Goal: Information Seeking & Learning: Learn about a topic

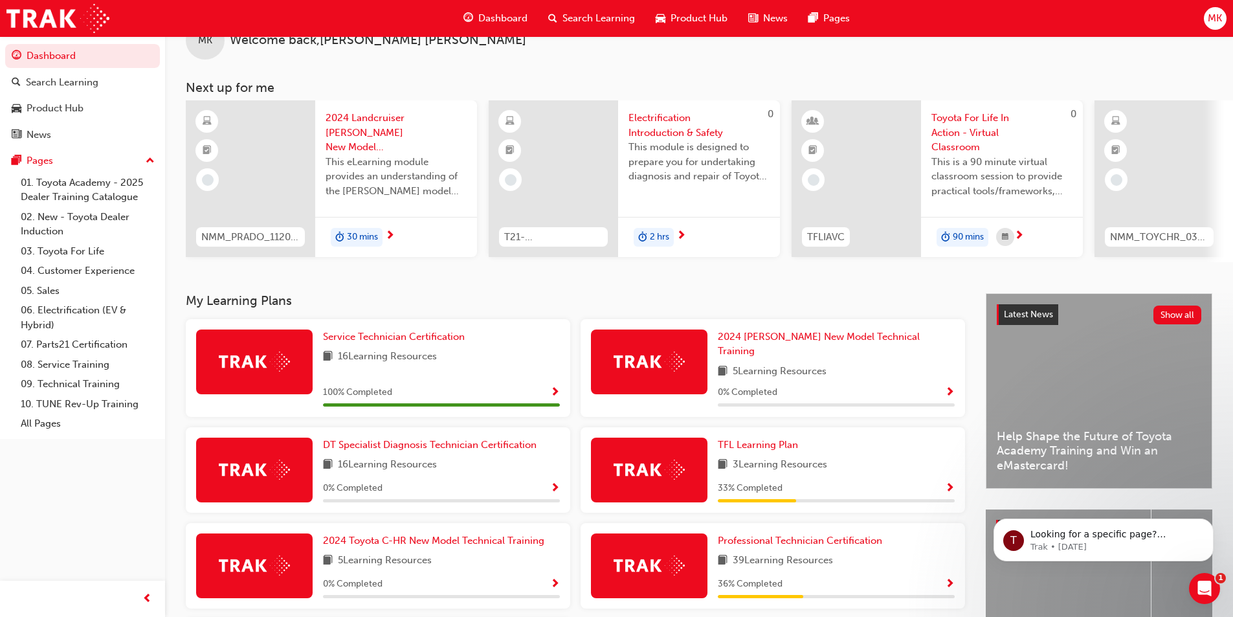
scroll to position [65, 0]
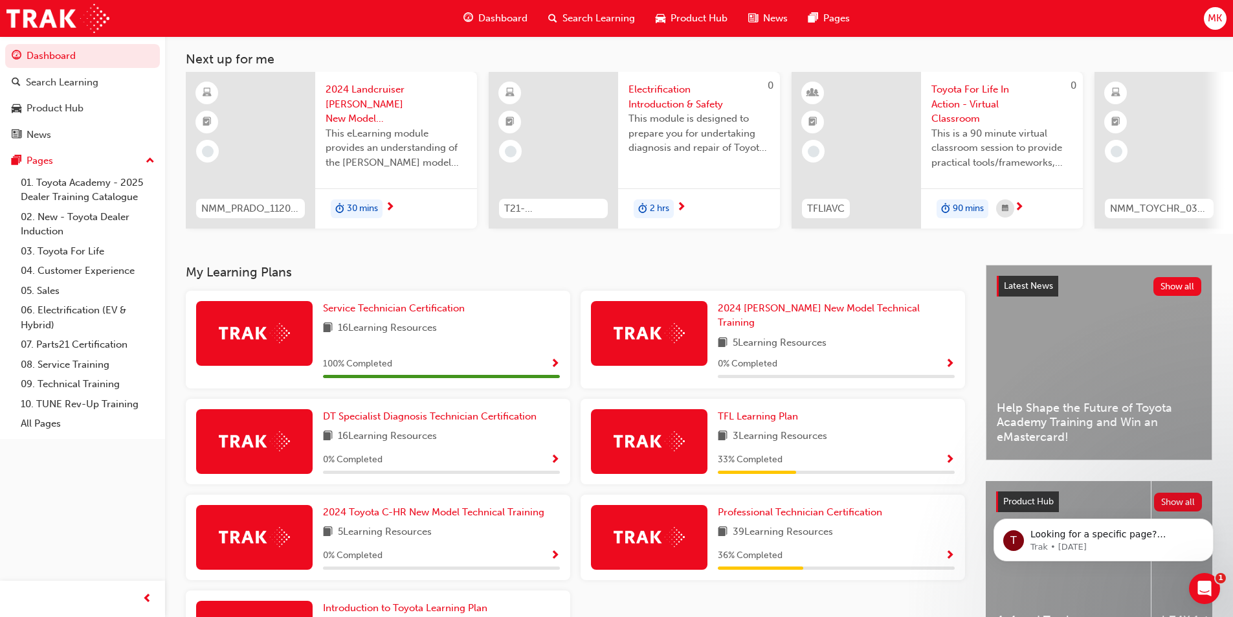
click at [950, 550] on span "Show Progress" at bounding box center [950, 556] width 10 height 12
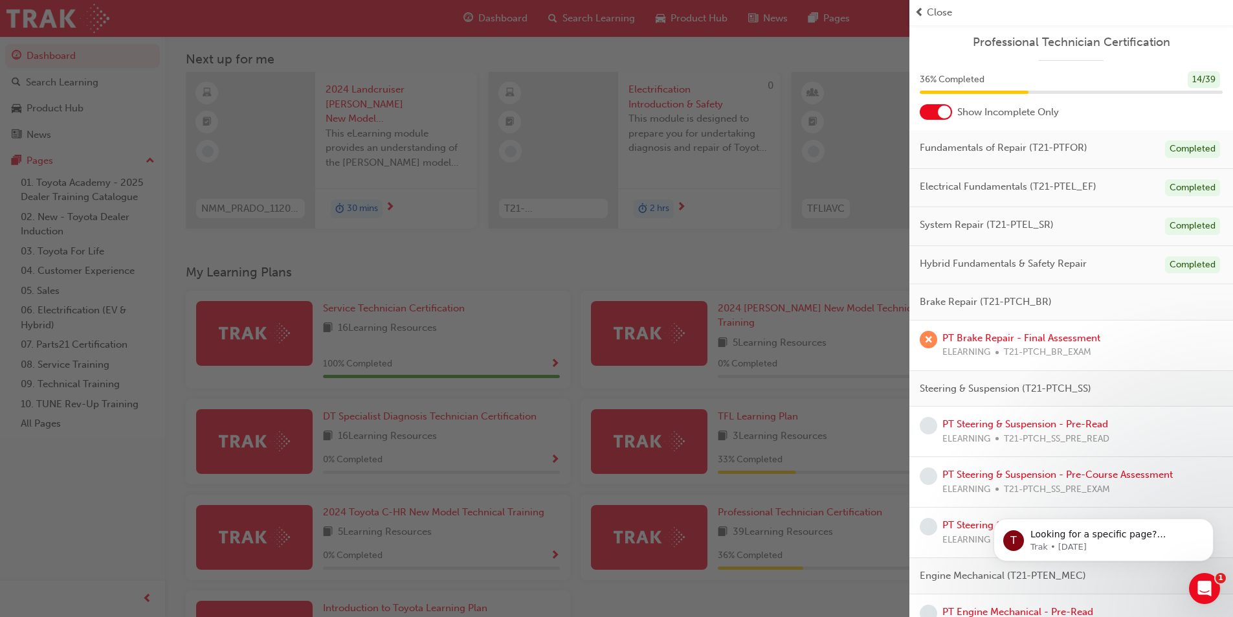
click at [940, 12] on span "Close" at bounding box center [939, 12] width 25 height 15
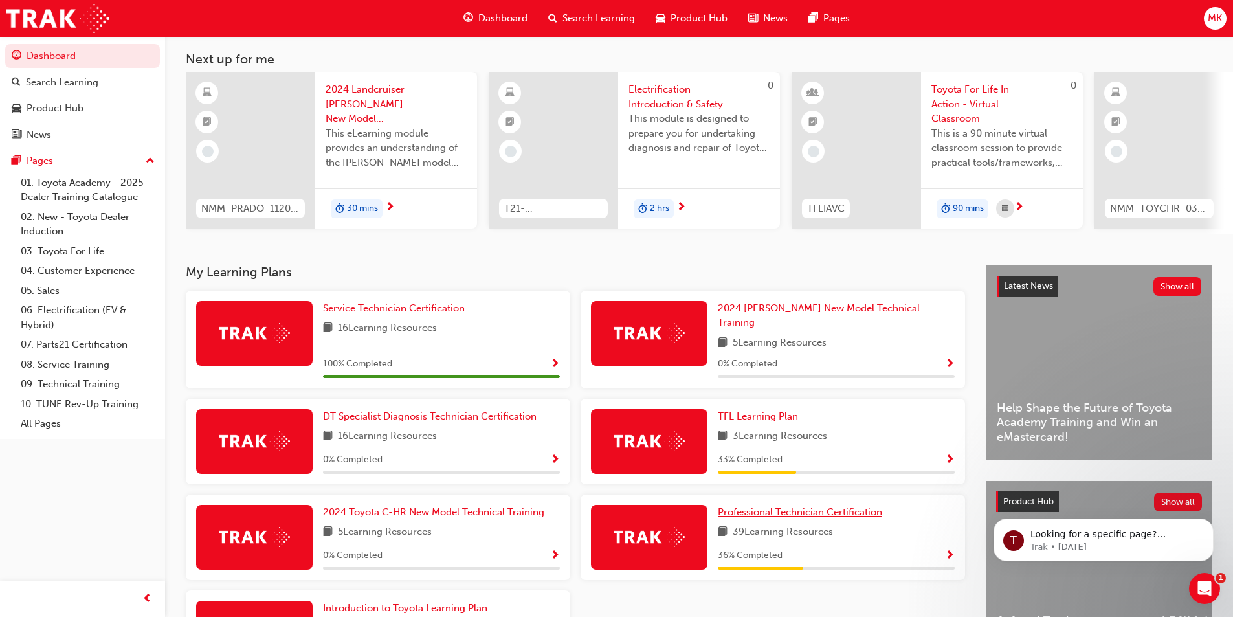
click at [851, 508] on span "Professional Technician Certification" at bounding box center [800, 512] width 164 height 12
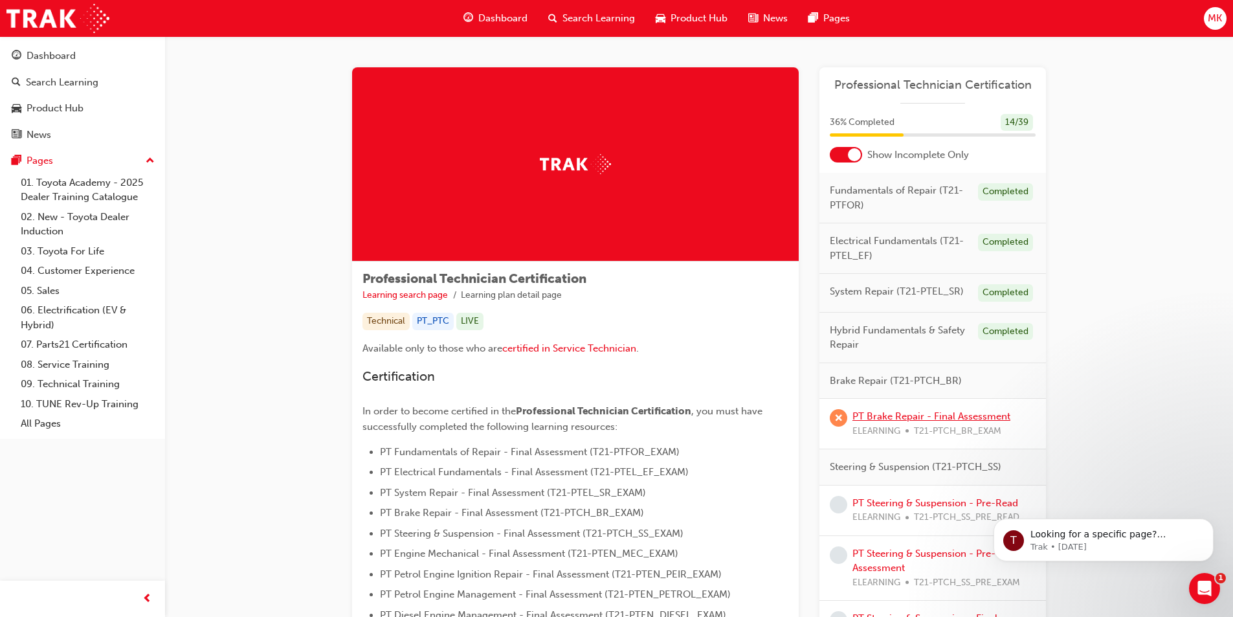
click at [912, 414] on link "PT Brake Repair - Final Assessment" at bounding box center [932, 416] width 158 height 12
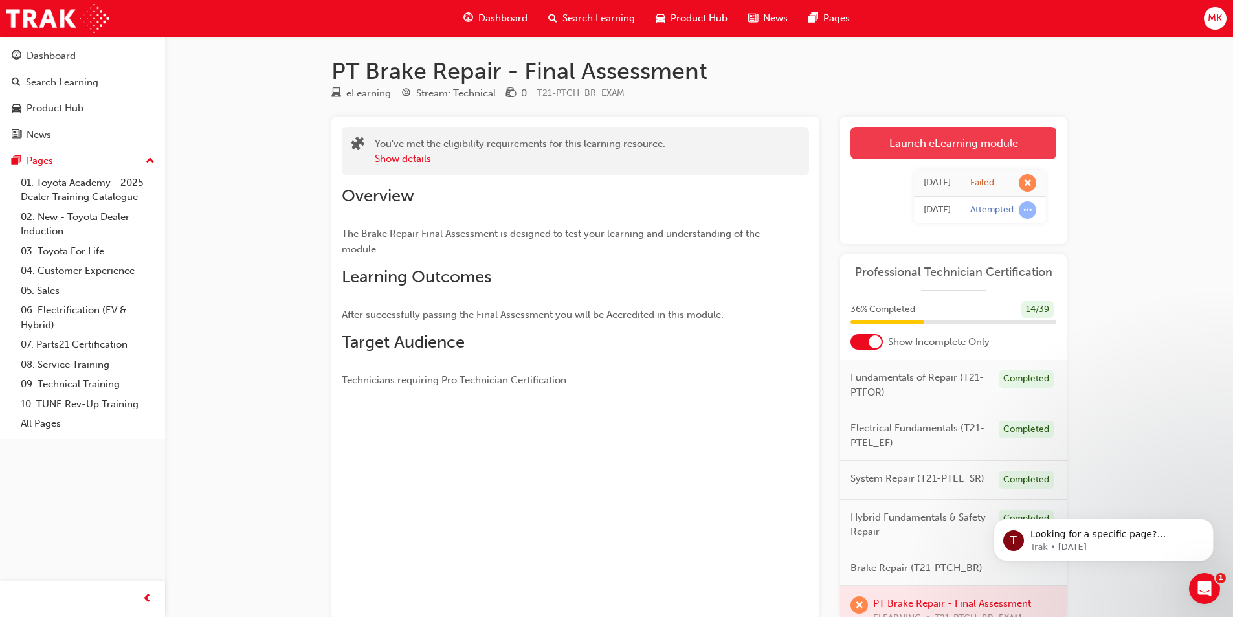
click at [963, 150] on link "Launch eLearning module" at bounding box center [954, 143] width 206 height 32
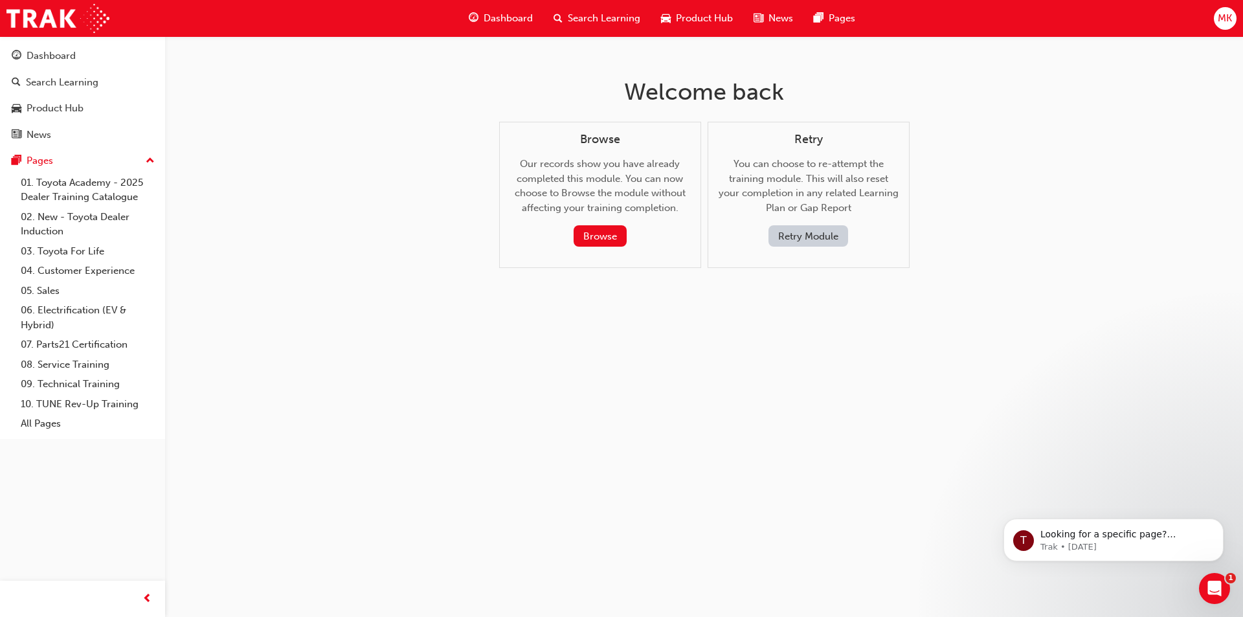
click at [794, 237] on button "Retry Module" at bounding box center [809, 235] width 80 height 21
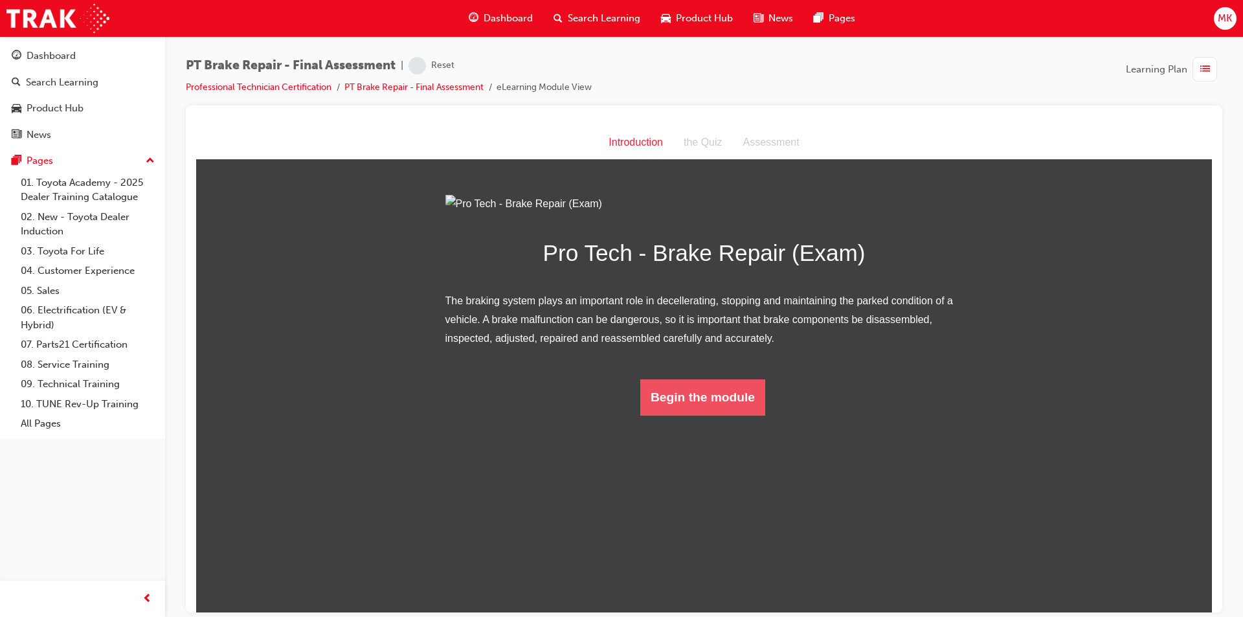
click at [713, 415] on button "Begin the module" at bounding box center [702, 397] width 125 height 36
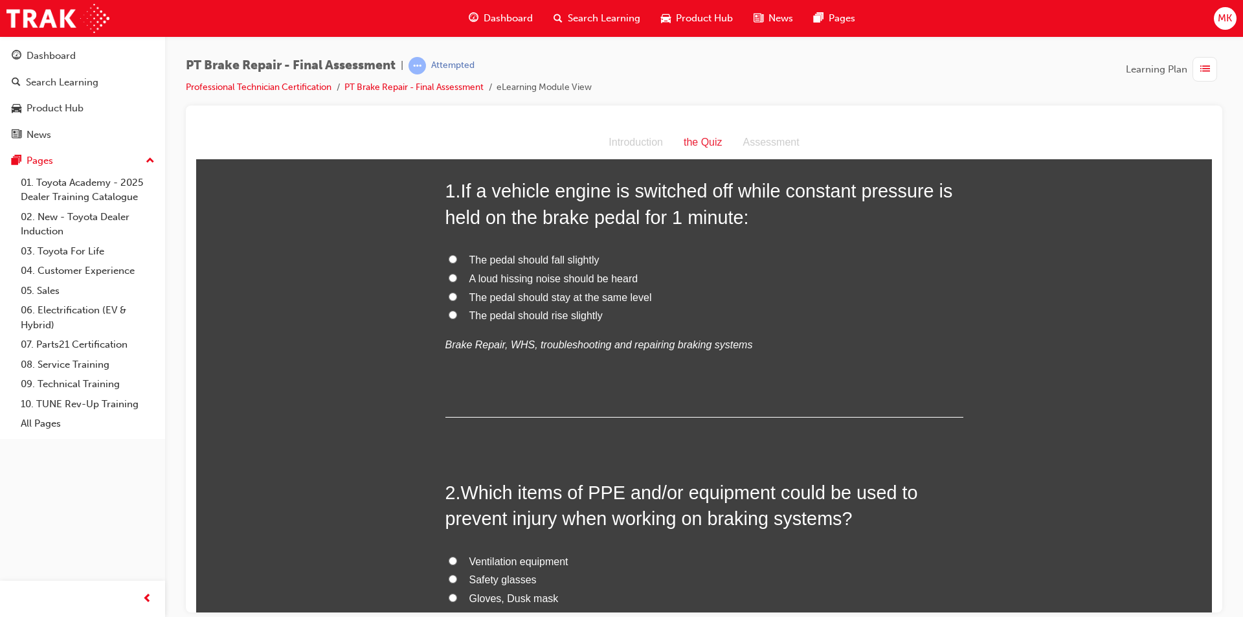
scroll to position [65, 0]
click at [476, 311] on span "The pedal should rise slightly" at bounding box center [535, 314] width 133 height 11
click at [457, 311] on input "The pedal should rise slightly" at bounding box center [453, 313] width 8 height 8
radio input "true"
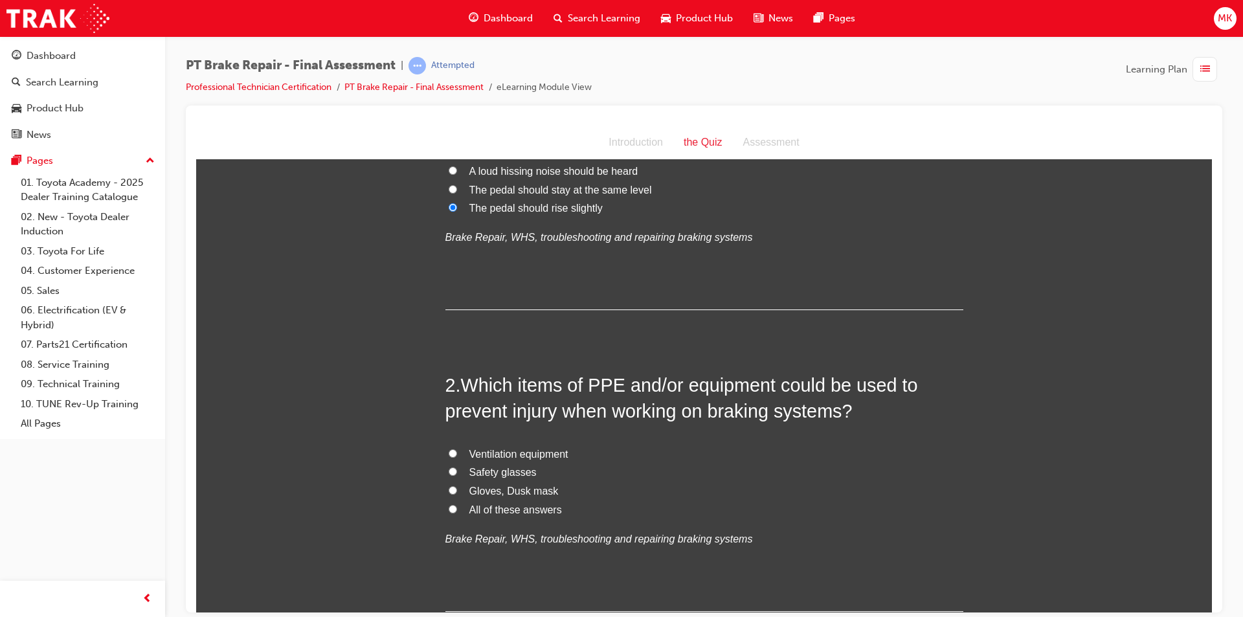
scroll to position [194, 0]
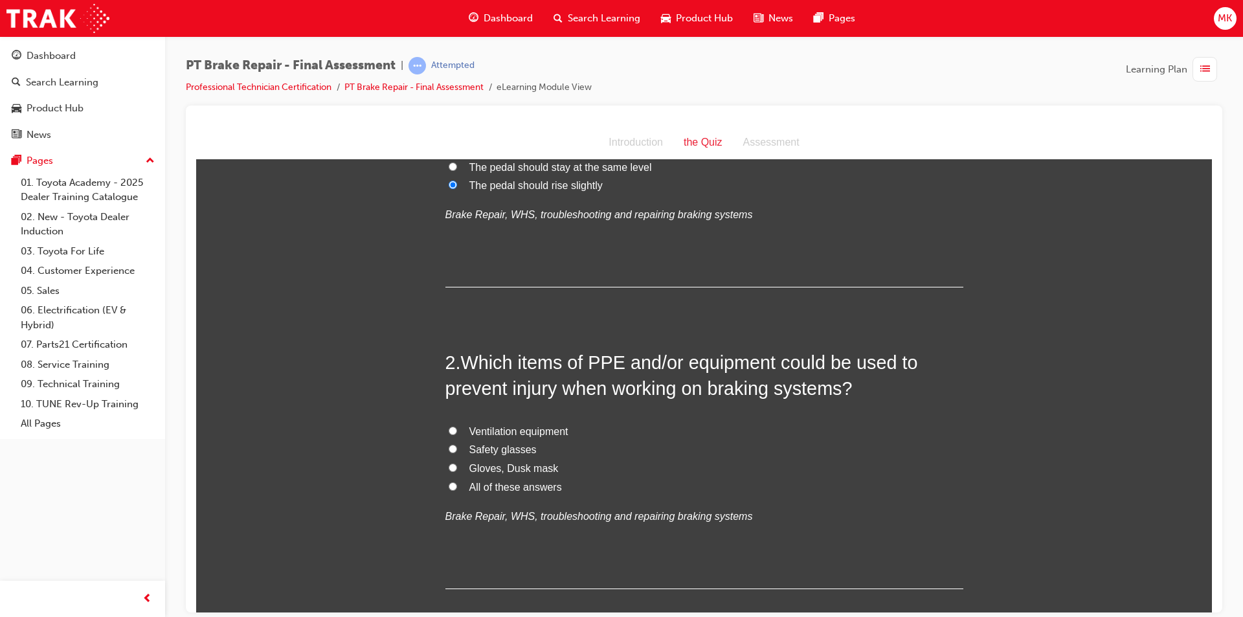
click at [486, 487] on span "All of these answers" at bounding box center [515, 486] width 93 height 11
click at [457, 487] on input "All of these answers" at bounding box center [453, 486] width 8 height 8
radio input "true"
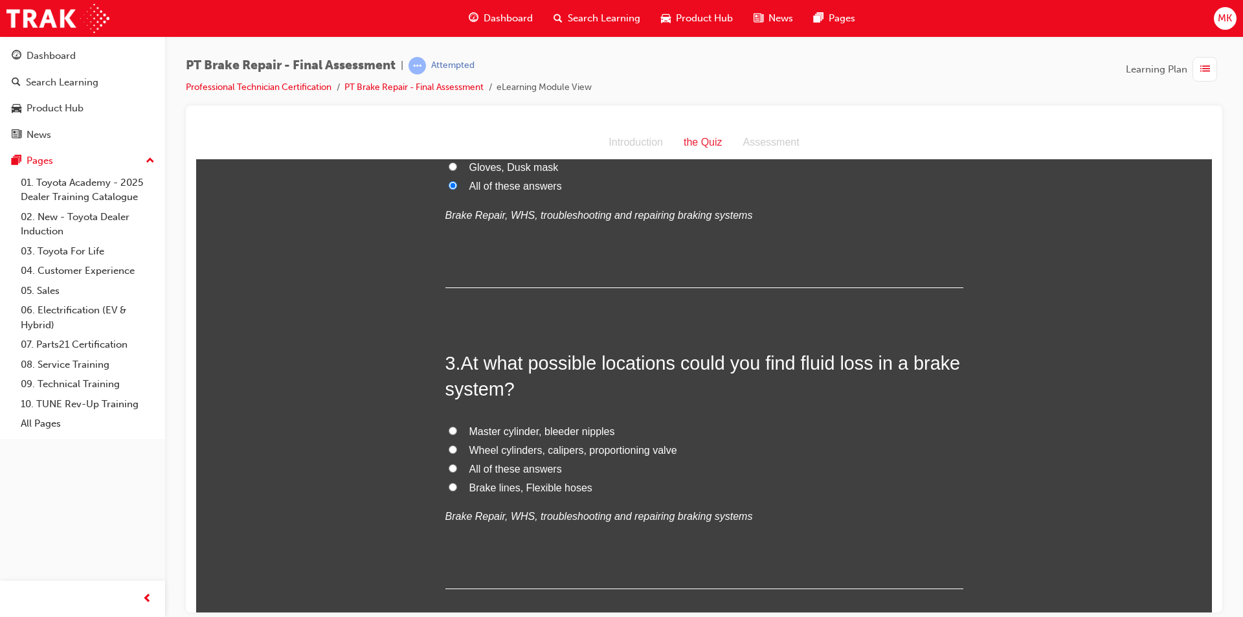
scroll to position [518, 0]
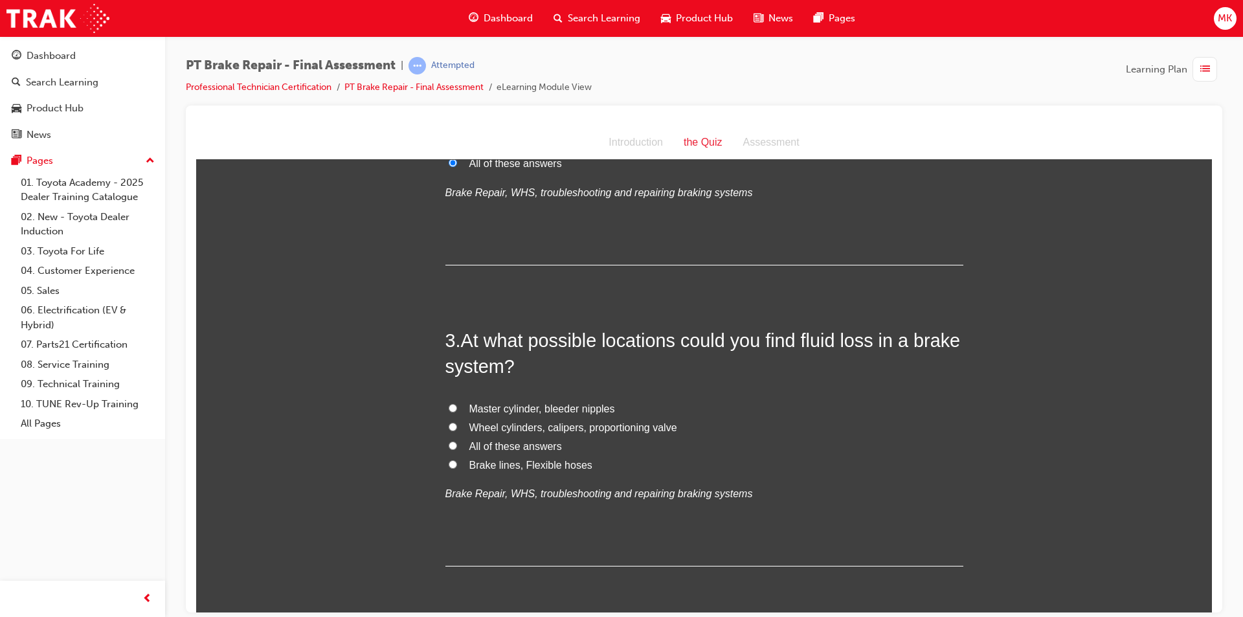
click at [542, 451] on span "All of these answers" at bounding box center [515, 445] width 93 height 11
click at [457, 449] on input "All of these answers" at bounding box center [453, 445] width 8 height 8
radio input "true"
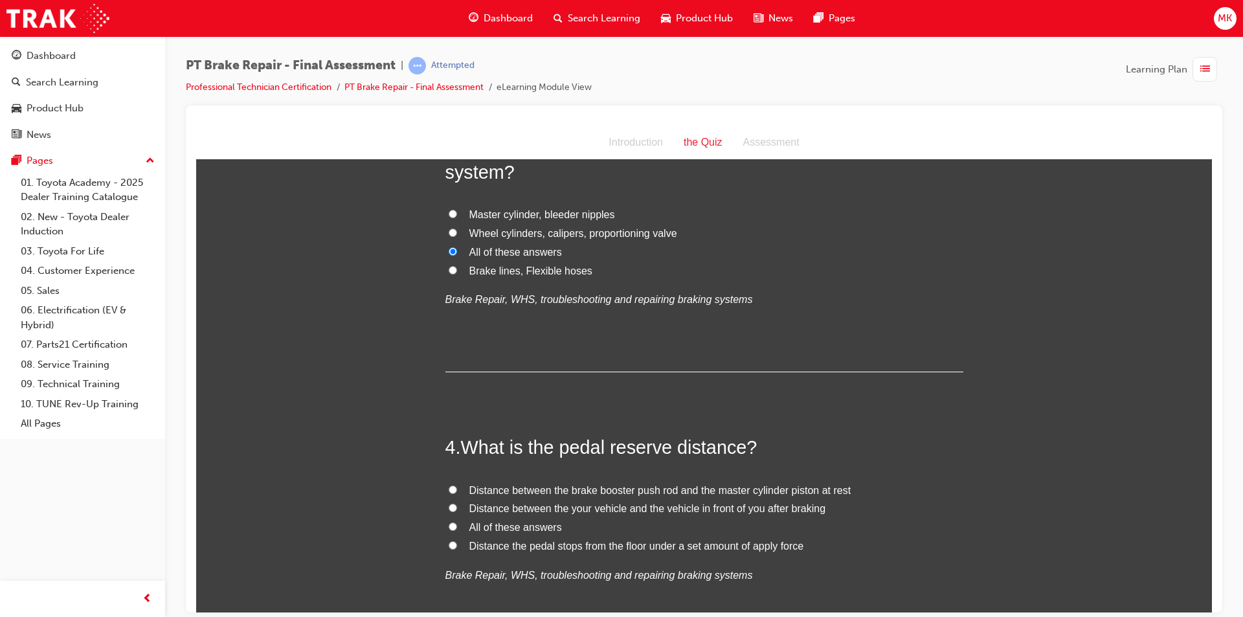
scroll to position [777, 0]
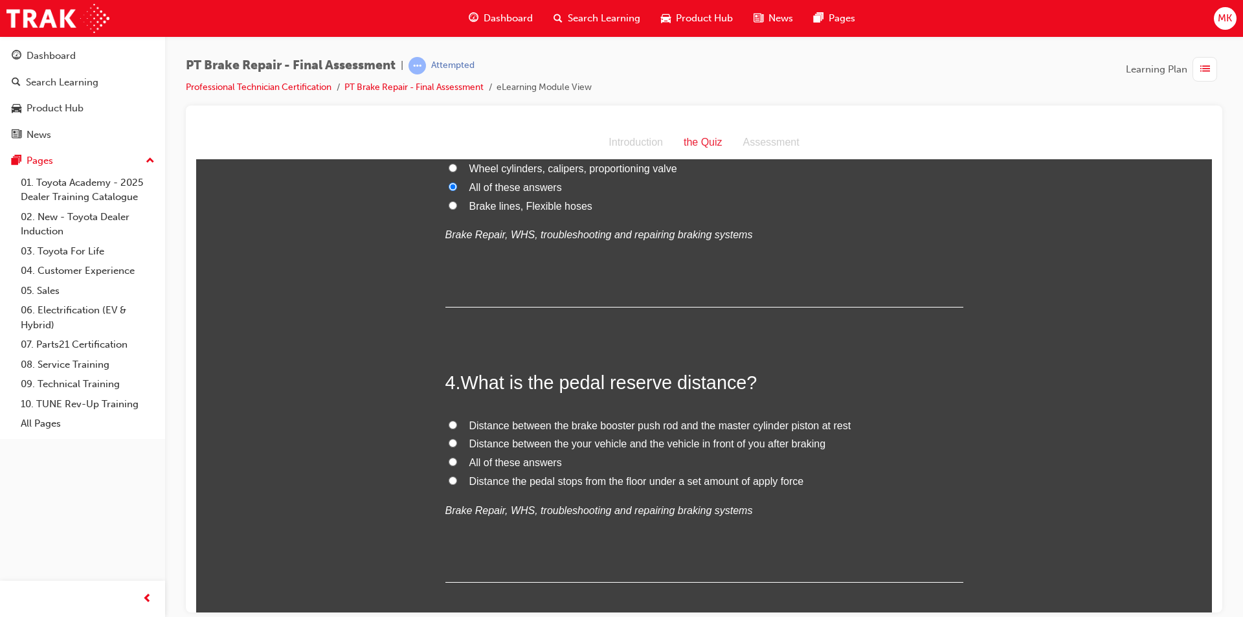
click at [601, 485] on span "Distance the pedal stops from the floor under a set amount of apply force" at bounding box center [636, 480] width 335 height 11
click at [457, 484] on input "Distance the pedal stops from the floor under a set amount of apply force" at bounding box center [453, 480] width 8 height 8
radio input "true"
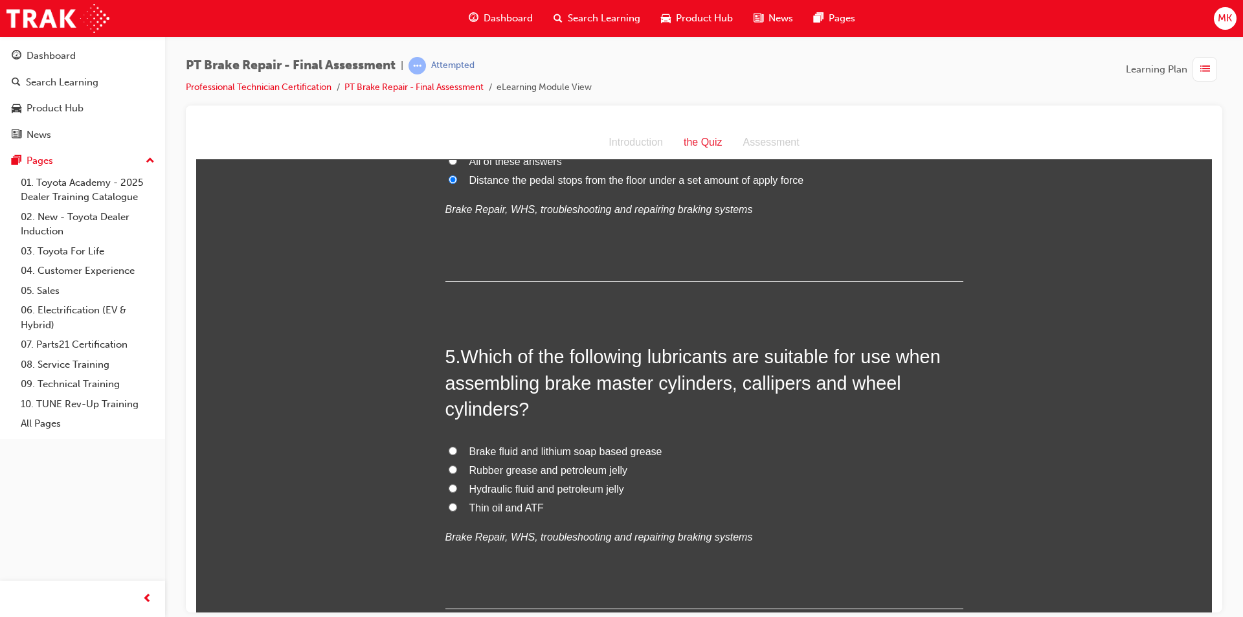
scroll to position [1101, 0]
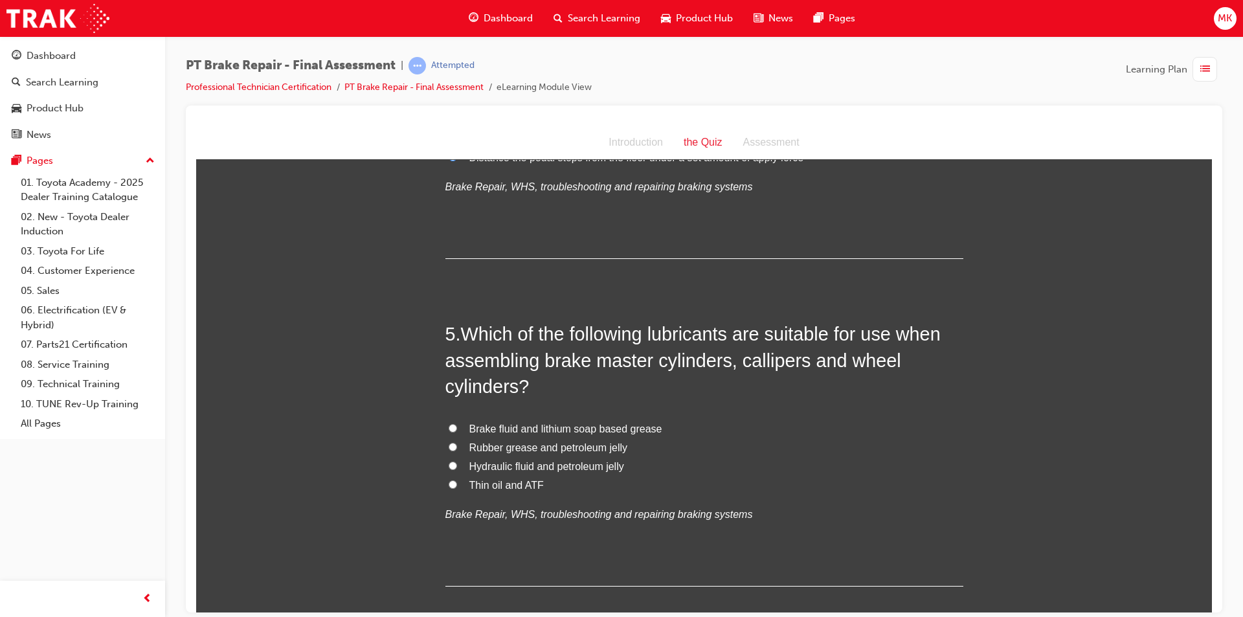
click at [576, 430] on span "Brake fluid and lithium soap based grease" at bounding box center [565, 428] width 193 height 11
click at [457, 430] on input "Brake fluid and lithium soap based grease" at bounding box center [453, 427] width 8 height 8
radio input "true"
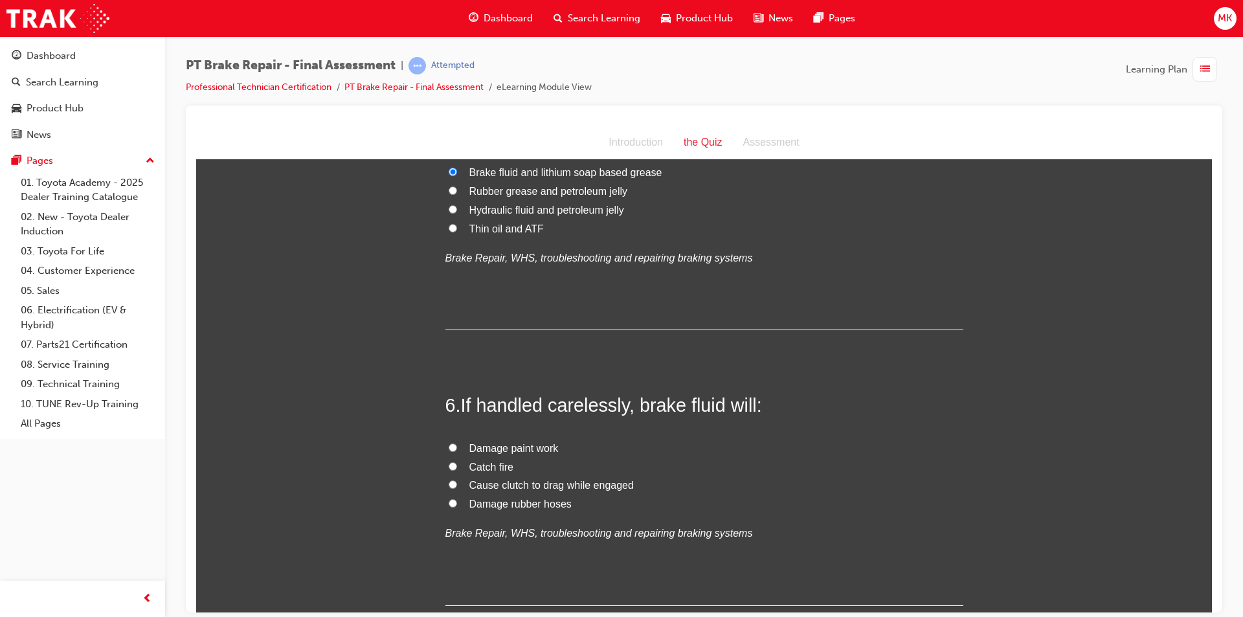
scroll to position [1360, 0]
click at [454, 444] on label "Damage paint work" at bounding box center [704, 445] width 518 height 19
click at [454, 444] on input "Damage paint work" at bounding box center [453, 444] width 8 height 8
radio input "true"
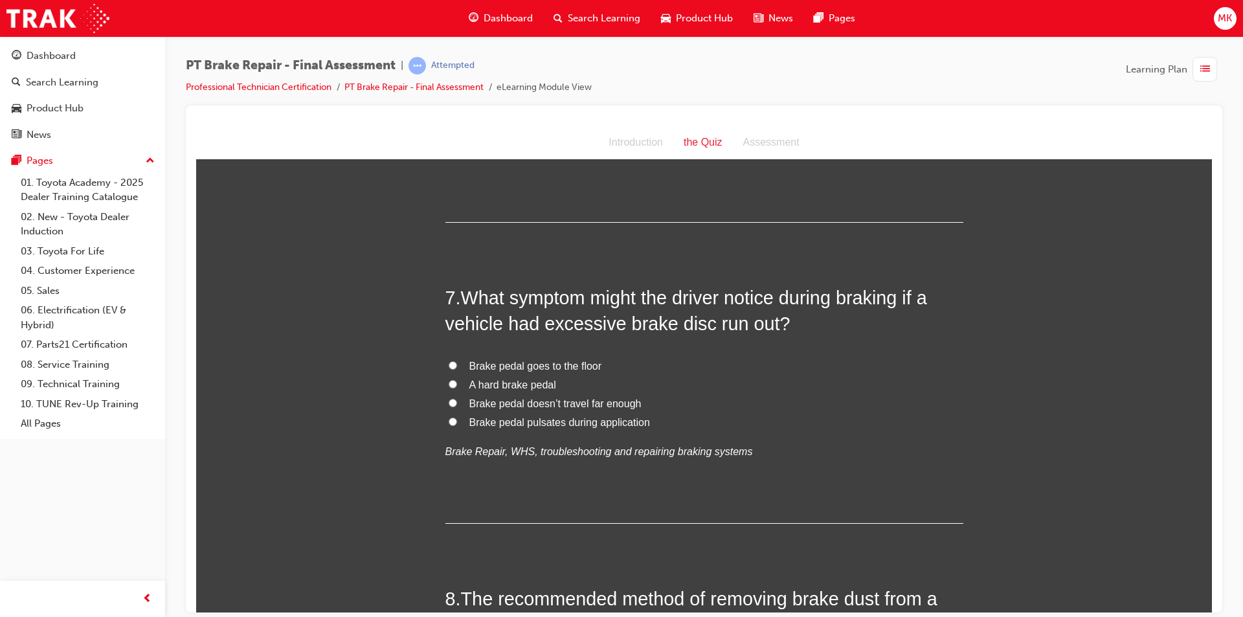
scroll to position [1748, 0]
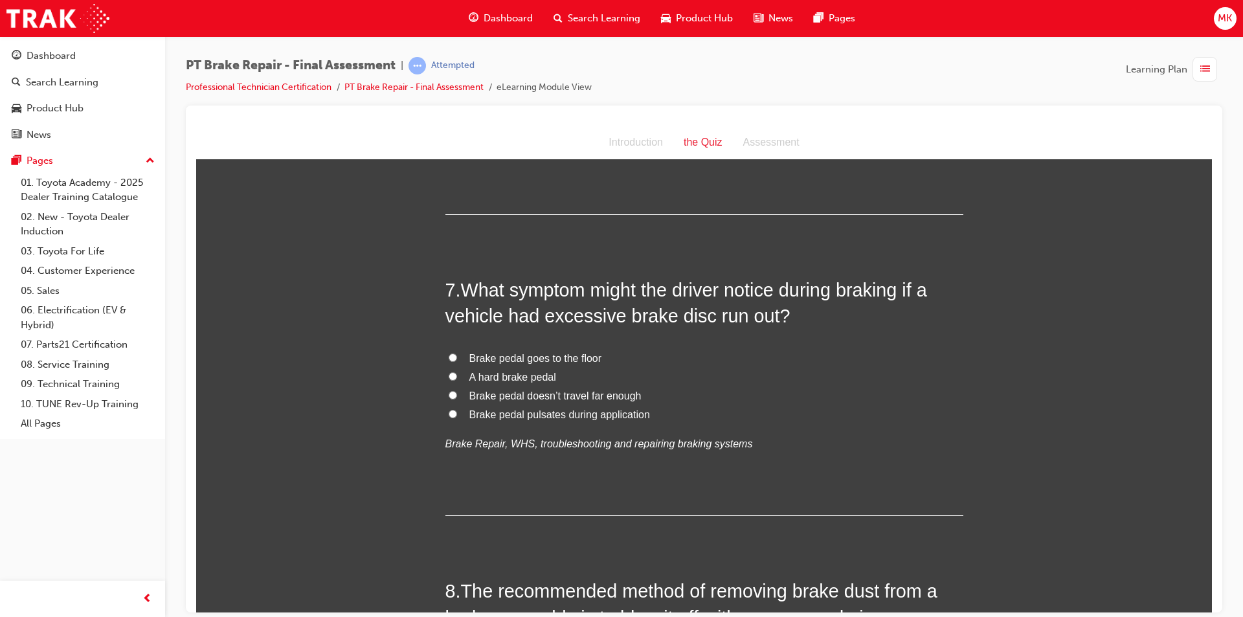
click at [580, 414] on span "Brake pedal pulsates during application" at bounding box center [559, 414] width 181 height 11
click at [457, 414] on input "Brake pedal pulsates during application" at bounding box center [453, 413] width 8 height 8
radio input "true"
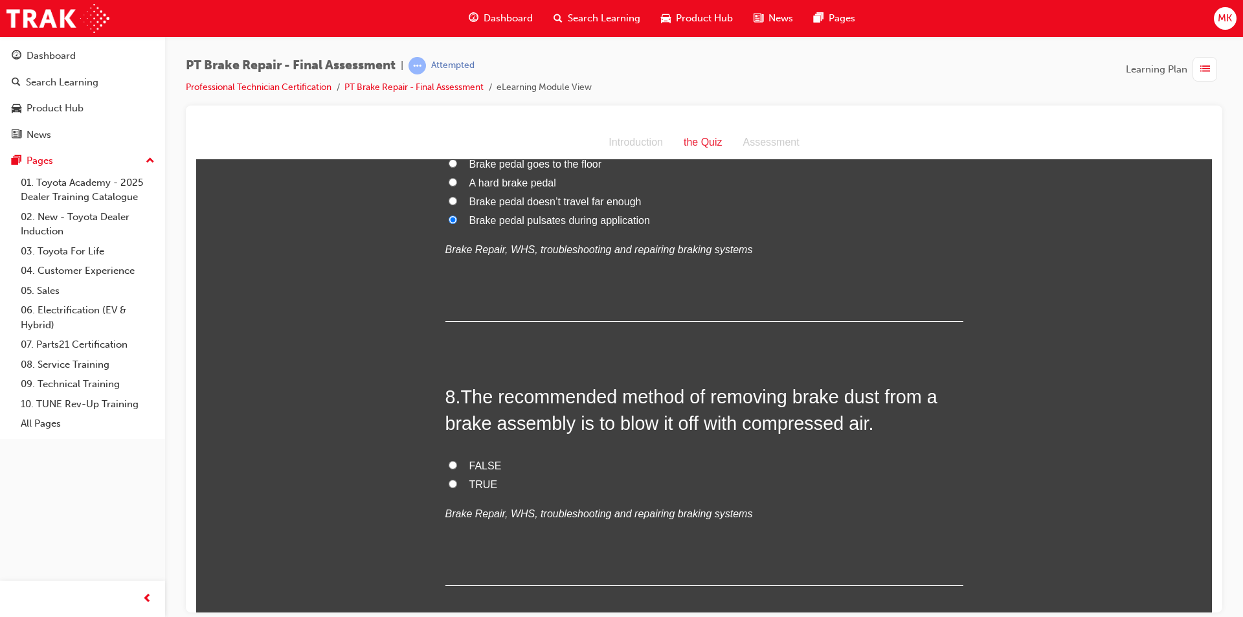
scroll to position [2007, 0]
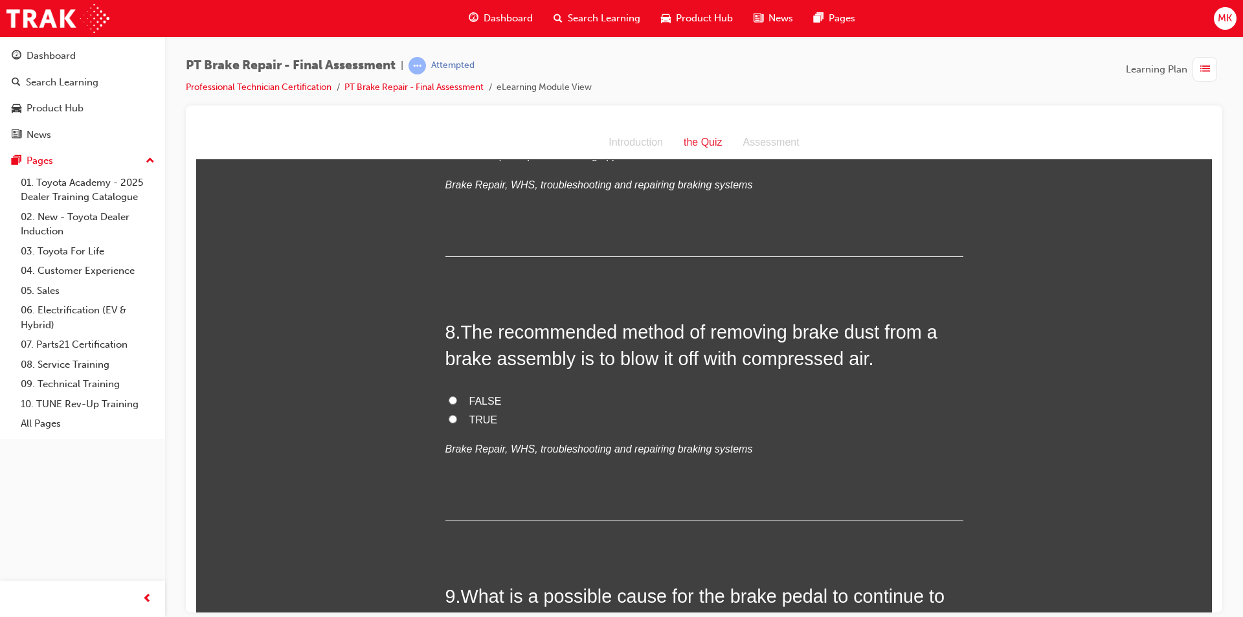
click at [449, 399] on input "FALSE" at bounding box center [453, 400] width 8 height 8
radio input "true"
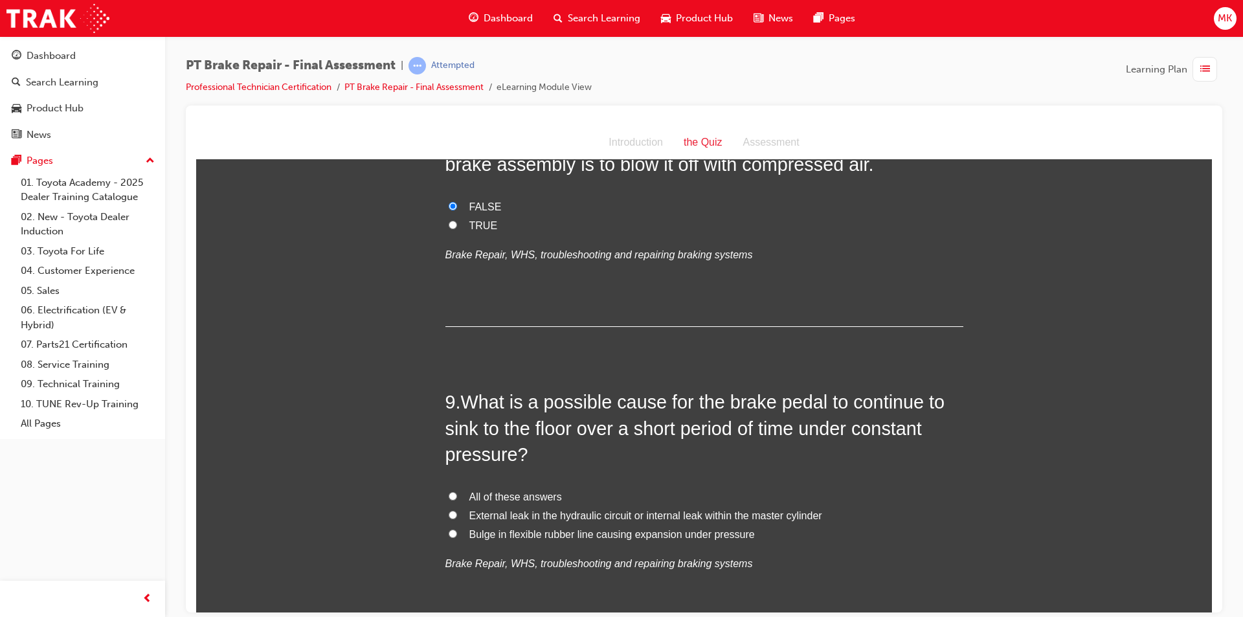
scroll to position [2266, 0]
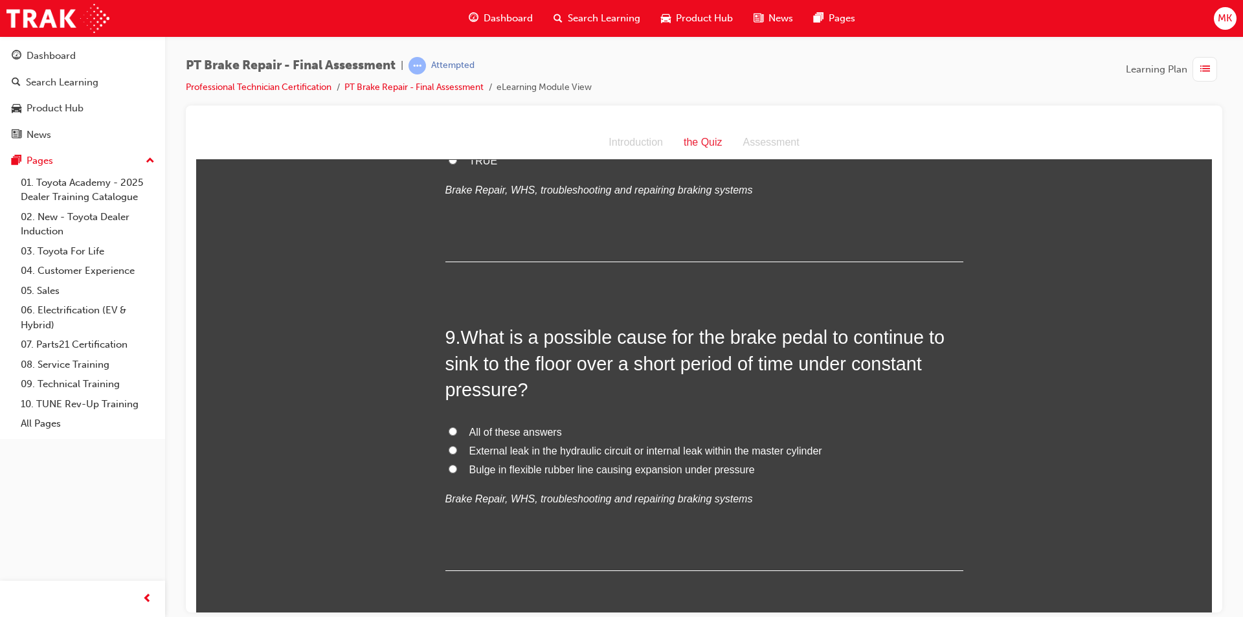
click at [449, 432] on input "All of these answers" at bounding box center [453, 431] width 8 height 8
radio input "true"
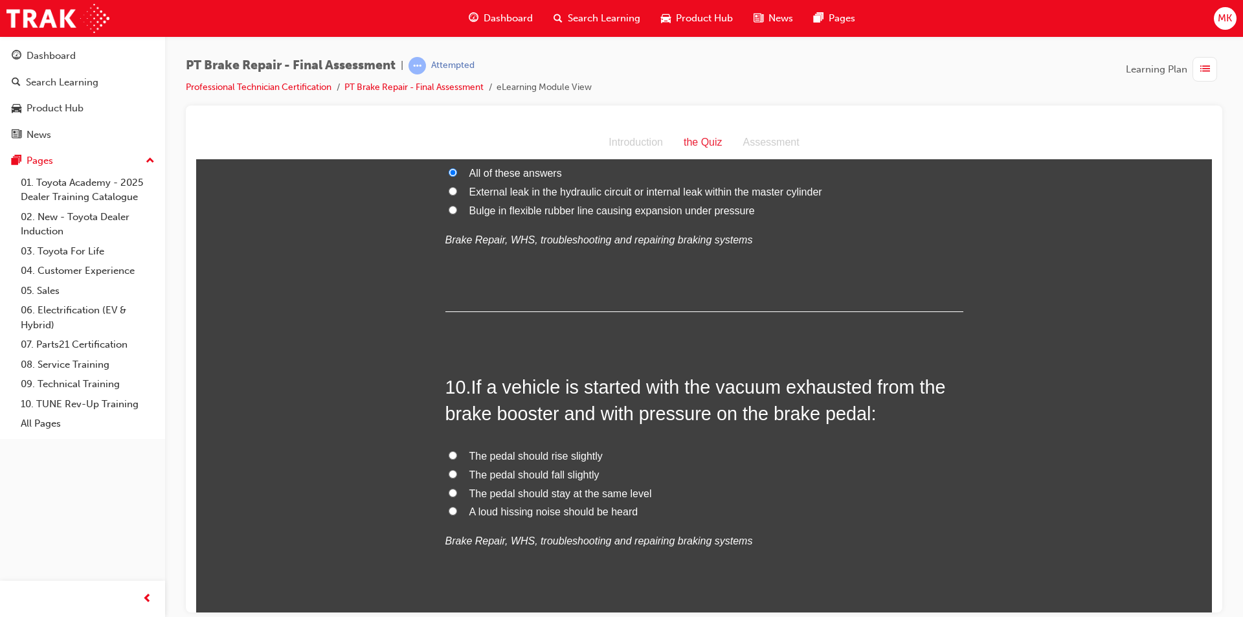
scroll to position [2590, 0]
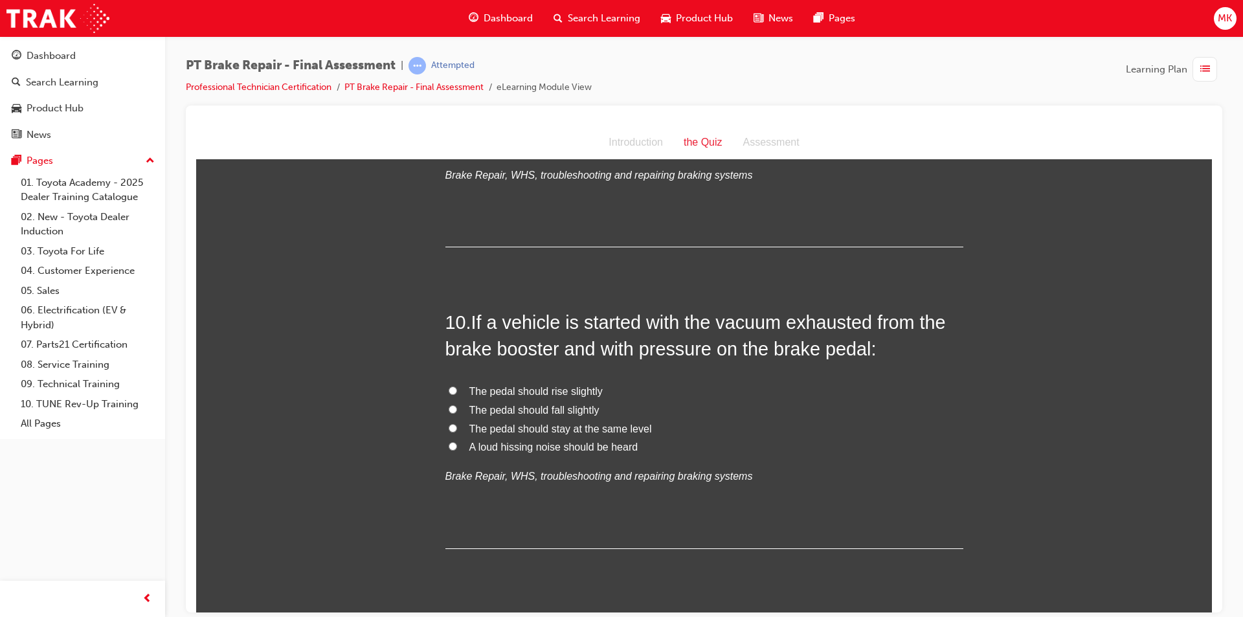
click at [449, 444] on input "A loud hissing noise should be heard" at bounding box center [453, 446] width 8 height 8
radio input "true"
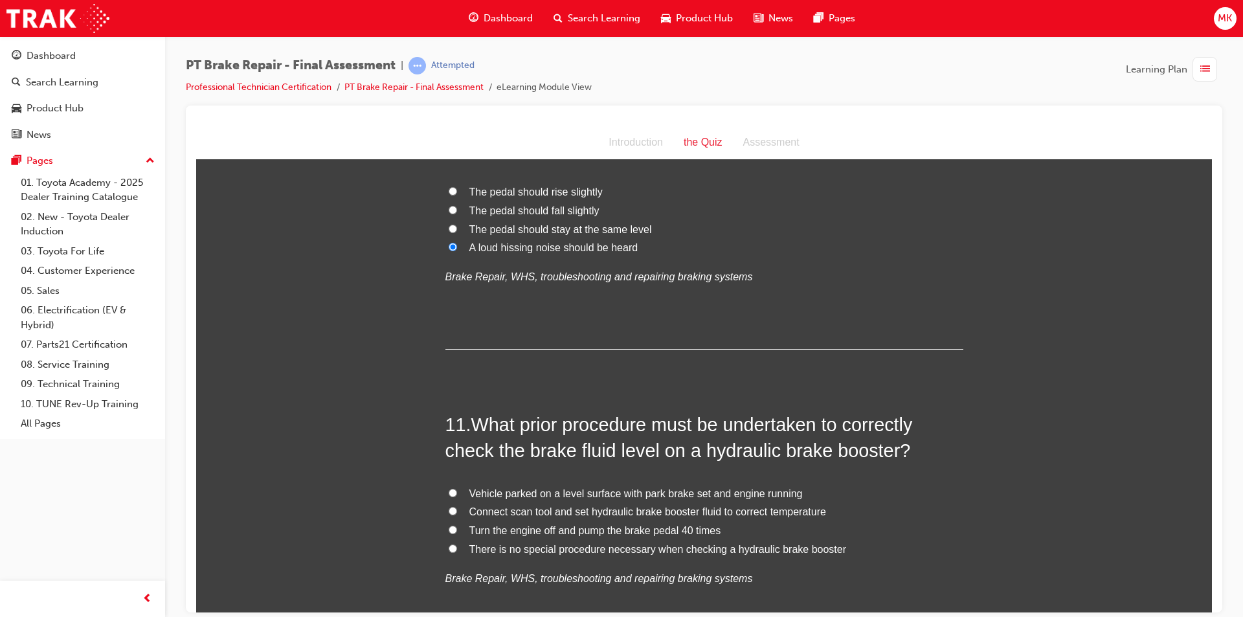
scroll to position [2849, 0]
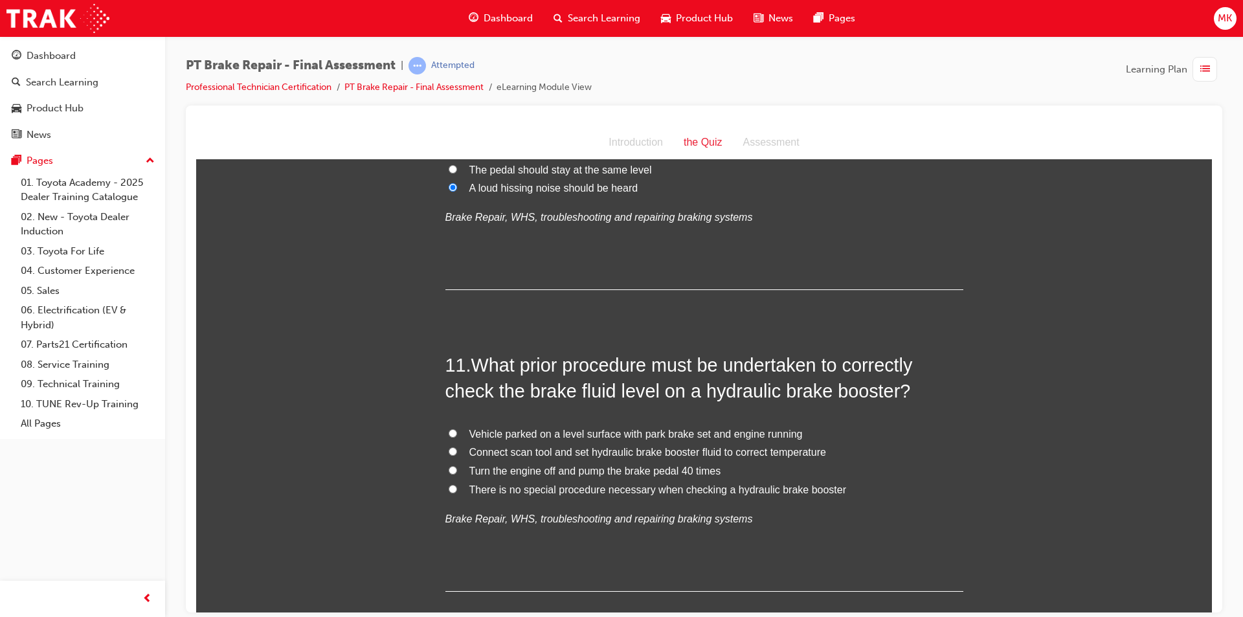
click at [449, 488] on input "There is no special procedure necessary when checking a hydraulic brake booster" at bounding box center [453, 488] width 8 height 8
radio input "true"
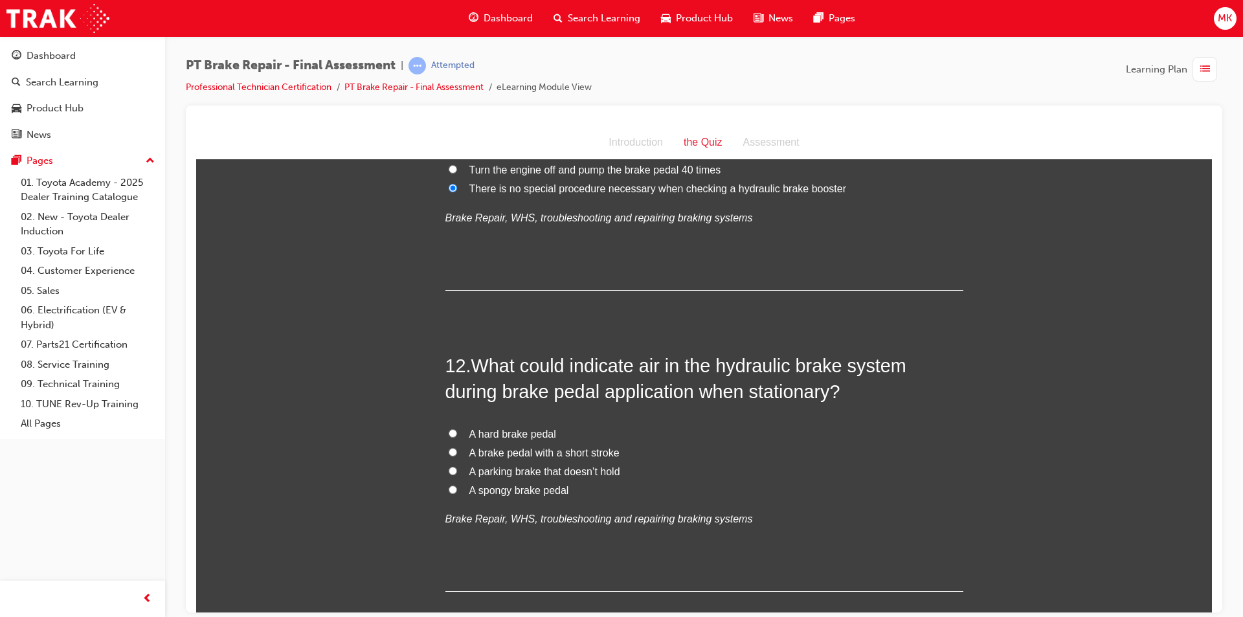
scroll to position [3172, 0]
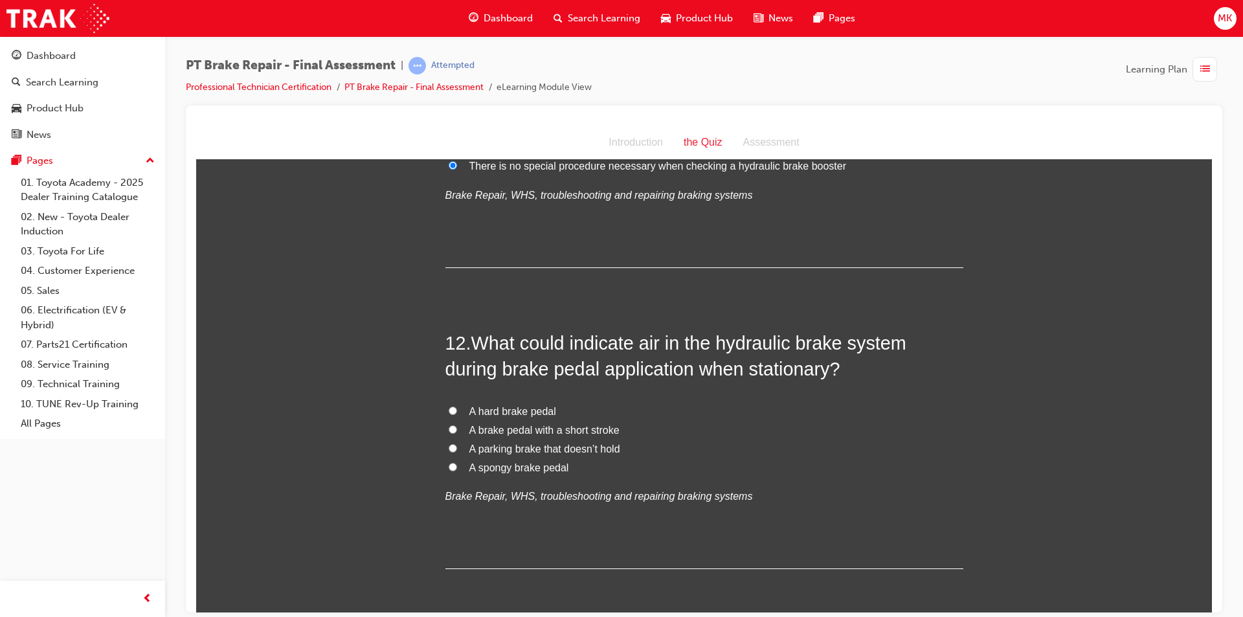
click at [449, 466] on input "A spongy brake pedal" at bounding box center [453, 466] width 8 height 8
radio input "true"
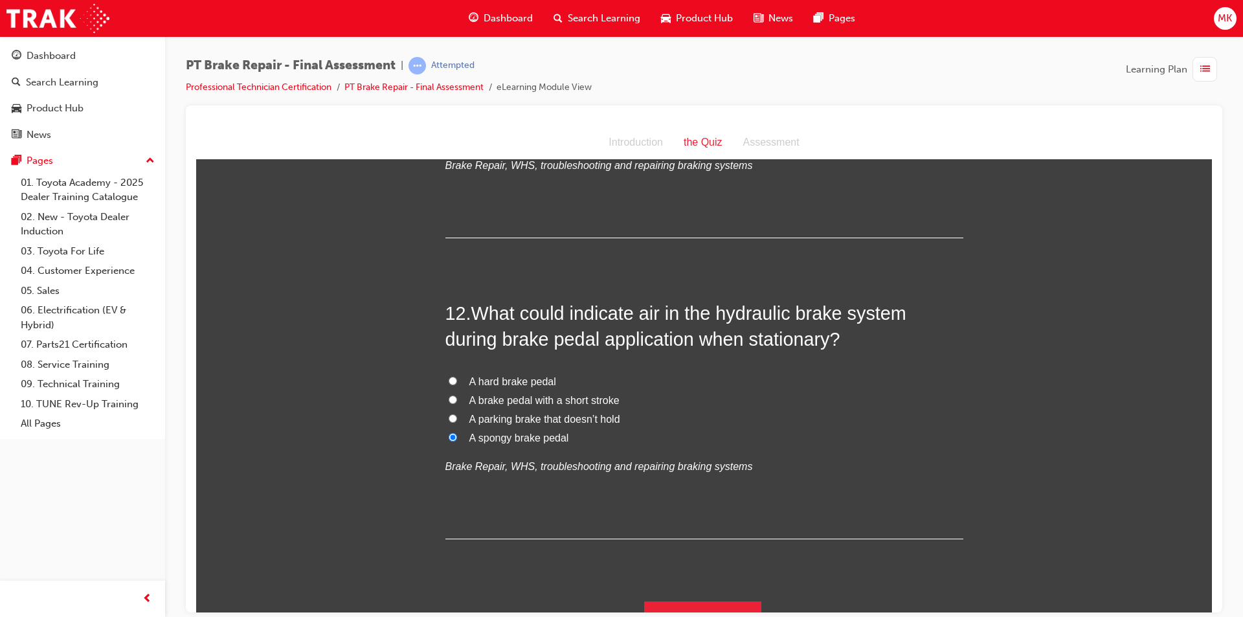
scroll to position [3227, 0]
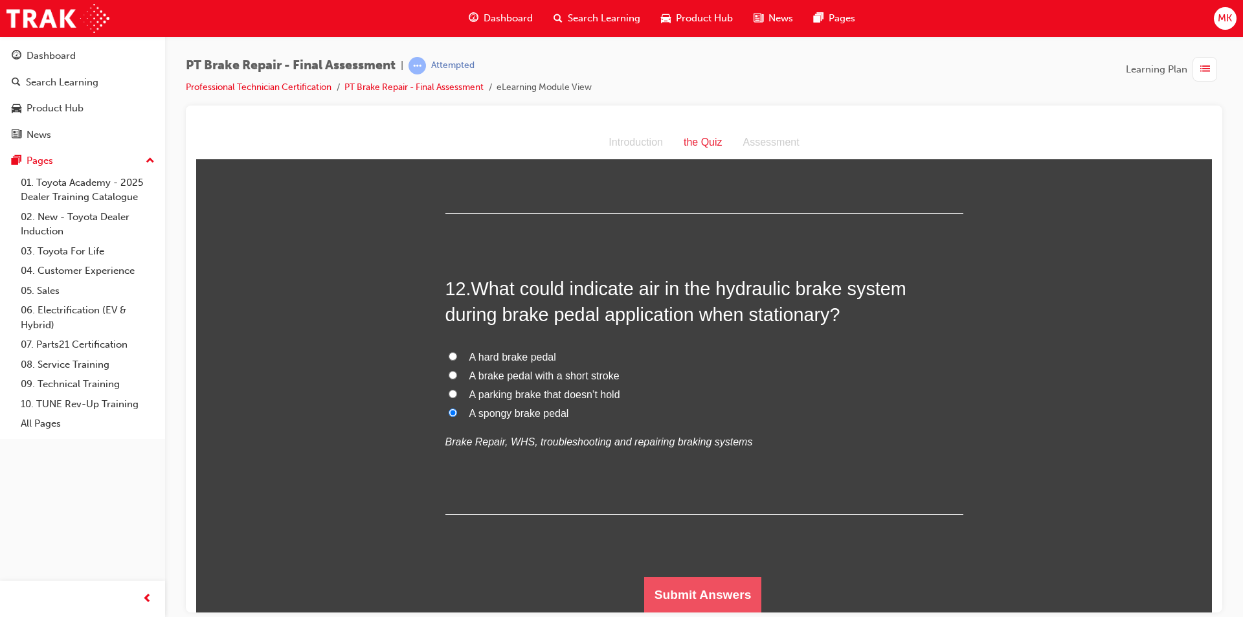
click at [706, 589] on button "Submit Answers" at bounding box center [703, 594] width 118 height 36
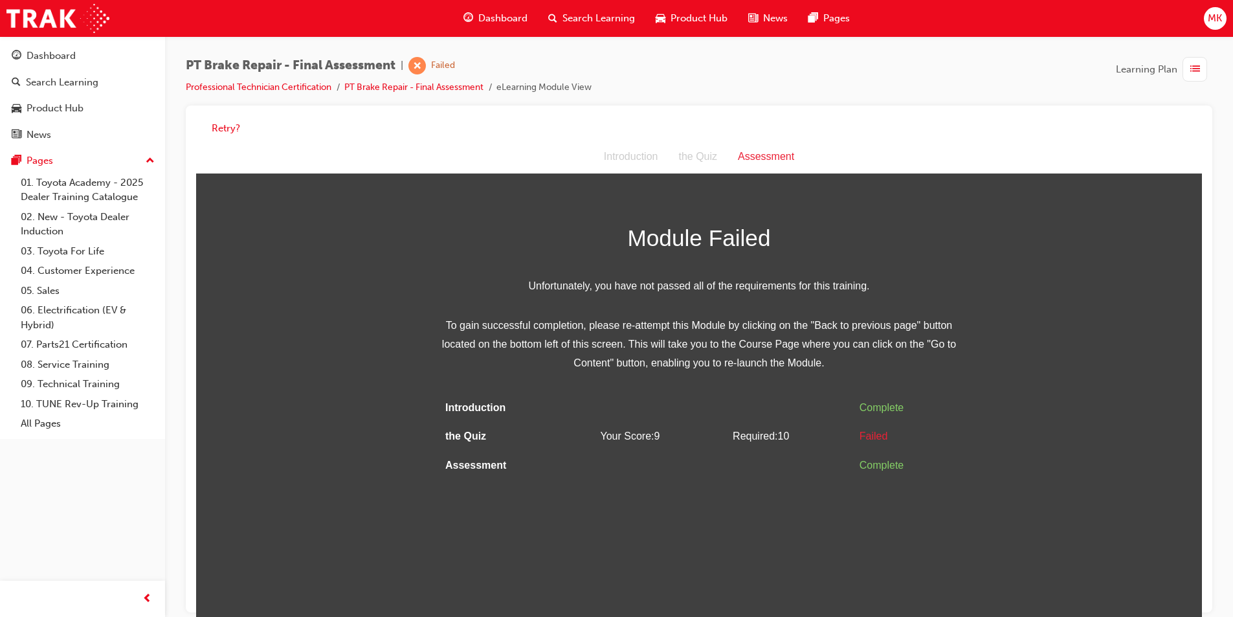
scroll to position [10, 0]
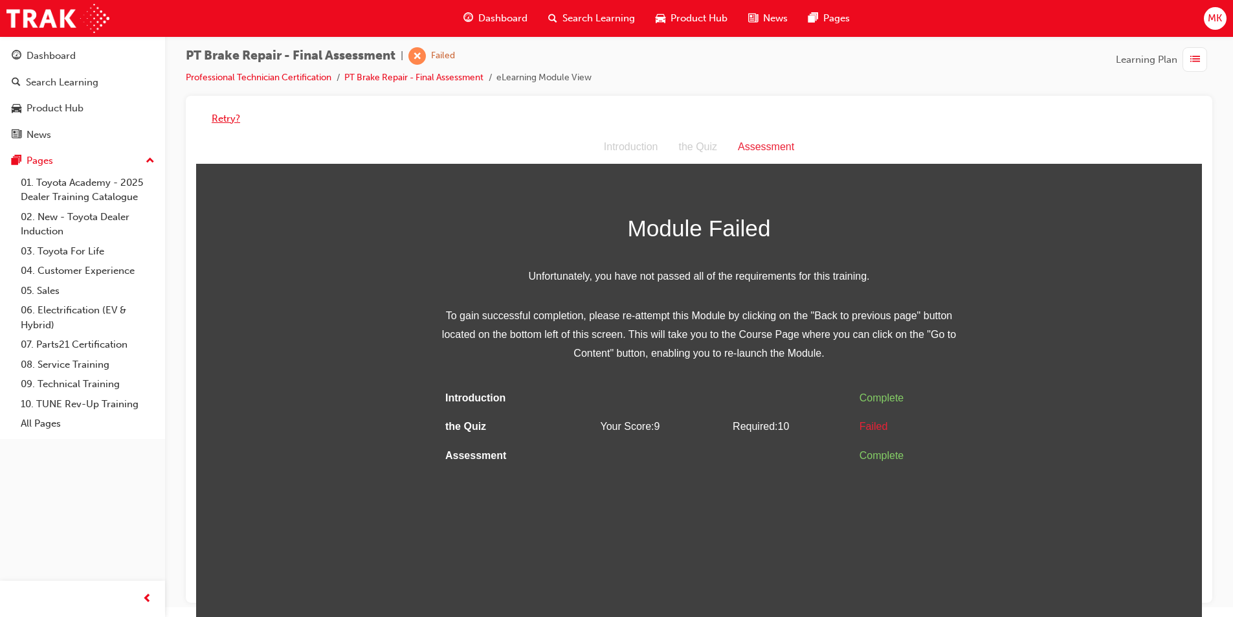
click at [226, 117] on button "Retry?" at bounding box center [226, 118] width 28 height 15
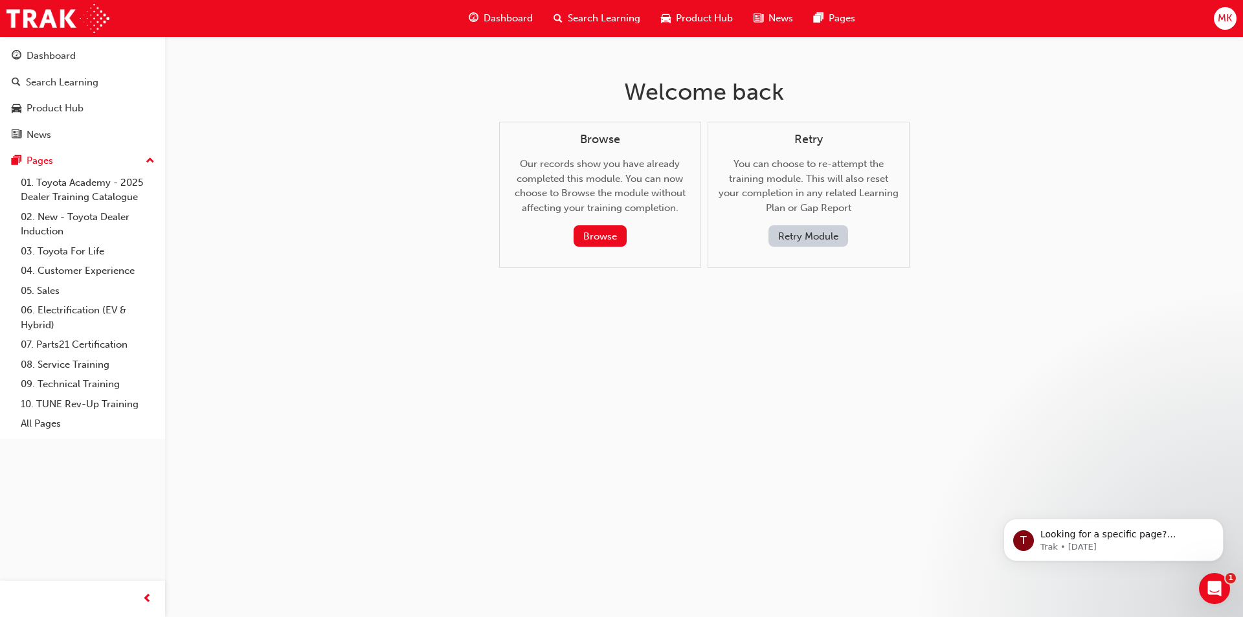
click at [809, 237] on button "Retry Module" at bounding box center [809, 235] width 80 height 21
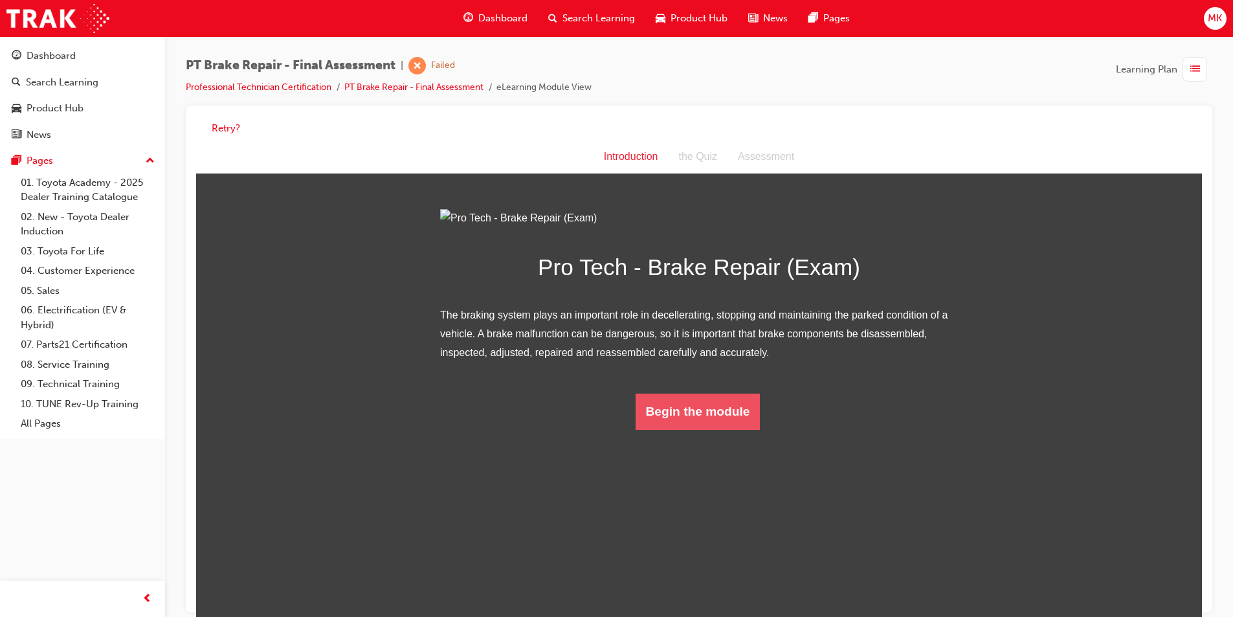
click at [669, 430] on button "Begin the module" at bounding box center [698, 412] width 125 height 36
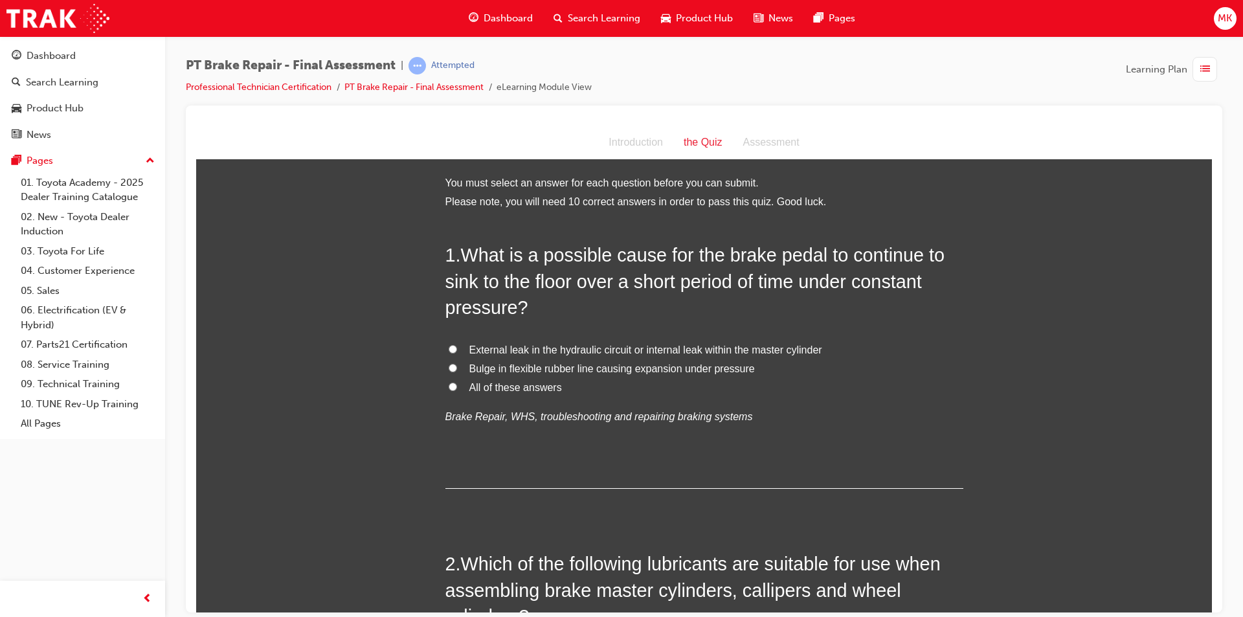
click at [449, 387] on input "All of these answers" at bounding box center [453, 386] width 8 height 8
radio input "true"
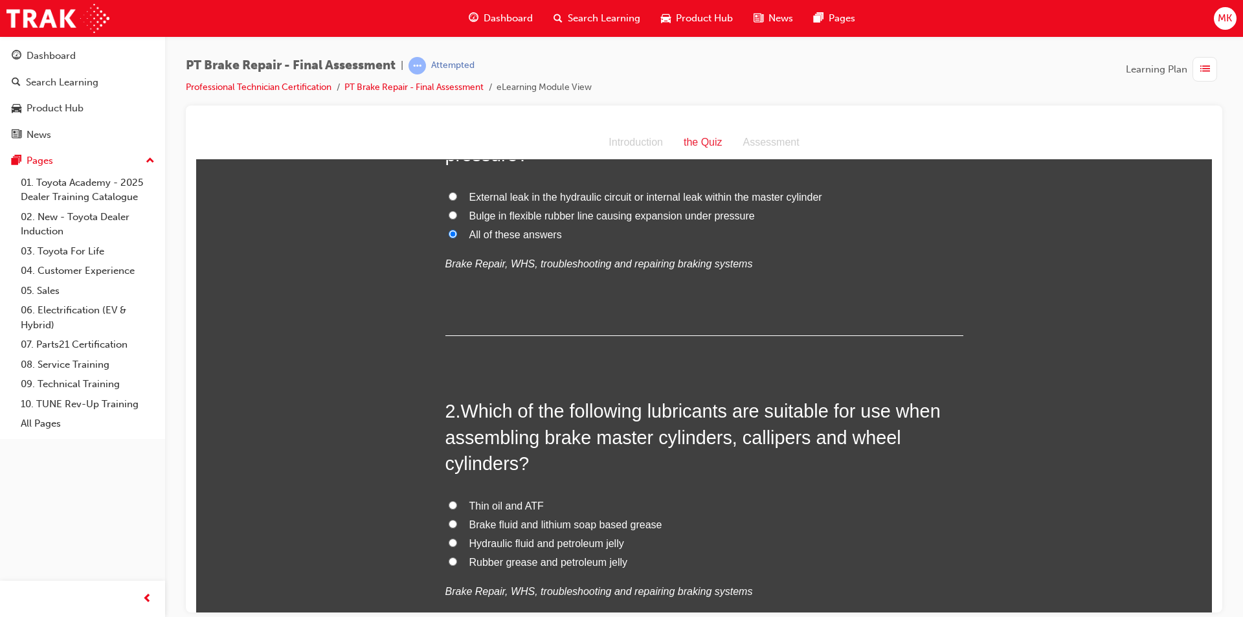
scroll to position [194, 0]
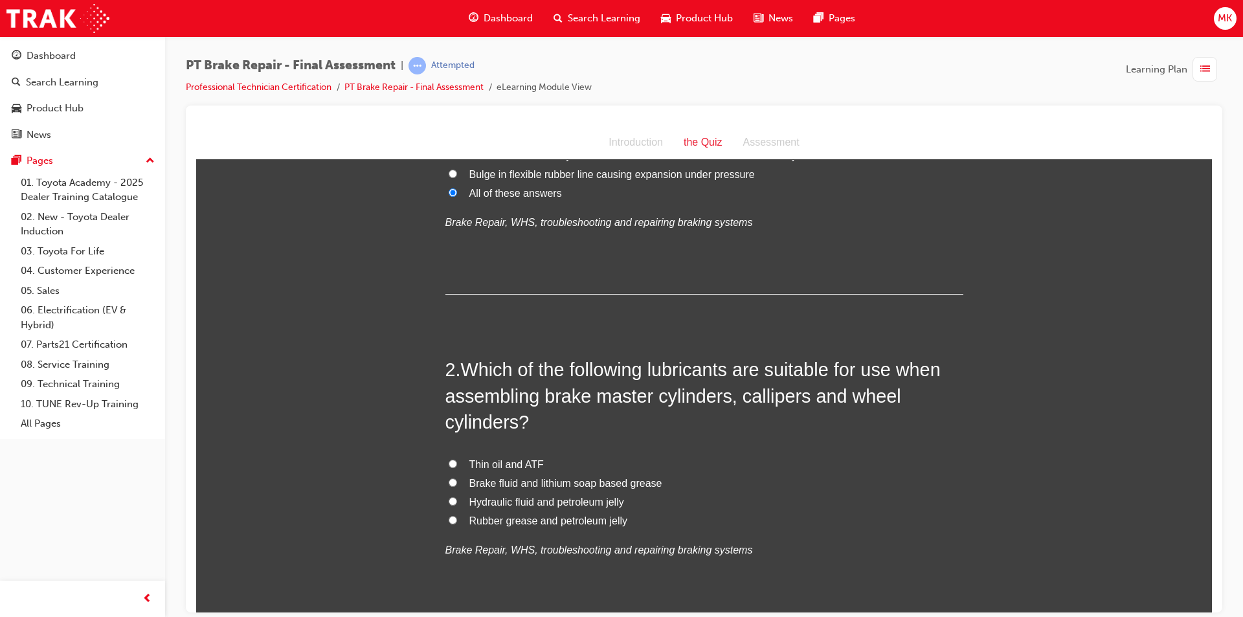
click at [449, 481] on input "Brake fluid and lithium soap based grease" at bounding box center [453, 482] width 8 height 8
radio input "true"
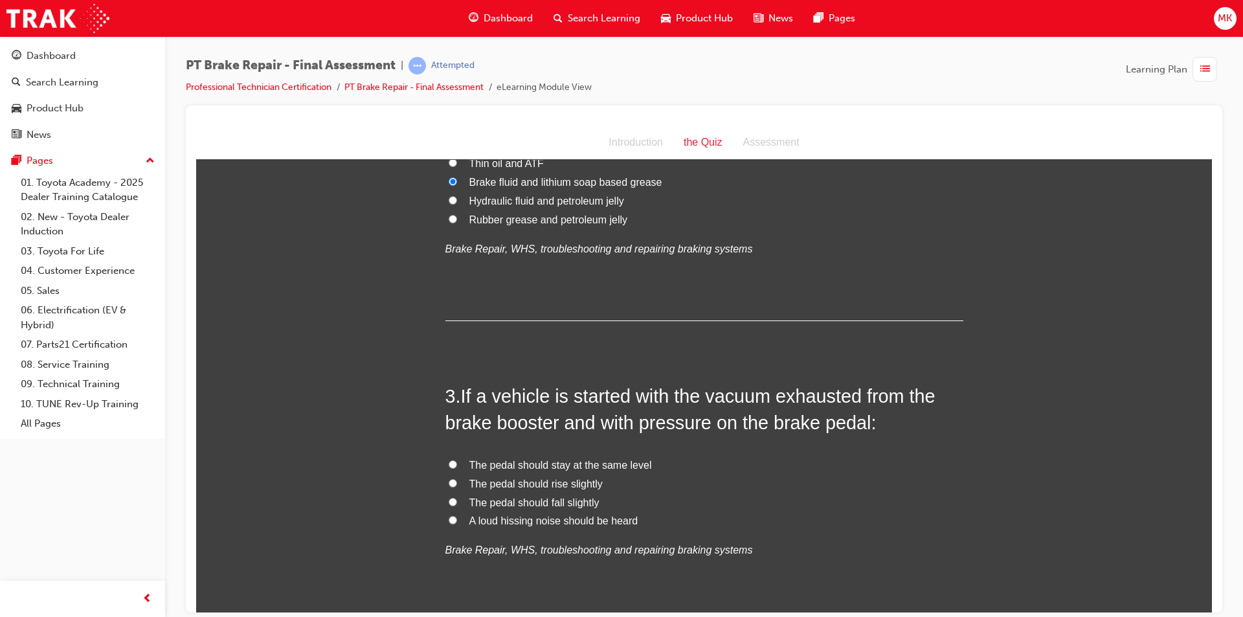
scroll to position [518, 0]
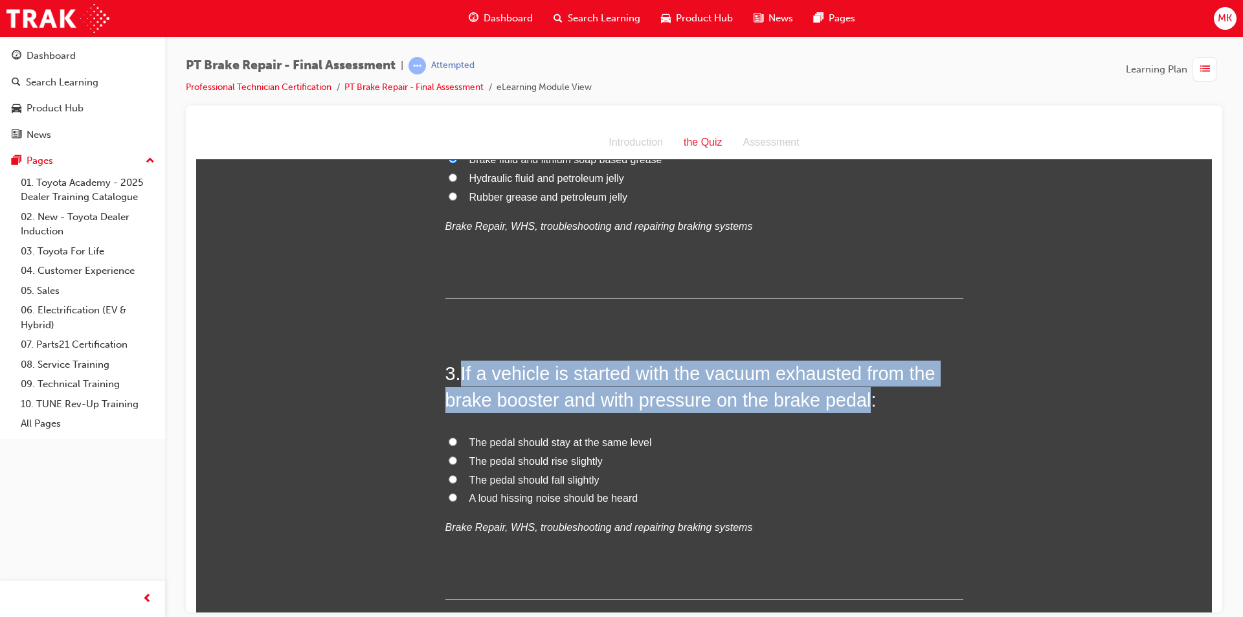
drag, startPoint x: 460, startPoint y: 378, endPoint x: 862, endPoint y: 407, distance: 403.1
click at [862, 407] on span "If a vehicle is started with the vacuum exhausted from the brake booster and wi…" at bounding box center [690, 386] width 490 height 47
copy span "If a vehicle is started with the vacuum exhausted from the brake booster and wi…"
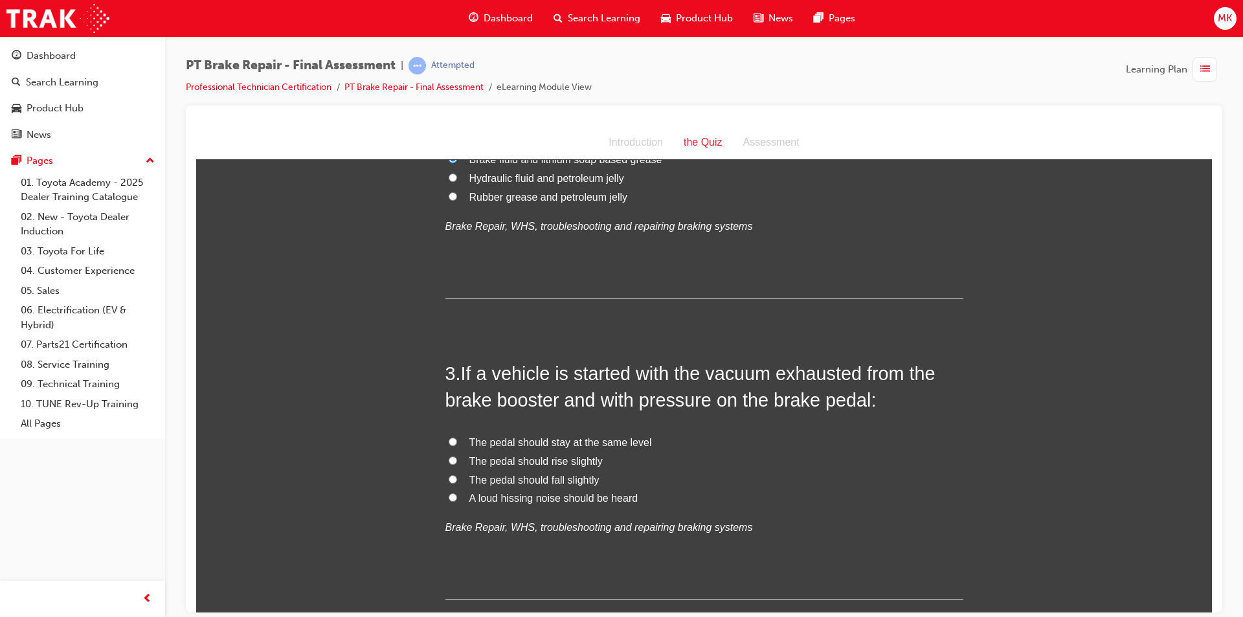
click at [561, 482] on span "The pedal should fall slightly" at bounding box center [534, 479] width 130 height 11
click at [457, 482] on input "The pedal should fall slightly" at bounding box center [453, 479] width 8 height 8
radio input "true"
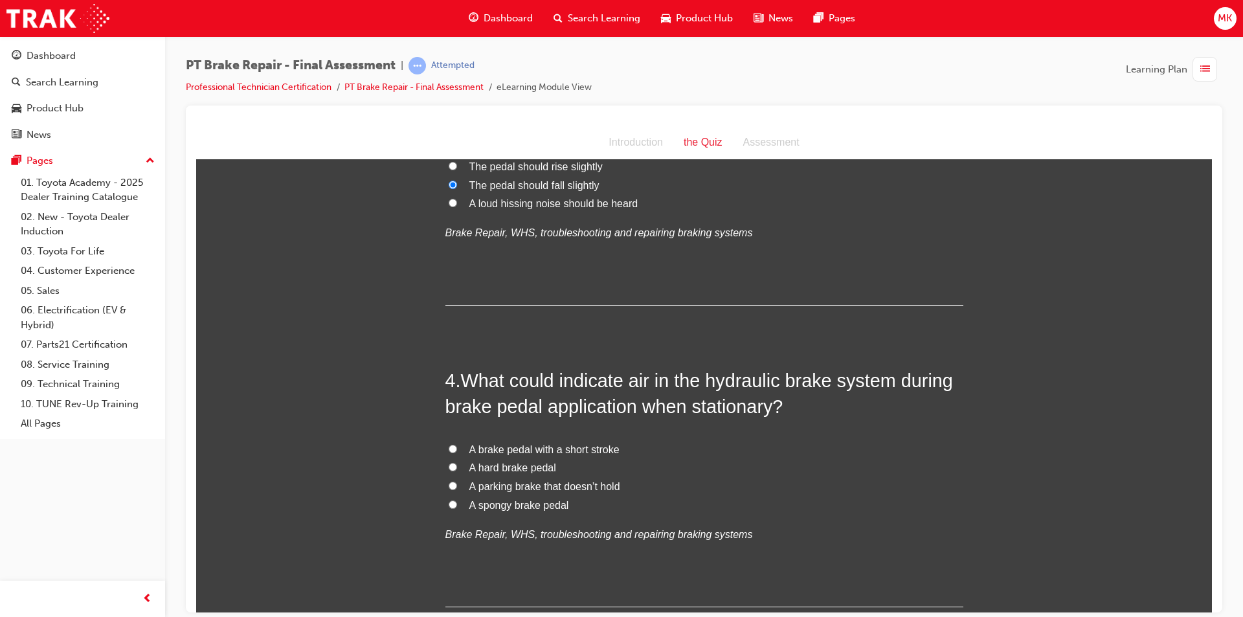
scroll to position [842, 0]
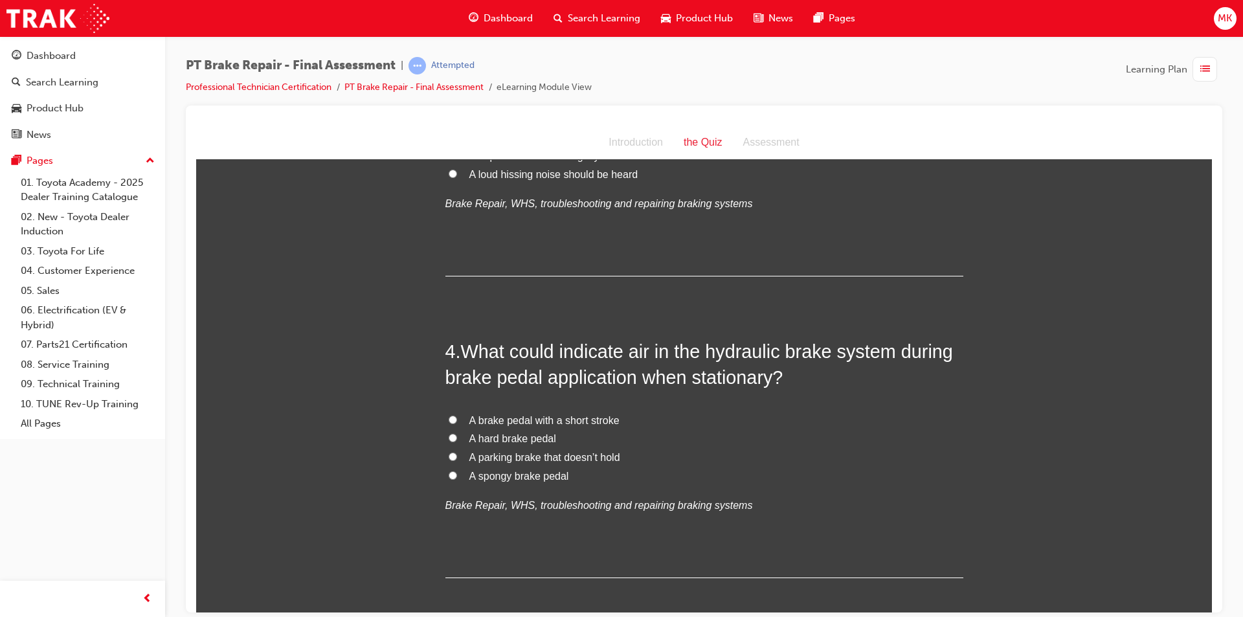
click at [498, 474] on span "A spongy brake pedal" at bounding box center [519, 475] width 100 height 11
click at [457, 474] on input "A spongy brake pedal" at bounding box center [453, 475] width 8 height 8
radio input "true"
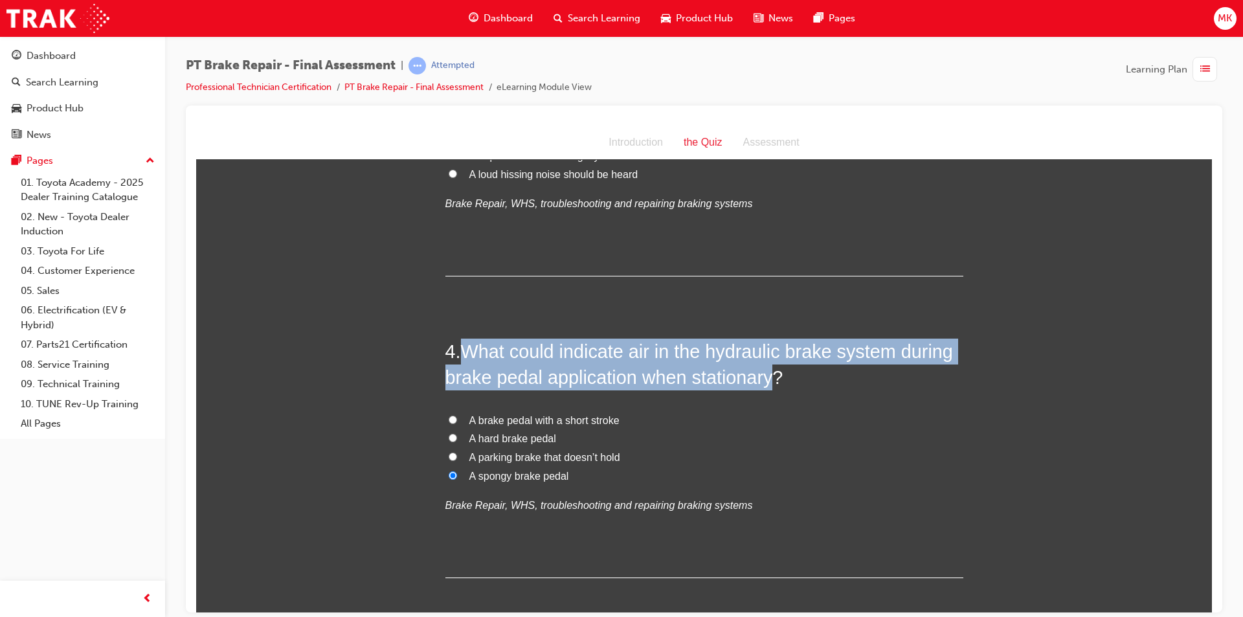
drag, startPoint x: 464, startPoint y: 346, endPoint x: 765, endPoint y: 377, distance: 302.0
click at [765, 377] on span "What could indicate air in the hydraulic brake system during brake pedal applic…" at bounding box center [699, 364] width 508 height 47
copy span "What could indicate air in the hydraulic brake system during brake pedal applic…"
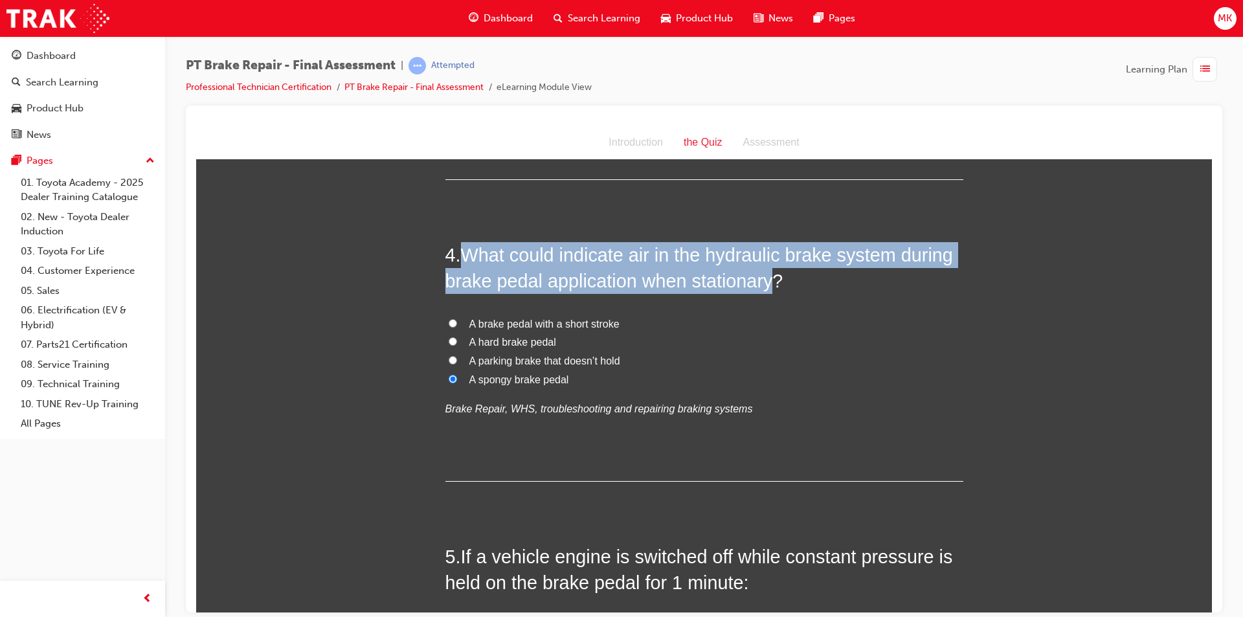
scroll to position [971, 0]
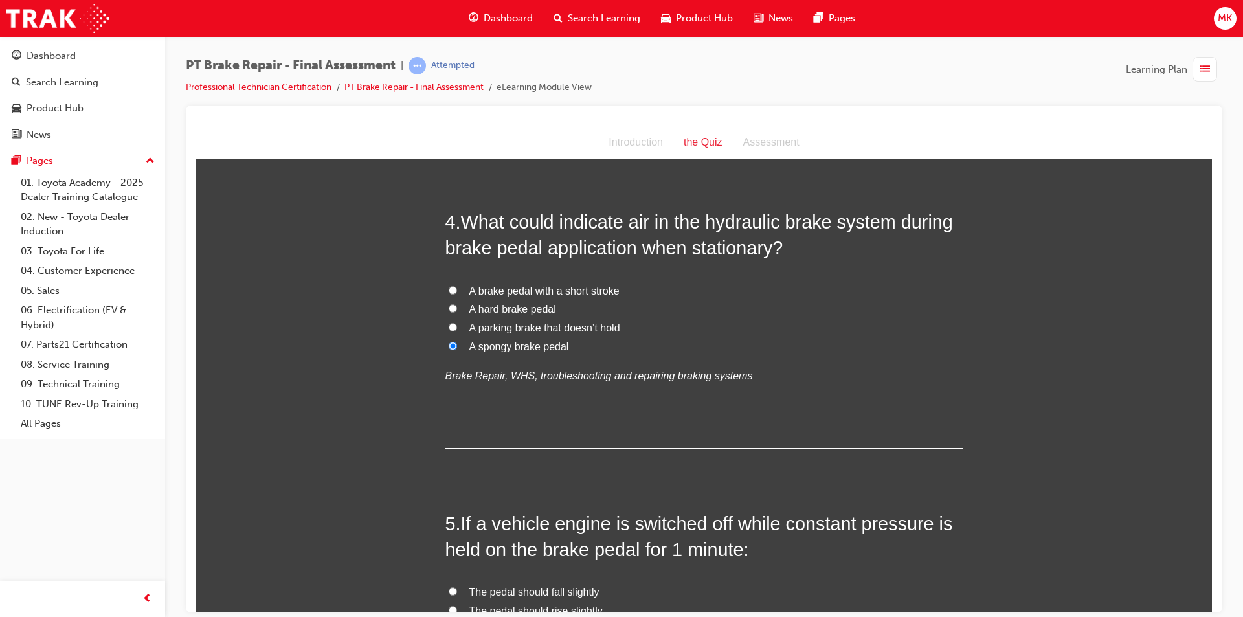
click at [659, 423] on div "4 . What could indicate air in the hydraulic brake system during brake pedal ap…" at bounding box center [704, 328] width 518 height 240
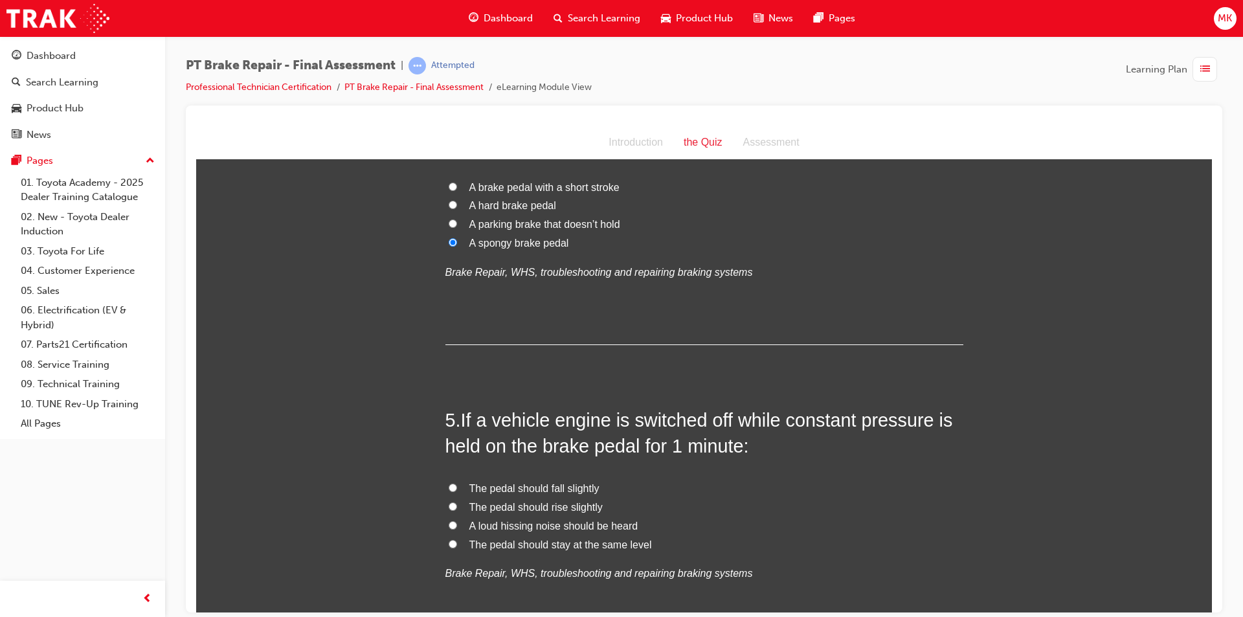
scroll to position [1101, 0]
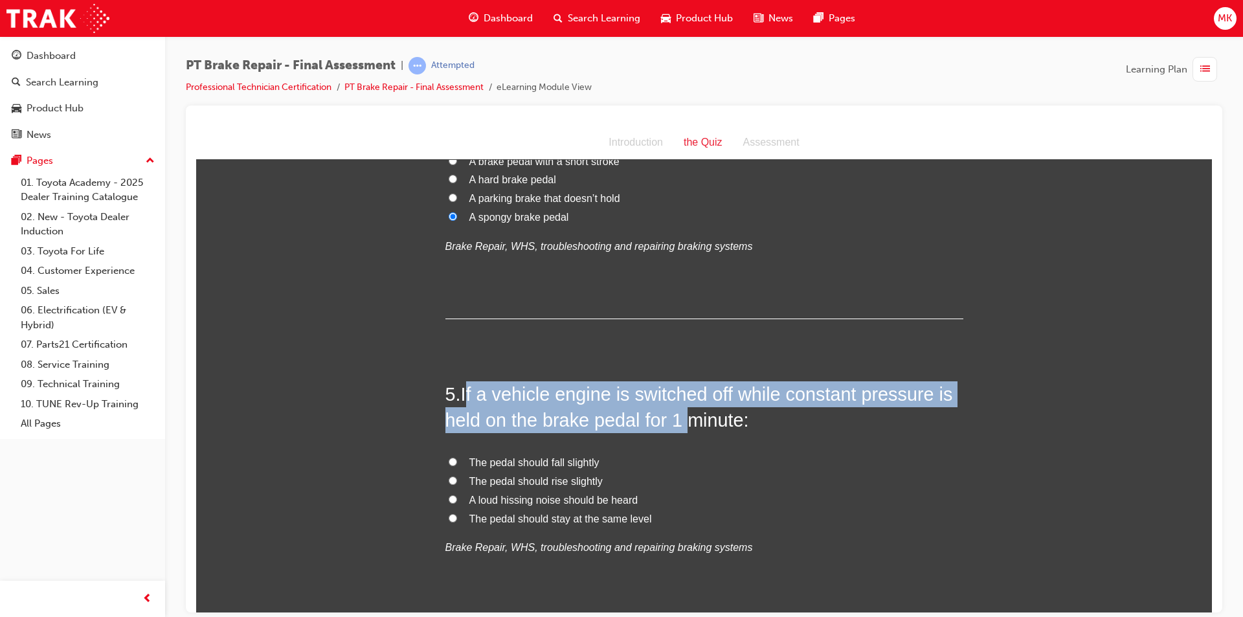
drag, startPoint x: 462, startPoint y: 392, endPoint x: 685, endPoint y: 425, distance: 225.2
click at [685, 425] on span "If a vehicle engine is switched off while constant pressure is held on the brak…" at bounding box center [699, 406] width 508 height 47
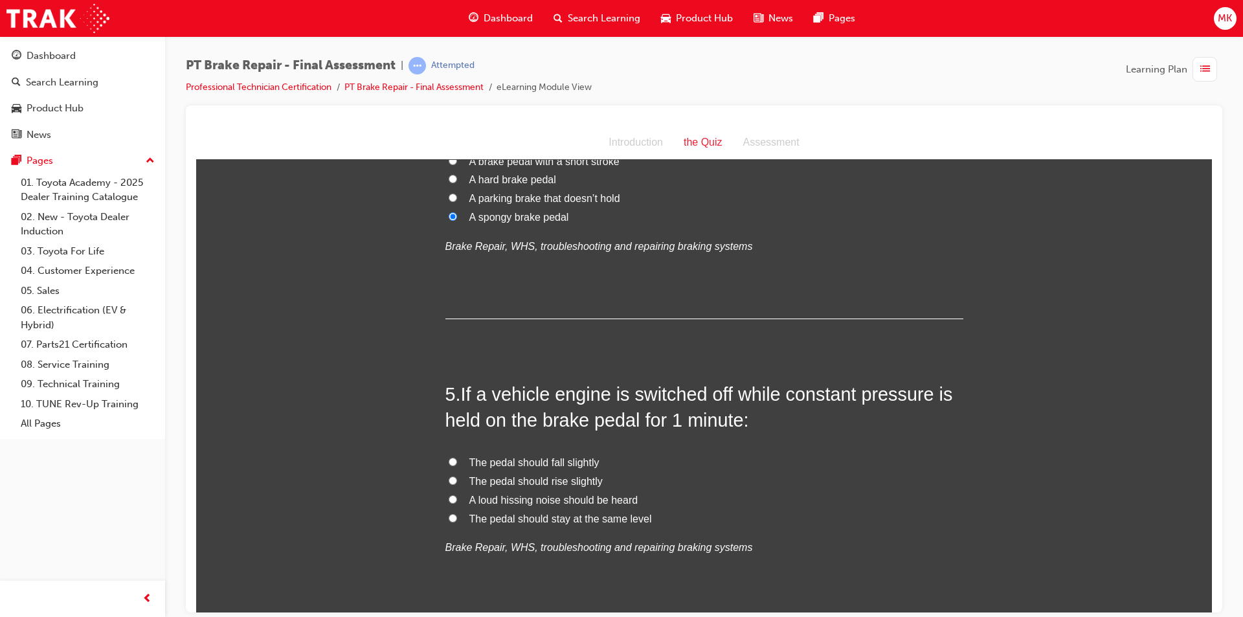
click at [698, 441] on div "5 . If a vehicle engine is switched off while constant pressure is held on the …" at bounding box center [704, 501] width 518 height 240
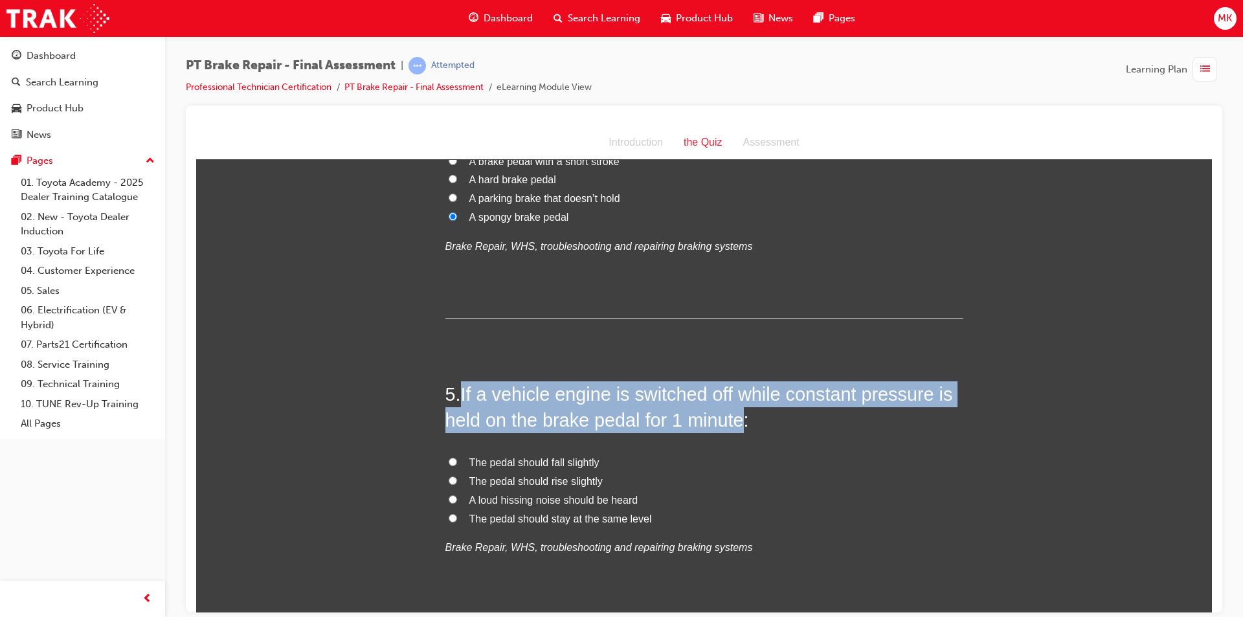
drag, startPoint x: 460, startPoint y: 394, endPoint x: 732, endPoint y: 427, distance: 274.0
click at [732, 427] on span "If a vehicle engine is switched off while constant pressure is held on the brak…" at bounding box center [699, 406] width 508 height 47
copy span "If a vehicle engine is switched off while constant pressure is held on the brak…"
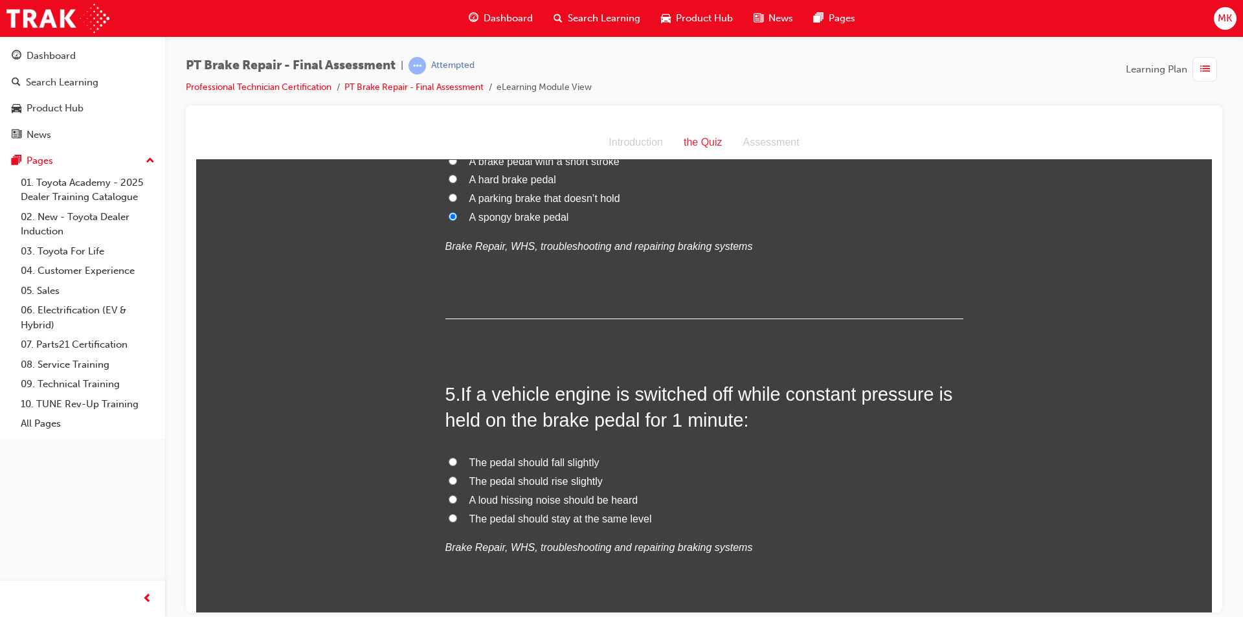
click at [648, 501] on label "A loud hissing noise should be heard" at bounding box center [704, 500] width 518 height 19
click at [457, 501] on input "A loud hissing noise should be heard" at bounding box center [453, 499] width 8 height 8
radio input "true"
click at [479, 463] on span "The pedal should fall slightly" at bounding box center [534, 461] width 130 height 11
click at [457, 463] on input "The pedal should fall slightly" at bounding box center [453, 461] width 8 height 8
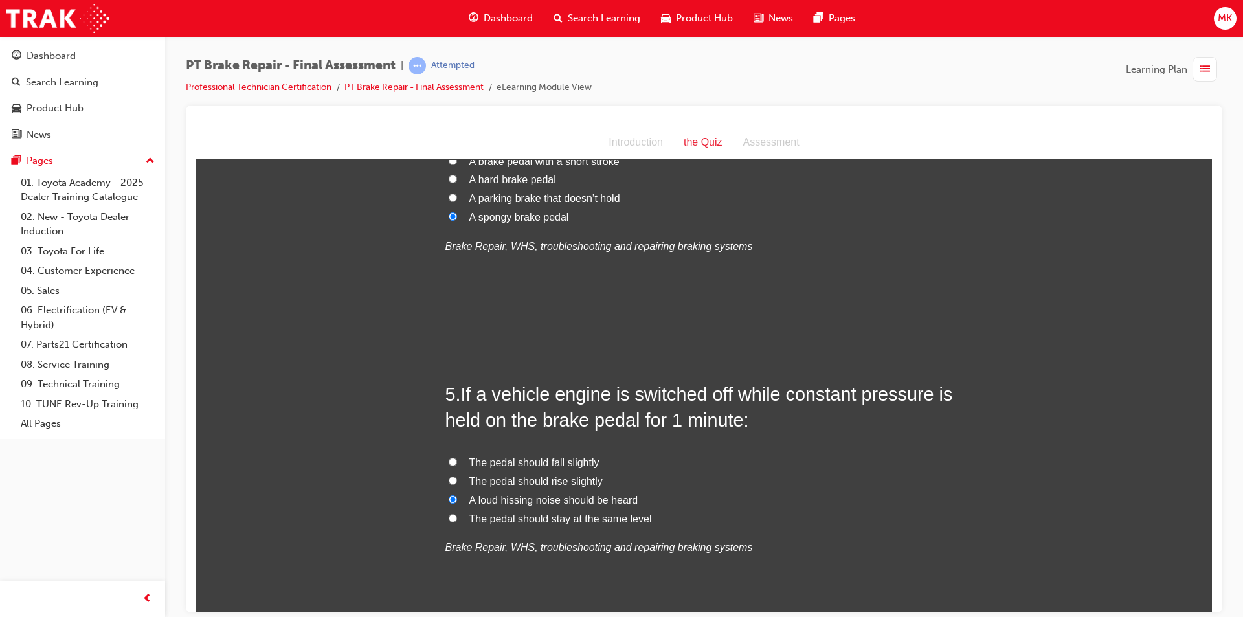
radio input "true"
click at [483, 518] on span "The pedal should stay at the same level" at bounding box center [560, 518] width 183 height 11
click at [457, 518] on input "The pedal should stay at the same level" at bounding box center [453, 517] width 8 height 8
radio input "true"
click at [456, 462] on label "The pedal should fall slightly" at bounding box center [704, 462] width 518 height 19
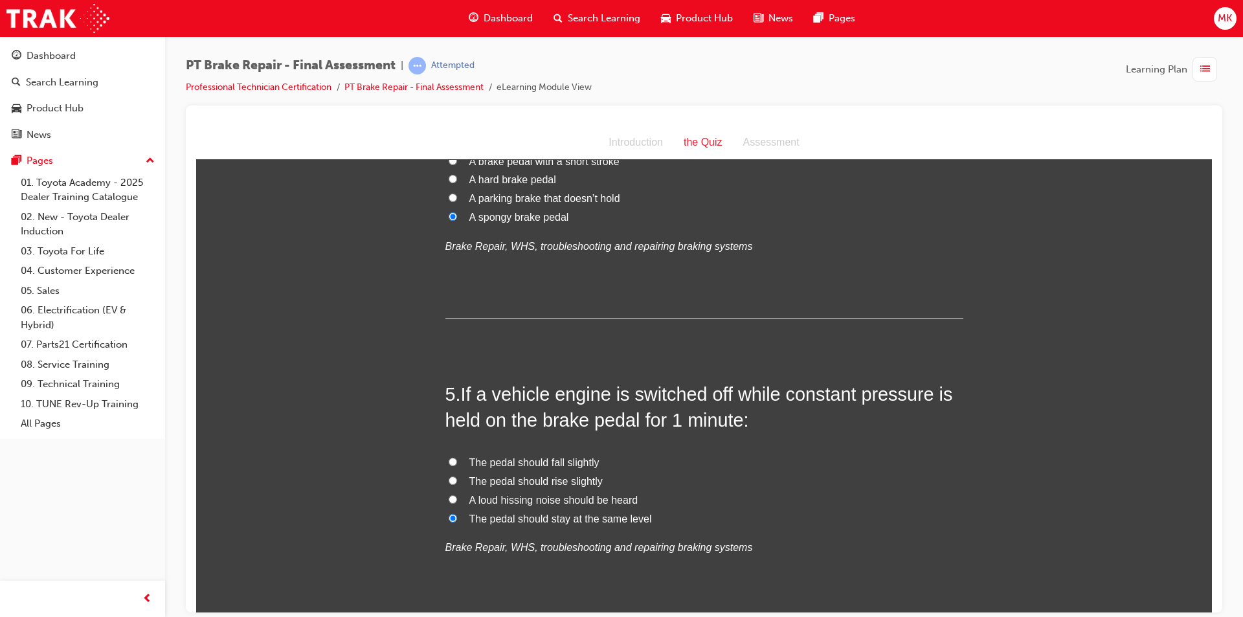
click at [456, 462] on input "The pedal should fall slightly" at bounding box center [453, 461] width 8 height 8
radio input "true"
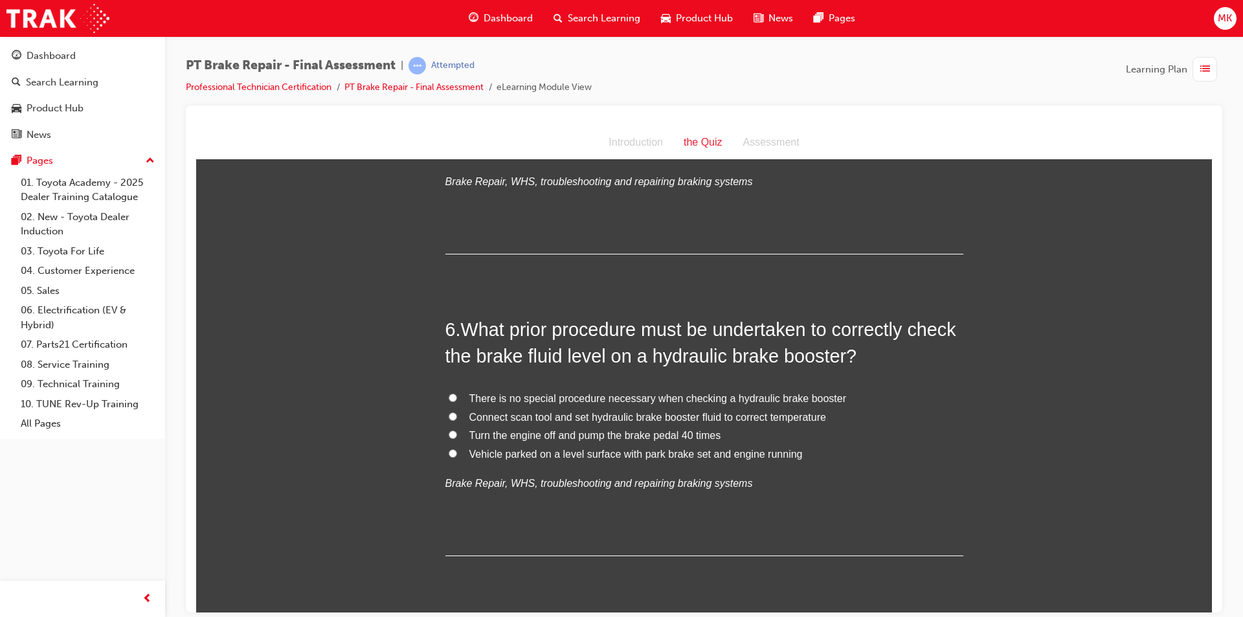
scroll to position [1489, 0]
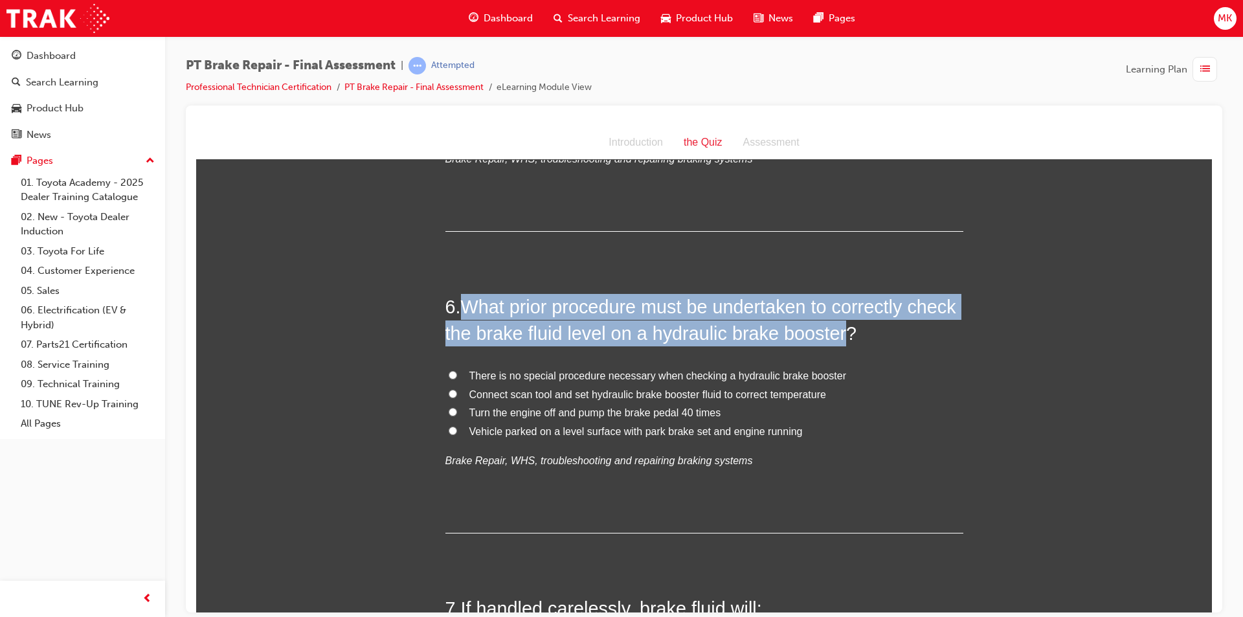
drag, startPoint x: 462, startPoint y: 306, endPoint x: 834, endPoint y: 330, distance: 372.4
click at [834, 330] on span "What prior procedure must be undertaken to correctly check the brake fluid leve…" at bounding box center [700, 319] width 511 height 47
copy span "What prior procedure must be undertaken to correctly check the brake fluid leve…"
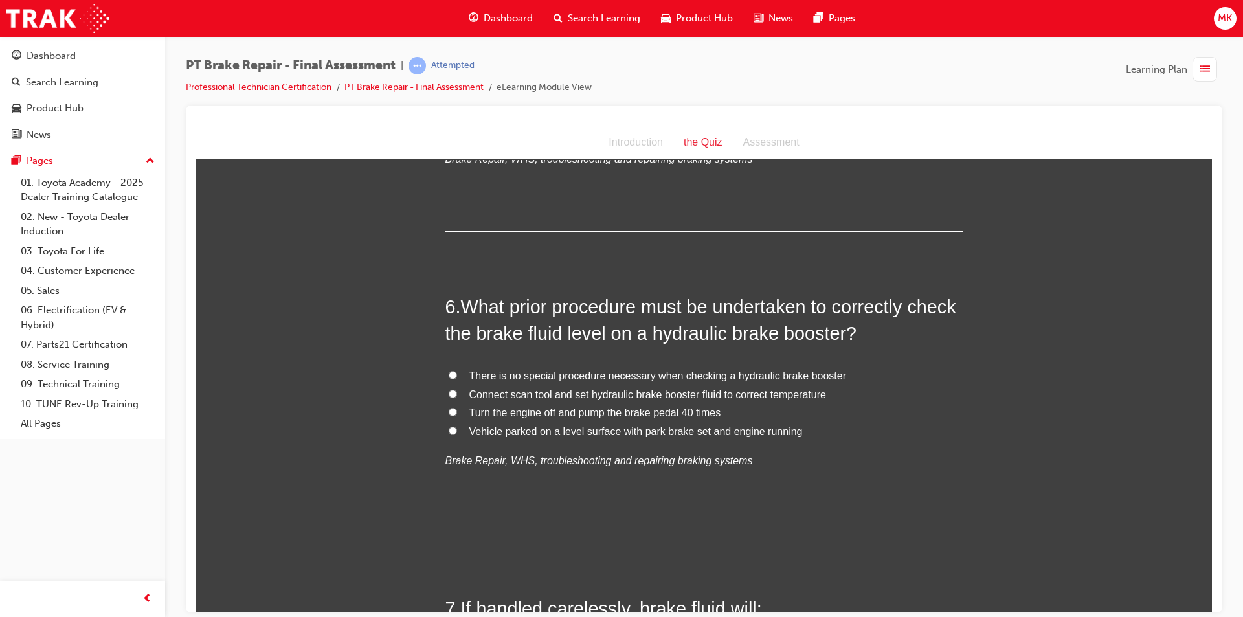
click at [638, 467] on p "Brake Repair, WHS, troubleshooting and repairing braking systems" at bounding box center [704, 460] width 518 height 19
click at [452, 434] on label "Vehicle parked on a level surface with park brake set and engine running" at bounding box center [704, 431] width 518 height 19
click at [452, 434] on input "Vehicle parked on a level surface with park brake set and engine running" at bounding box center [453, 430] width 8 height 8
radio input "true"
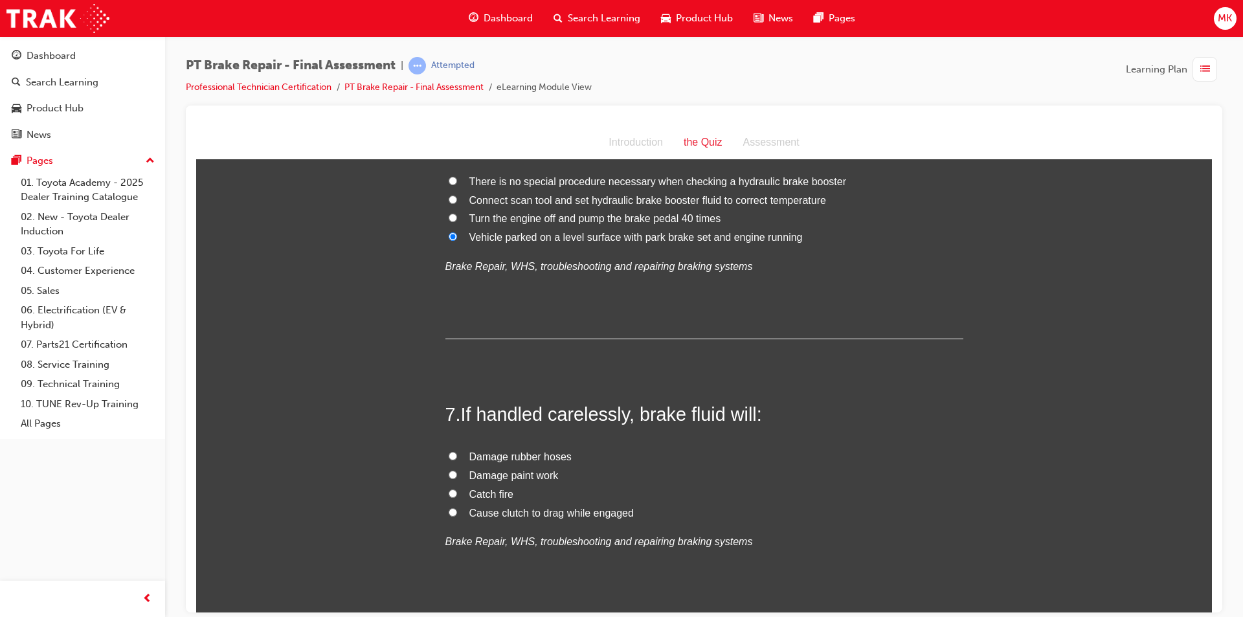
scroll to position [1748, 0]
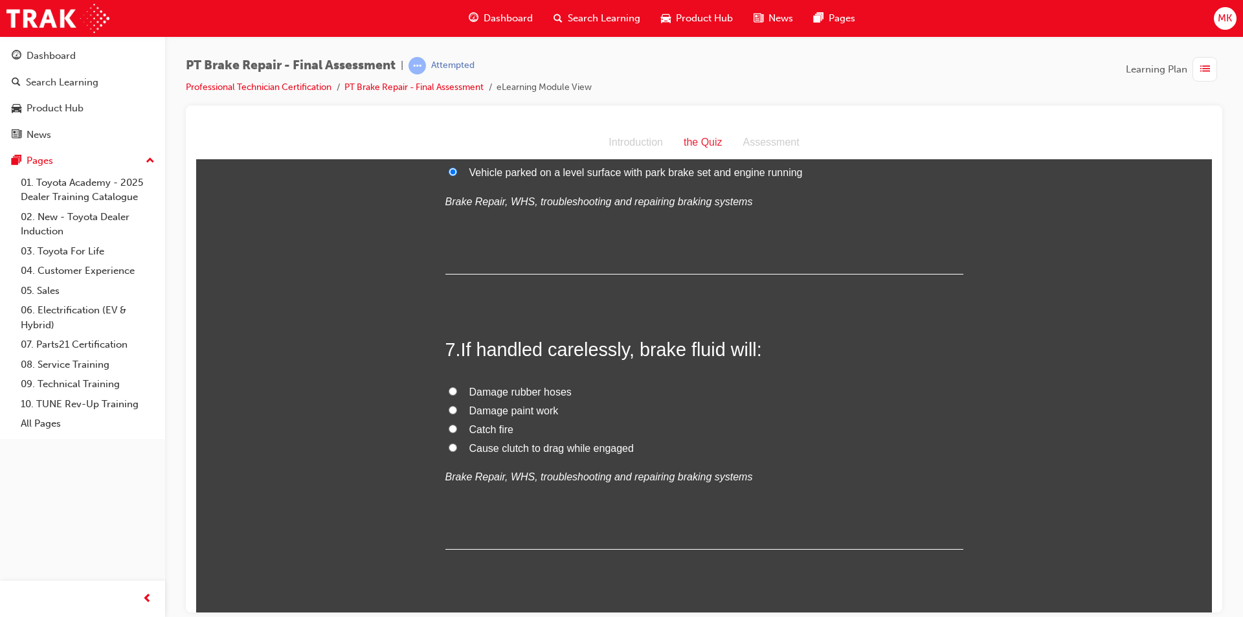
click at [449, 409] on input "Damage paint work" at bounding box center [453, 409] width 8 height 8
radio input "true"
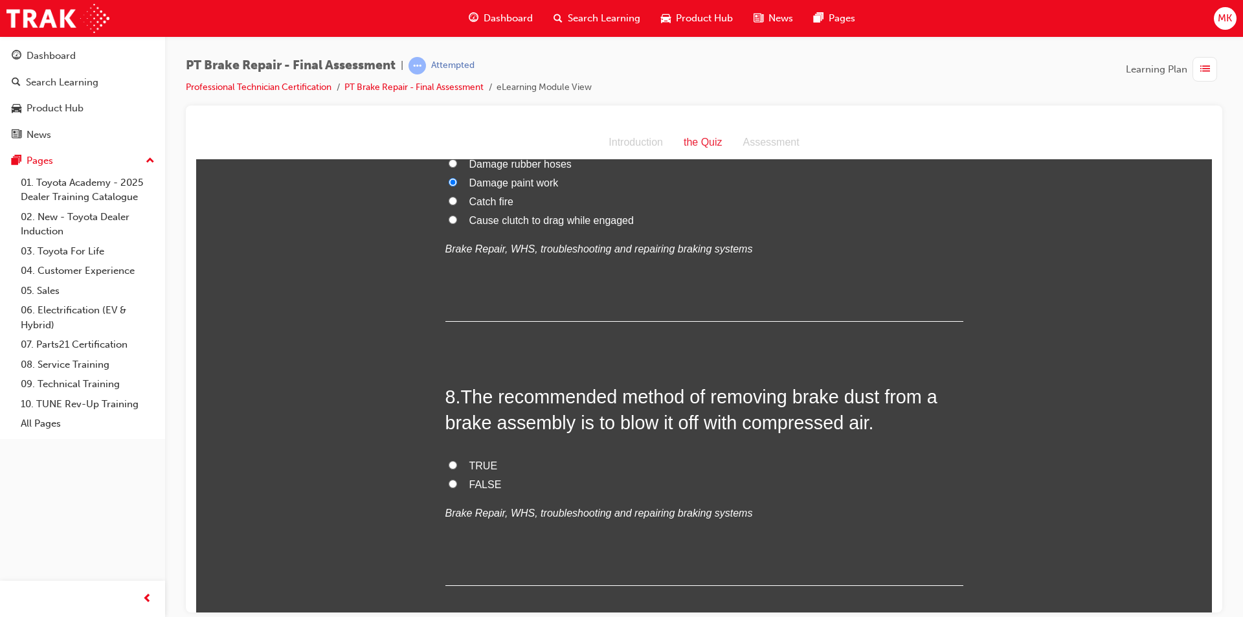
scroll to position [2007, 0]
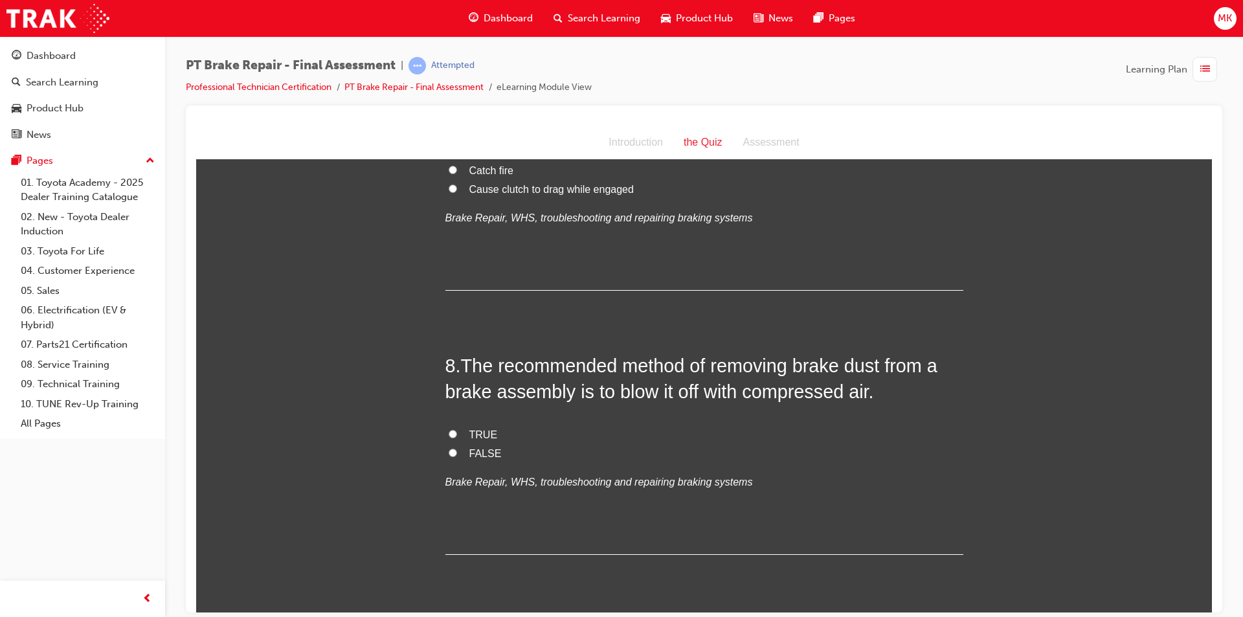
click at [461, 451] on label "FALSE" at bounding box center [704, 453] width 518 height 19
click at [457, 451] on input "FALSE" at bounding box center [453, 452] width 8 height 8
radio input "true"
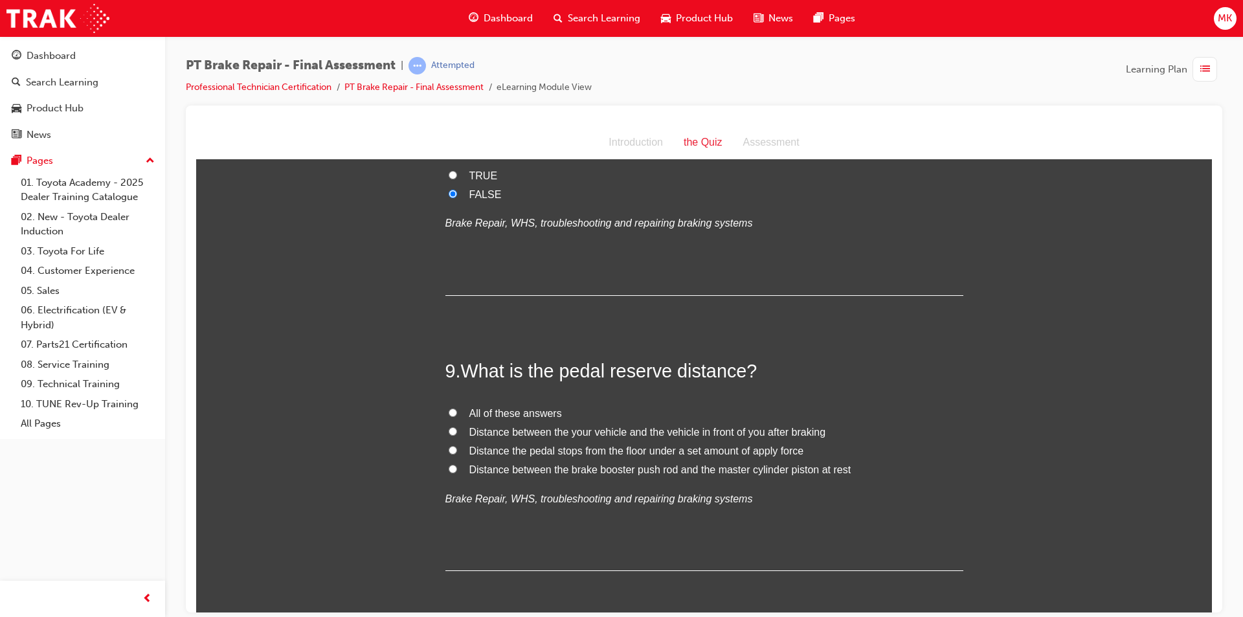
scroll to position [2331, 0]
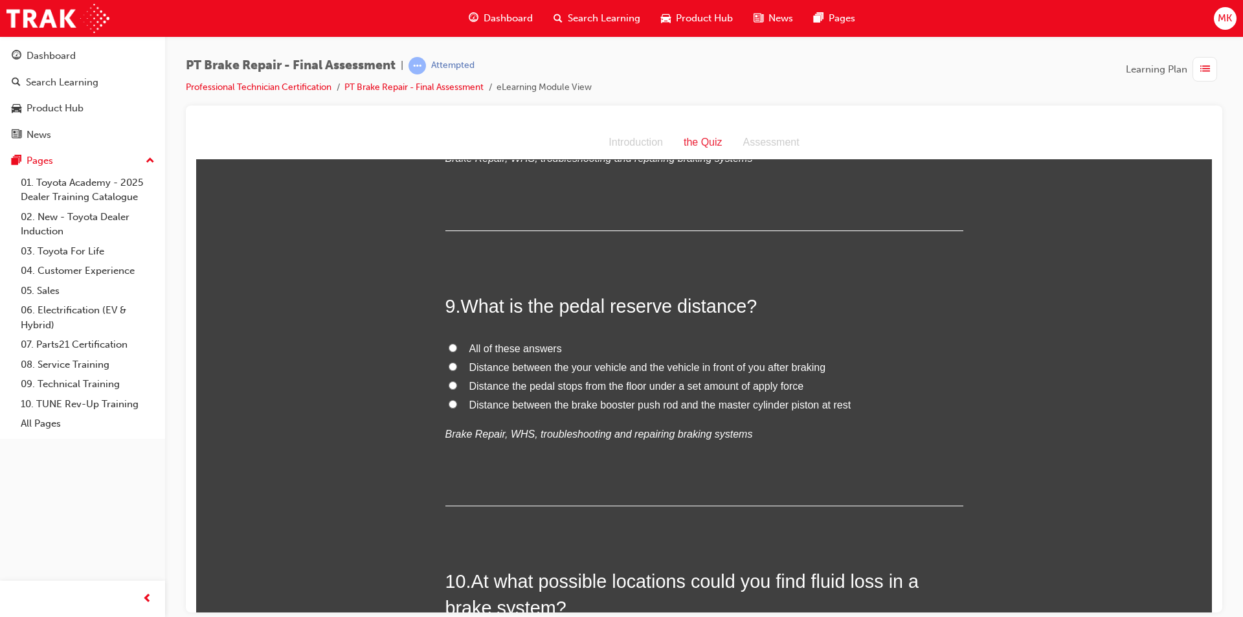
click at [474, 388] on span "Distance the pedal stops from the floor under a set amount of apply force" at bounding box center [636, 385] width 335 height 11
click at [457, 388] on input "Distance the pedal stops from the floor under a set amount of apply force" at bounding box center [453, 385] width 8 height 8
radio input "true"
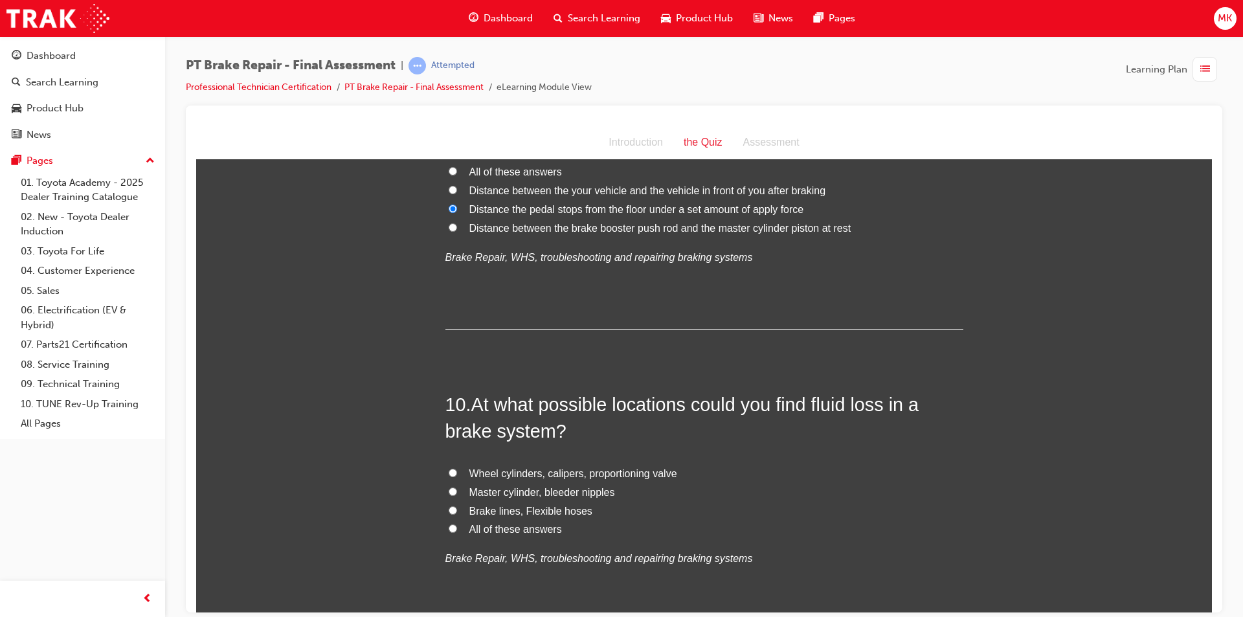
scroll to position [2525, 0]
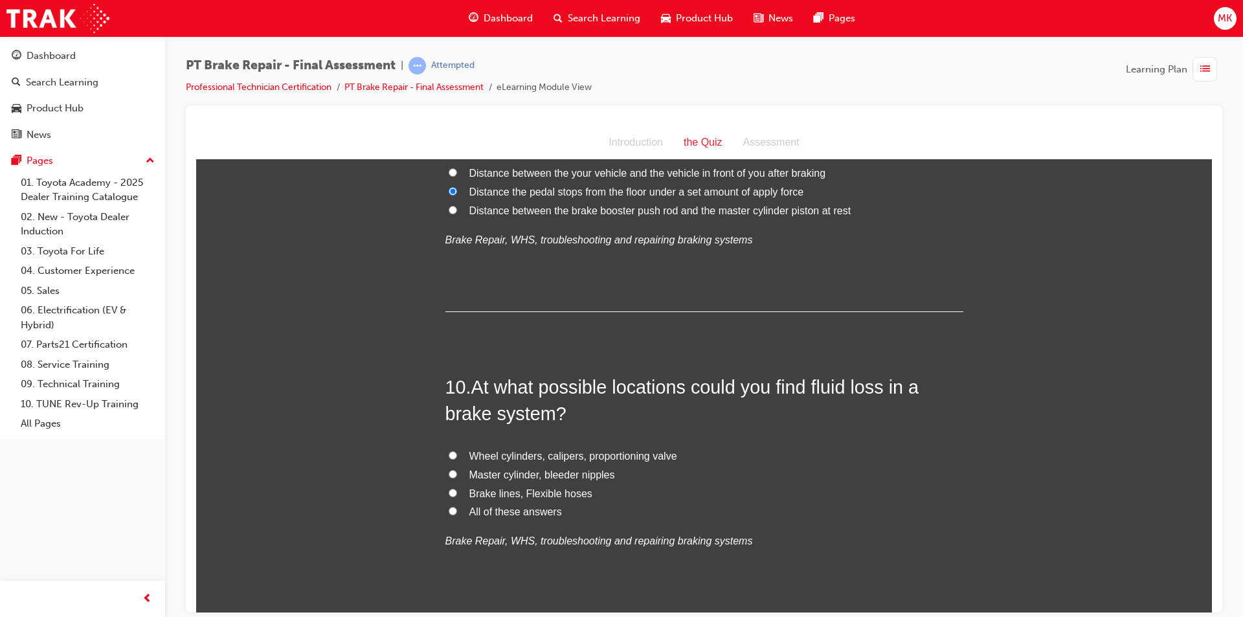
click at [514, 508] on span "All of these answers" at bounding box center [515, 511] width 93 height 11
click at [457, 508] on input "All of these answers" at bounding box center [453, 510] width 8 height 8
radio input "true"
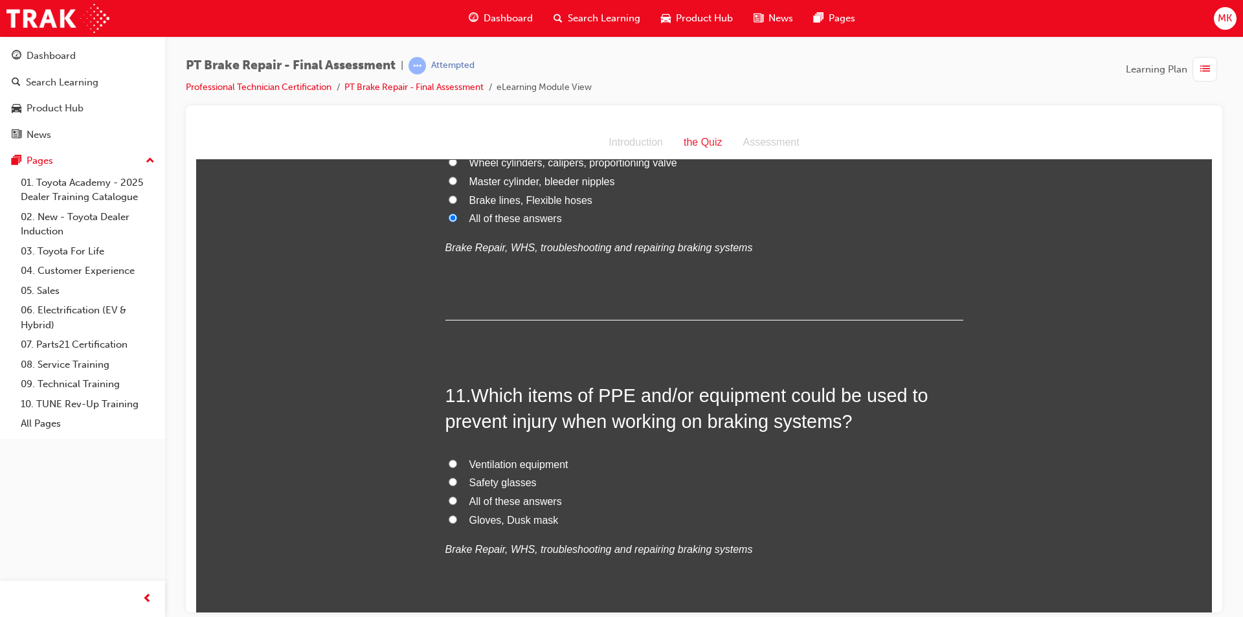
scroll to position [2849, 0]
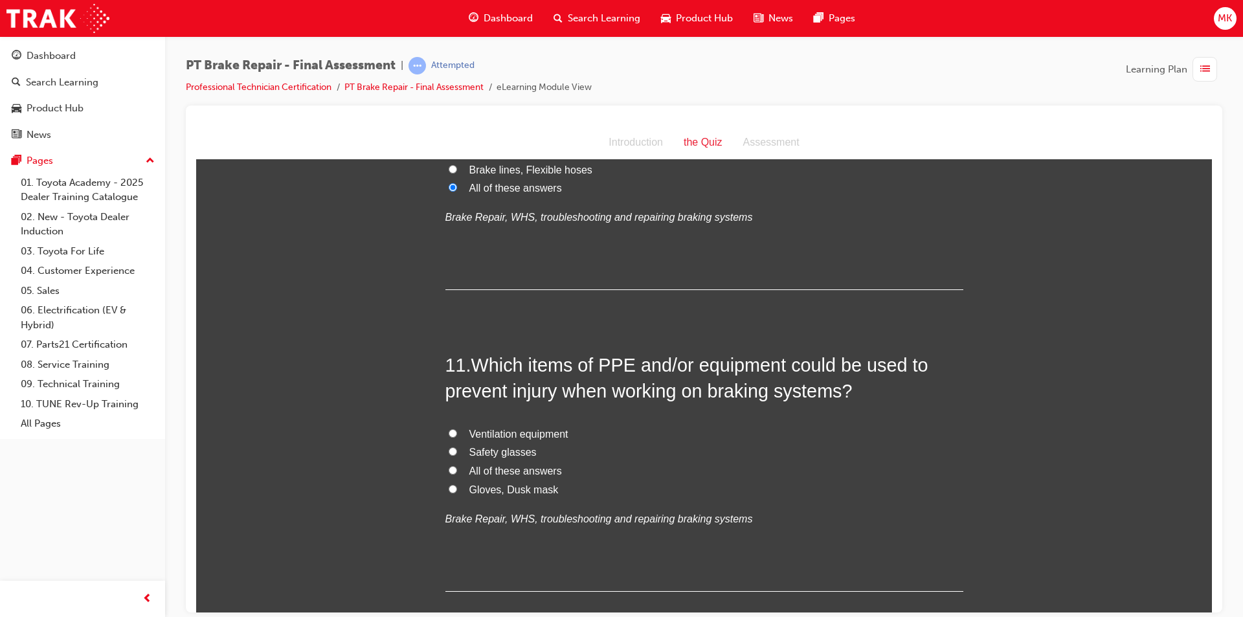
click at [471, 469] on span "All of these answers" at bounding box center [515, 470] width 93 height 11
click at [457, 469] on input "All of these answers" at bounding box center [453, 470] width 8 height 8
radio input "true"
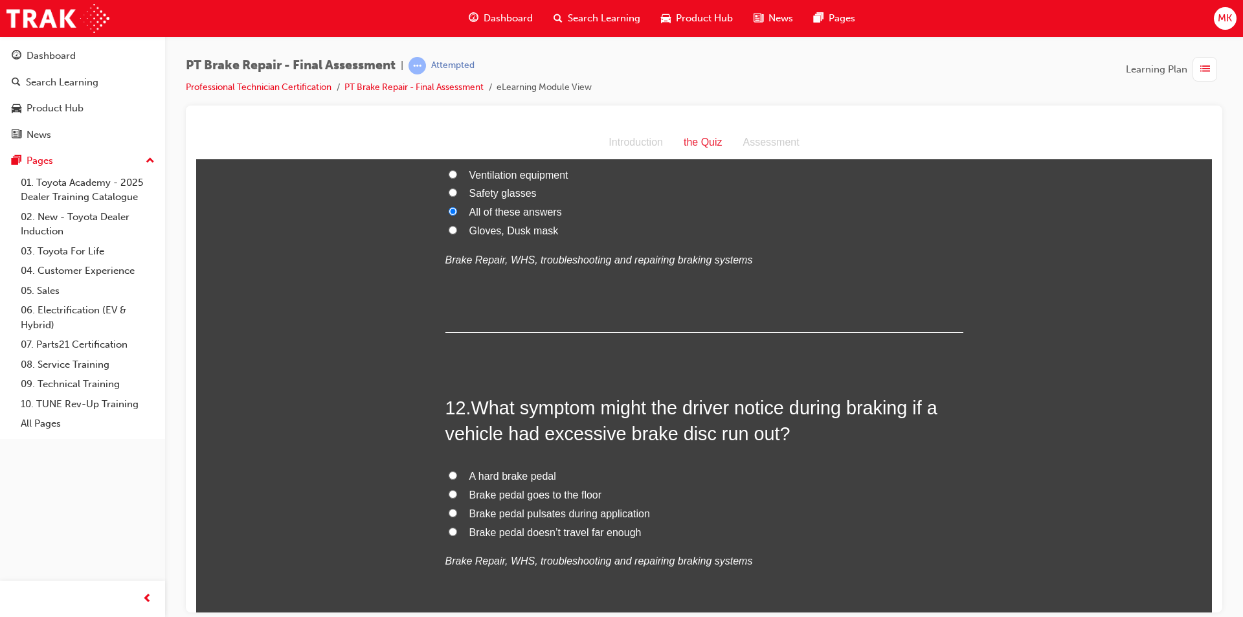
scroll to position [3172, 0]
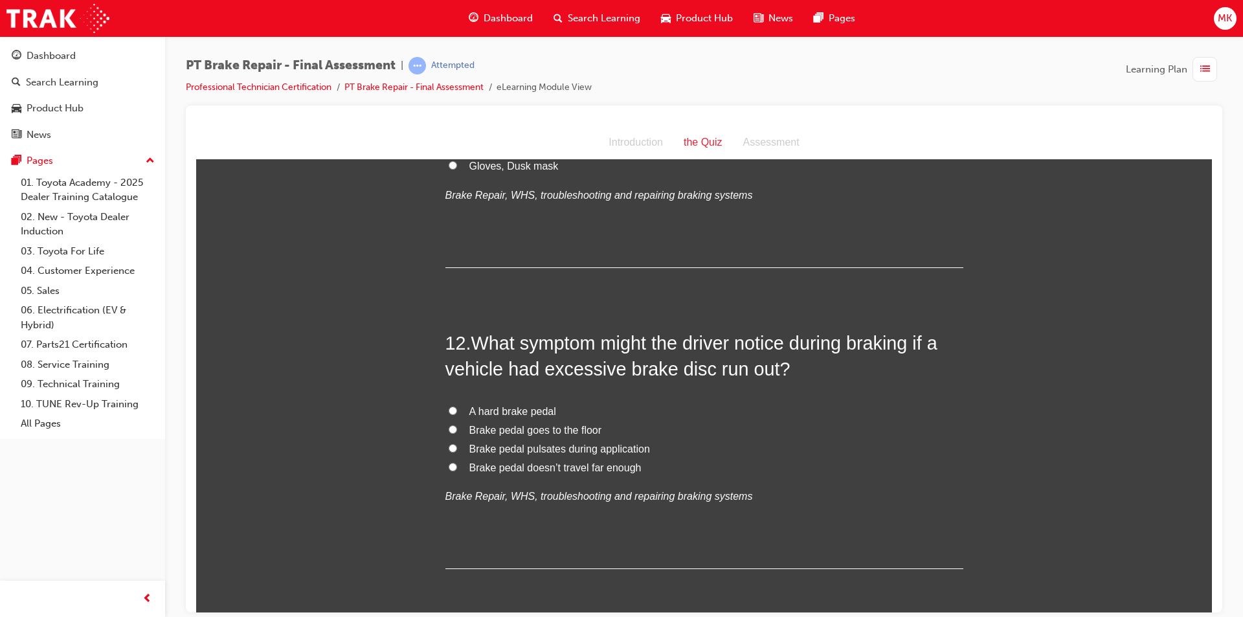
click at [537, 450] on span "Brake pedal pulsates during application" at bounding box center [559, 448] width 181 height 11
click at [457, 450] on input "Brake pedal pulsates during application" at bounding box center [453, 447] width 8 height 8
radio input "true"
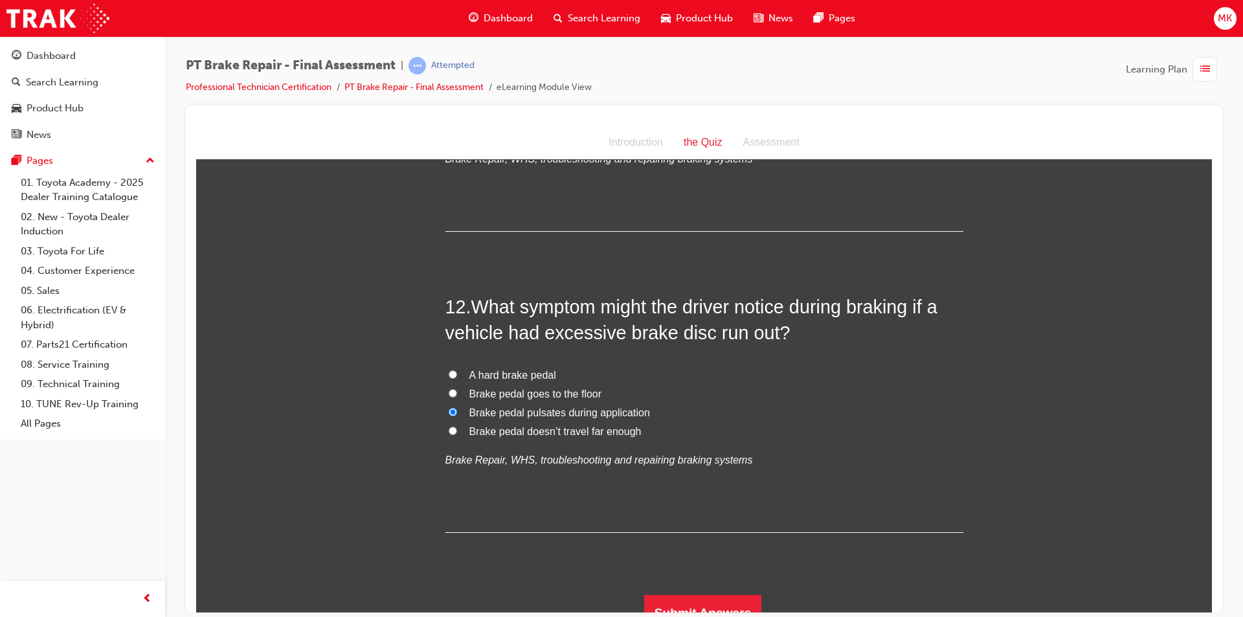
scroll to position [3227, 0]
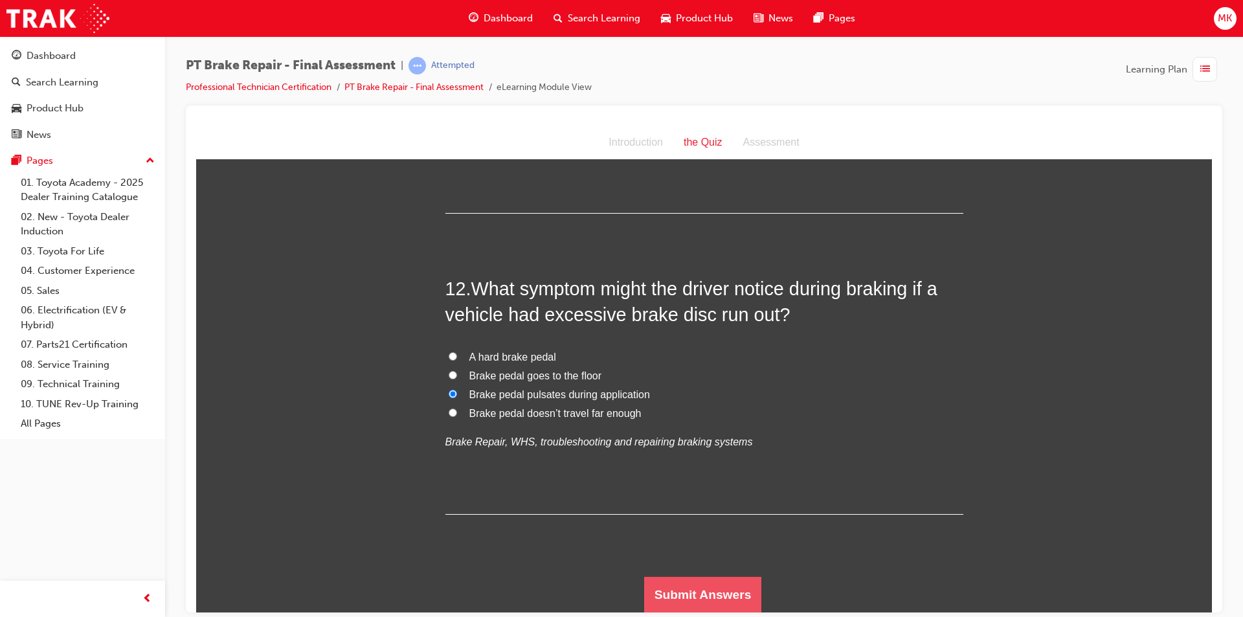
click at [695, 589] on button "Submit Answers" at bounding box center [703, 594] width 118 height 36
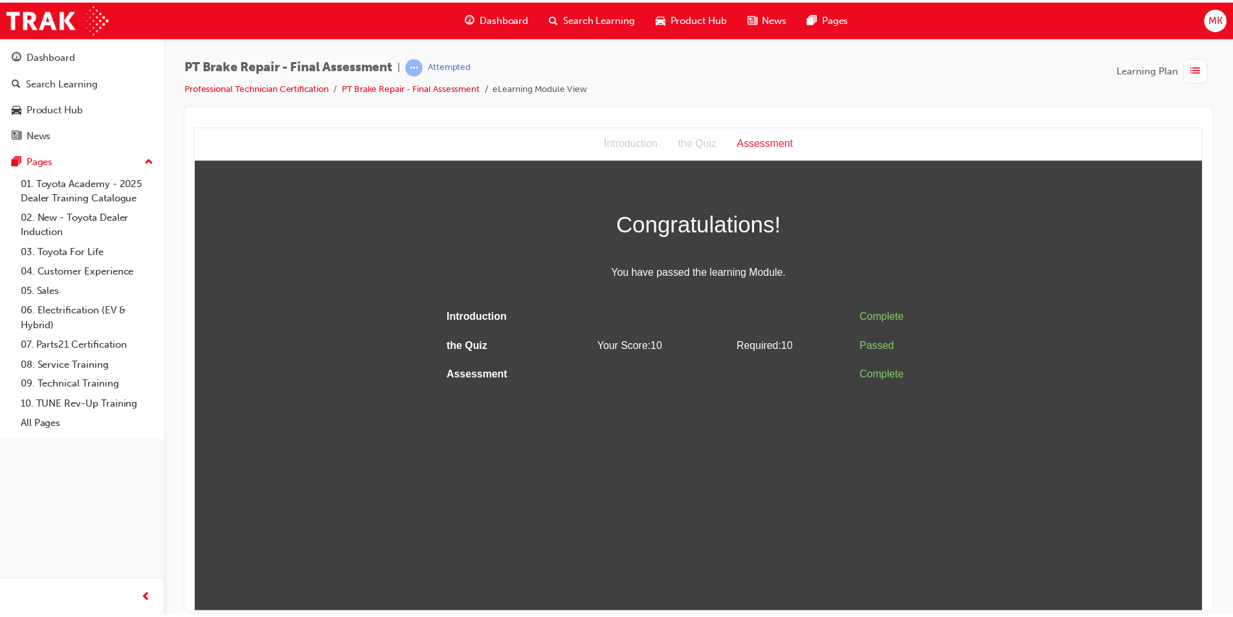
scroll to position [0, 0]
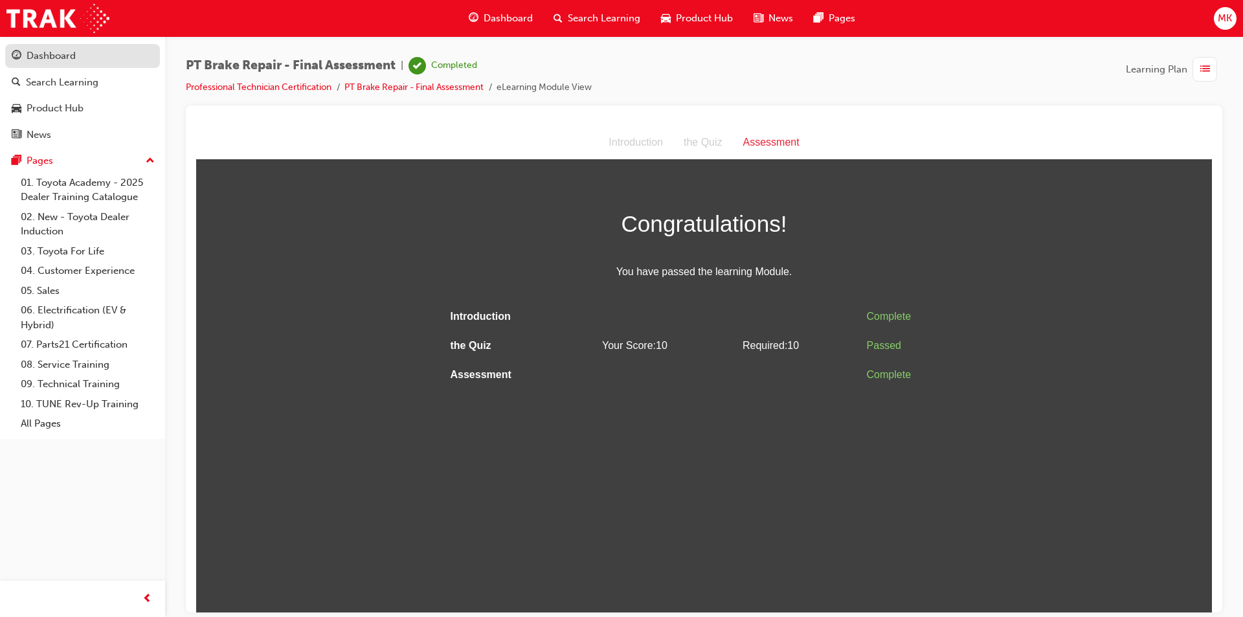
click at [82, 56] on div "Dashboard" at bounding box center [83, 56] width 142 height 16
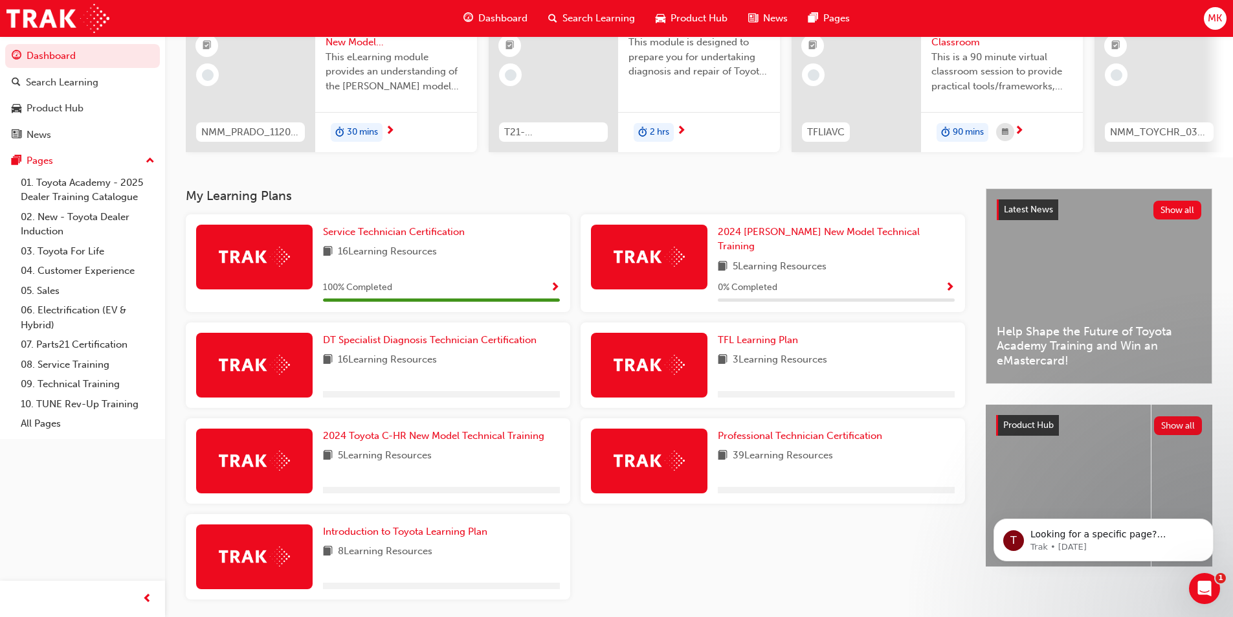
scroll to position [180, 0]
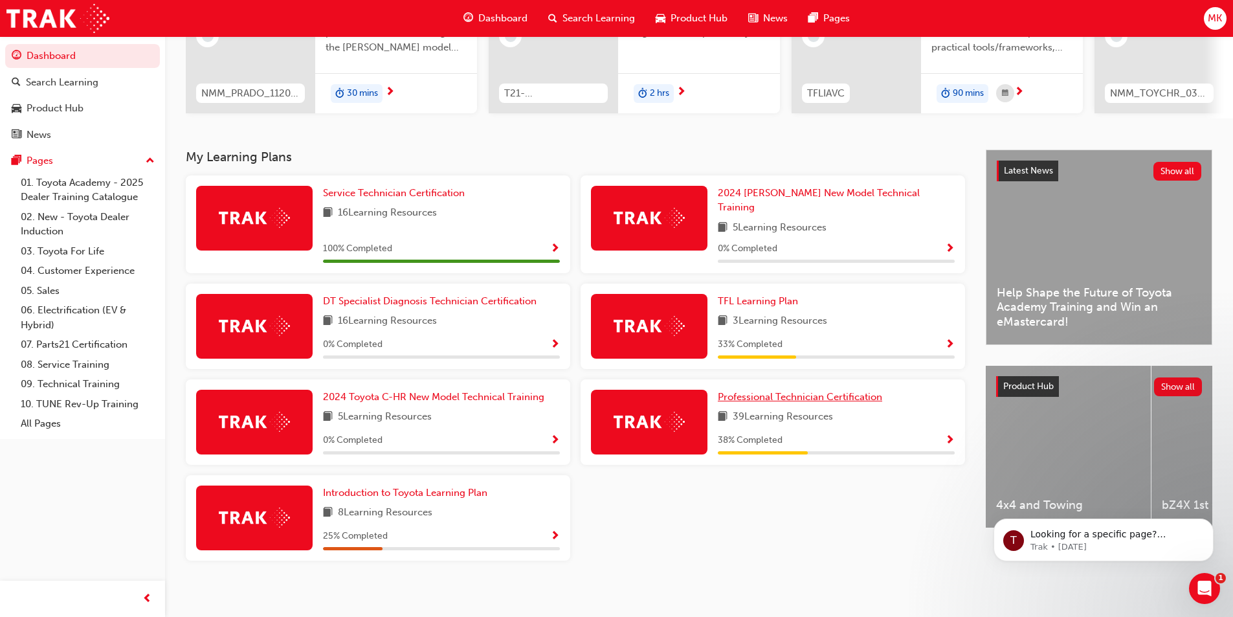
click at [775, 391] on span "Professional Technician Certification" at bounding box center [800, 397] width 164 height 12
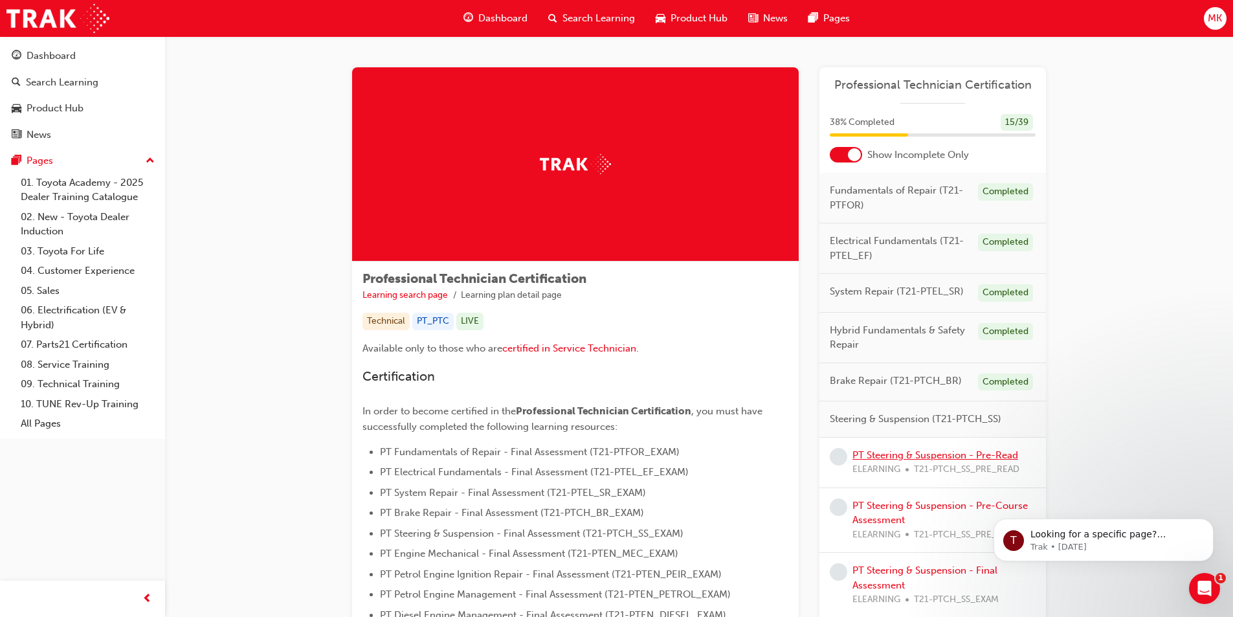
click at [870, 451] on link "PT Steering & Suspension - Pre-Read" at bounding box center [936, 455] width 166 height 12
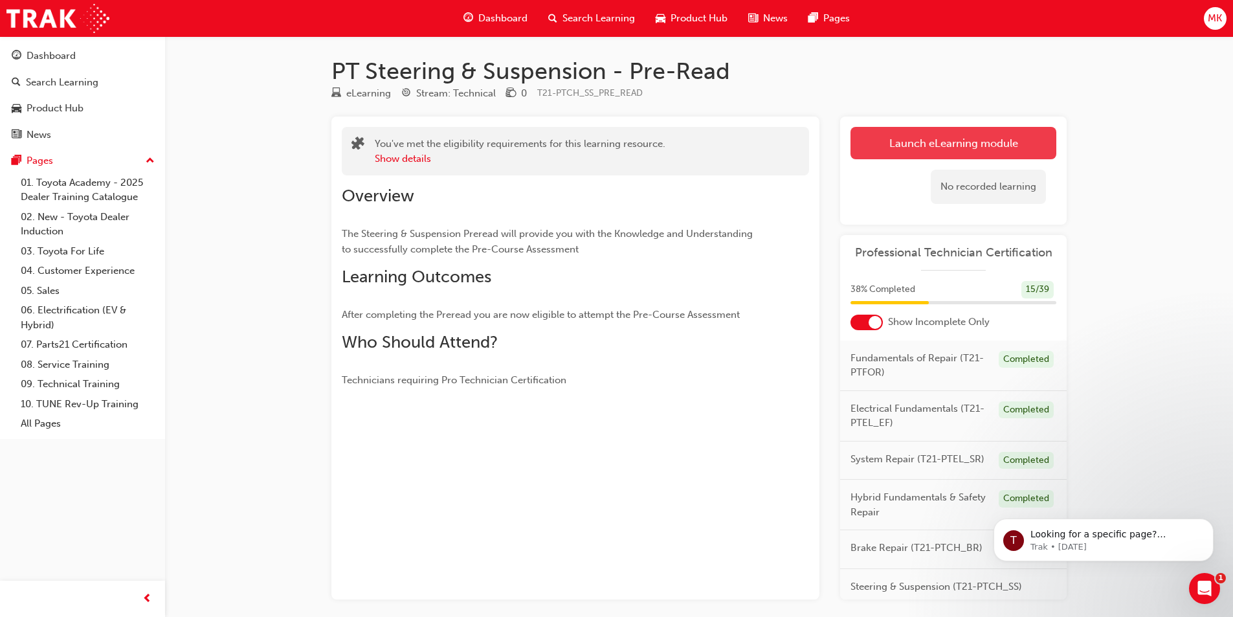
click at [947, 146] on link "Launch eLearning module" at bounding box center [954, 143] width 206 height 32
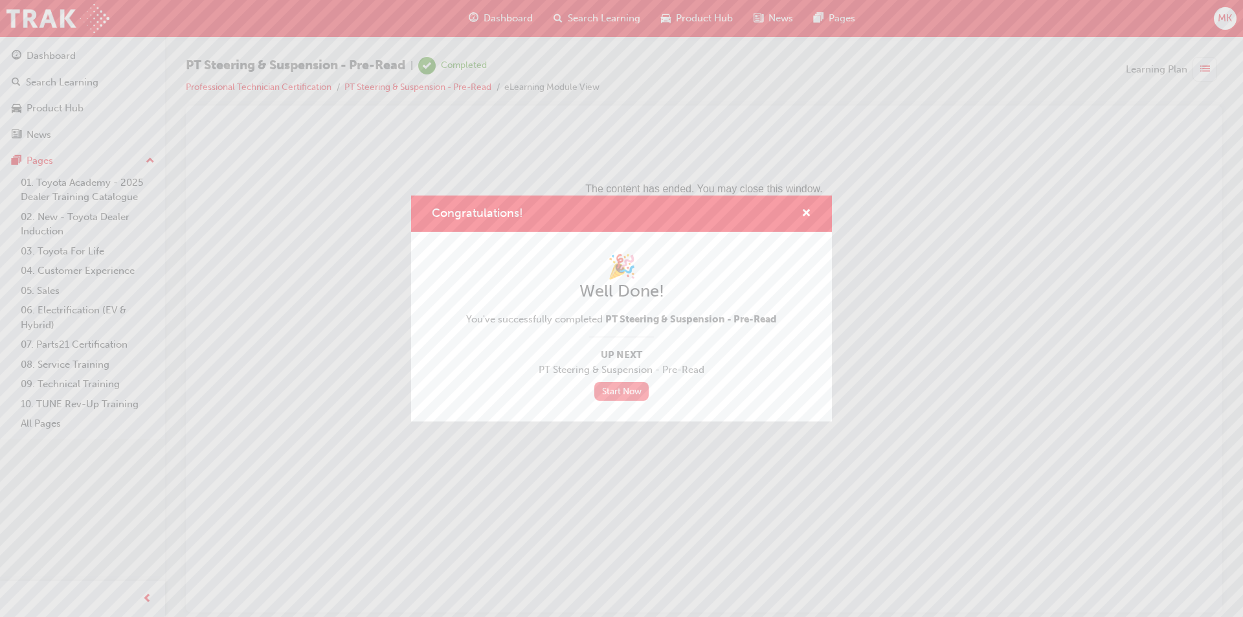
click at [611, 396] on link "Start Now" at bounding box center [621, 391] width 54 height 19
click at [632, 398] on link "Start Now" at bounding box center [621, 391] width 54 height 19
click at [800, 212] on div "Congratulations!" at bounding box center [801, 214] width 20 height 16
click at [805, 218] on span "cross-icon" at bounding box center [807, 214] width 10 height 12
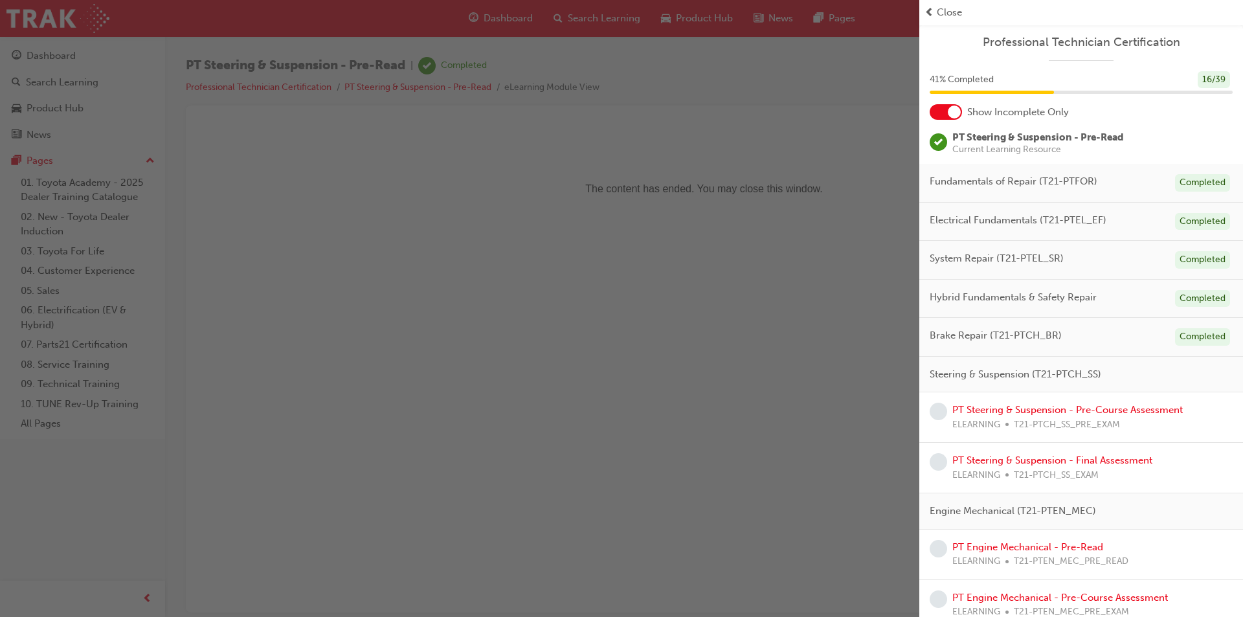
click at [943, 9] on span "Close" at bounding box center [949, 12] width 25 height 15
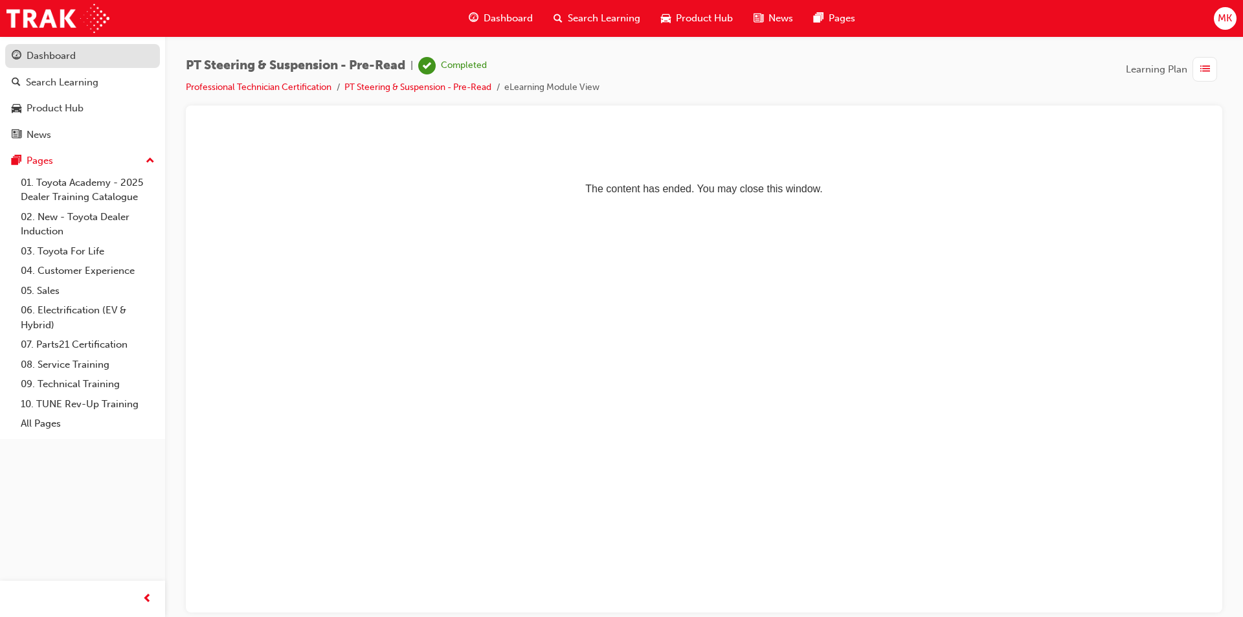
click at [36, 57] on div "Dashboard" at bounding box center [51, 56] width 49 height 15
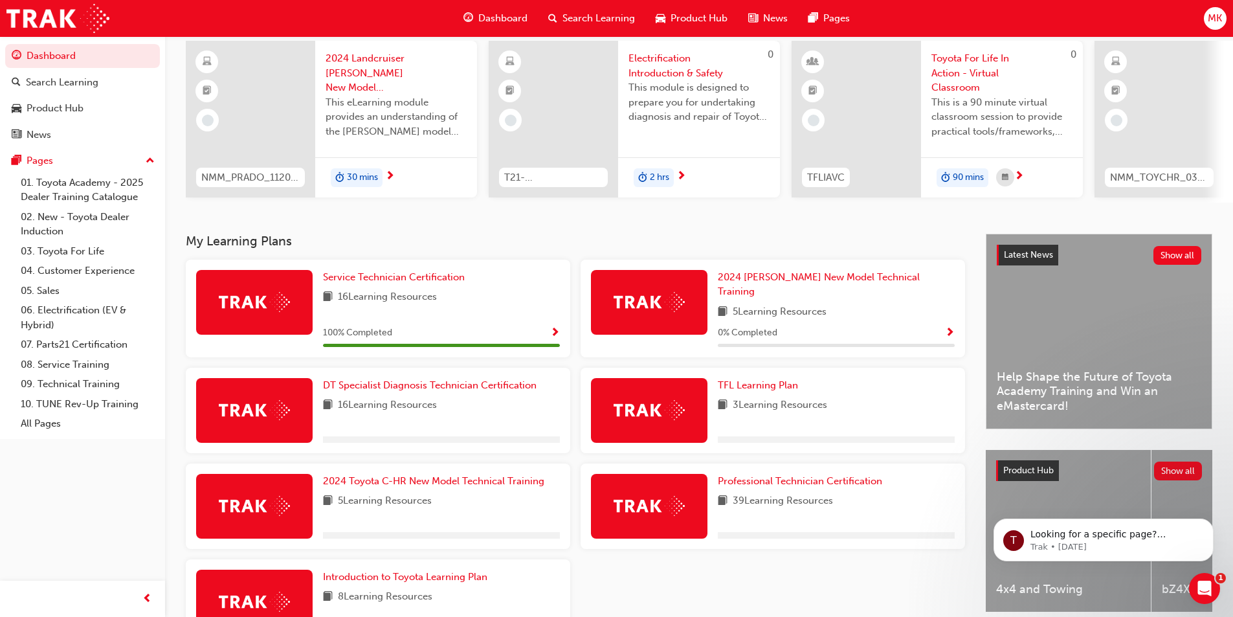
scroll to position [129, 0]
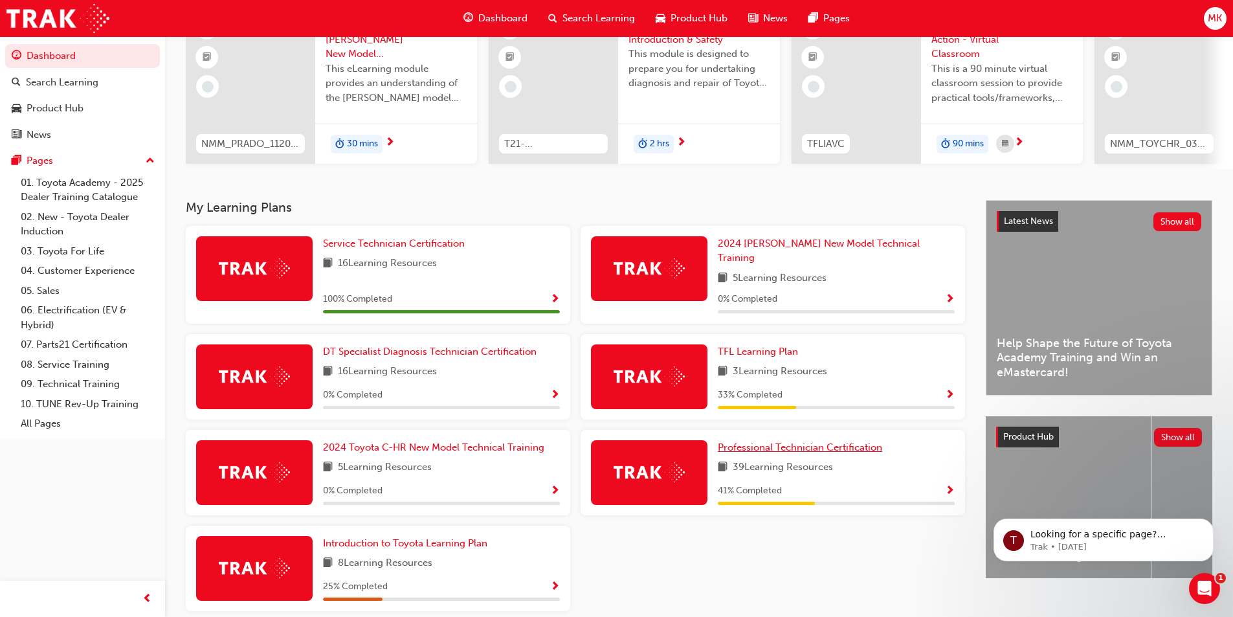
click at [877, 442] on span "Professional Technician Certification" at bounding box center [800, 448] width 164 height 12
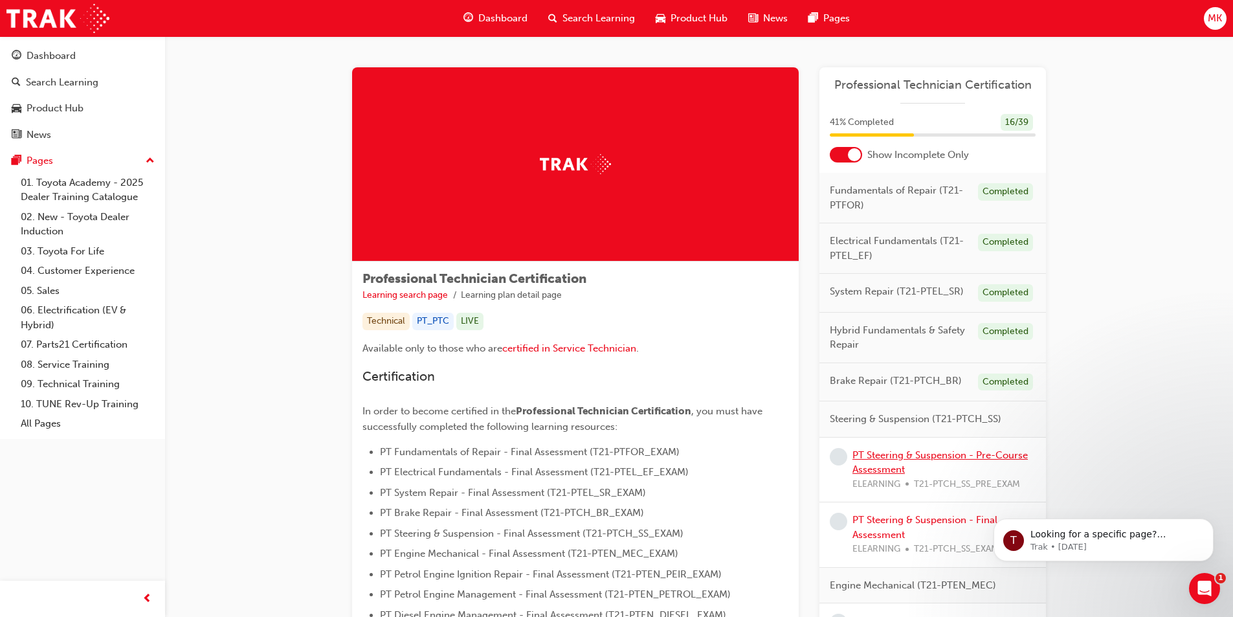
click at [885, 467] on link "PT Steering & Suspension - Pre-Course Assessment" at bounding box center [940, 462] width 175 height 27
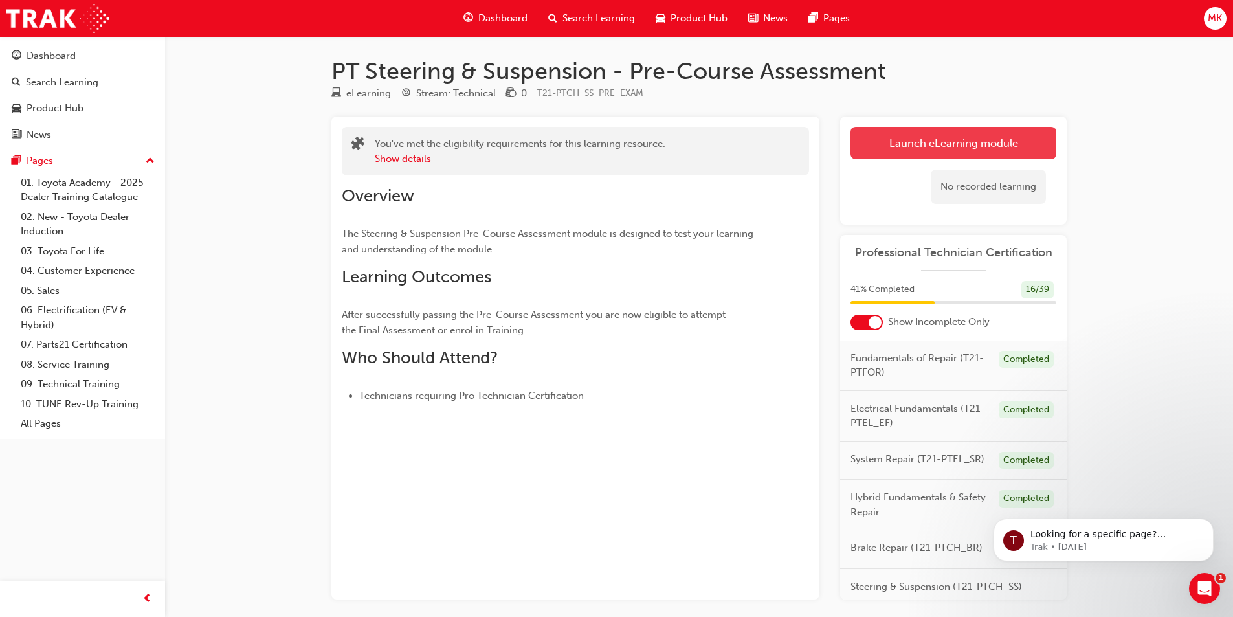
click at [932, 146] on link "Launch eLearning module" at bounding box center [954, 143] width 206 height 32
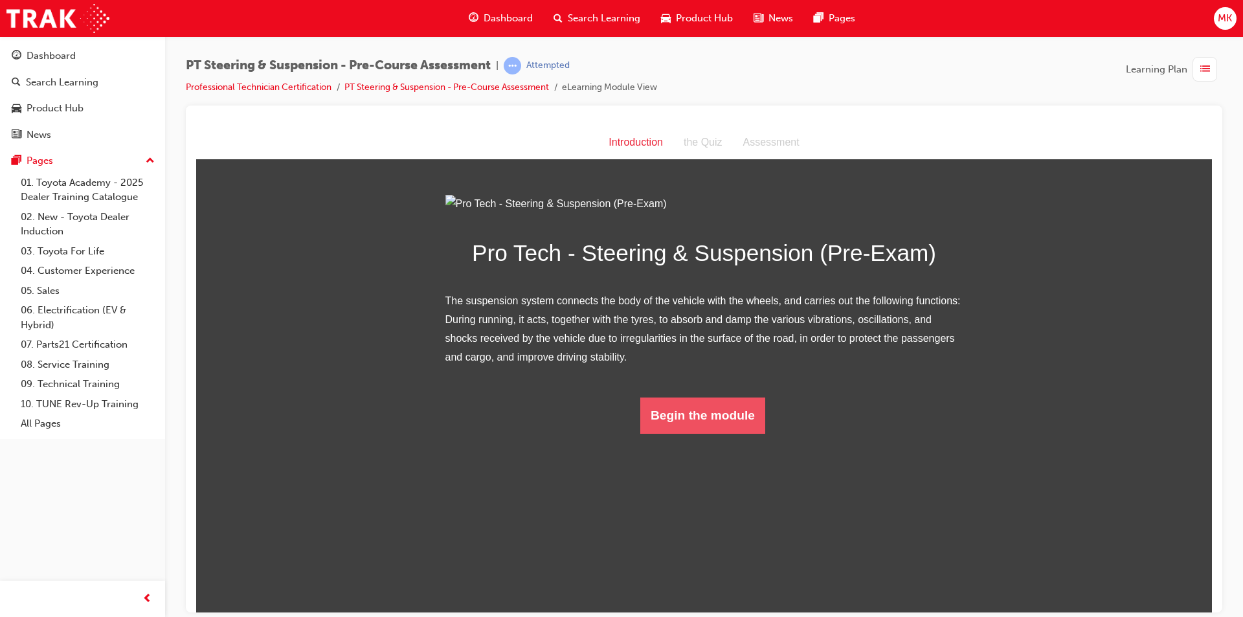
click at [695, 433] on button "Begin the module" at bounding box center [702, 415] width 125 height 36
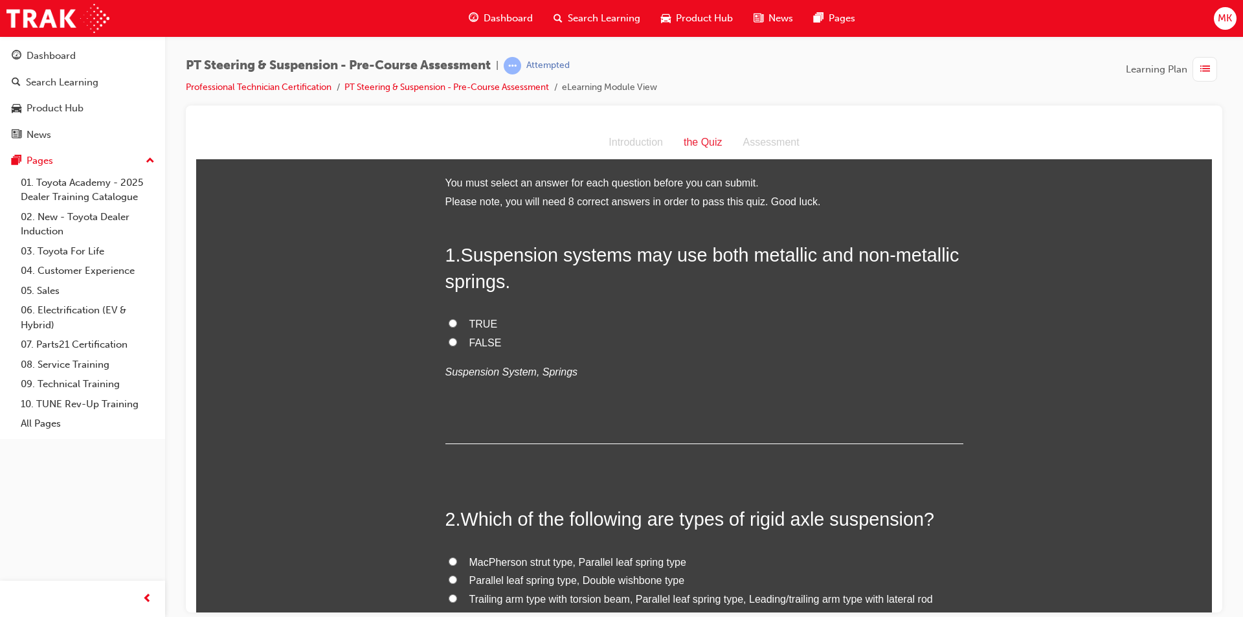
click at [451, 321] on input "TRUE" at bounding box center [453, 323] width 8 height 8
radio input "true"
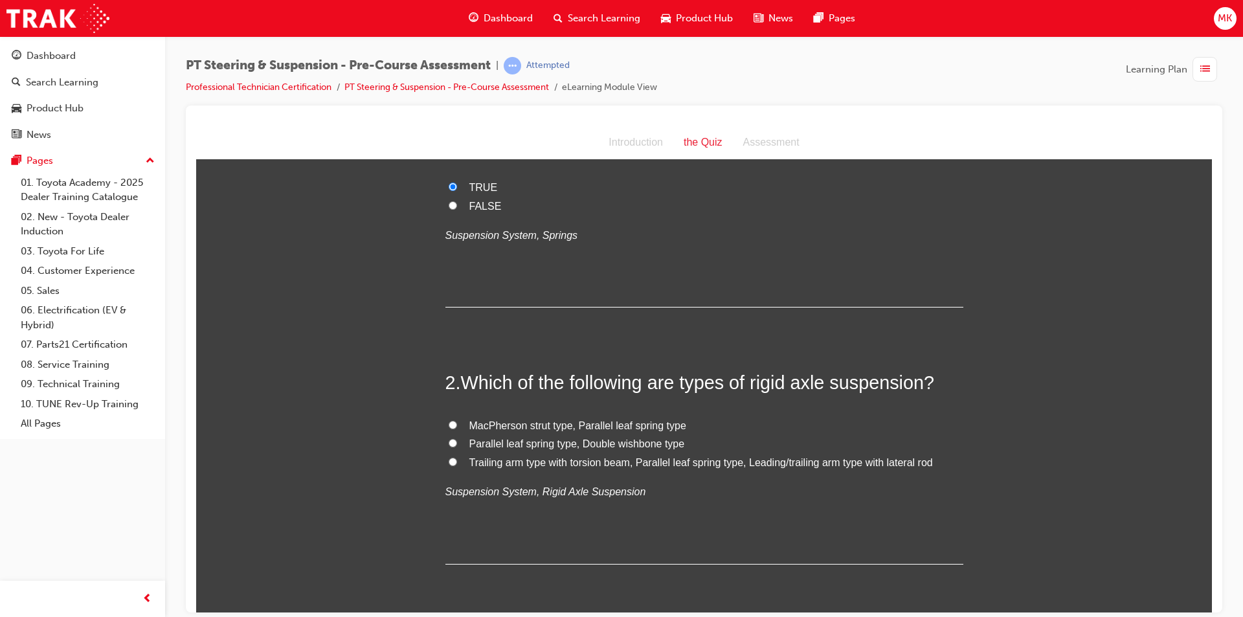
scroll to position [194, 0]
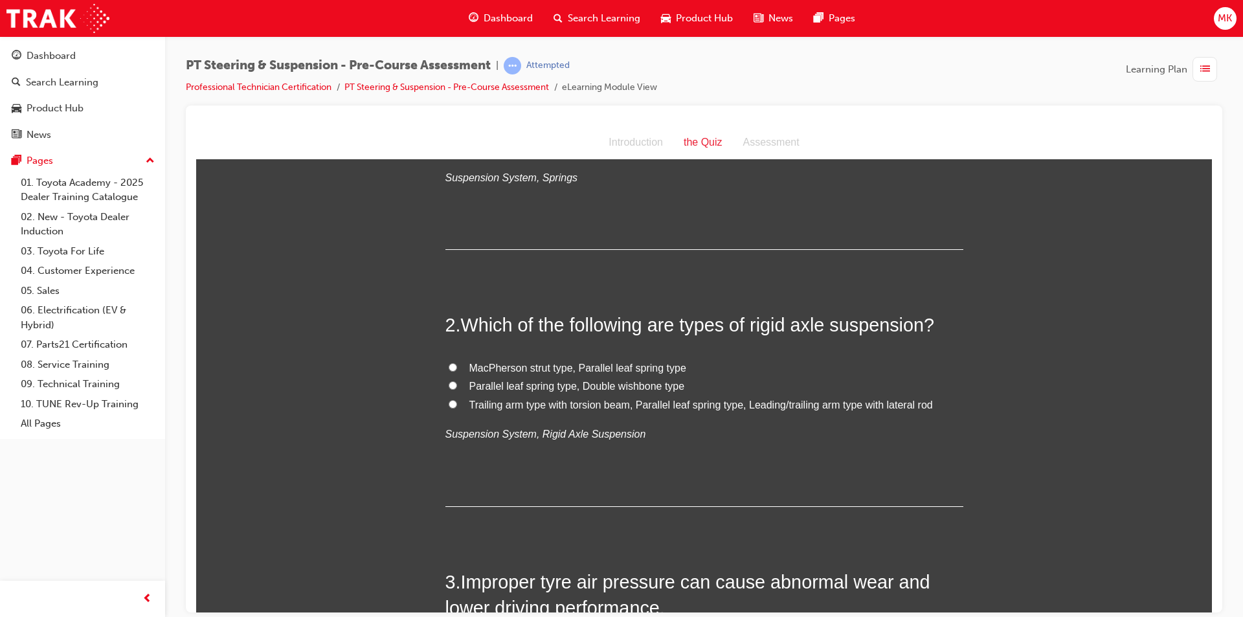
click at [648, 383] on span "Parallel leaf spring type, Double wishbone type" at bounding box center [577, 385] width 216 height 11
click at [457, 383] on input "Parallel leaf spring type, Double wishbone type" at bounding box center [453, 385] width 8 height 8
radio input "true"
click at [449, 404] on input "Trailing arm type with torsion beam, Parallel leaf spring type, Leading/trailin…" at bounding box center [453, 403] width 8 height 8
radio input "true"
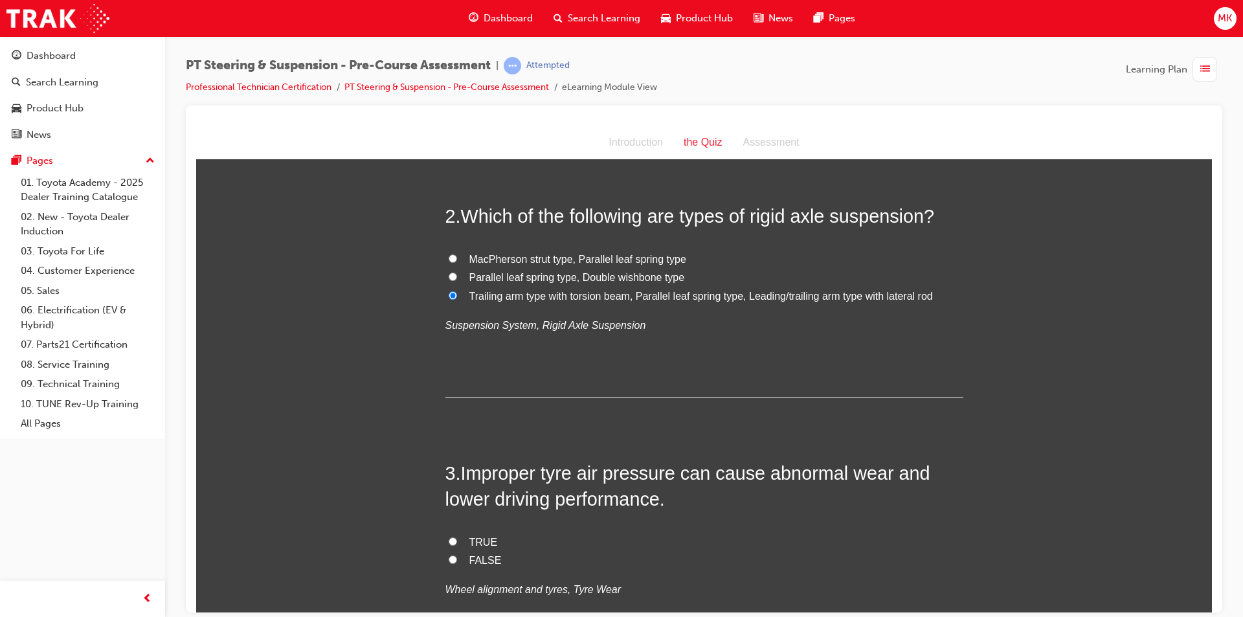
scroll to position [453, 0]
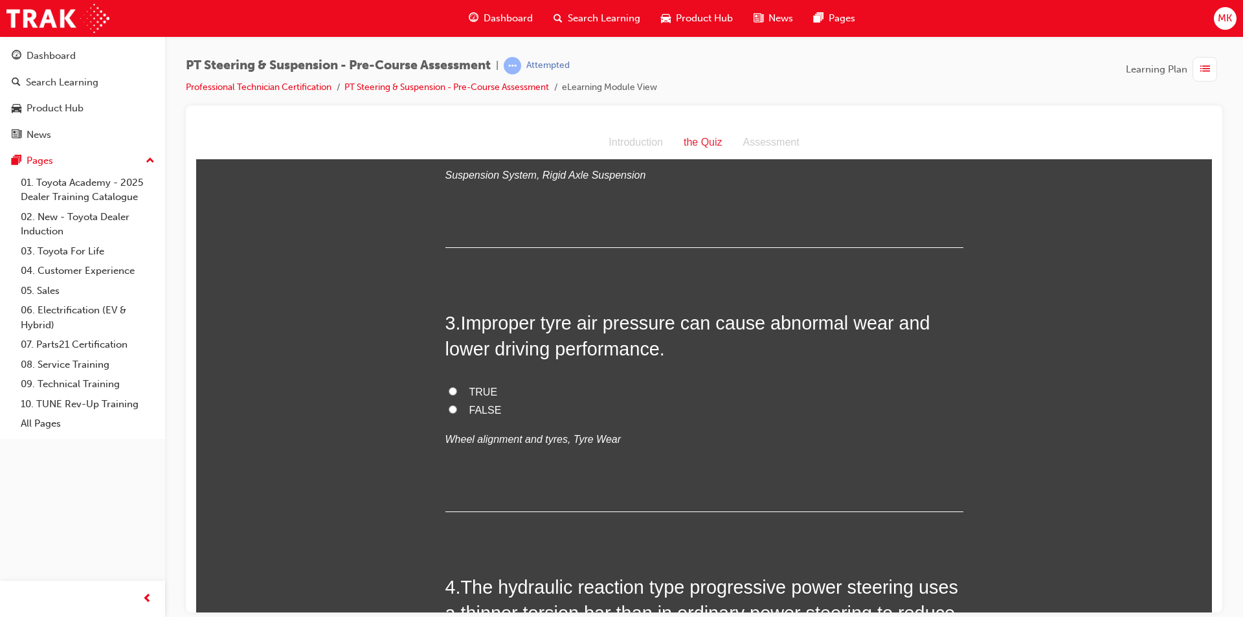
click at [469, 386] on span "TRUE" at bounding box center [483, 391] width 28 height 11
click at [457, 387] on input "TRUE" at bounding box center [453, 391] width 8 height 8
radio input "true"
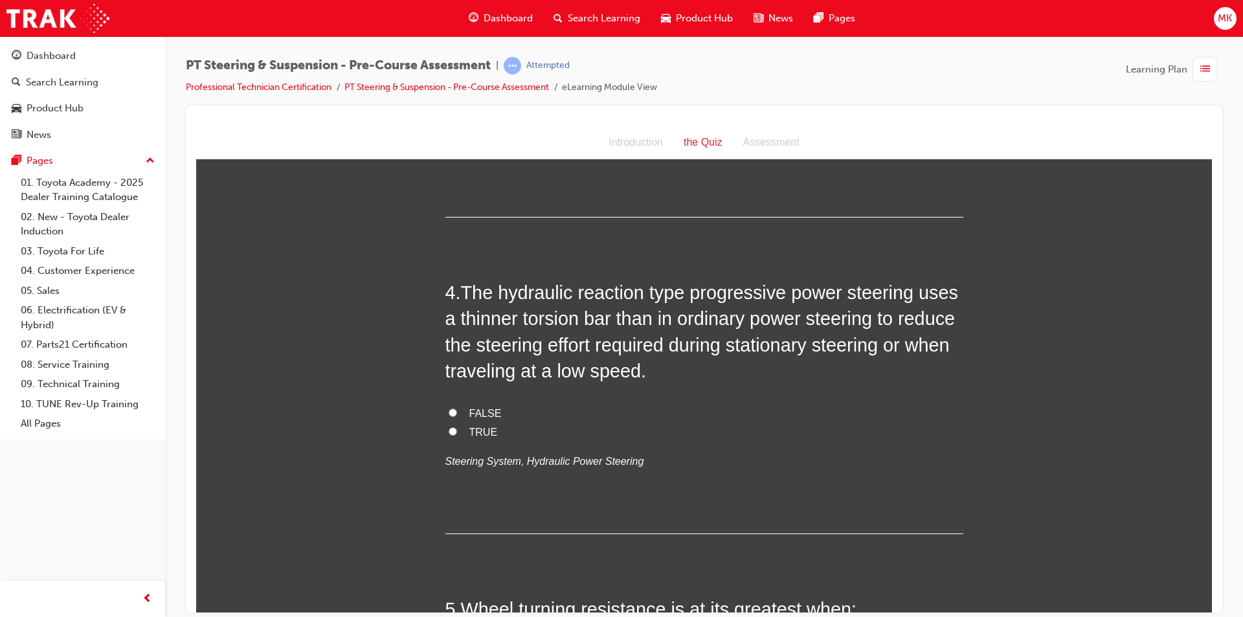
scroll to position [777, 0]
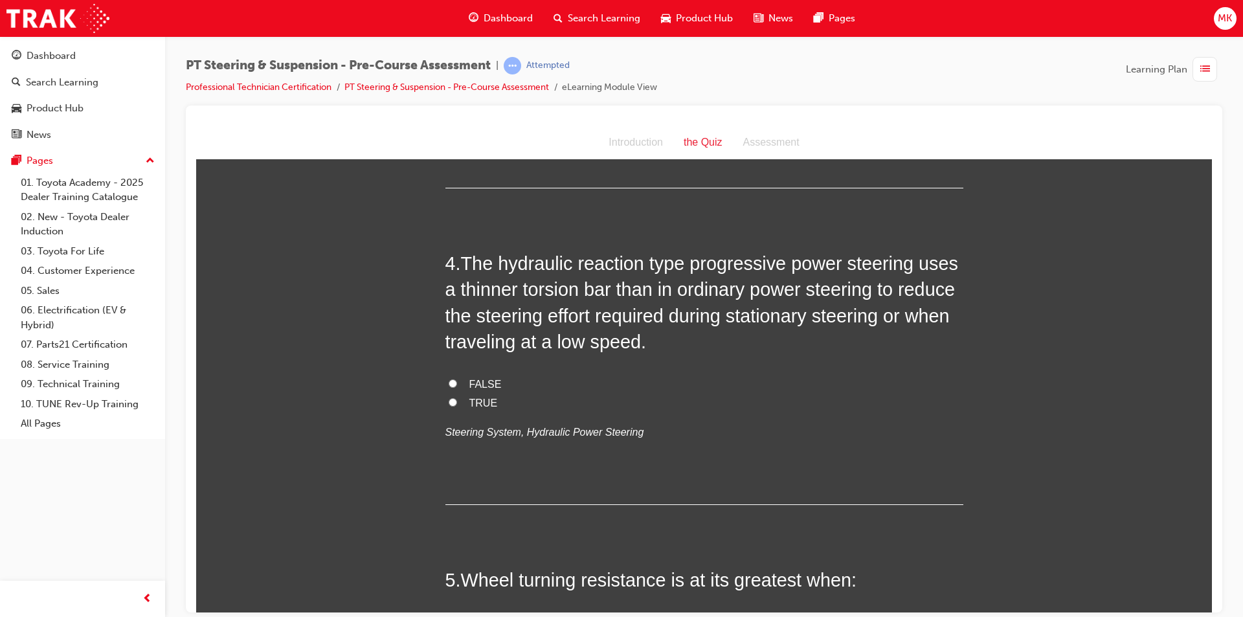
click at [451, 402] on input "TRUE" at bounding box center [453, 402] width 8 height 8
radio input "true"
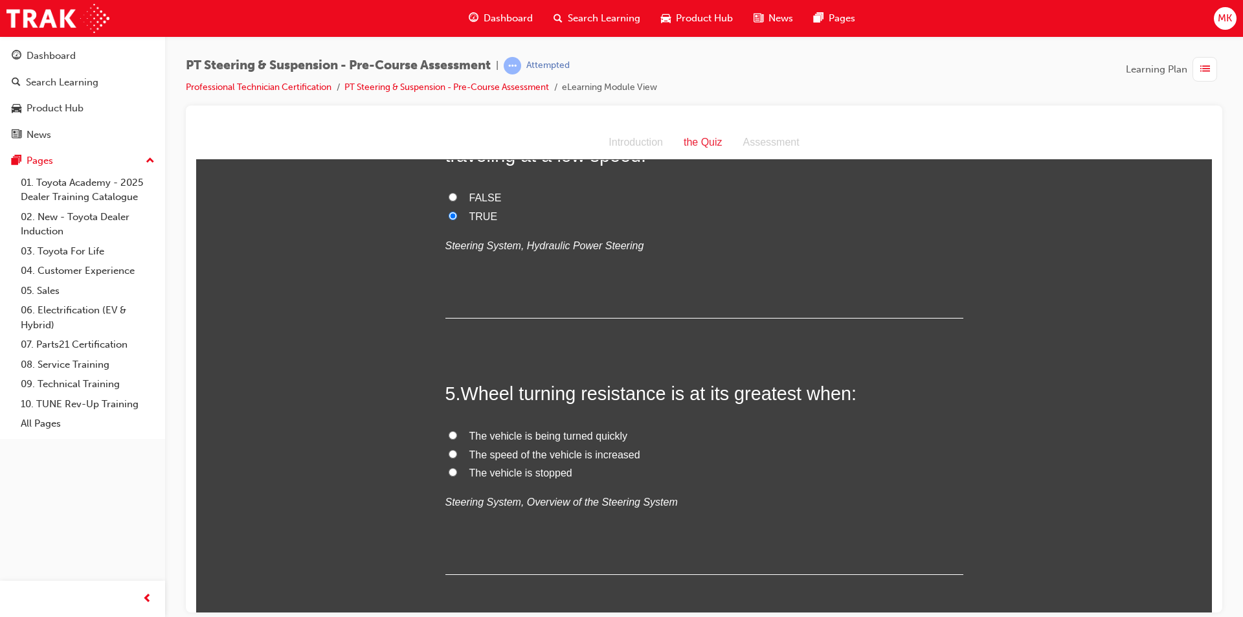
scroll to position [971, 0]
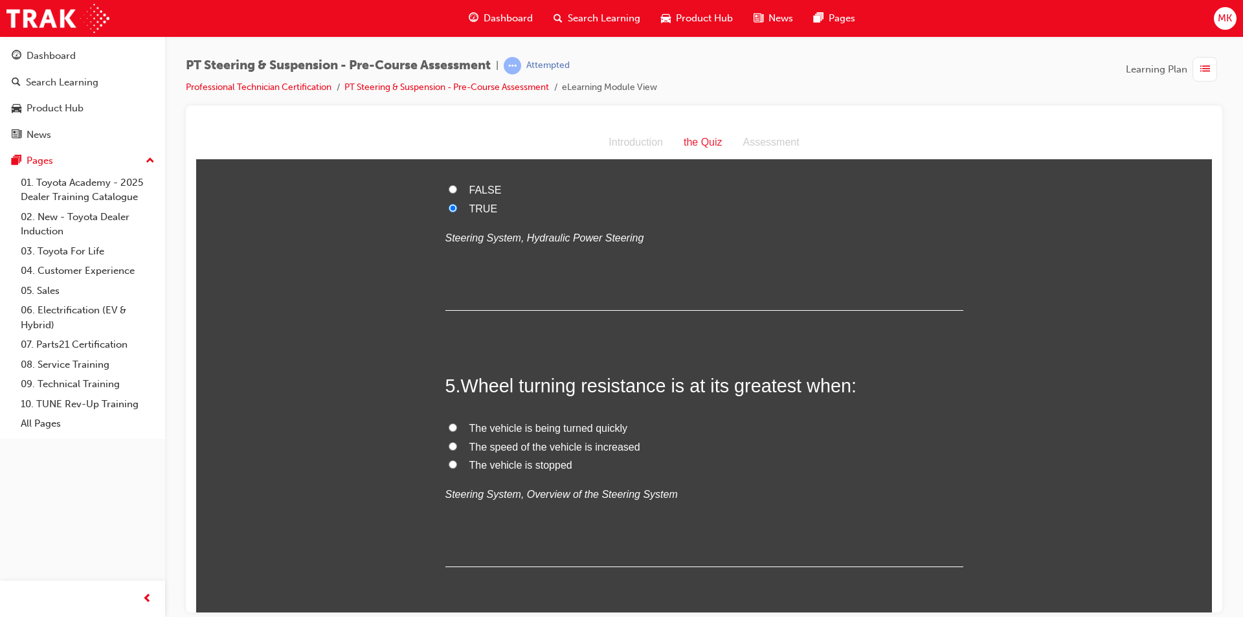
click at [538, 467] on span "The vehicle is stopped" at bounding box center [520, 464] width 103 height 11
click at [457, 467] on input "The vehicle is stopped" at bounding box center [453, 464] width 8 height 8
radio input "true"
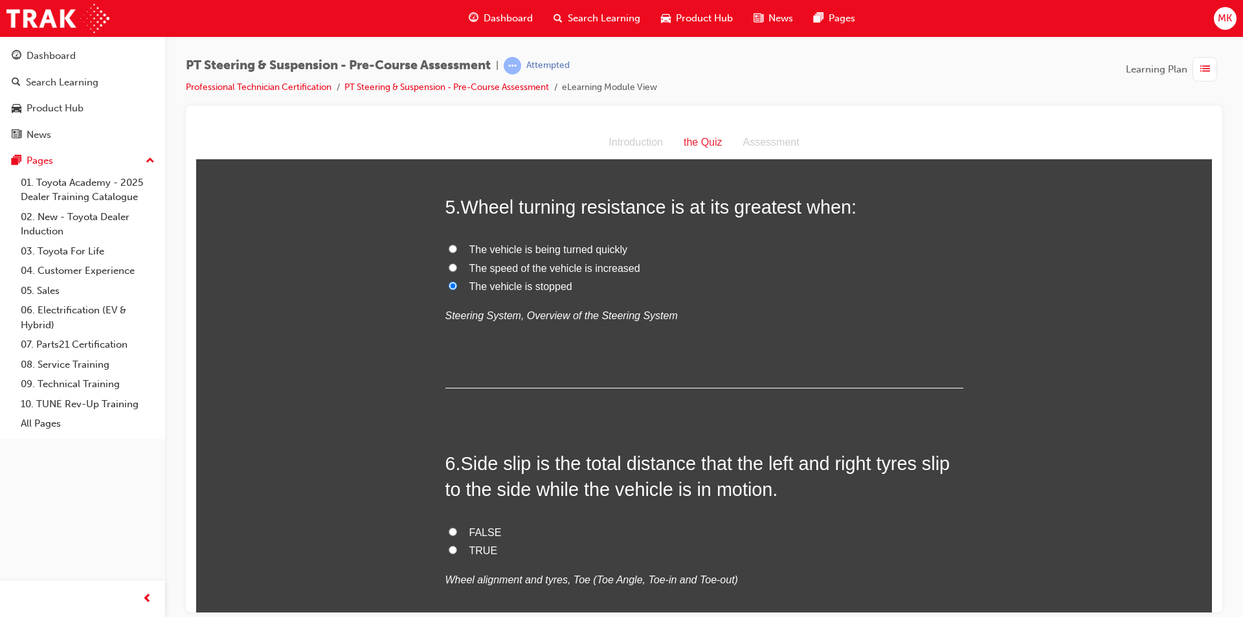
scroll to position [1230, 0]
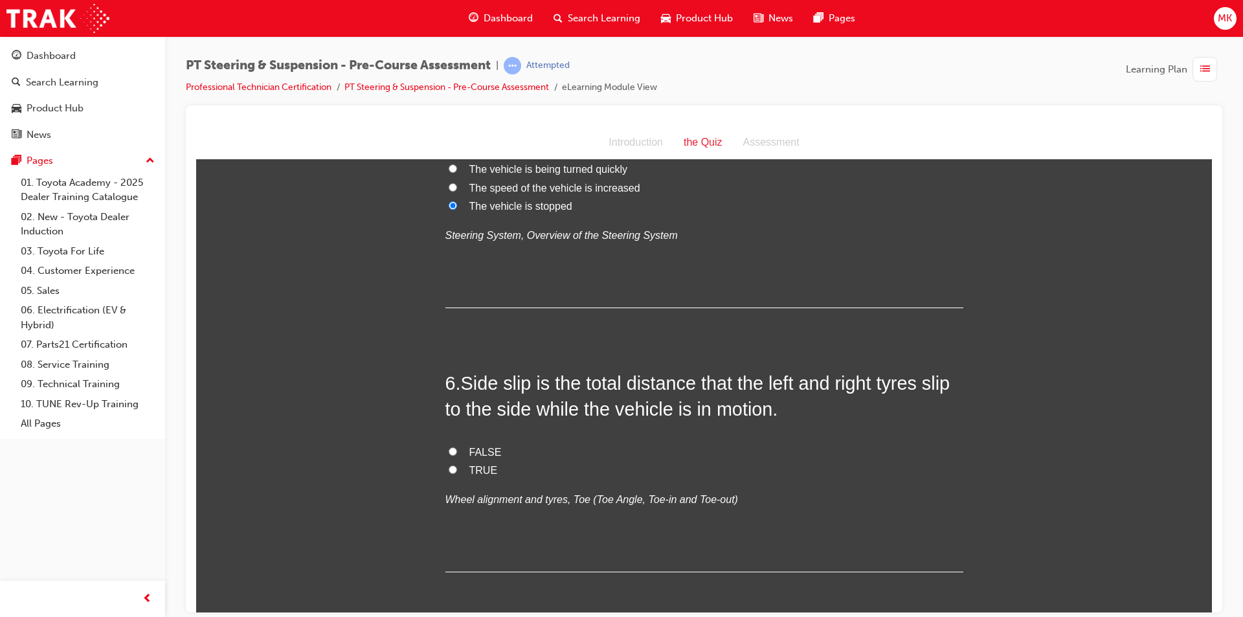
click at [457, 467] on label "TRUE" at bounding box center [704, 470] width 518 height 19
click at [457, 467] on input "TRUE" at bounding box center [453, 469] width 8 height 8
radio input "true"
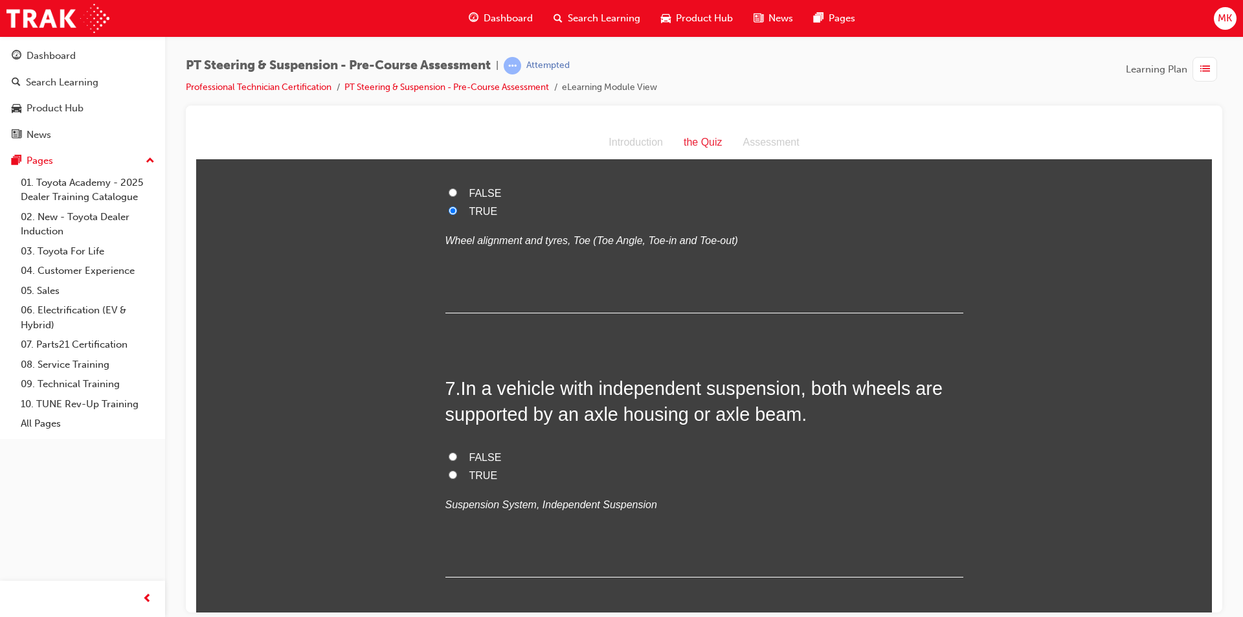
scroll to position [1554, 0]
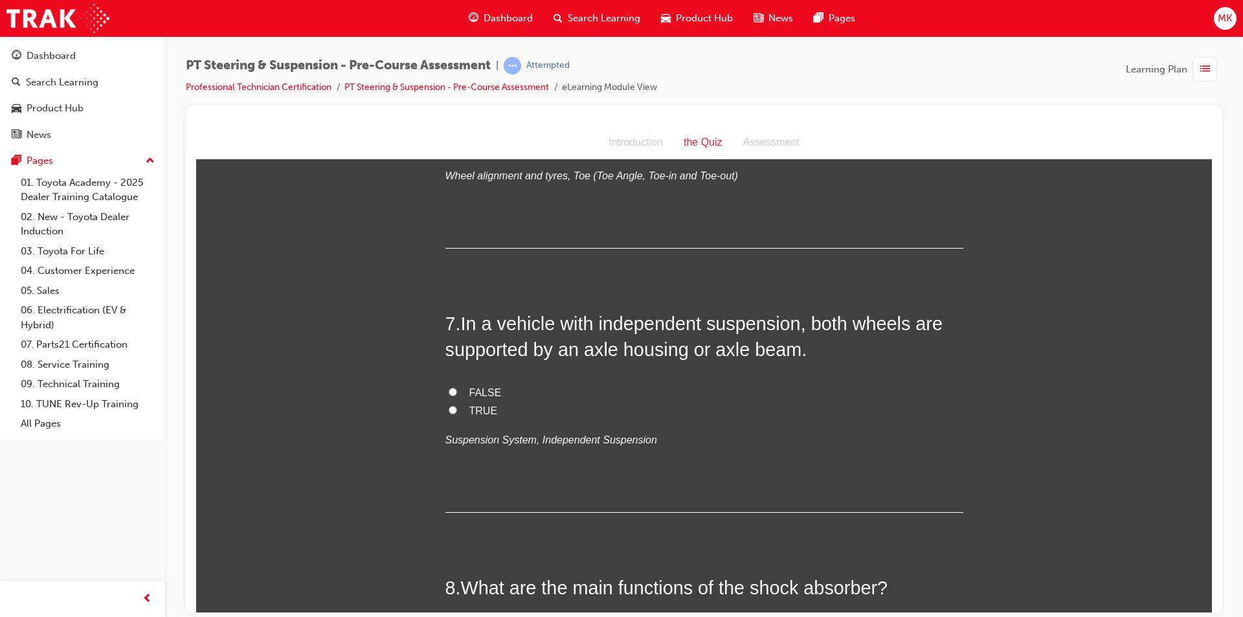
click at [481, 390] on span "FALSE" at bounding box center [485, 392] width 32 height 11
click at [457, 390] on input "FALSE" at bounding box center [453, 391] width 8 height 8
radio input "true"
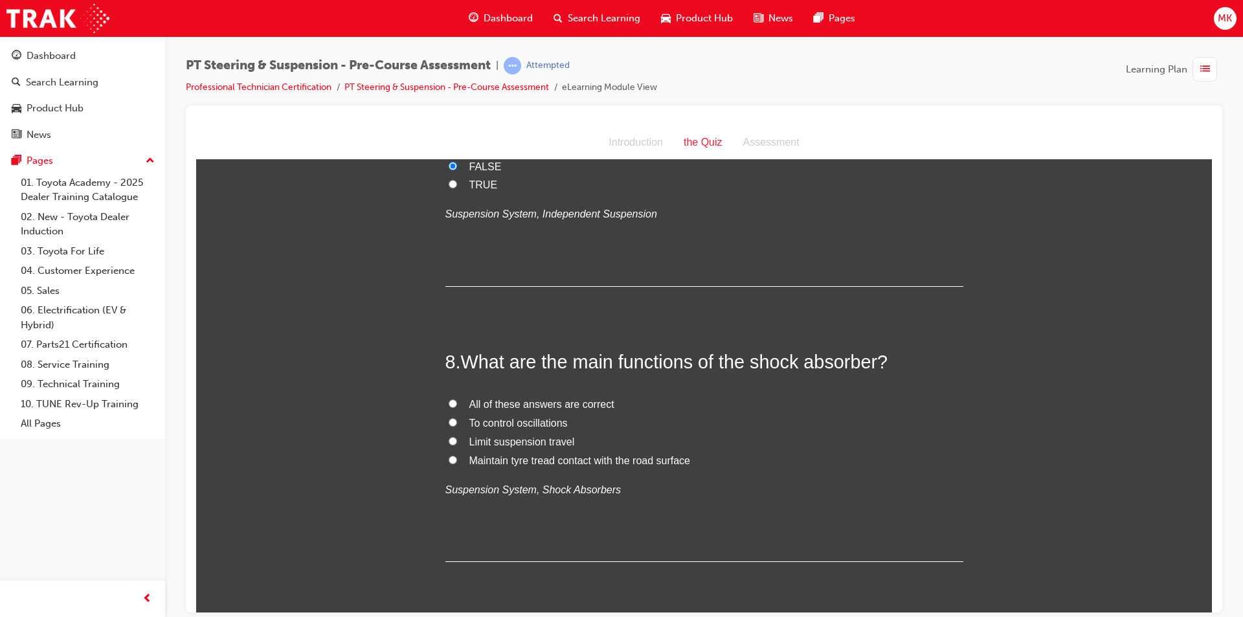
scroll to position [1813, 0]
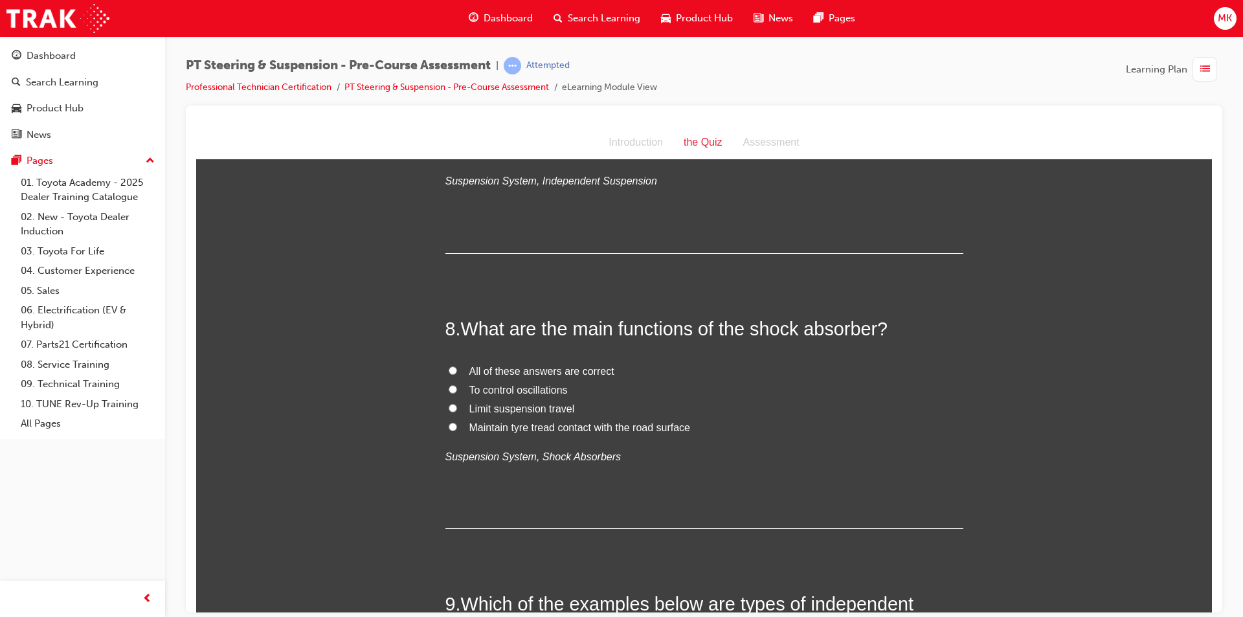
click at [562, 374] on span "All of these answers are correct" at bounding box center [541, 370] width 145 height 11
click at [457, 374] on input "All of these answers are correct" at bounding box center [453, 370] width 8 height 8
radio input "true"
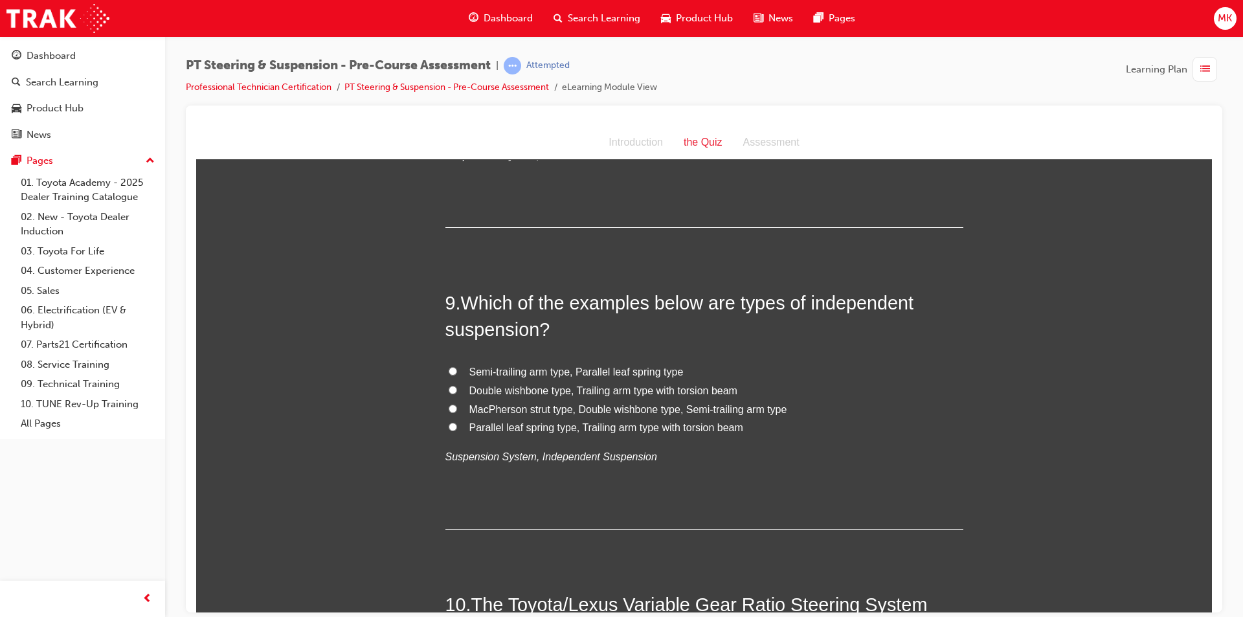
scroll to position [2137, 0]
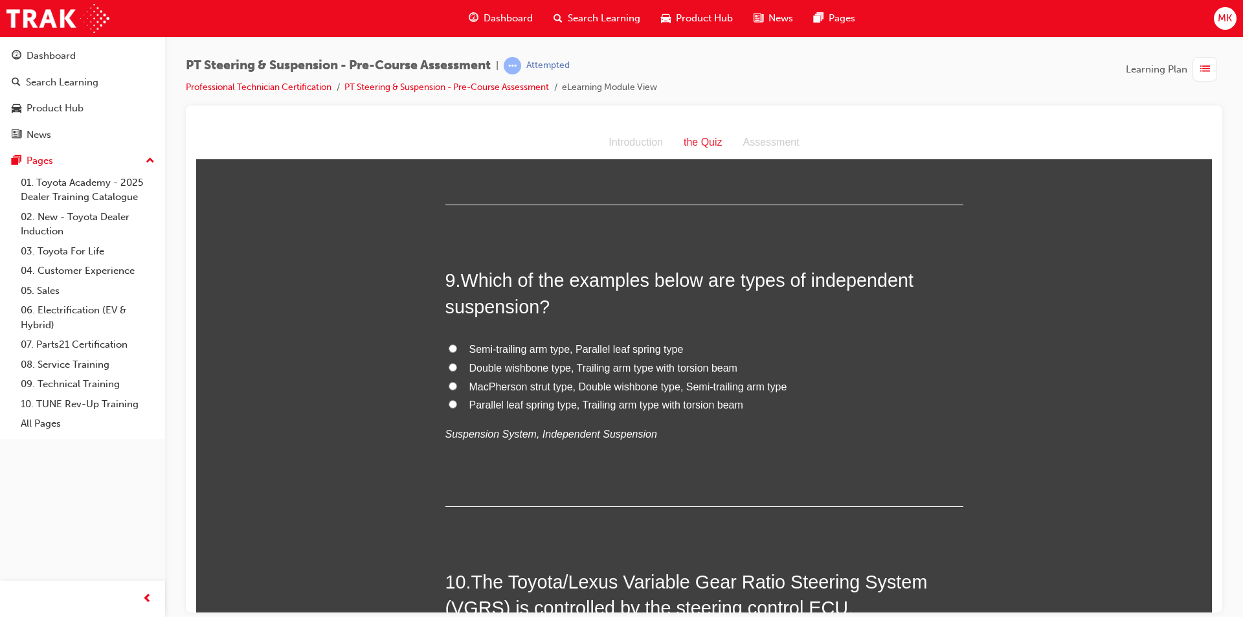
click at [451, 385] on input "MacPherson strut type, Double wishbone type, Semi-trailing arm type" at bounding box center [453, 385] width 8 height 8
radio input "true"
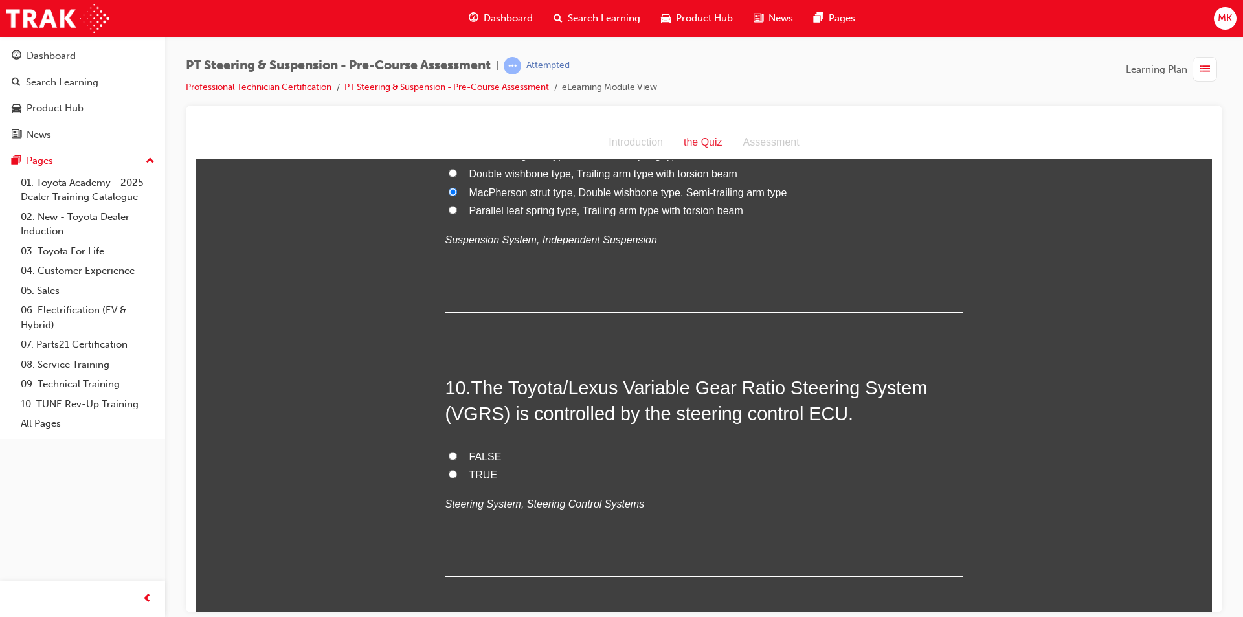
scroll to position [2393, 0]
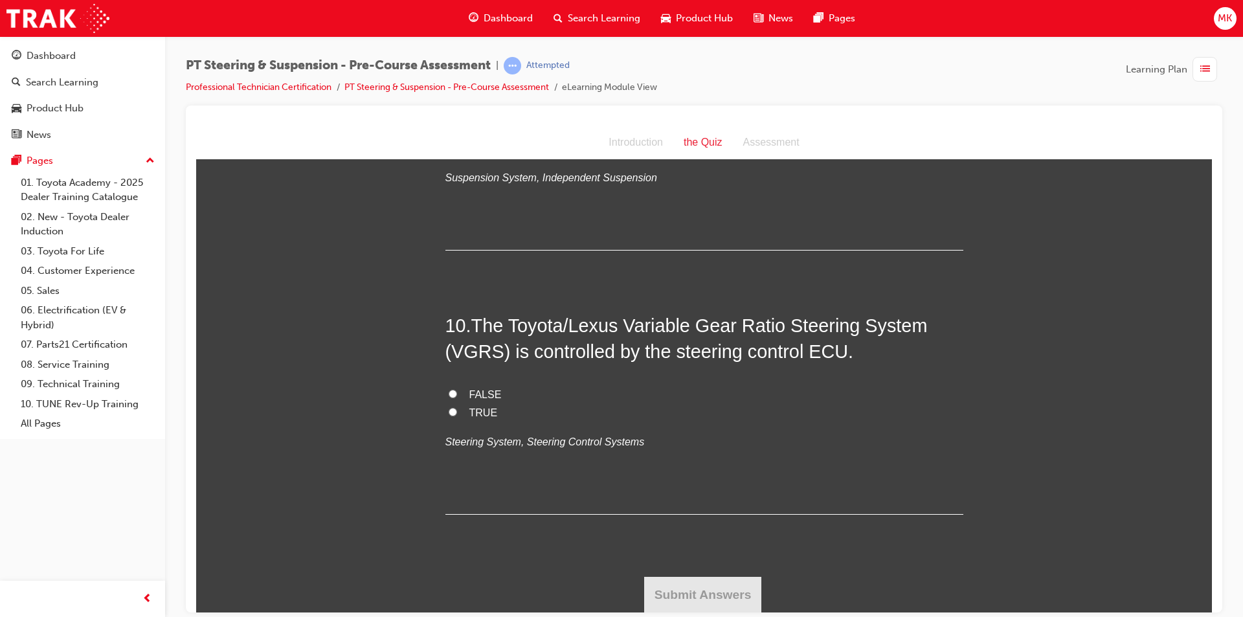
click at [478, 412] on span "TRUE" at bounding box center [483, 412] width 28 height 11
click at [457, 412] on input "TRUE" at bounding box center [453, 411] width 8 height 8
radio input "true"
click at [720, 589] on button "Submit Answers" at bounding box center [703, 594] width 118 height 36
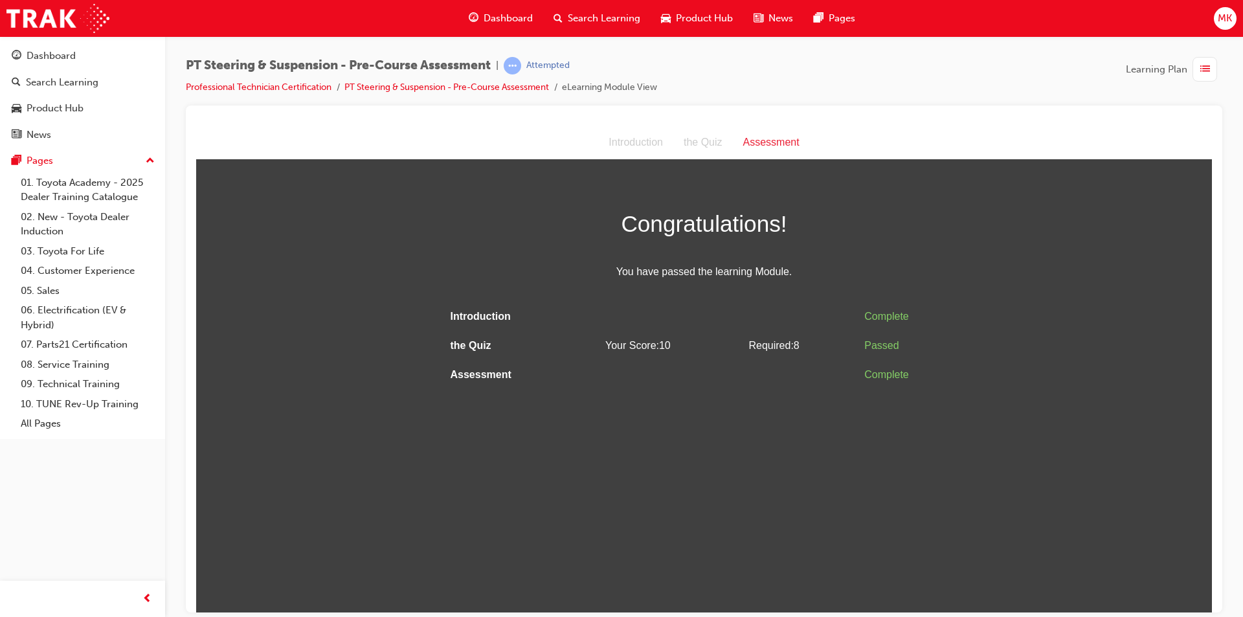
scroll to position [0, 0]
click at [915, 467] on html "Assessment Introduction the Quiz Assessment Congratulations! You have passed th…" at bounding box center [704, 369] width 1016 height 486
click at [54, 61] on div "Dashboard" at bounding box center [51, 56] width 49 height 15
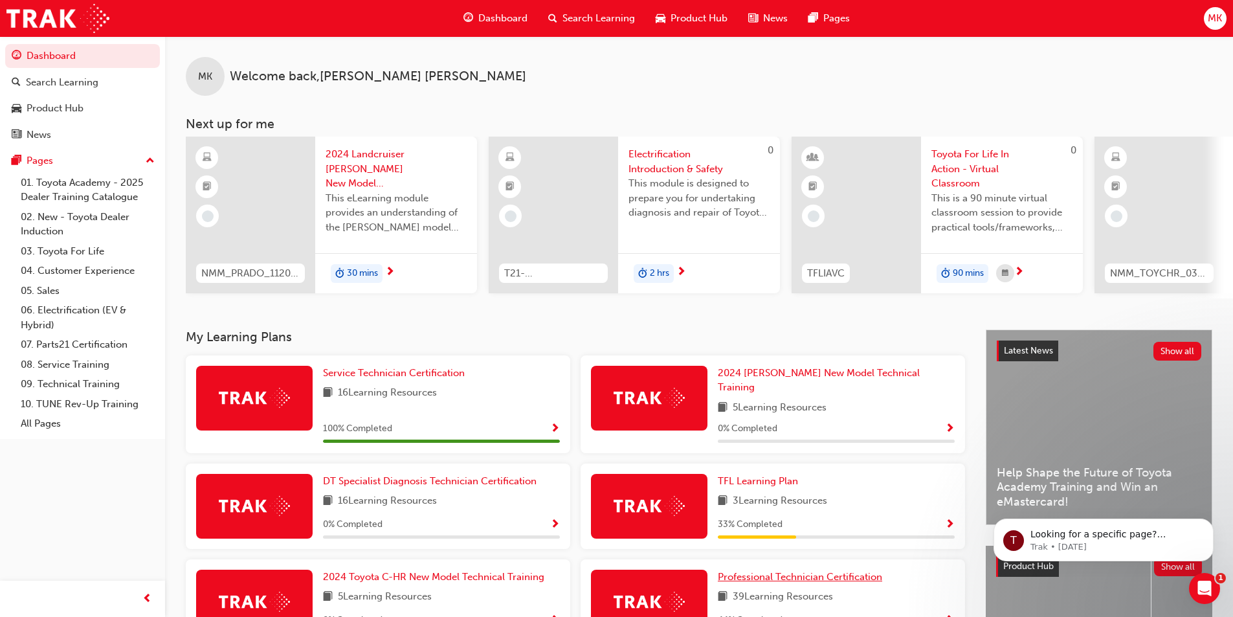
click at [795, 571] on span "Professional Technician Certification" at bounding box center [800, 577] width 164 height 12
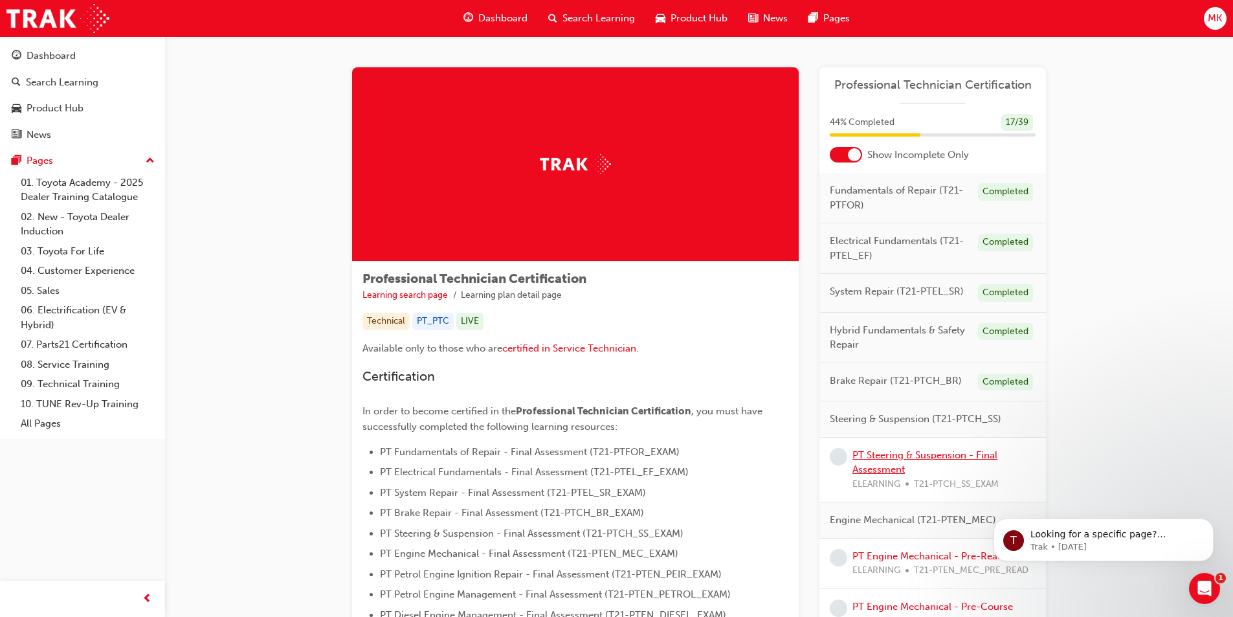
click at [936, 457] on link "PT Steering & Suspension - Final Assessment" at bounding box center [925, 462] width 145 height 27
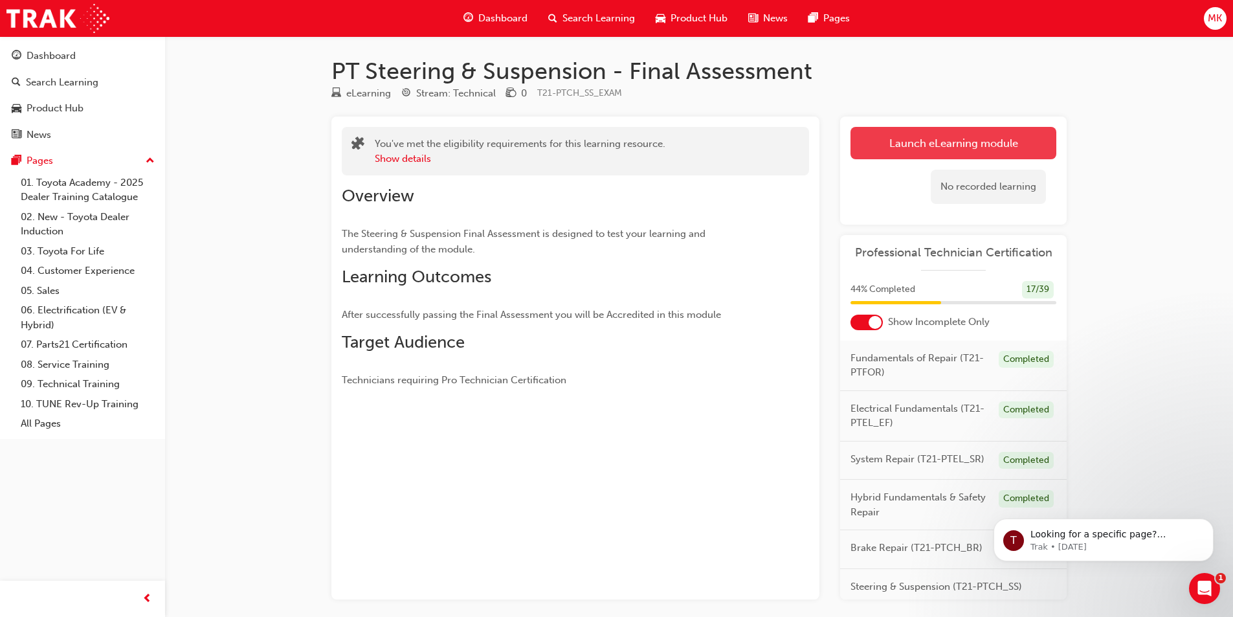
click at [936, 139] on link "Launch eLearning module" at bounding box center [954, 143] width 206 height 32
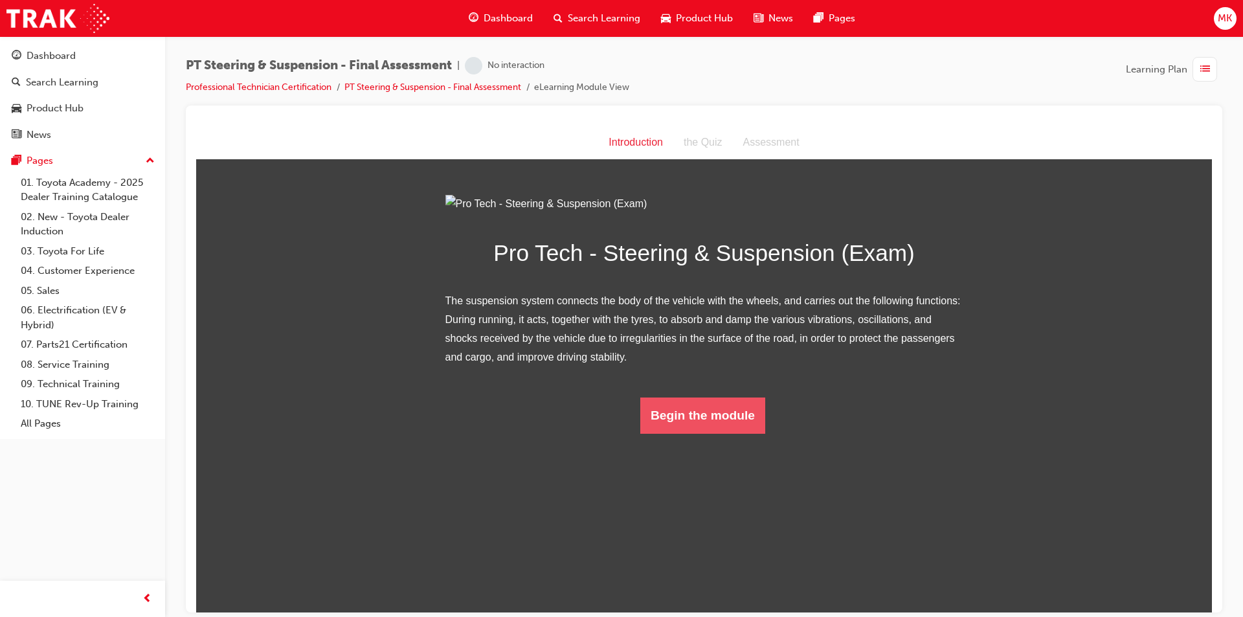
click at [739, 433] on button "Begin the module" at bounding box center [702, 415] width 125 height 36
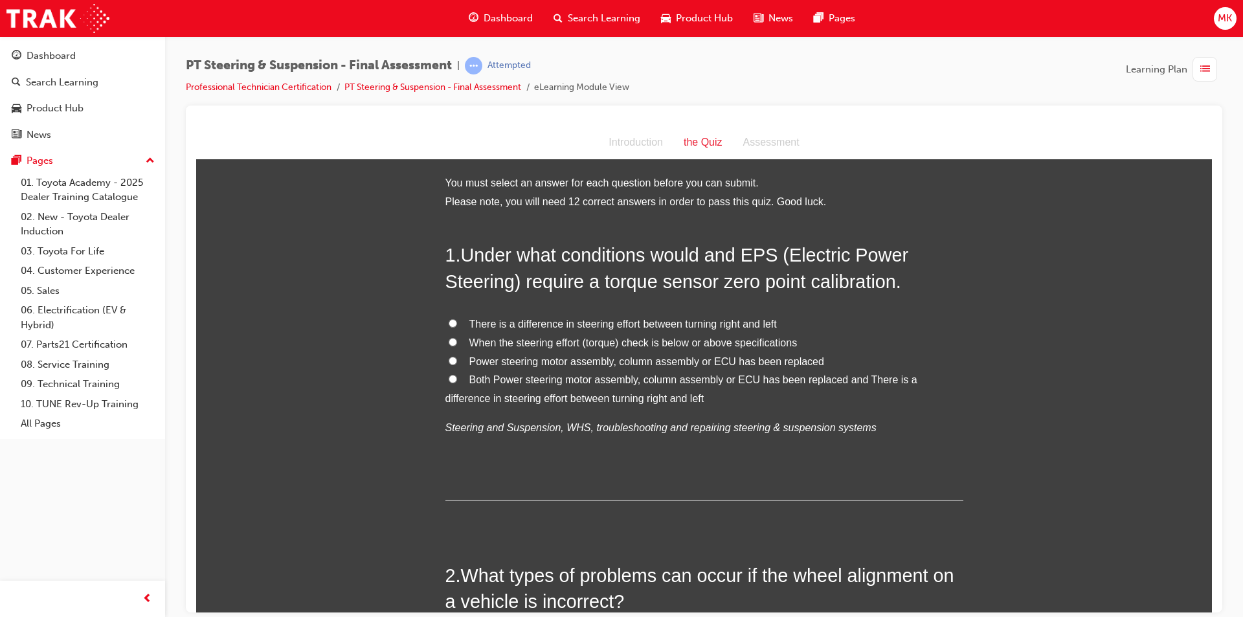
click at [449, 381] on input "Both Power steering motor assembly, column assembly or ECU has been replaced an…" at bounding box center [453, 378] width 8 height 8
radio input "true"
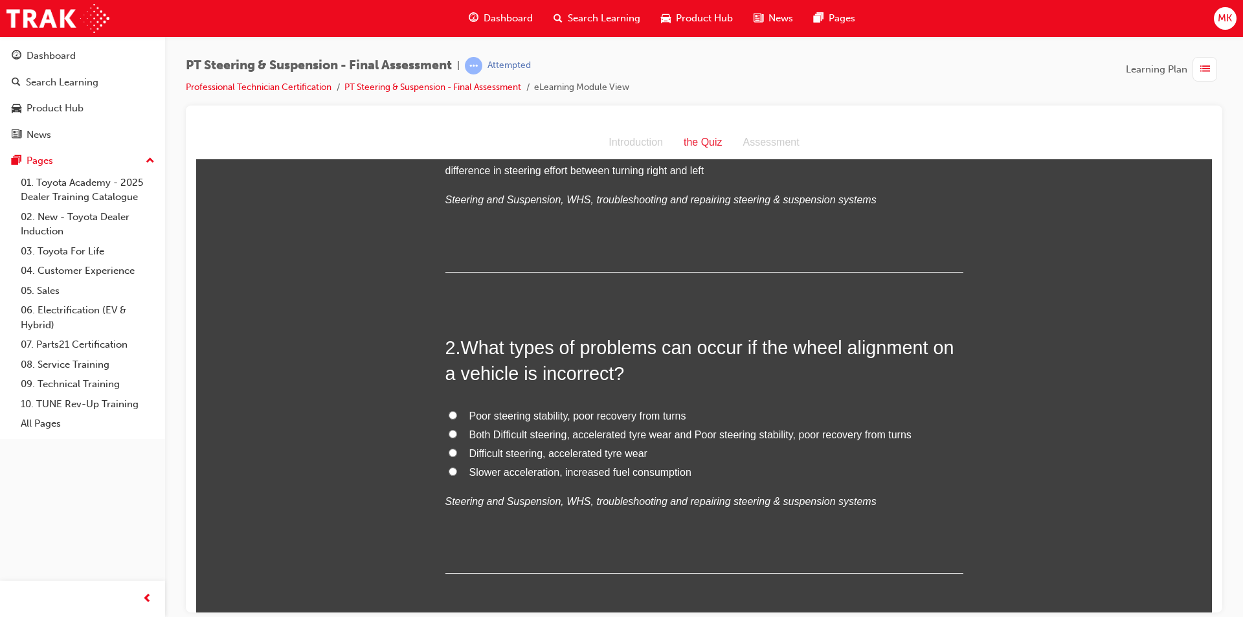
scroll to position [259, 0]
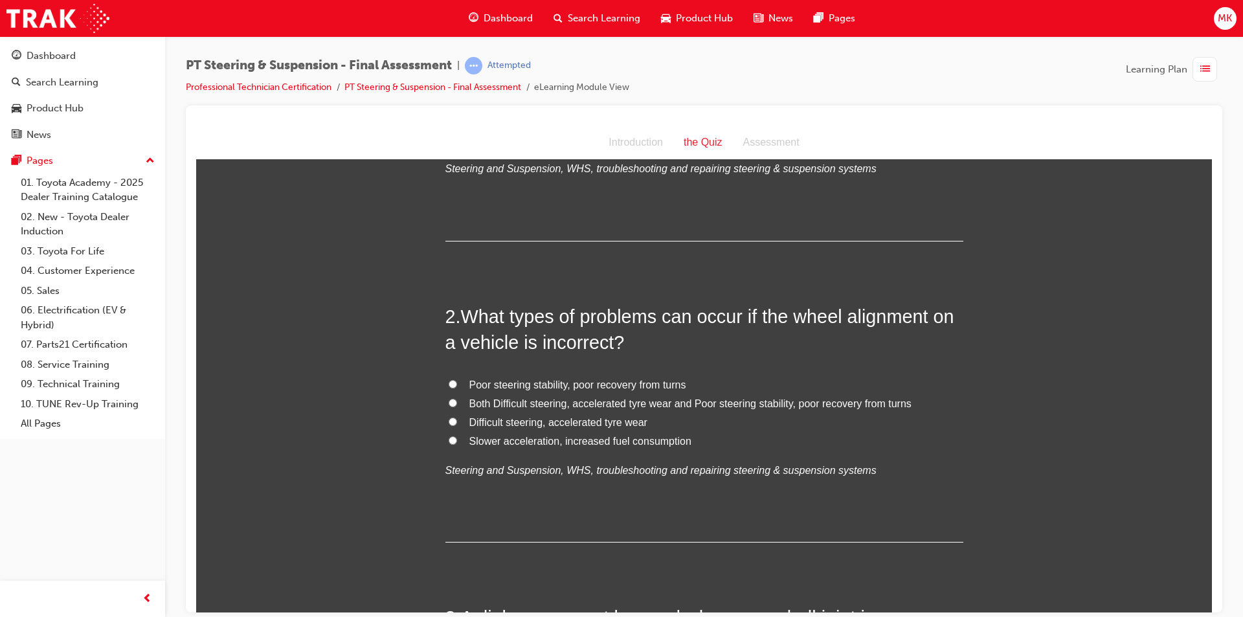
click at [449, 403] on input "Both Difficult steering, accelerated tyre wear and Poor steering stability, poo…" at bounding box center [453, 402] width 8 height 8
radio input "true"
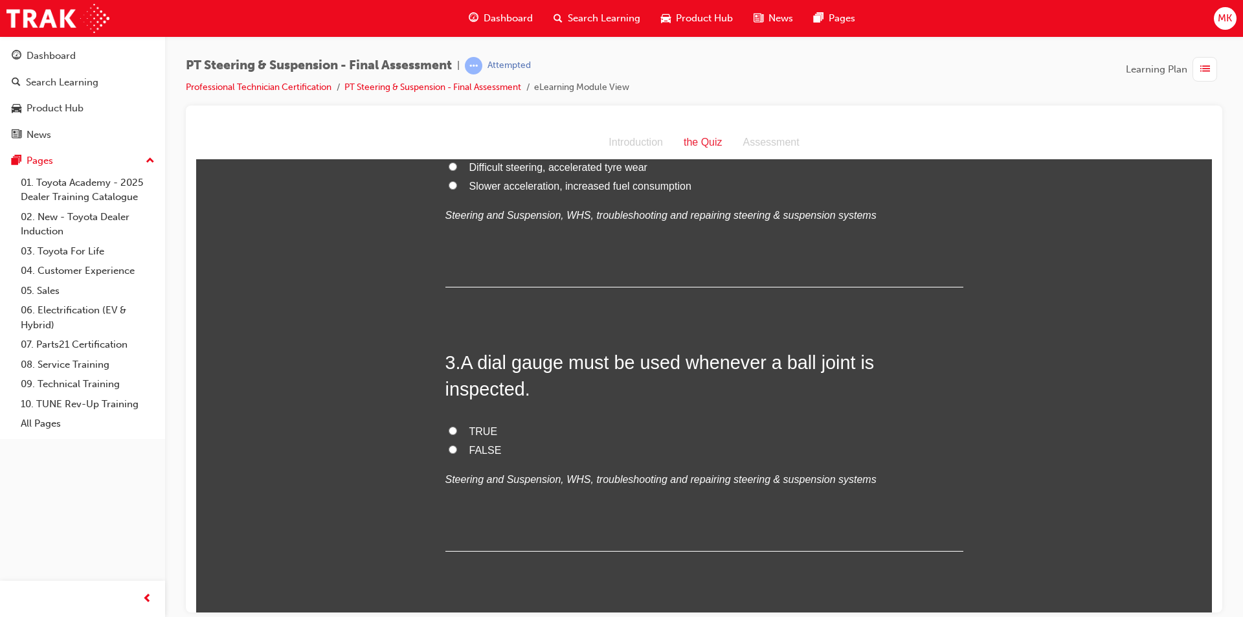
scroll to position [518, 0]
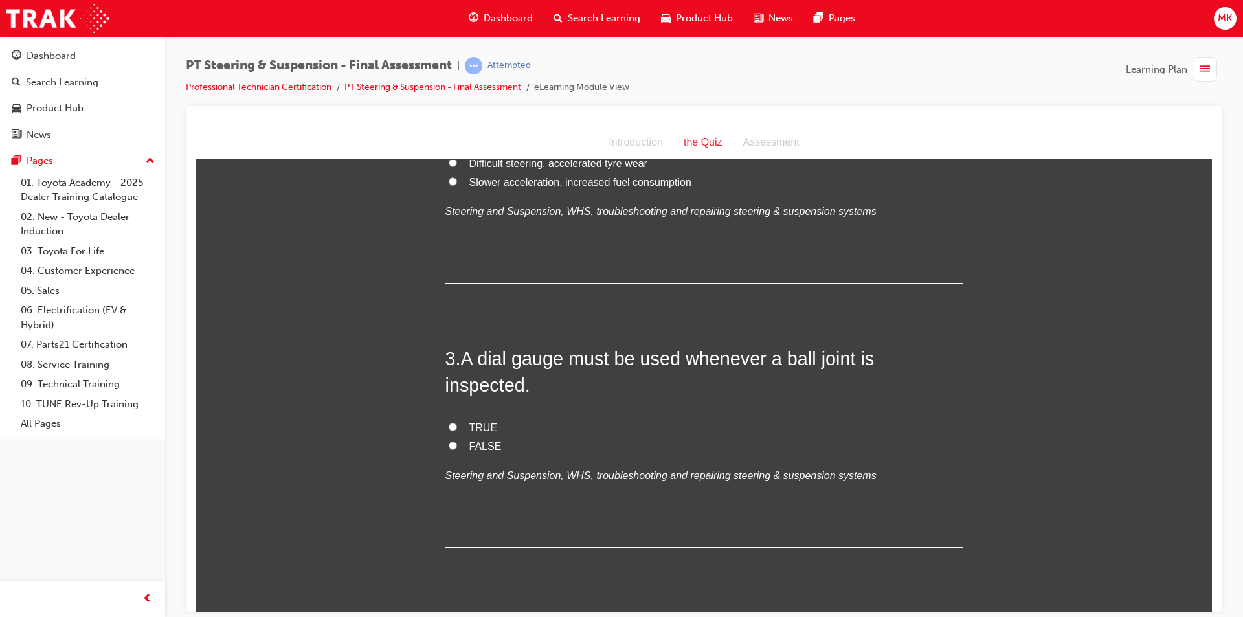
click at [449, 441] on input "FALSE" at bounding box center [453, 445] width 8 height 8
radio input "true"
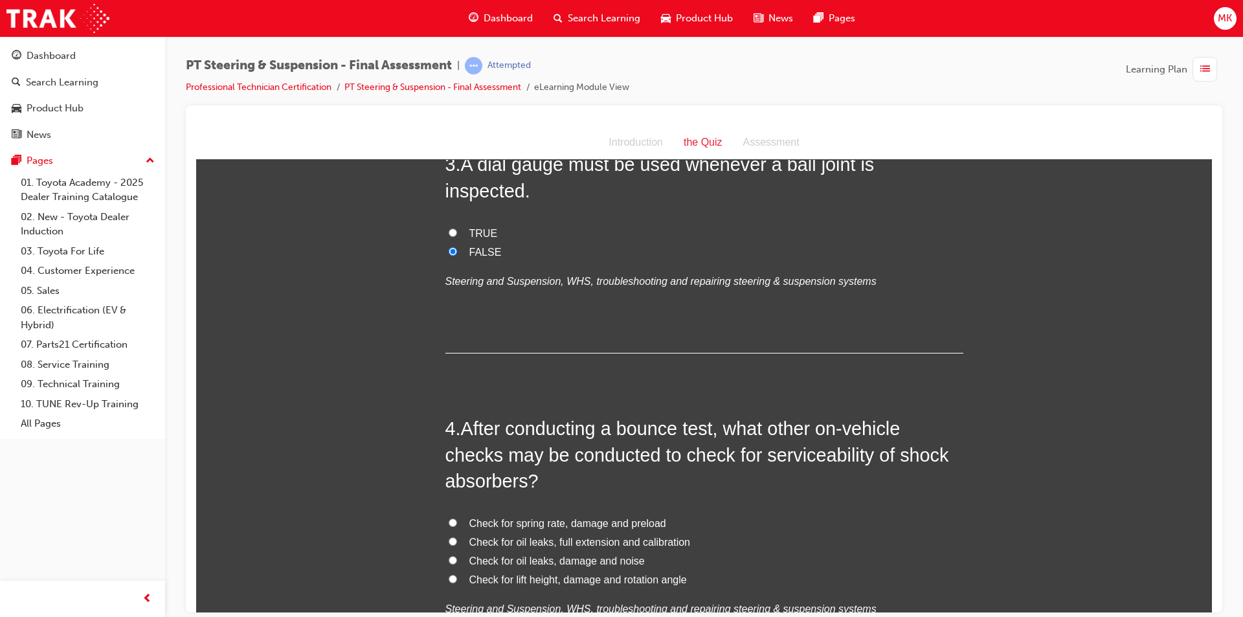
scroll to position [777, 0]
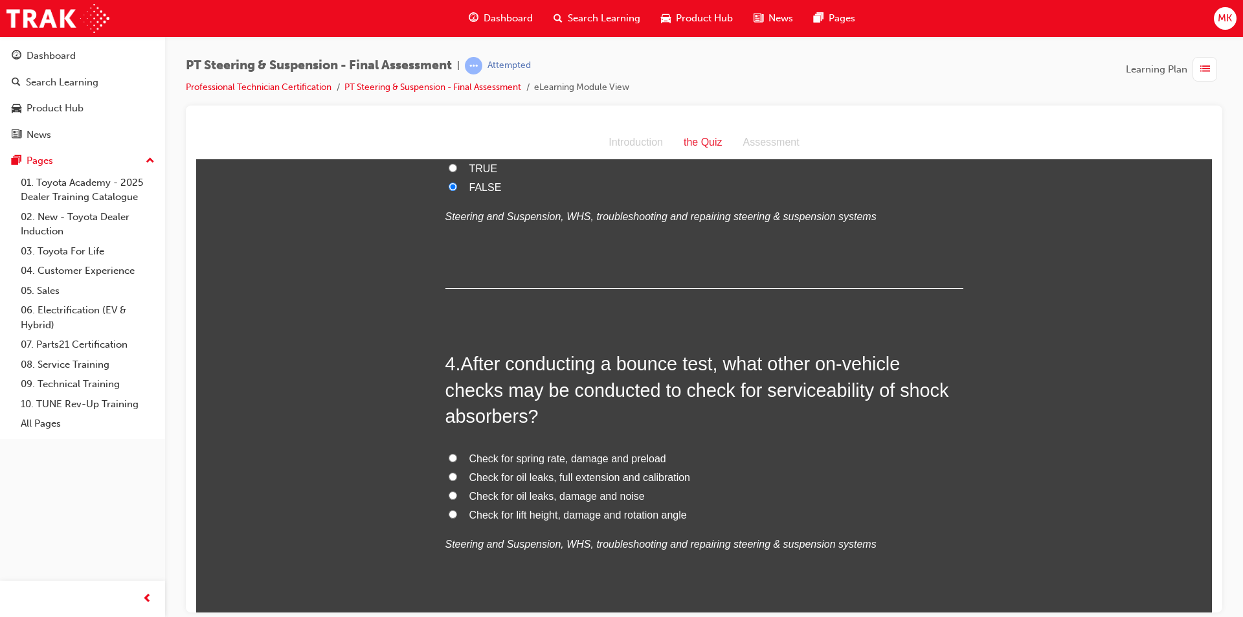
click at [626, 490] on span "Check for oil leaks, damage and noise" at bounding box center [556, 495] width 175 height 11
click at [457, 491] on input "Check for oil leaks, damage and noise" at bounding box center [453, 495] width 8 height 8
radio input "true"
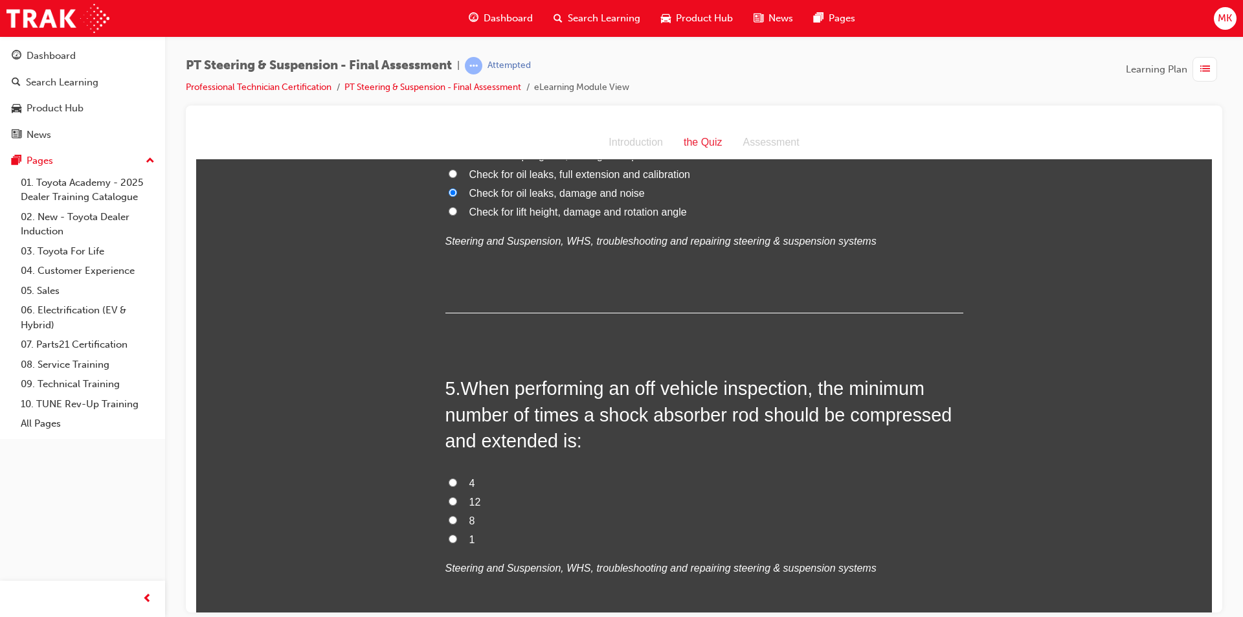
scroll to position [1101, 0]
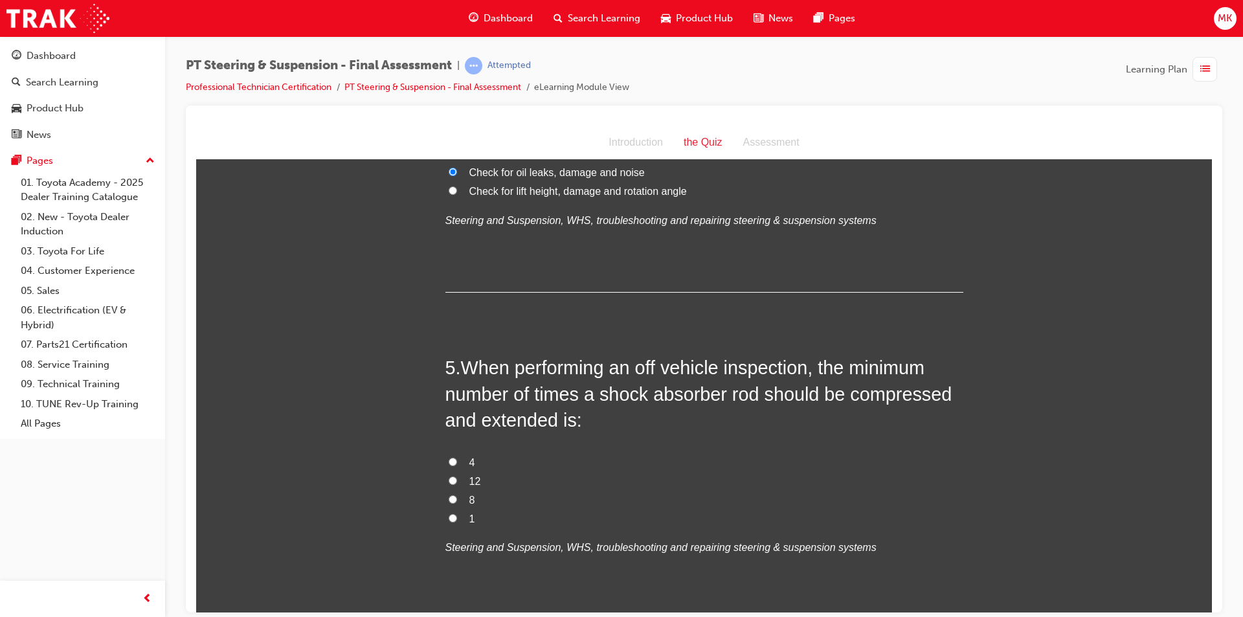
click at [449, 457] on input "4" at bounding box center [453, 461] width 8 height 8
radio input "true"
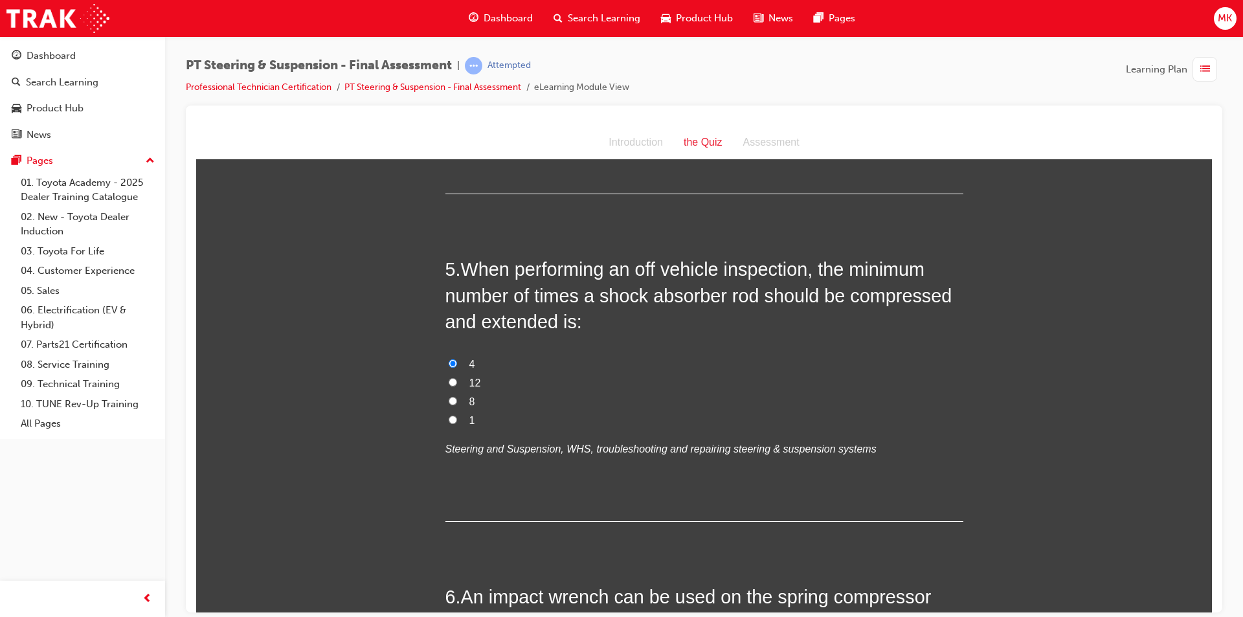
scroll to position [1230, 0]
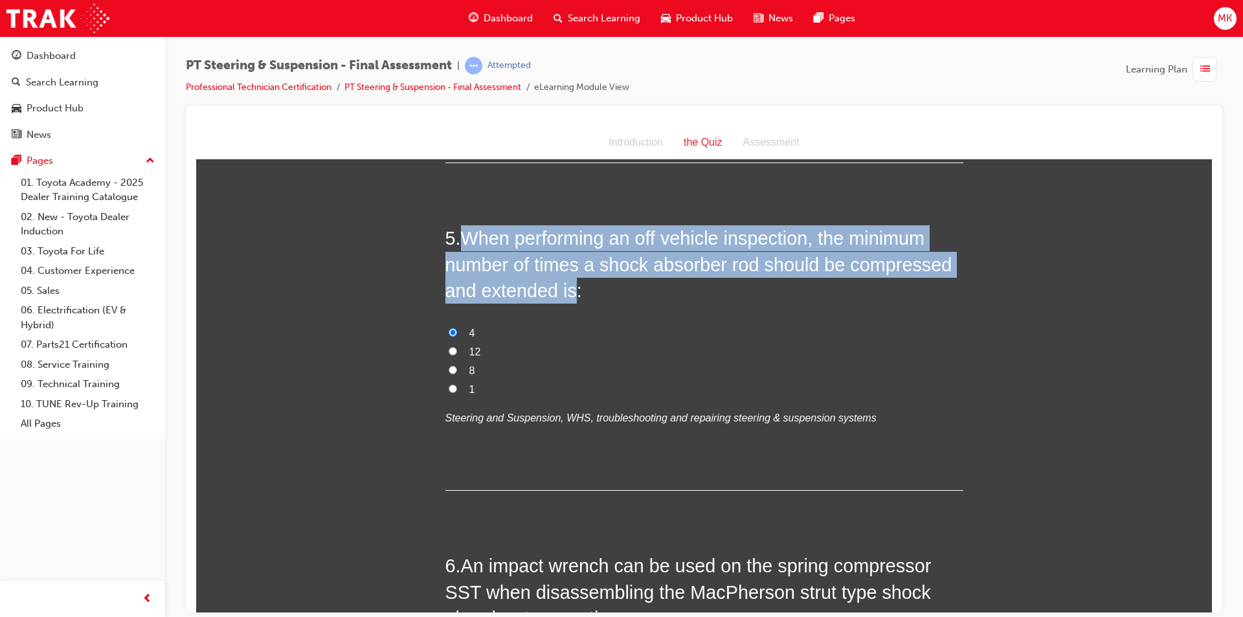
drag, startPoint x: 464, startPoint y: 216, endPoint x: 568, endPoint y: 268, distance: 116.4
click at [568, 268] on span "When performing an off vehicle inspection, the minimum number of times a shock …" at bounding box center [698, 263] width 507 height 73
copy span "When performing an off vehicle inspection, the minimum number of times a shock …"
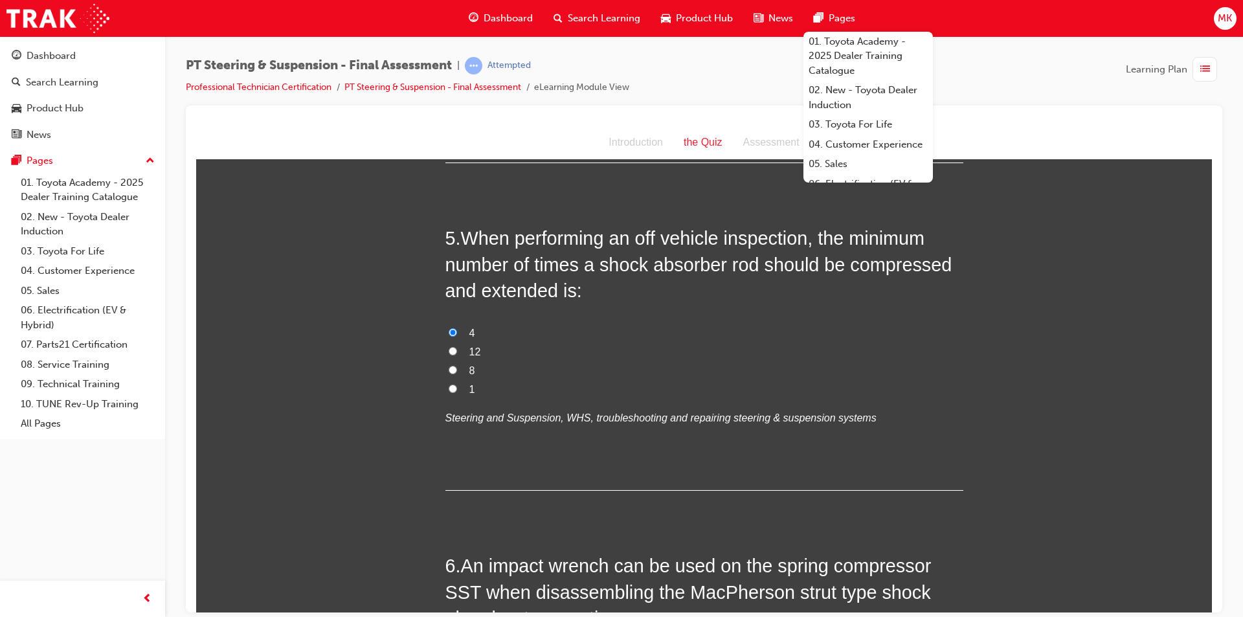
click at [558, 427] on div "5 . When performing an off vehicle inspection, the minimum number of times a sh…" at bounding box center [704, 357] width 518 height 265
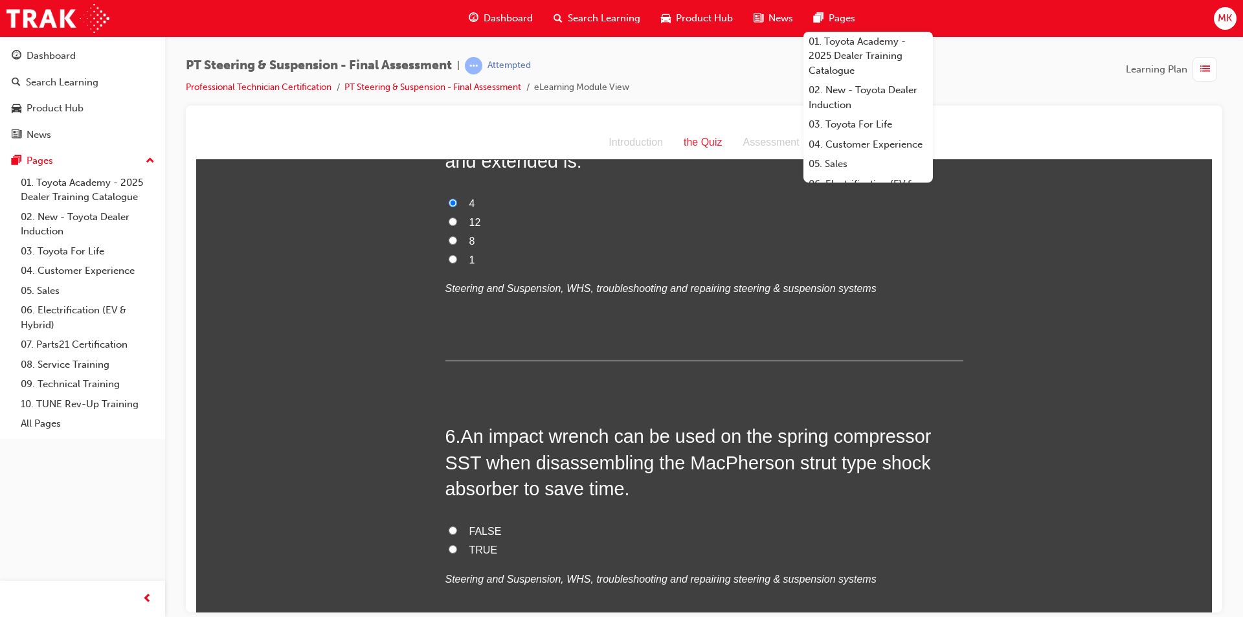
scroll to position [1424, 0]
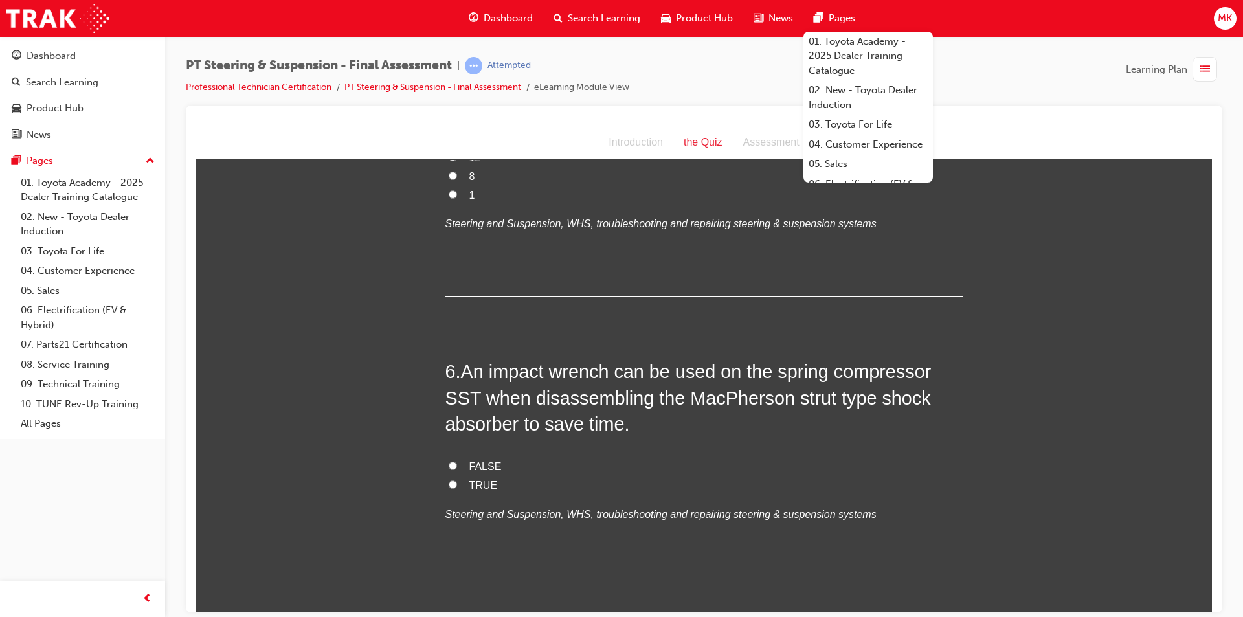
click at [469, 460] on span "FALSE" at bounding box center [485, 465] width 32 height 11
click at [457, 461] on input "FALSE" at bounding box center [453, 465] width 8 height 8
radio input "true"
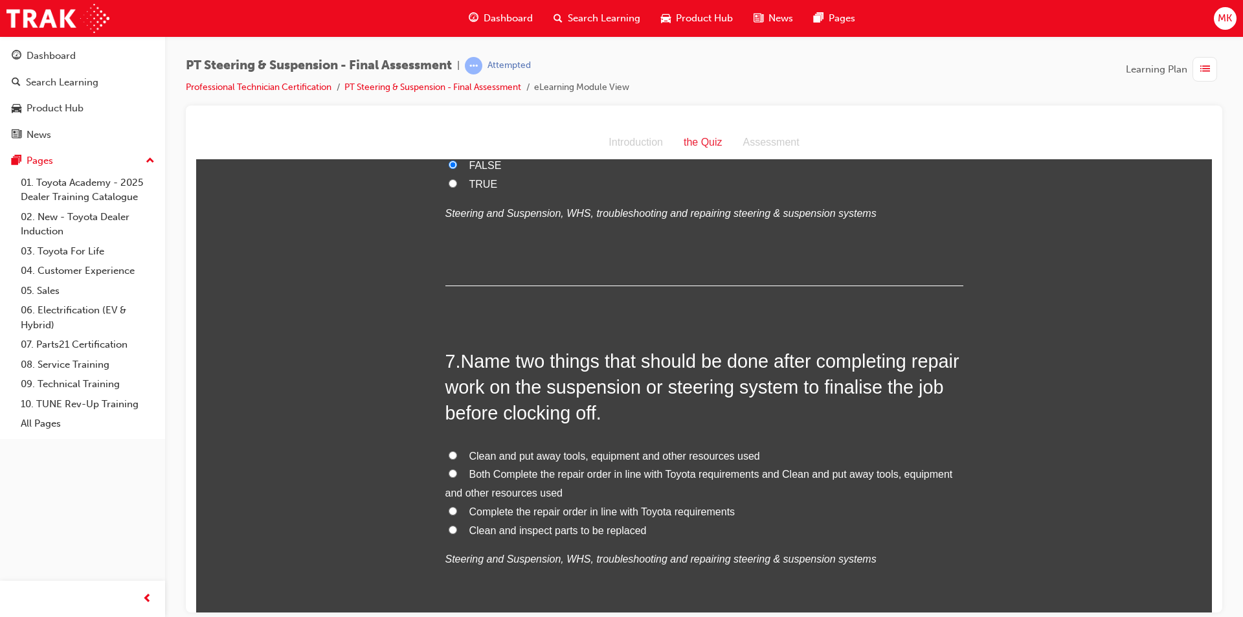
scroll to position [1748, 0]
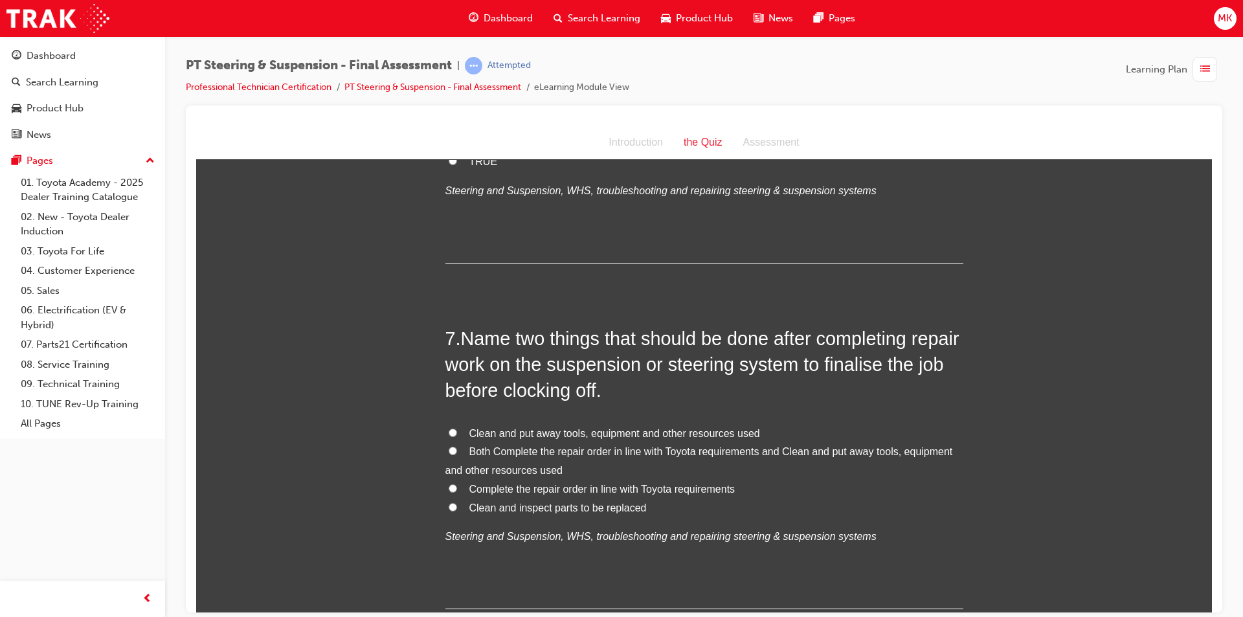
click at [451, 446] on input "Both Complete the repair order in line with Toyota requirements and Clean and p…" at bounding box center [453, 450] width 8 height 8
radio input "true"
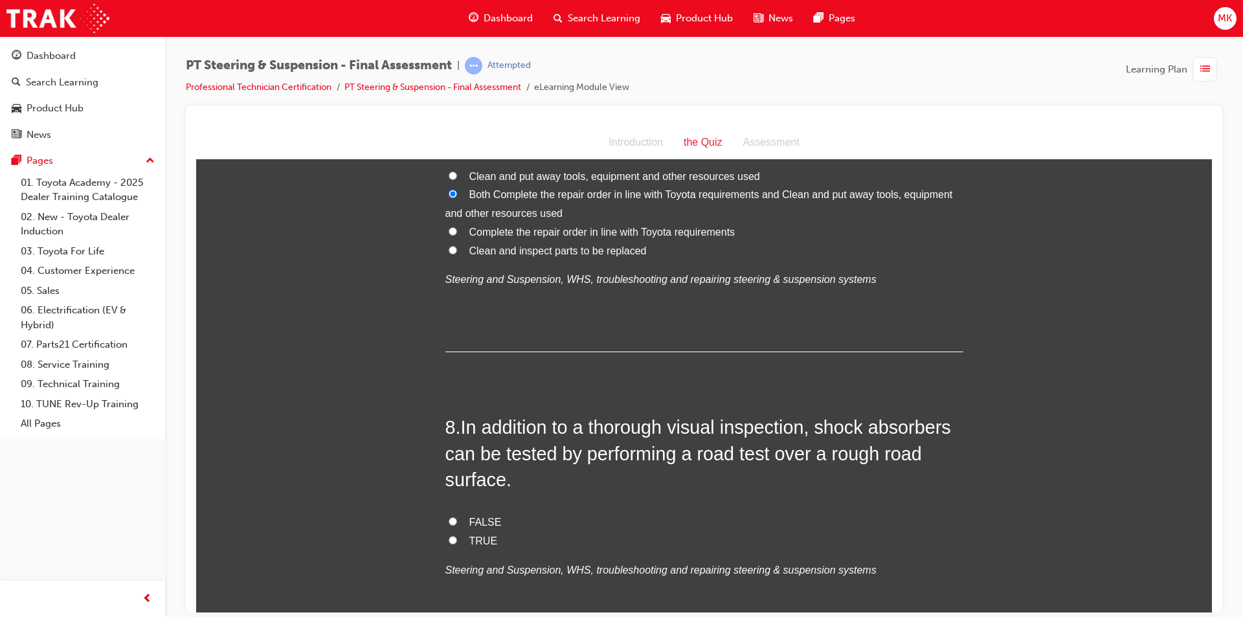
scroll to position [2007, 0]
click at [469, 533] on span "TRUE" at bounding box center [483, 538] width 28 height 11
click at [457, 533] on input "TRUE" at bounding box center [453, 537] width 8 height 8
radio input "true"
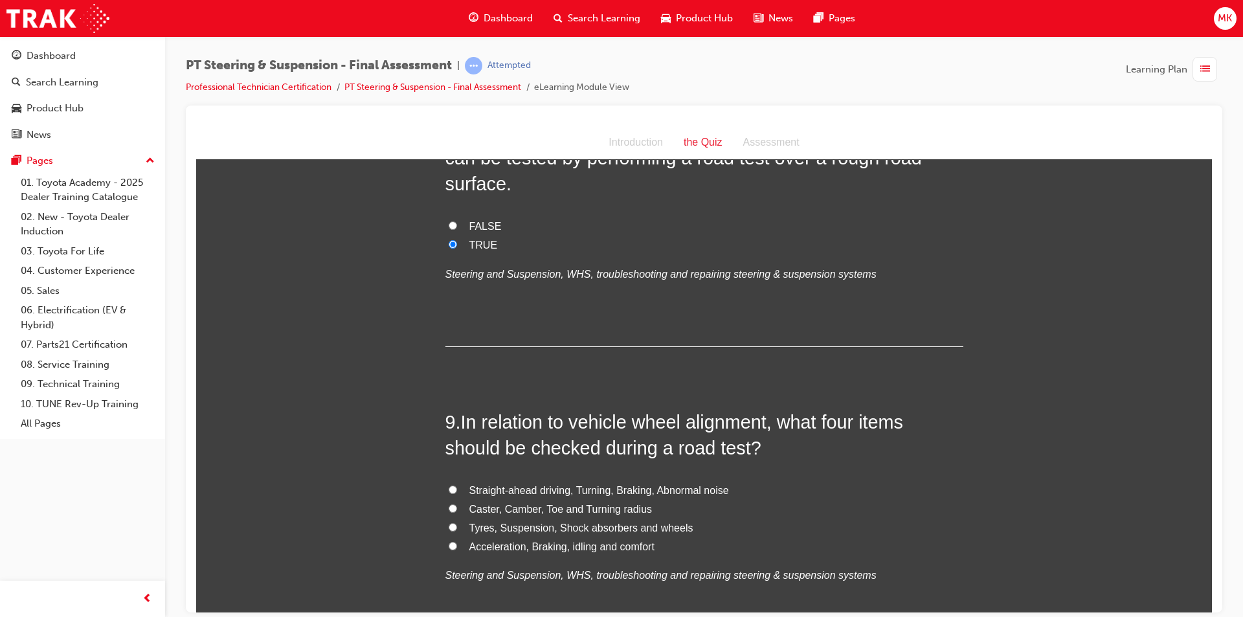
scroll to position [2331, 0]
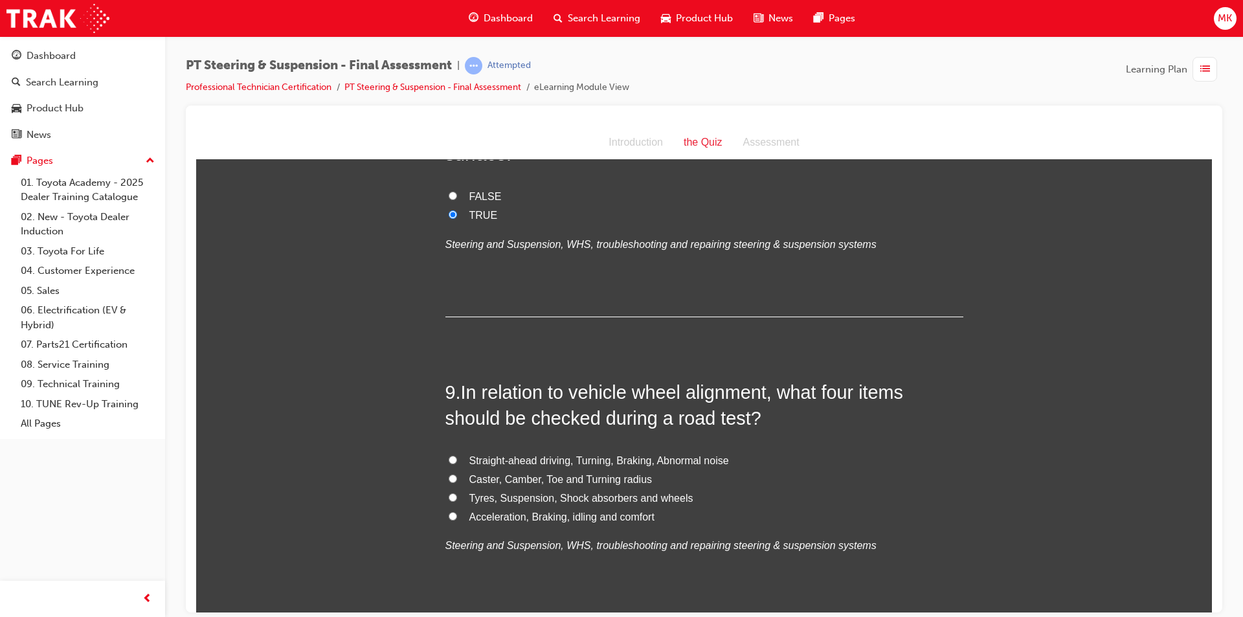
click at [449, 474] on input "Caster, Camber, Toe and Turning radius" at bounding box center [453, 478] width 8 height 8
radio input "true"
click at [449, 455] on input "Straight-ahead driving, Turning, Braking, Abnormal noise" at bounding box center [453, 459] width 8 height 8
radio input "true"
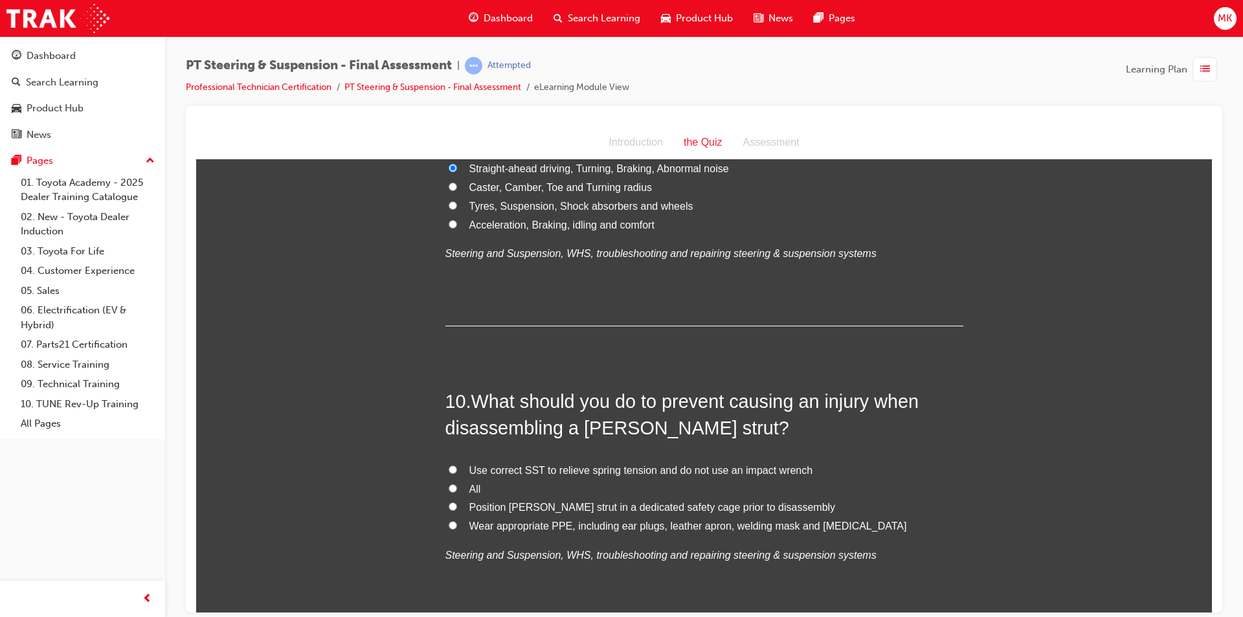
scroll to position [2654, 0]
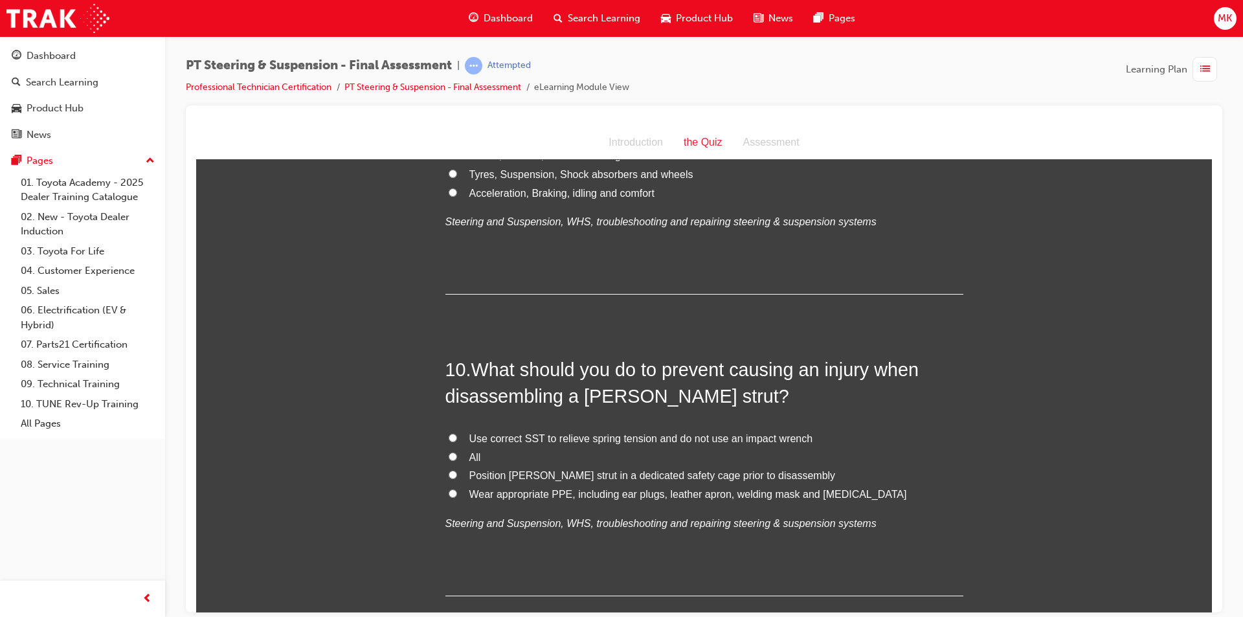
click at [449, 452] on input "All" at bounding box center [453, 456] width 8 height 8
radio input "true"
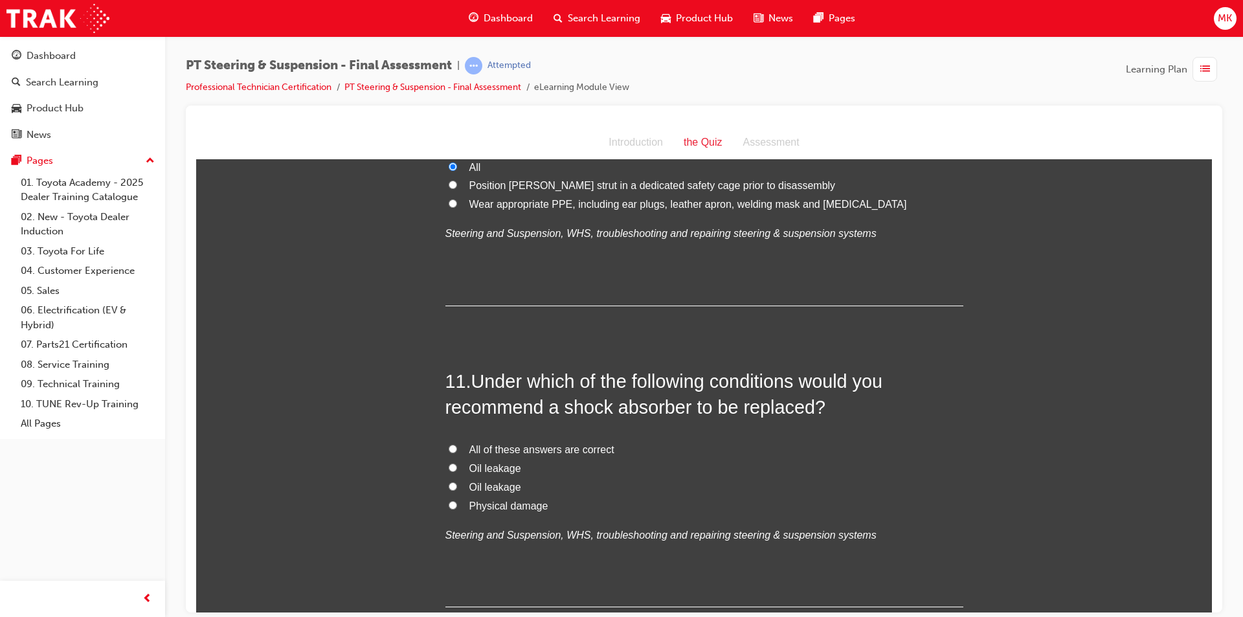
scroll to position [2978, 0]
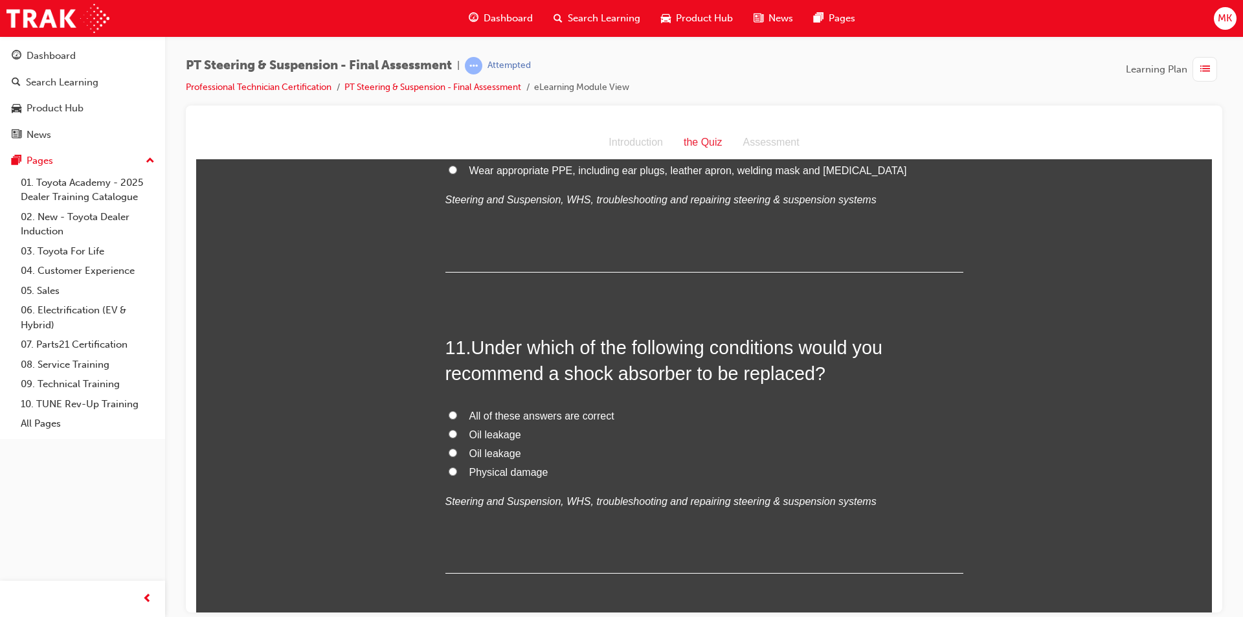
click at [452, 407] on label "All of these answers are correct" at bounding box center [704, 416] width 518 height 19
click at [452, 410] on input "All of these answers are correct" at bounding box center [453, 414] width 8 height 8
radio input "true"
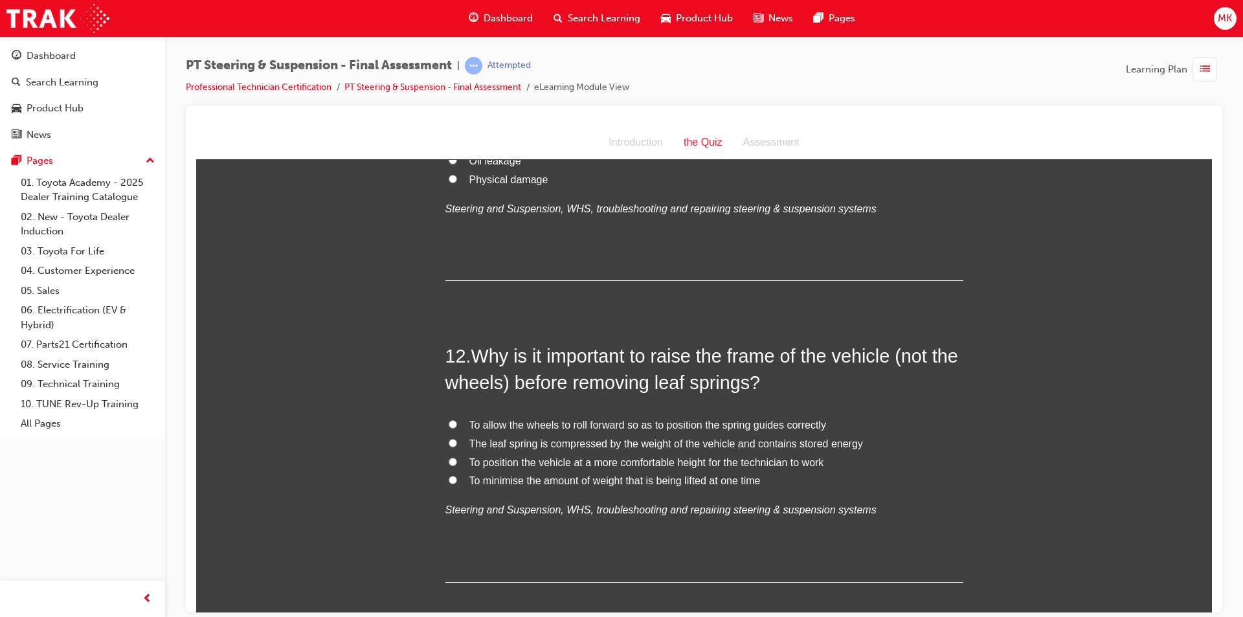
scroll to position [3302, 0]
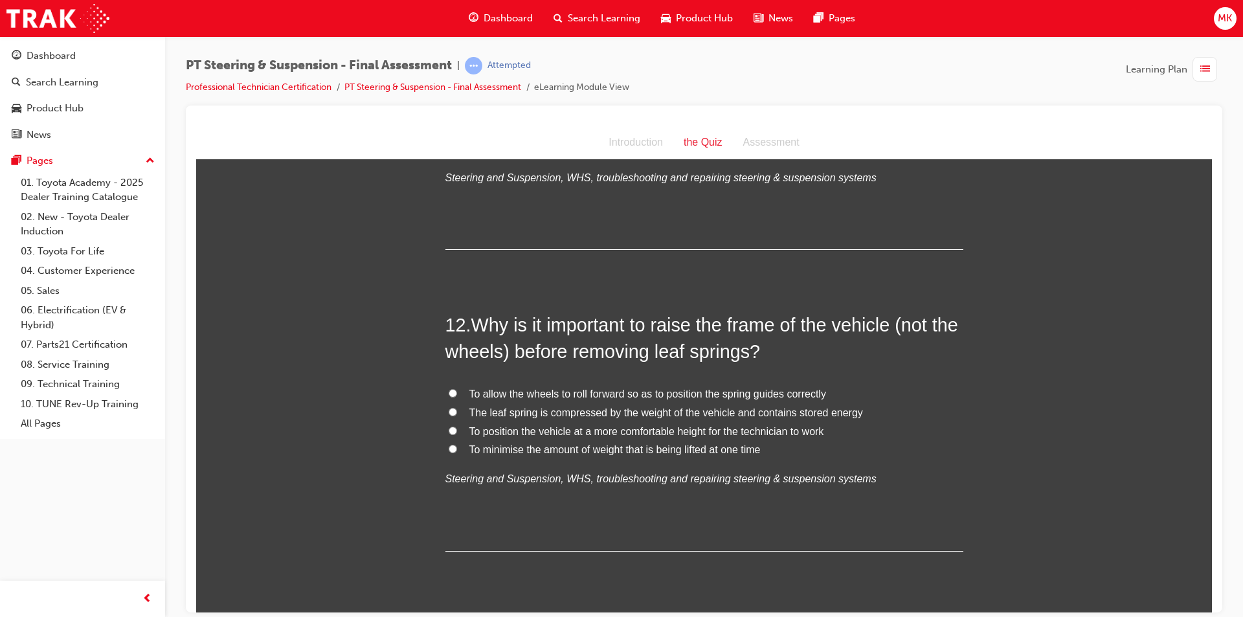
click at [449, 407] on input "The leaf spring is compressed by the weight of the vehicle and contains stored …" at bounding box center [453, 411] width 8 height 8
radio input "true"
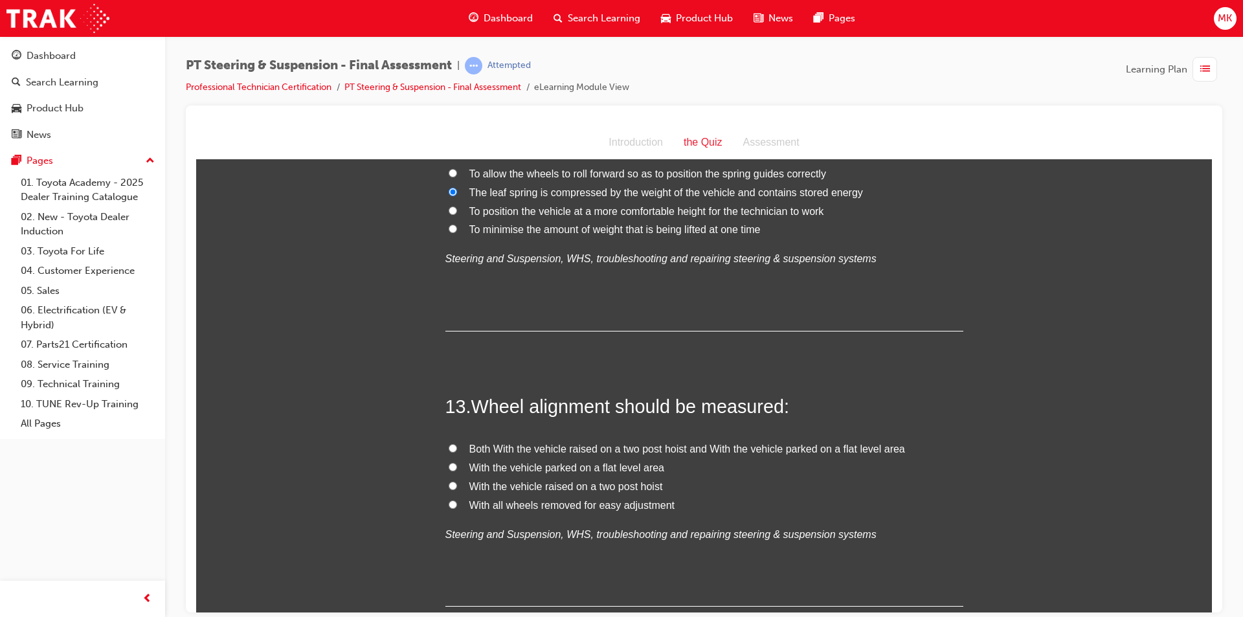
scroll to position [3561, 0]
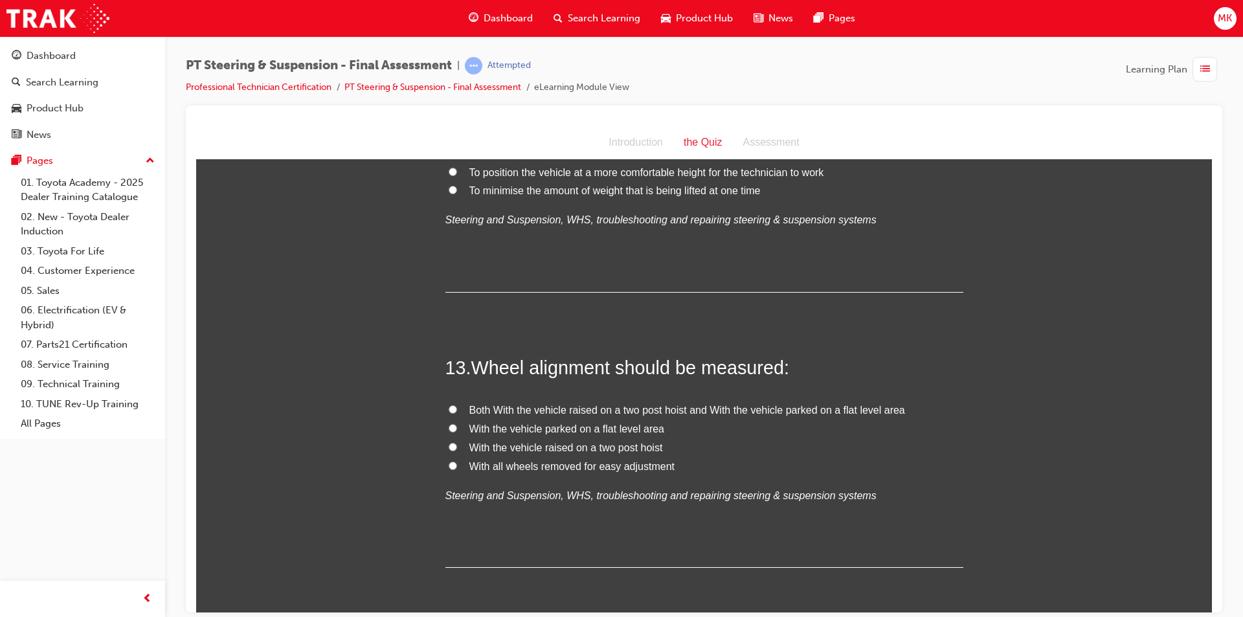
click at [449, 423] on input "With the vehicle parked on a flat level area" at bounding box center [453, 427] width 8 height 8
radio input "true"
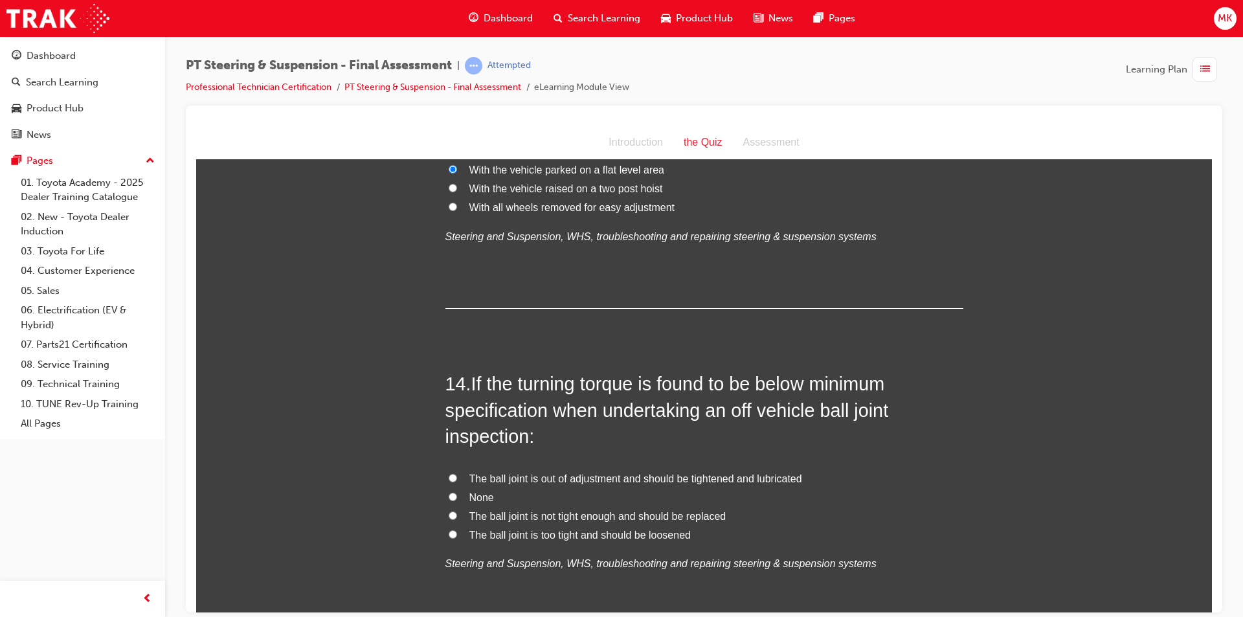
scroll to position [3885, 0]
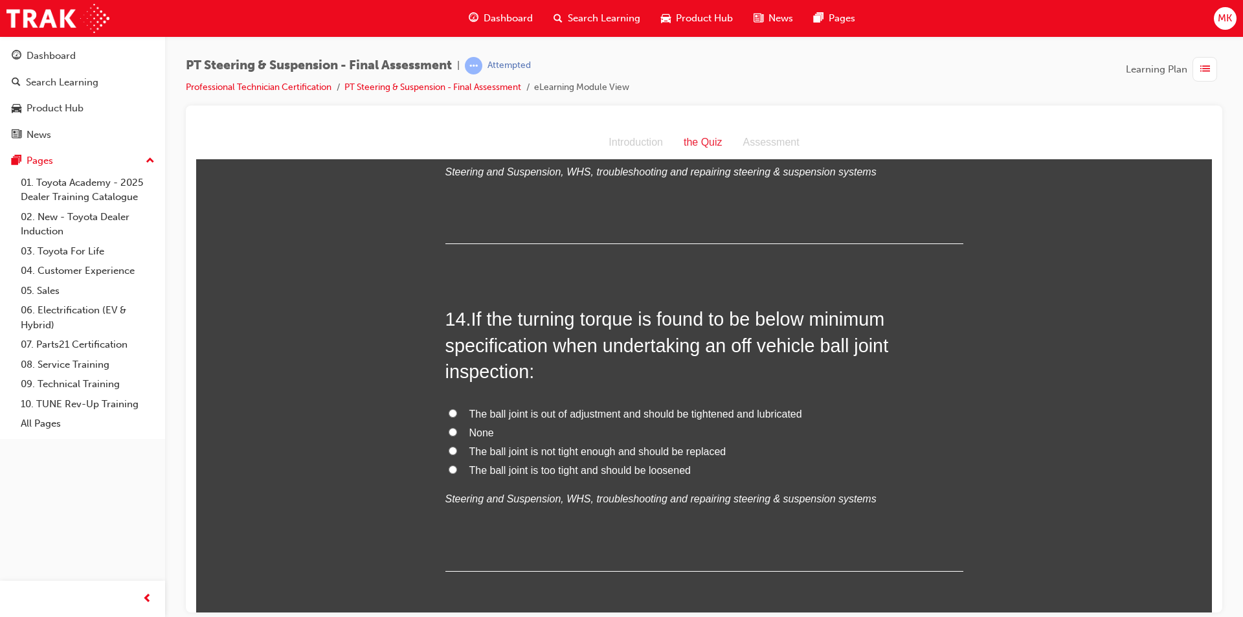
click at [449, 446] on input "The ball joint is not tight enough and should be replaced" at bounding box center [453, 450] width 8 height 8
radio input "true"
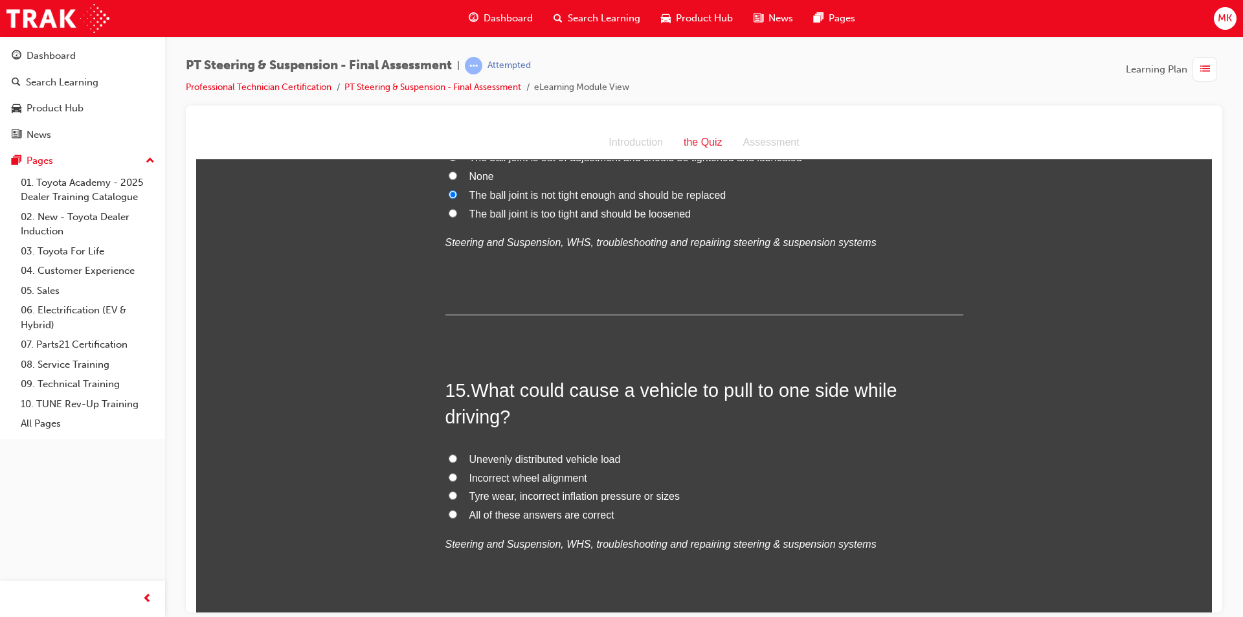
scroll to position [4144, 0]
click at [449, 507] on input "All of these answers are correct" at bounding box center [453, 511] width 8 height 8
radio input "true"
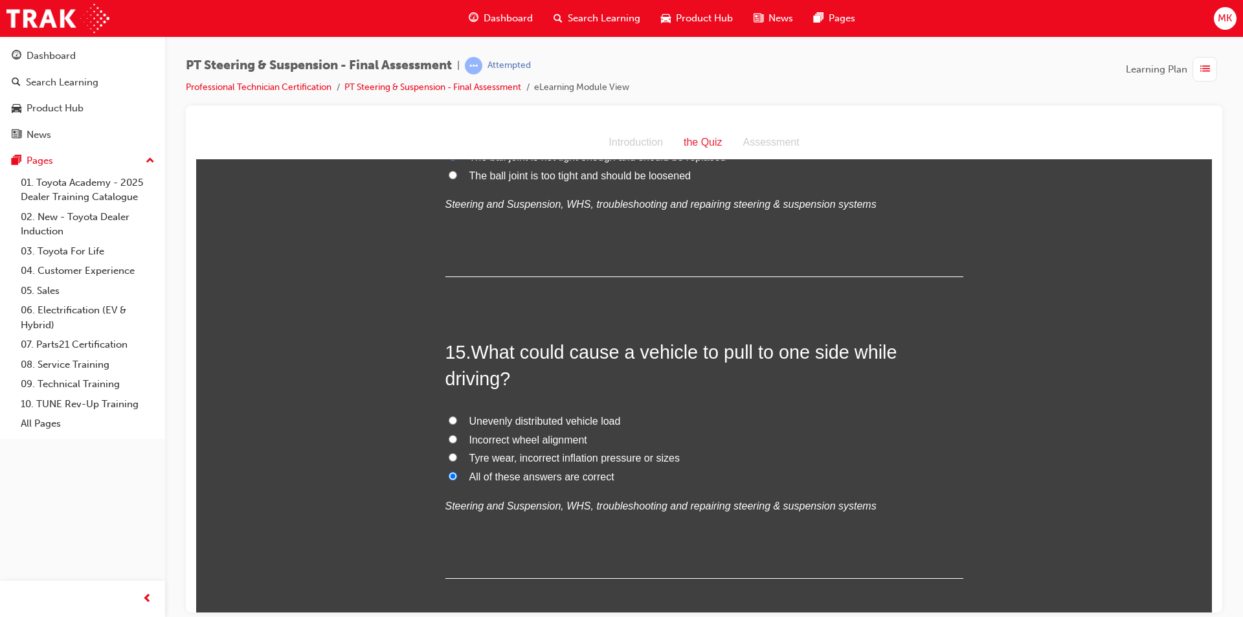
scroll to position [4217, 0]
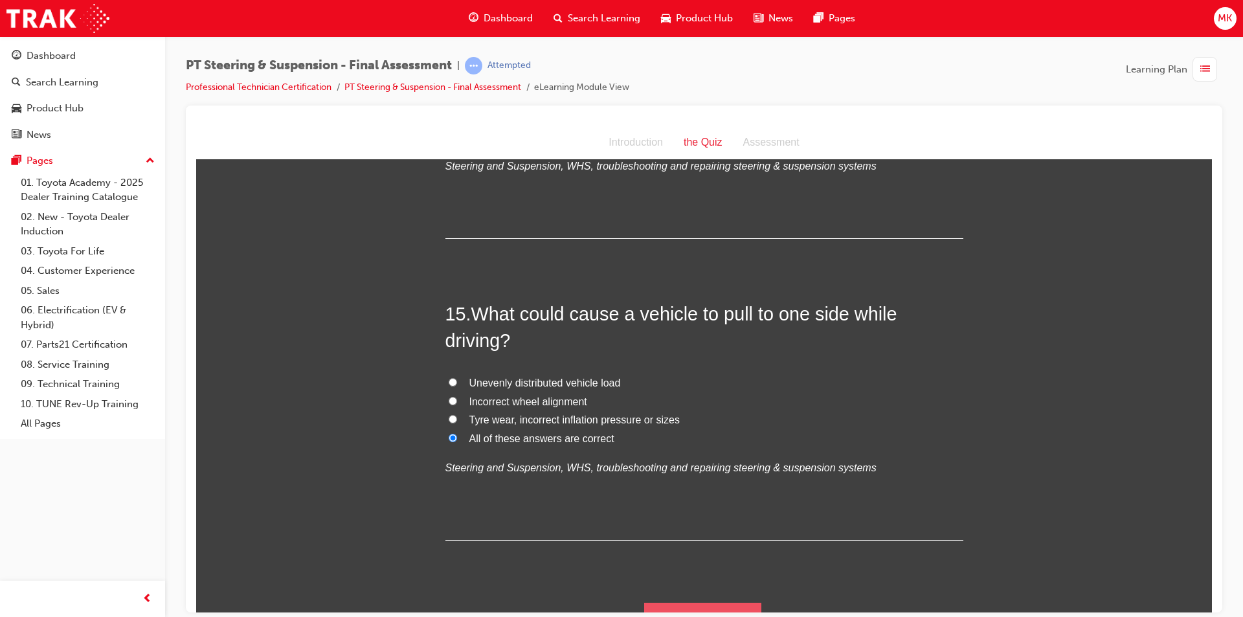
click at [727, 602] on button "Submit Answers" at bounding box center [703, 620] width 118 height 36
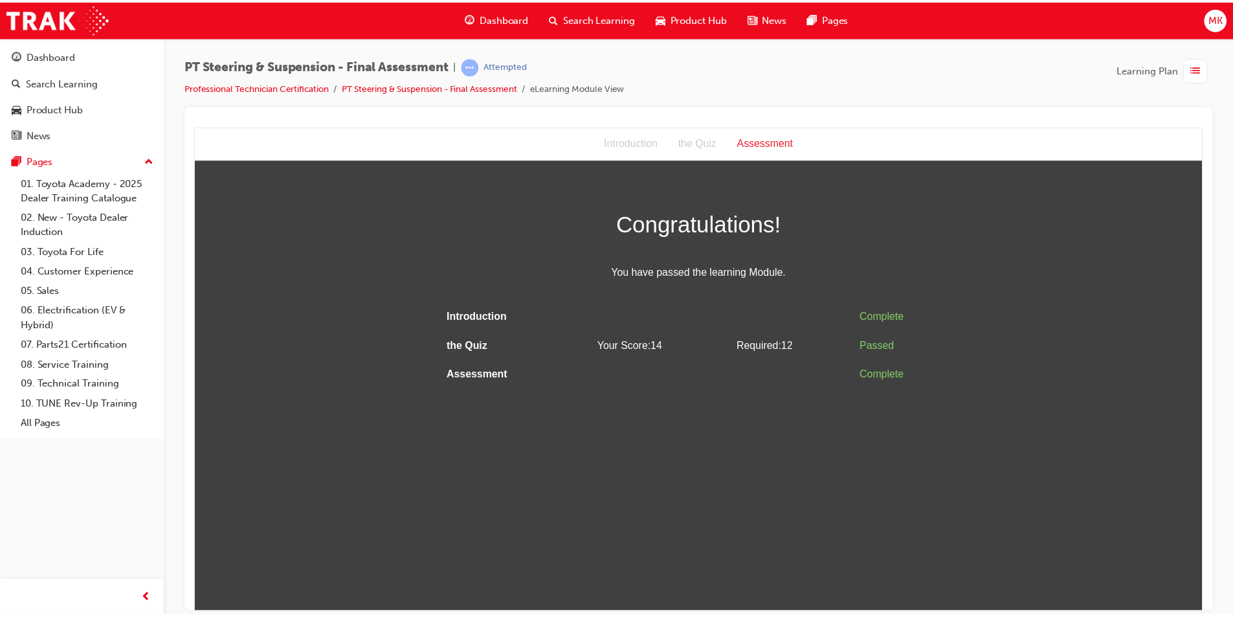
scroll to position [0, 0]
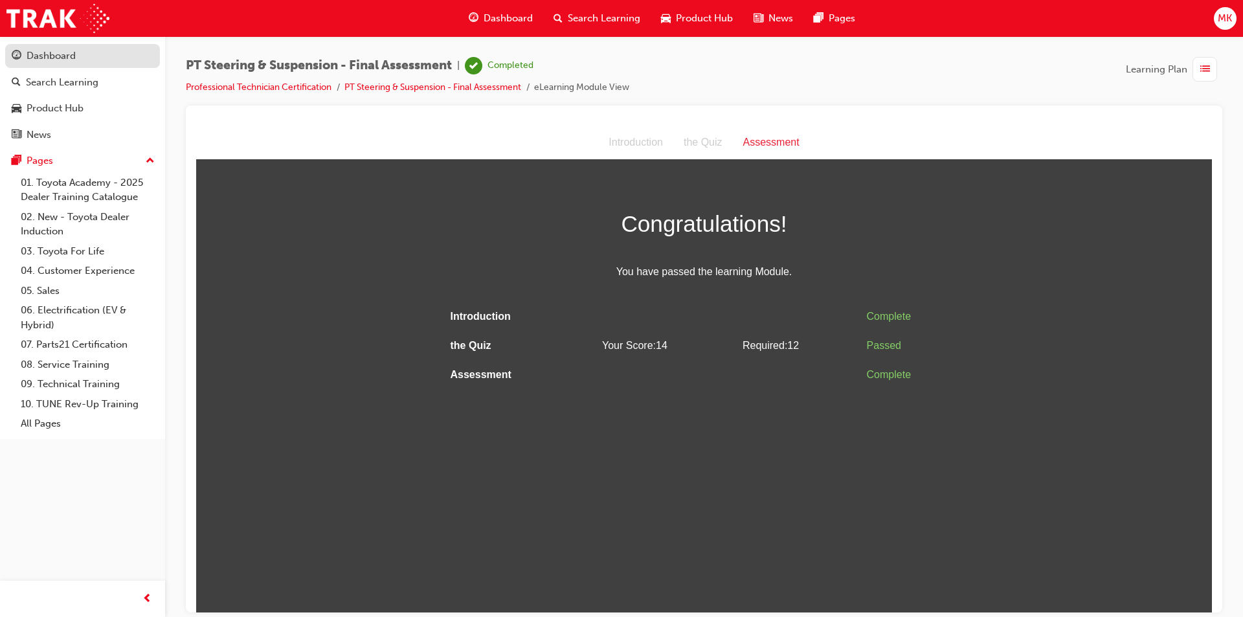
click at [43, 53] on div "Dashboard" at bounding box center [51, 56] width 49 height 15
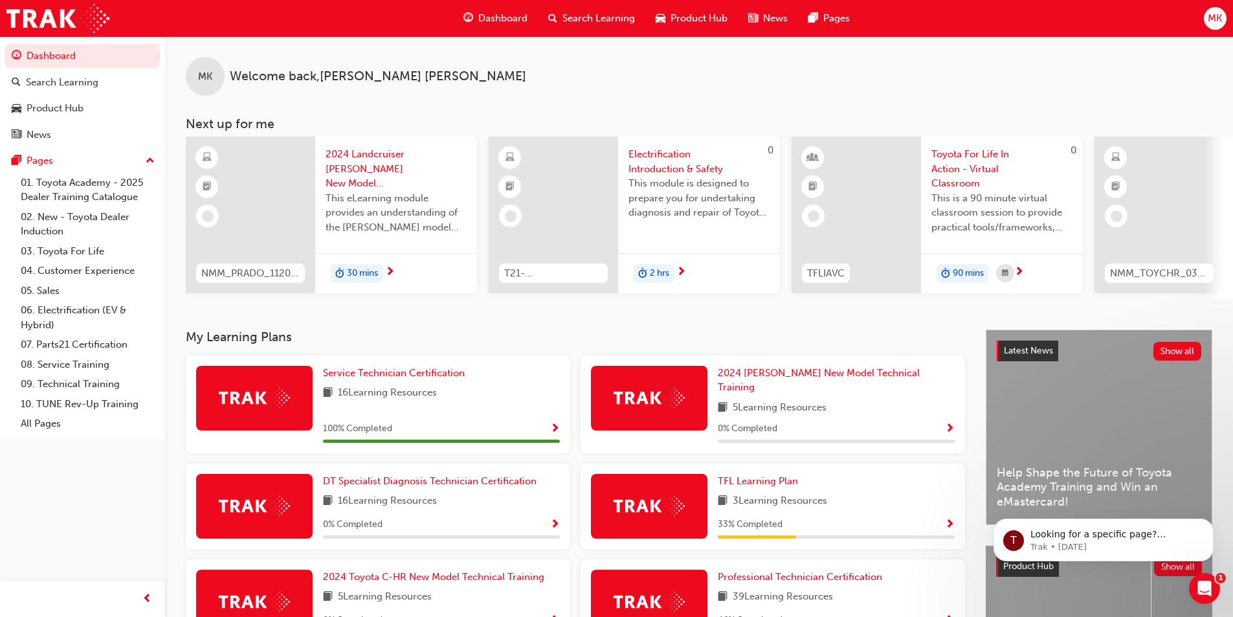
scroll to position [65, 0]
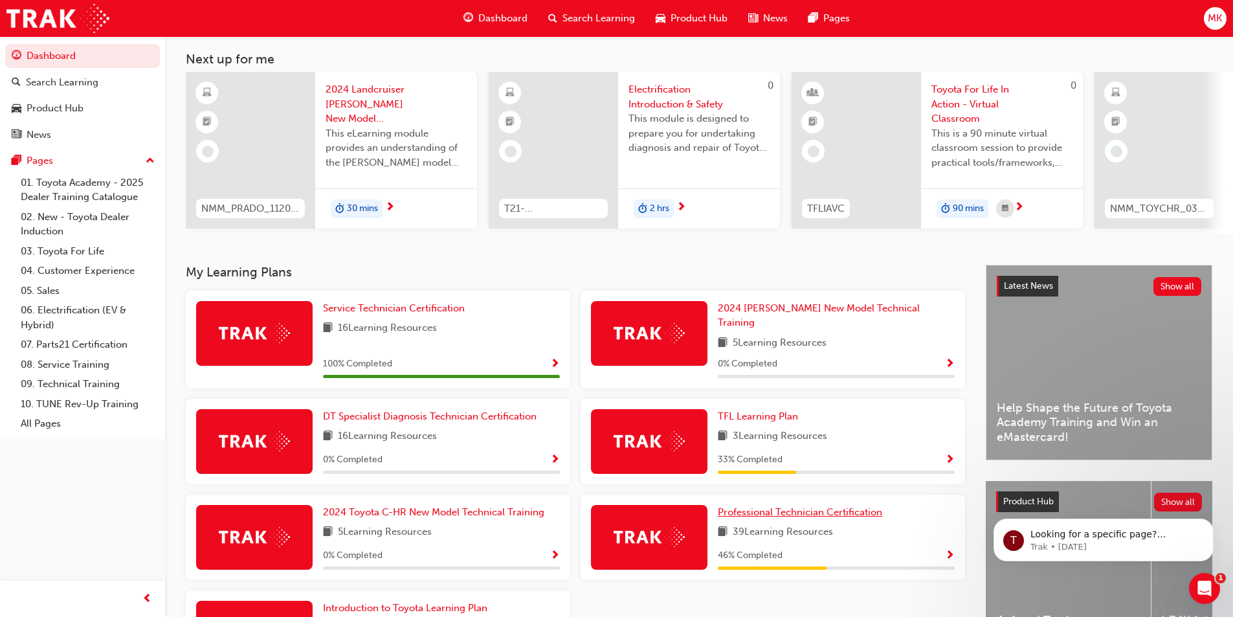
click at [853, 506] on span "Professional Technician Certification" at bounding box center [800, 512] width 164 height 12
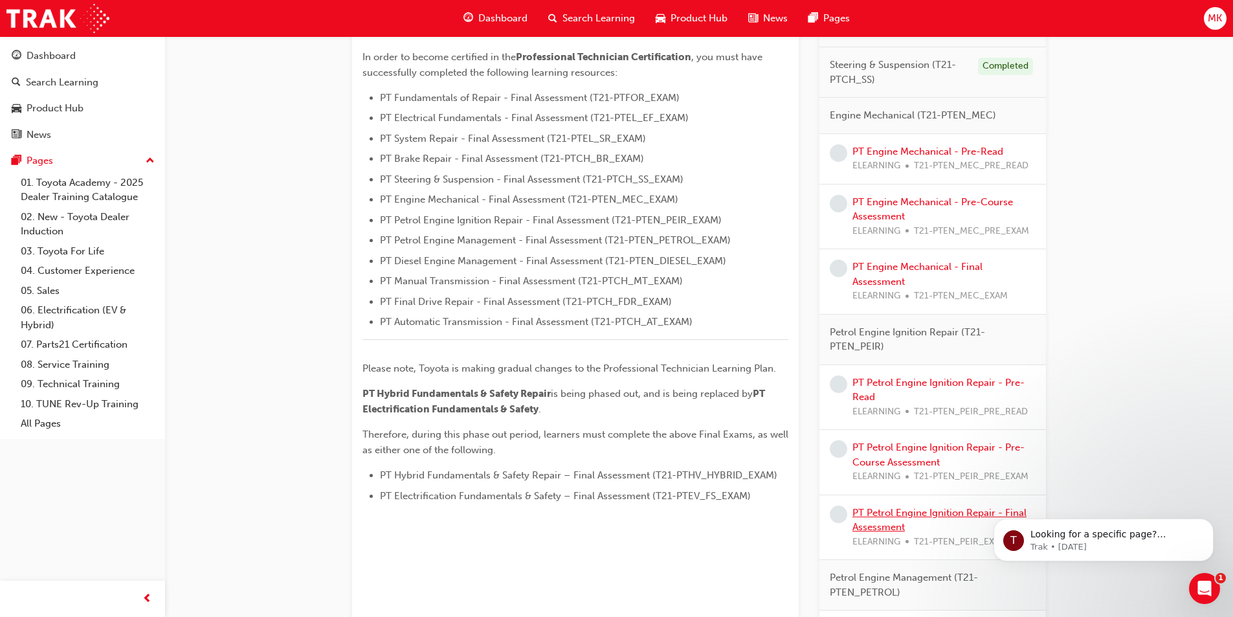
scroll to position [324, 0]
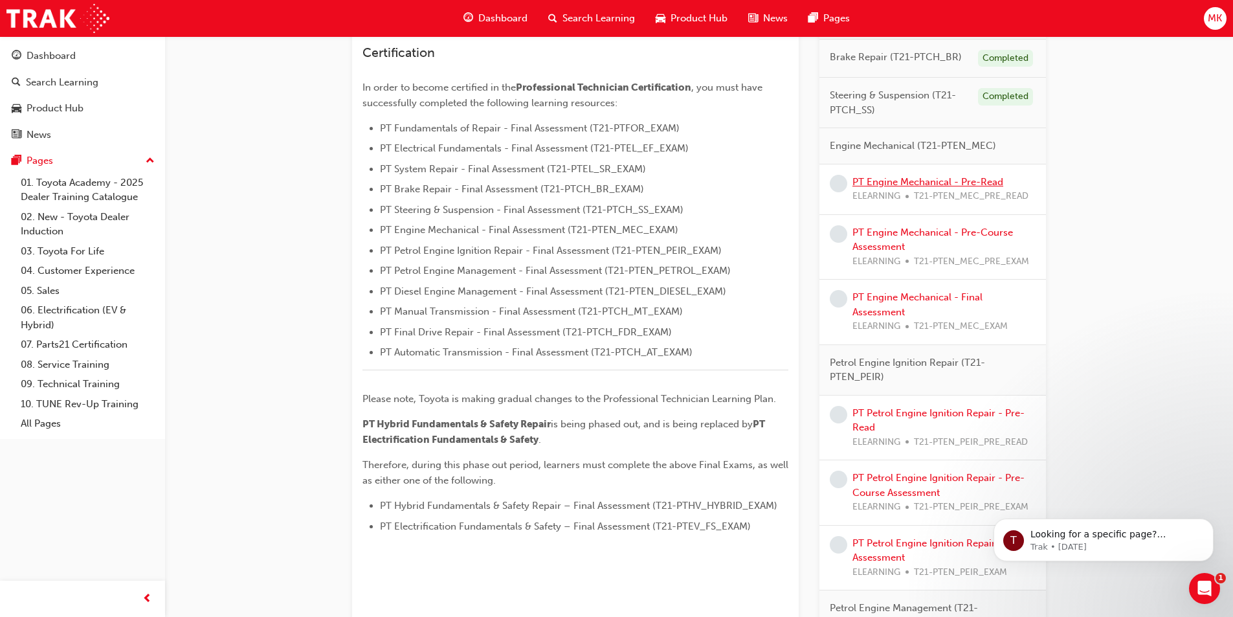
click at [931, 178] on link "PT Engine Mechanical - Pre-Read" at bounding box center [928, 182] width 151 height 12
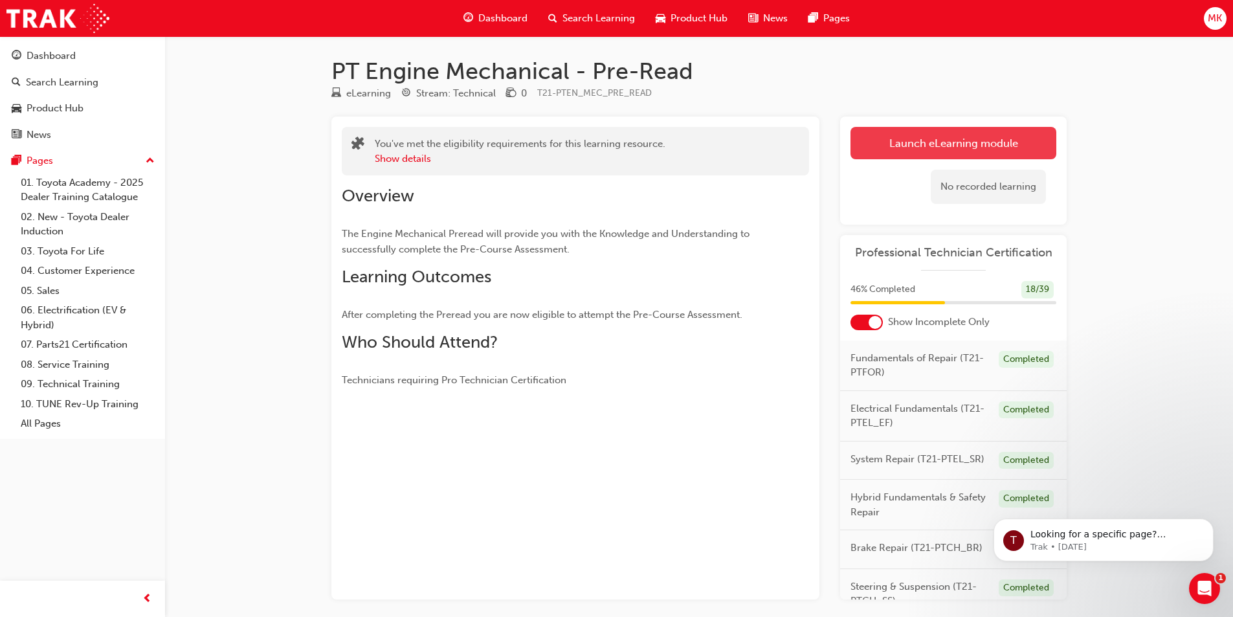
click at [878, 145] on link "Launch eLearning module" at bounding box center [954, 143] width 206 height 32
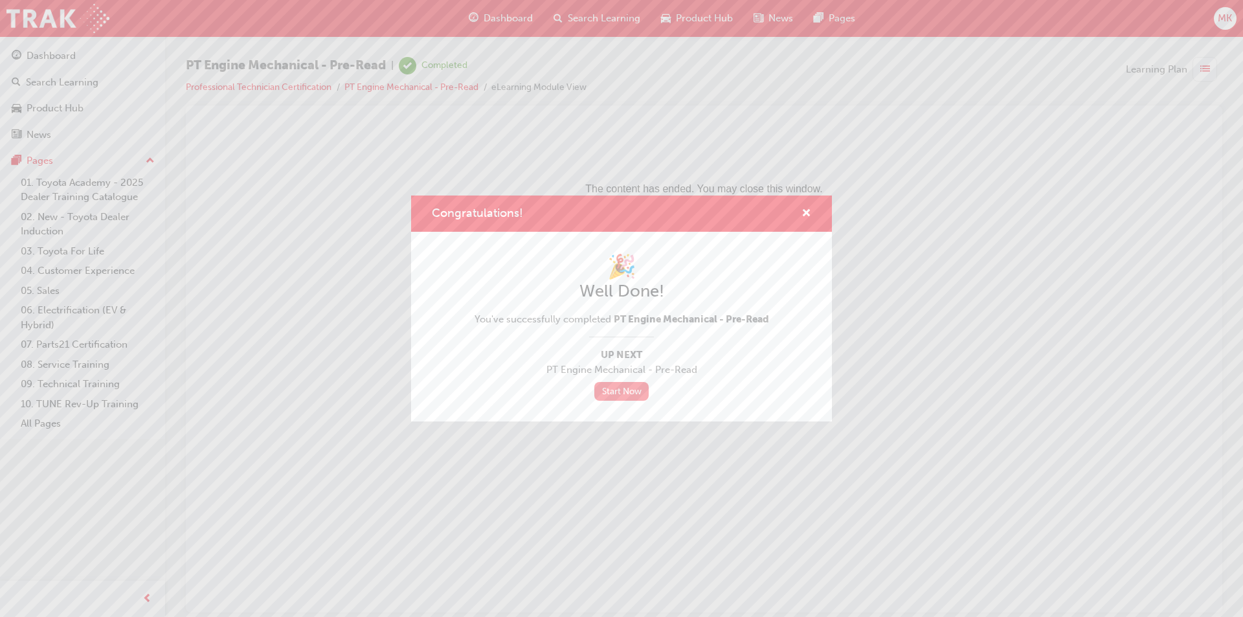
click at [618, 396] on link "Start Now" at bounding box center [621, 391] width 54 height 19
click at [806, 210] on span "cross-icon" at bounding box center [807, 214] width 10 height 12
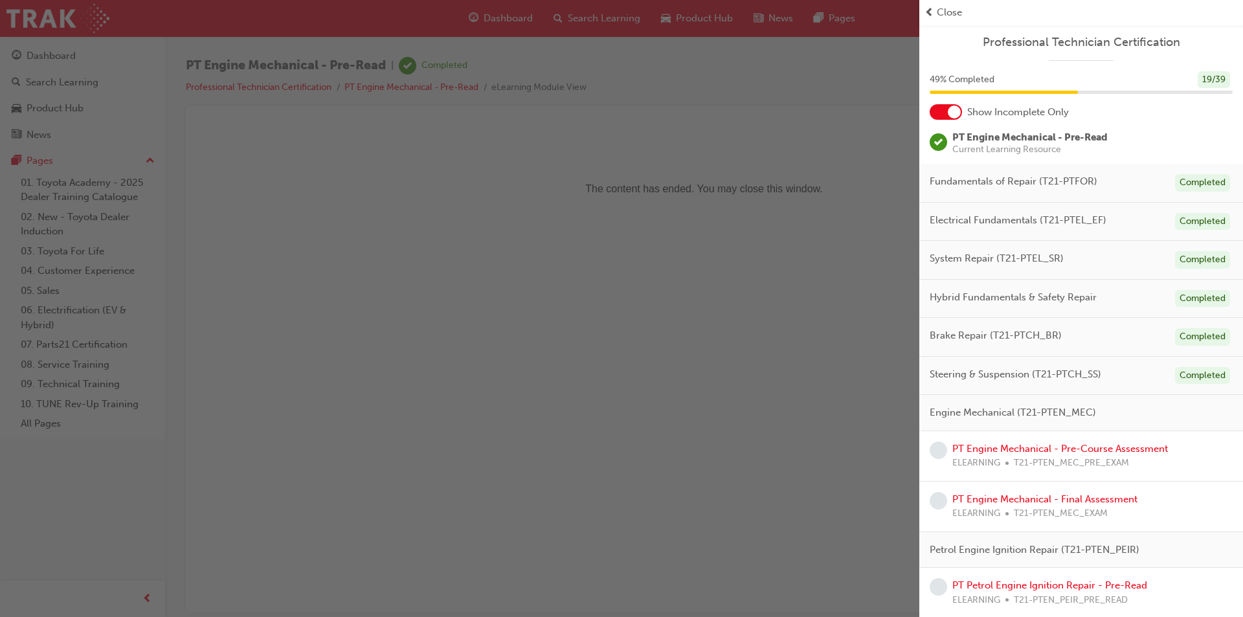
click at [927, 9] on span "prev-icon" at bounding box center [930, 12] width 10 height 15
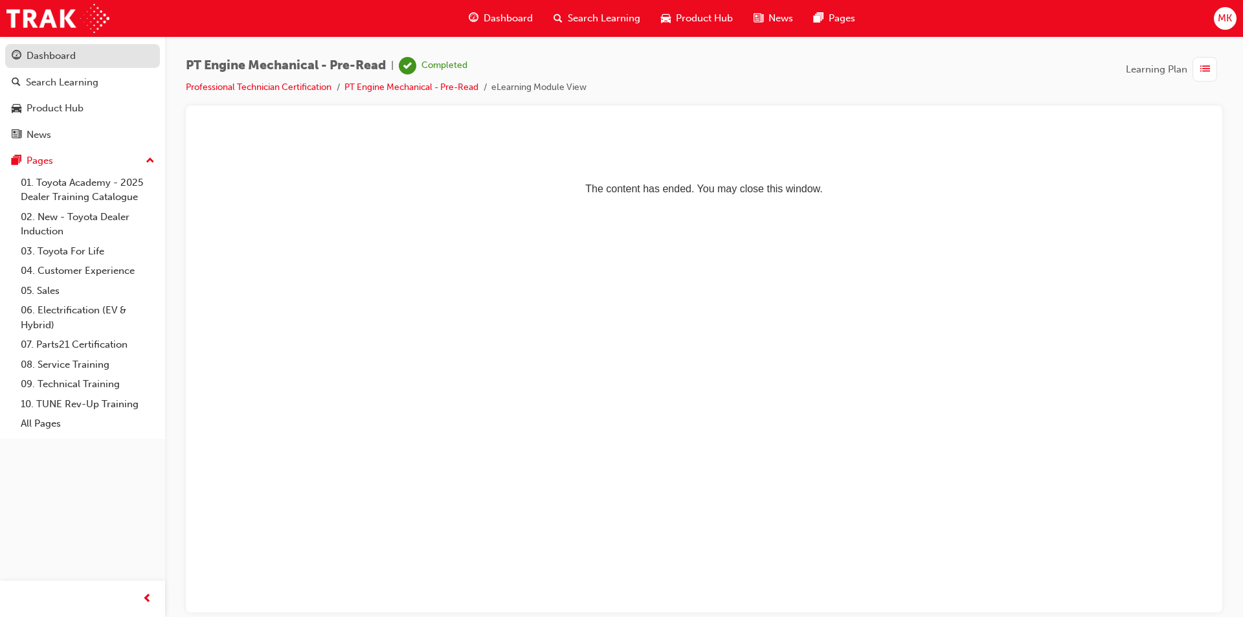
click at [54, 62] on div "Dashboard" at bounding box center [51, 56] width 49 height 15
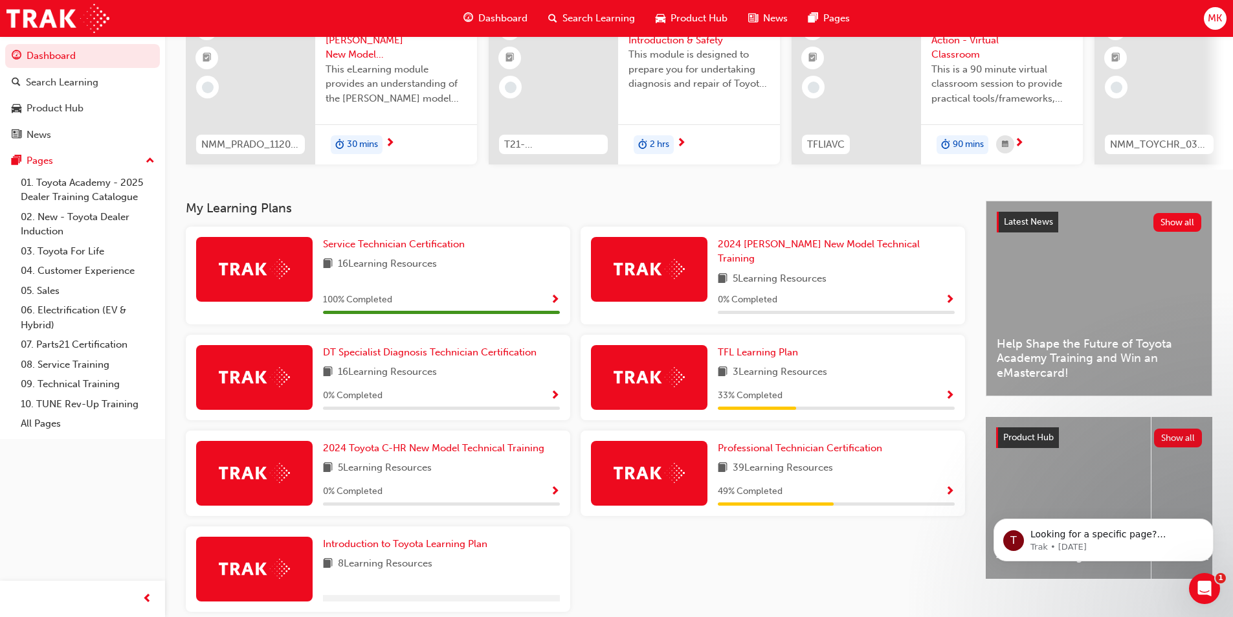
scroll to position [129, 0]
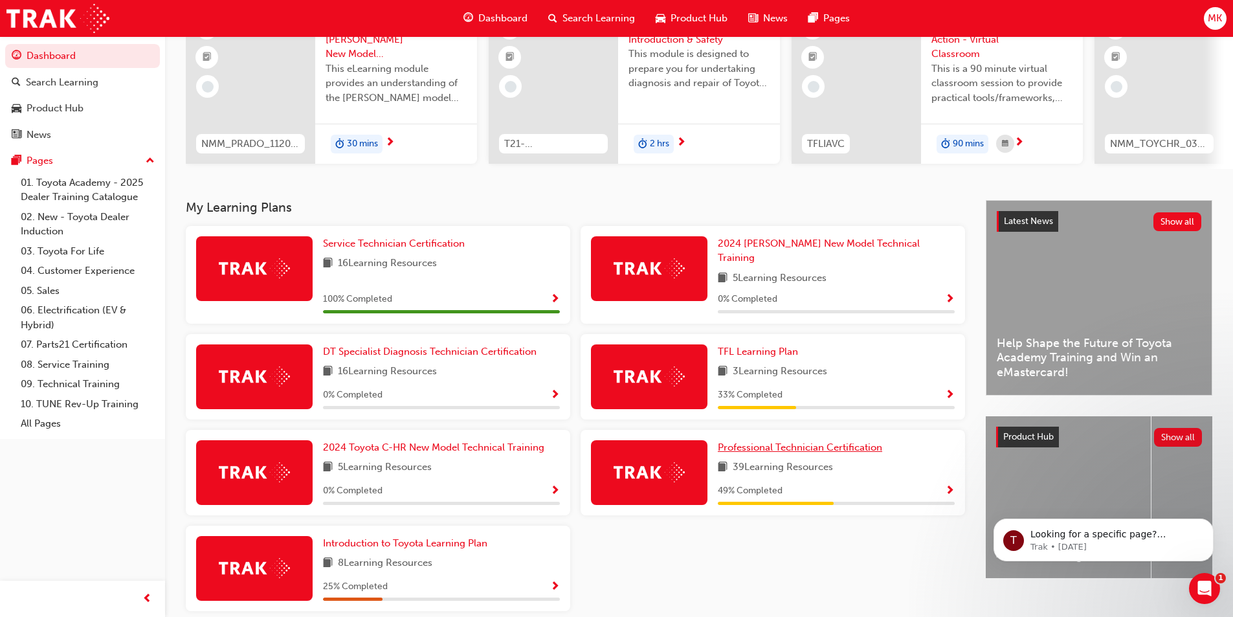
click at [844, 444] on span "Professional Technician Certification" at bounding box center [800, 448] width 164 height 12
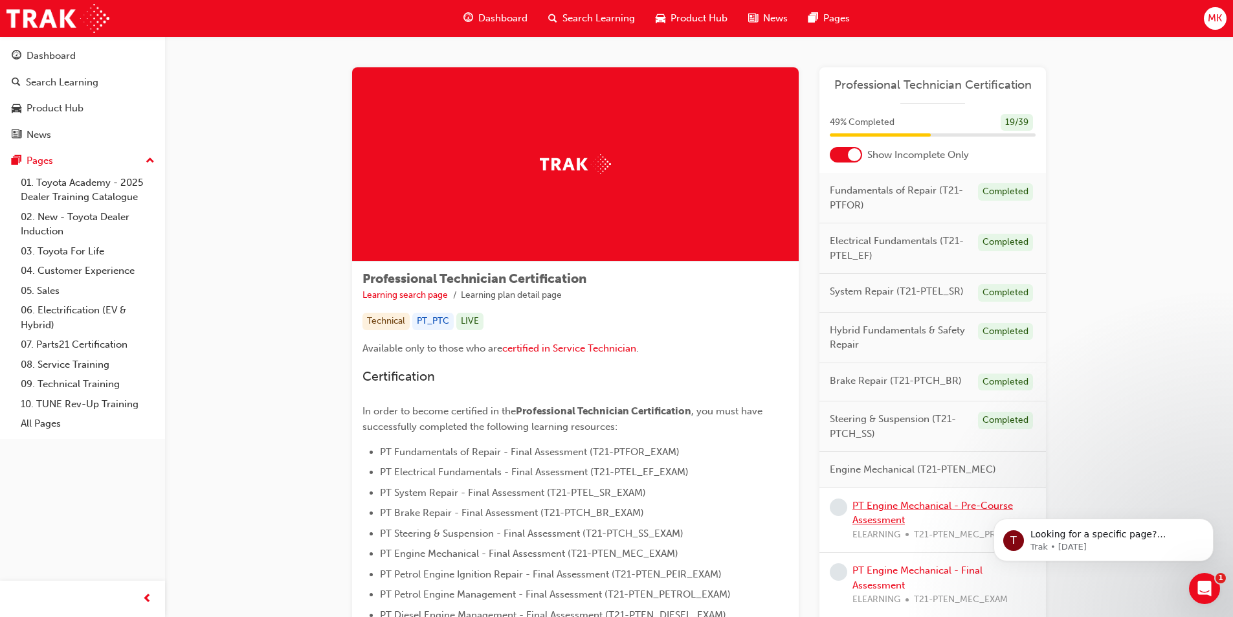
click at [916, 503] on link "PT Engine Mechanical - Pre-Course Assessment" at bounding box center [933, 513] width 161 height 27
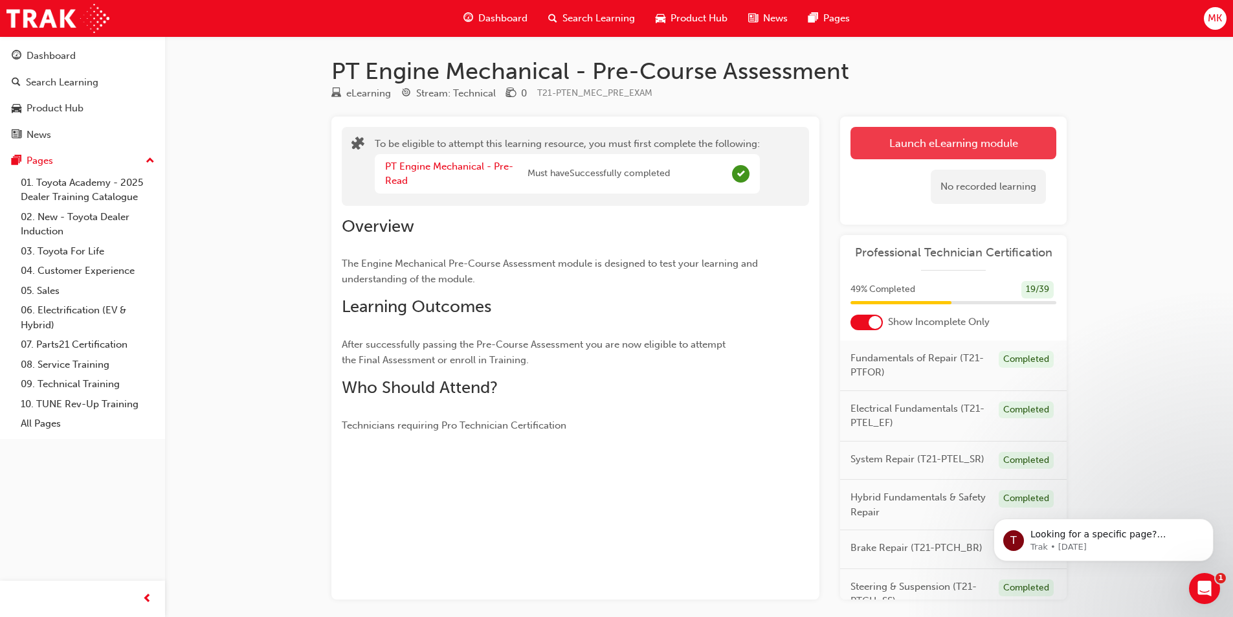
click at [939, 145] on button "Launch eLearning module" at bounding box center [954, 143] width 206 height 32
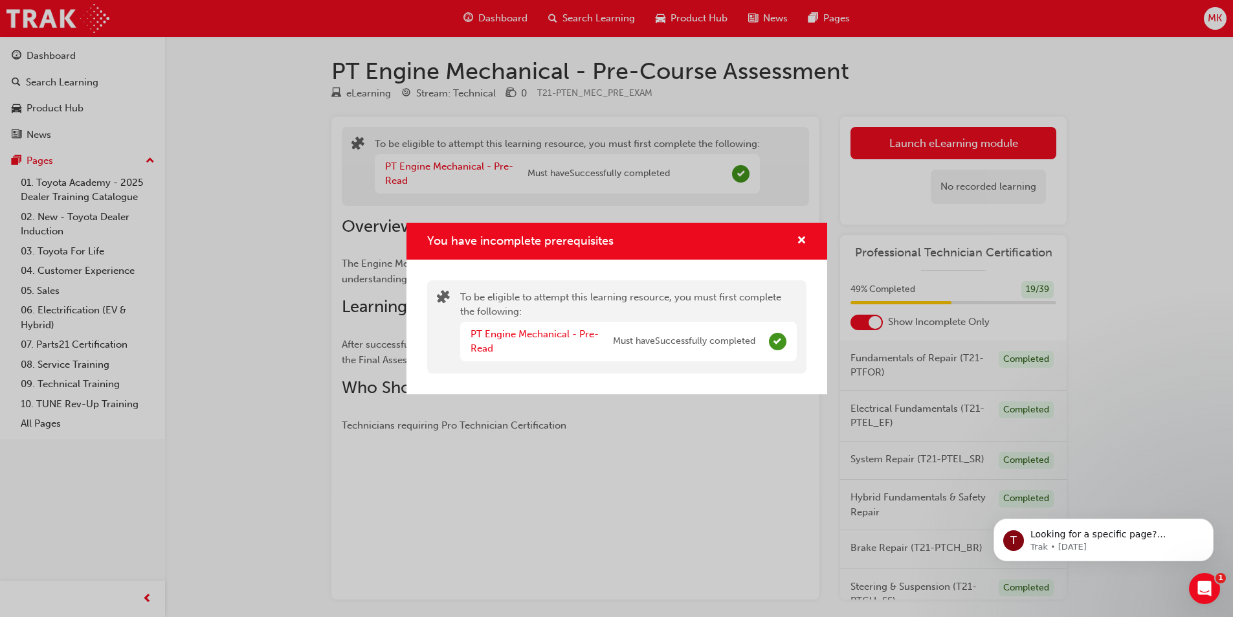
click at [807, 238] on div "You have incomplete prerequisites" at bounding box center [617, 241] width 421 height 37
click at [803, 241] on span "cross-icon" at bounding box center [802, 242] width 10 height 12
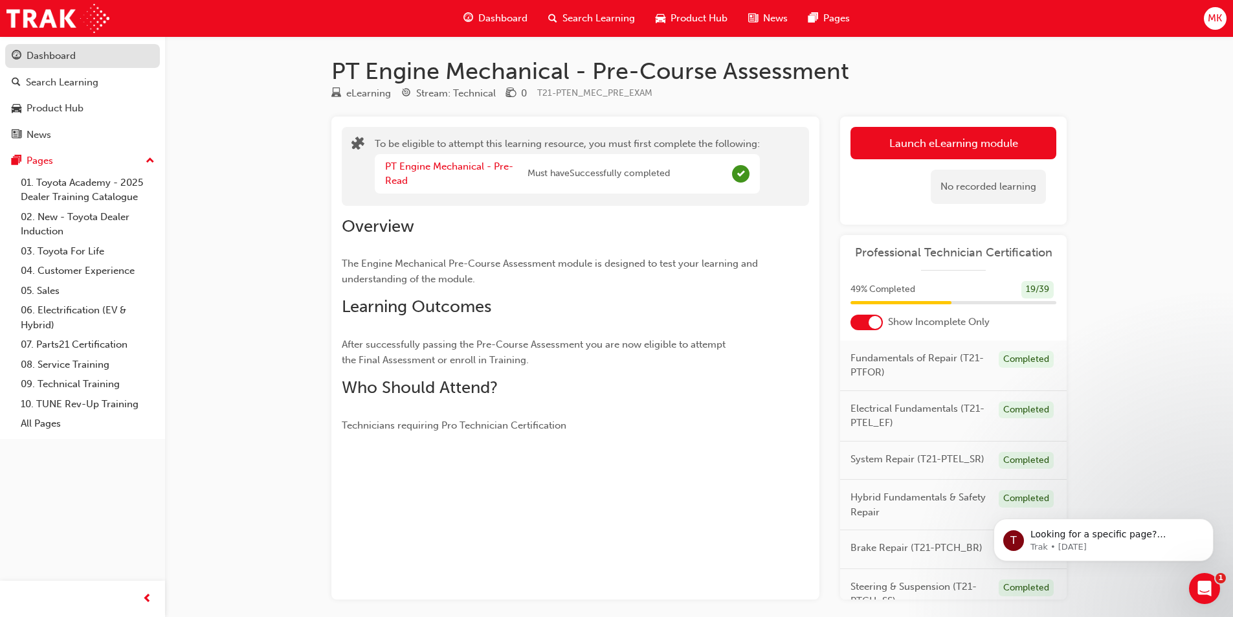
click at [92, 52] on div "Dashboard" at bounding box center [83, 56] width 142 height 16
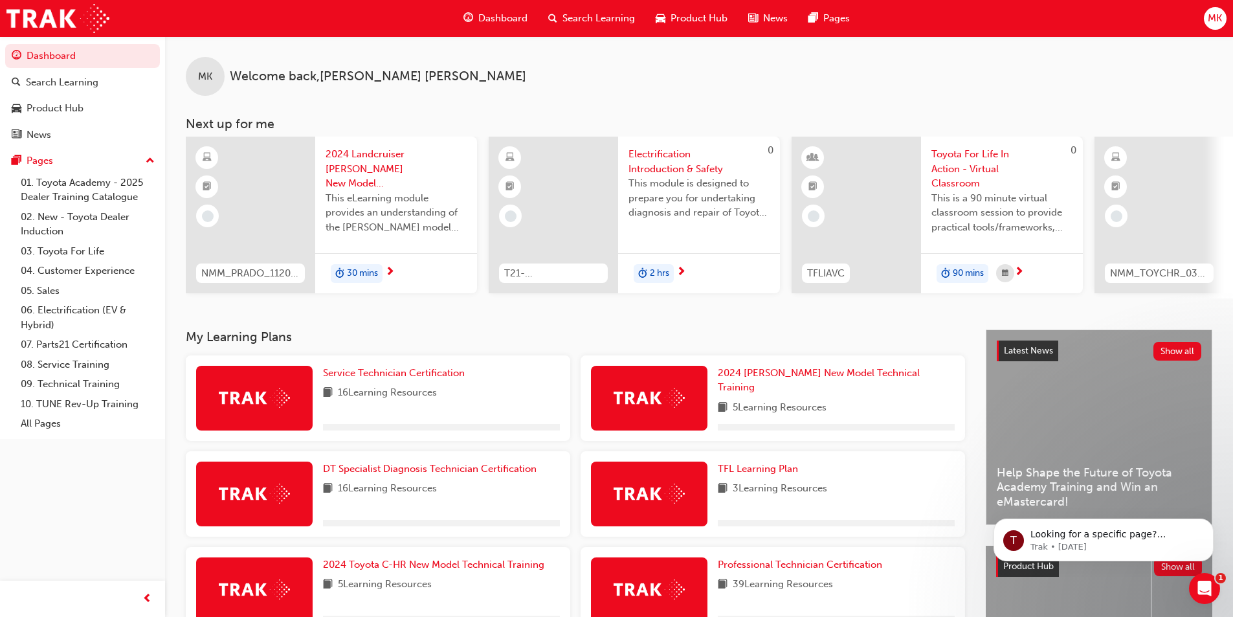
scroll to position [65, 0]
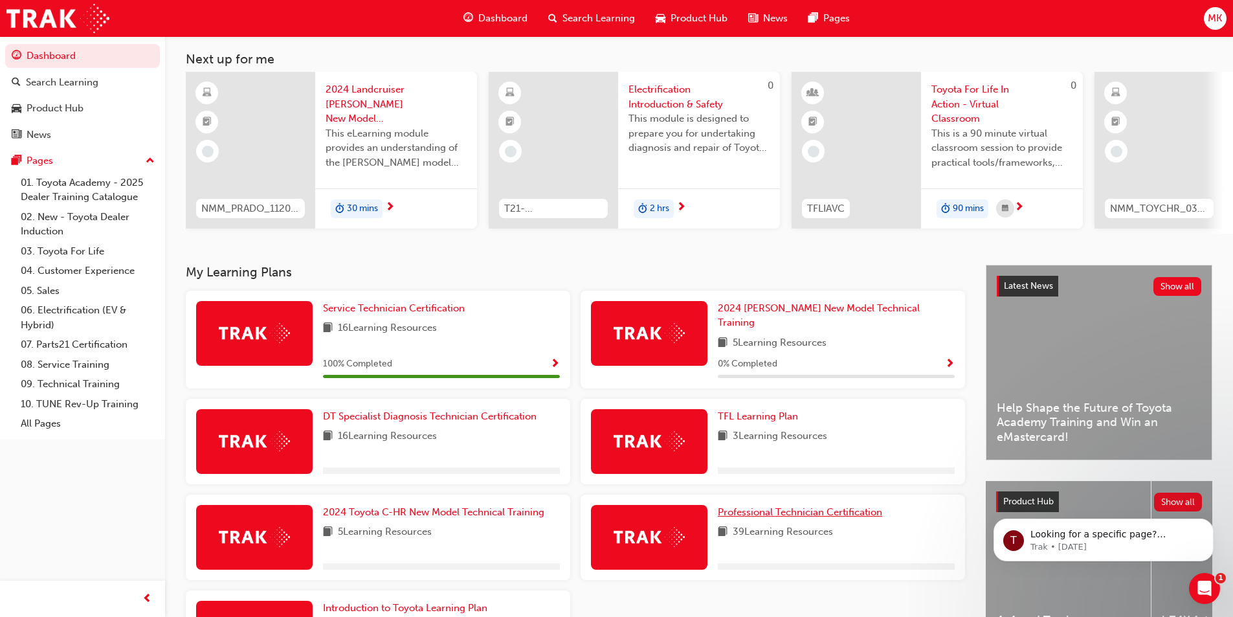
click at [804, 508] on span "Professional Technician Certification" at bounding box center [800, 512] width 164 height 12
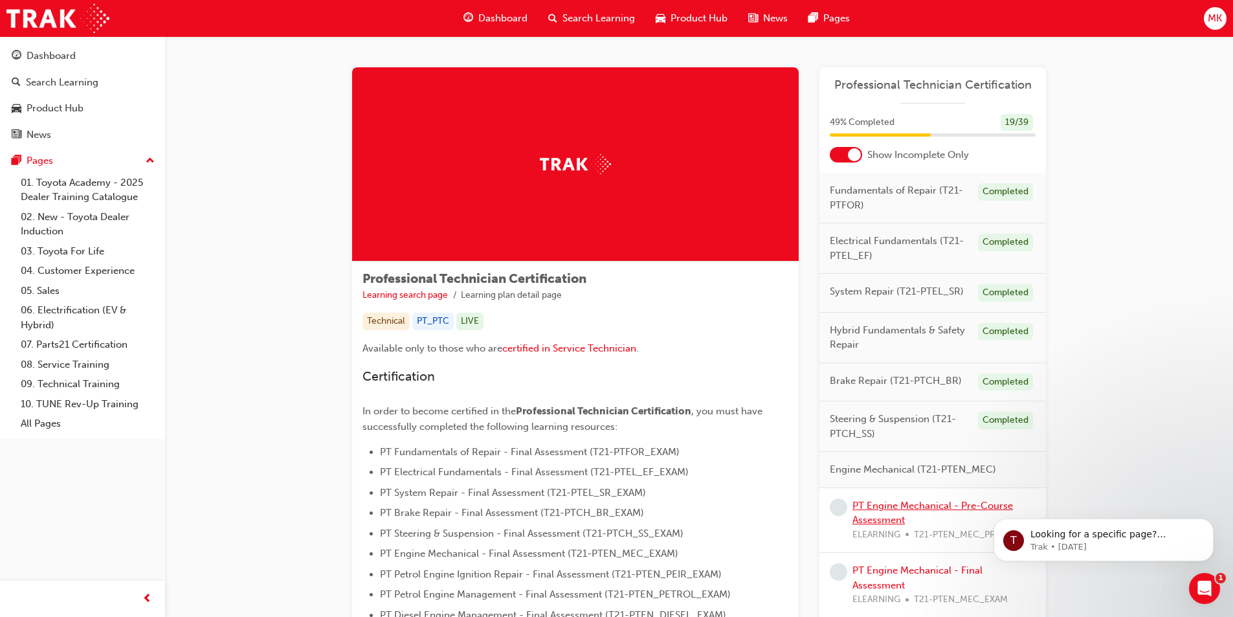
click at [890, 517] on link "PT Engine Mechanical - Pre-Course Assessment" at bounding box center [933, 513] width 161 height 27
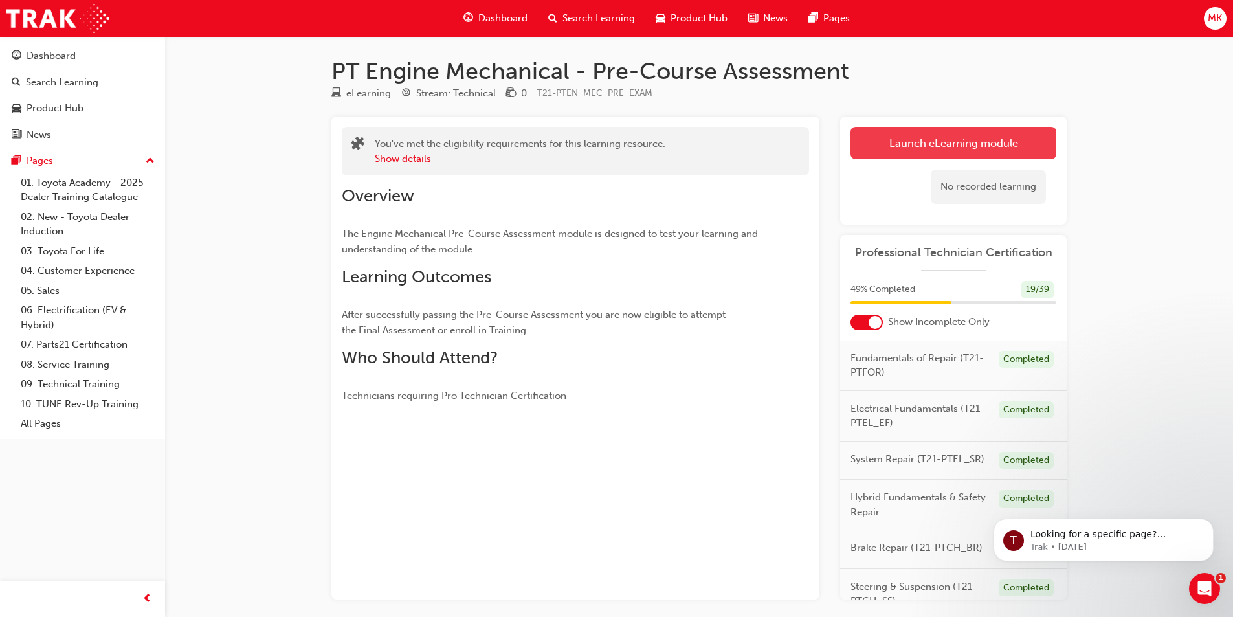
click at [903, 146] on button "Launch eLearning module" at bounding box center [954, 143] width 206 height 32
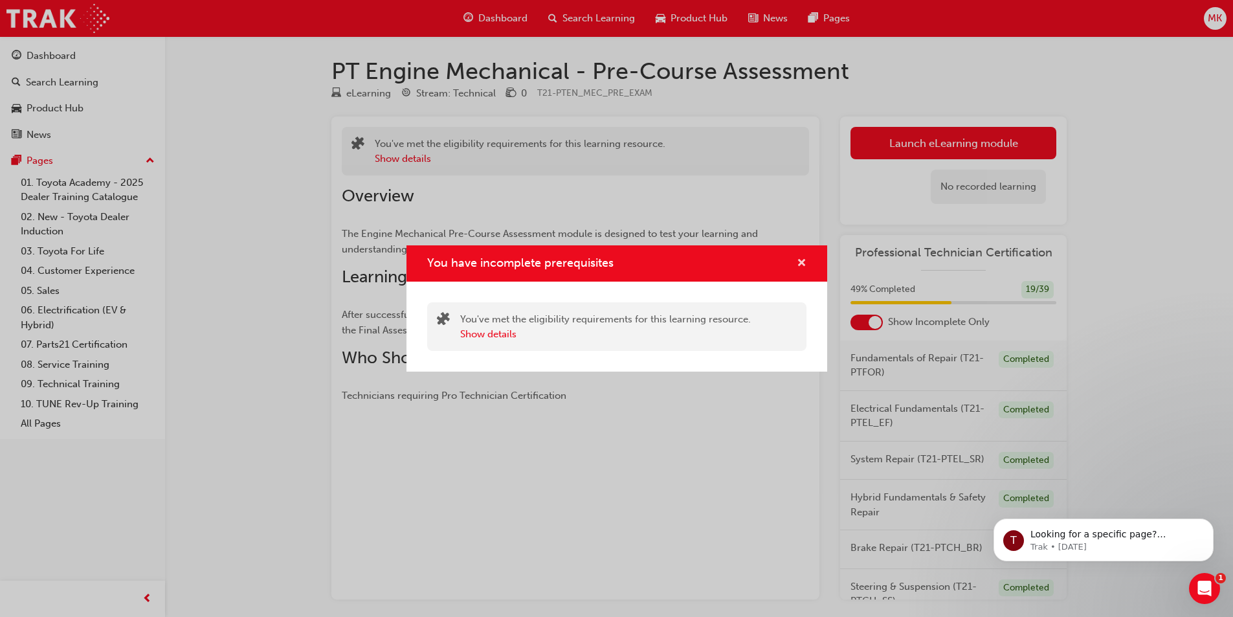
click at [798, 262] on span "cross-icon" at bounding box center [802, 264] width 10 height 12
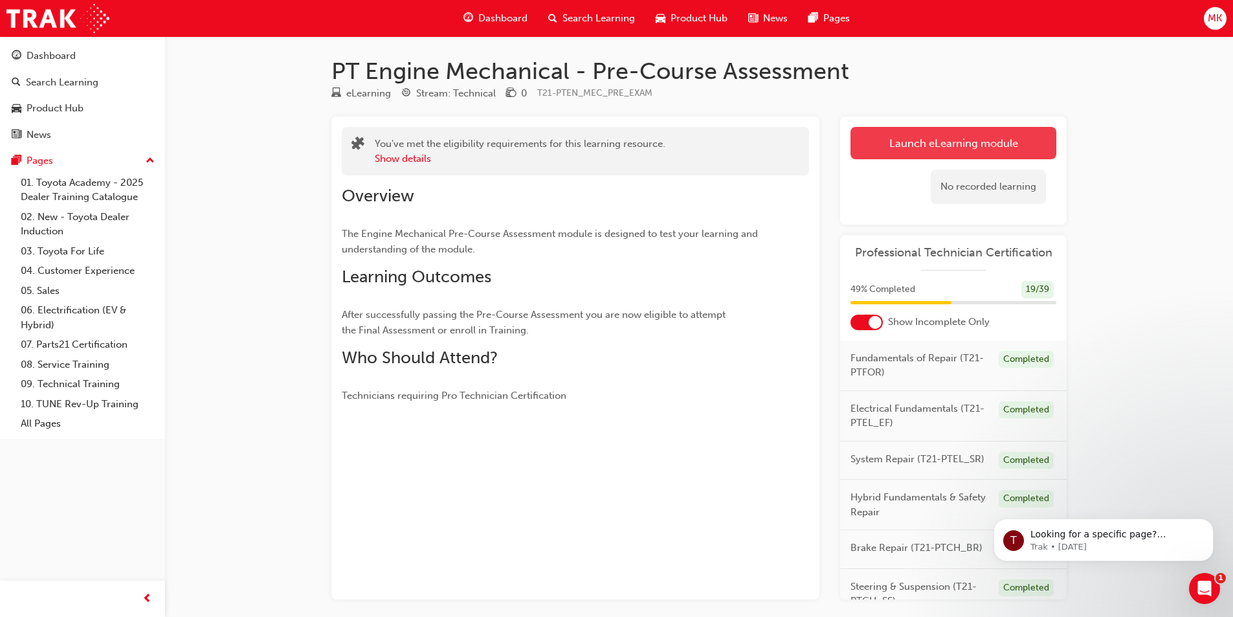
click at [914, 142] on button "Launch eLearning module" at bounding box center [954, 143] width 206 height 32
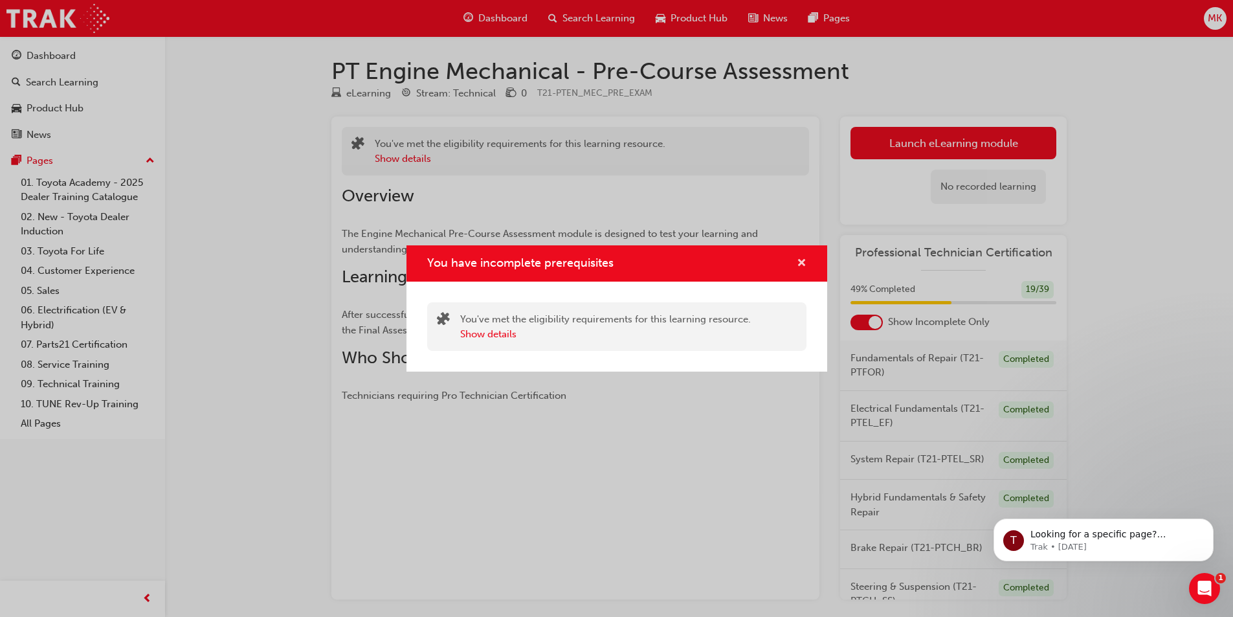
click at [803, 261] on span "cross-icon" at bounding box center [802, 264] width 10 height 12
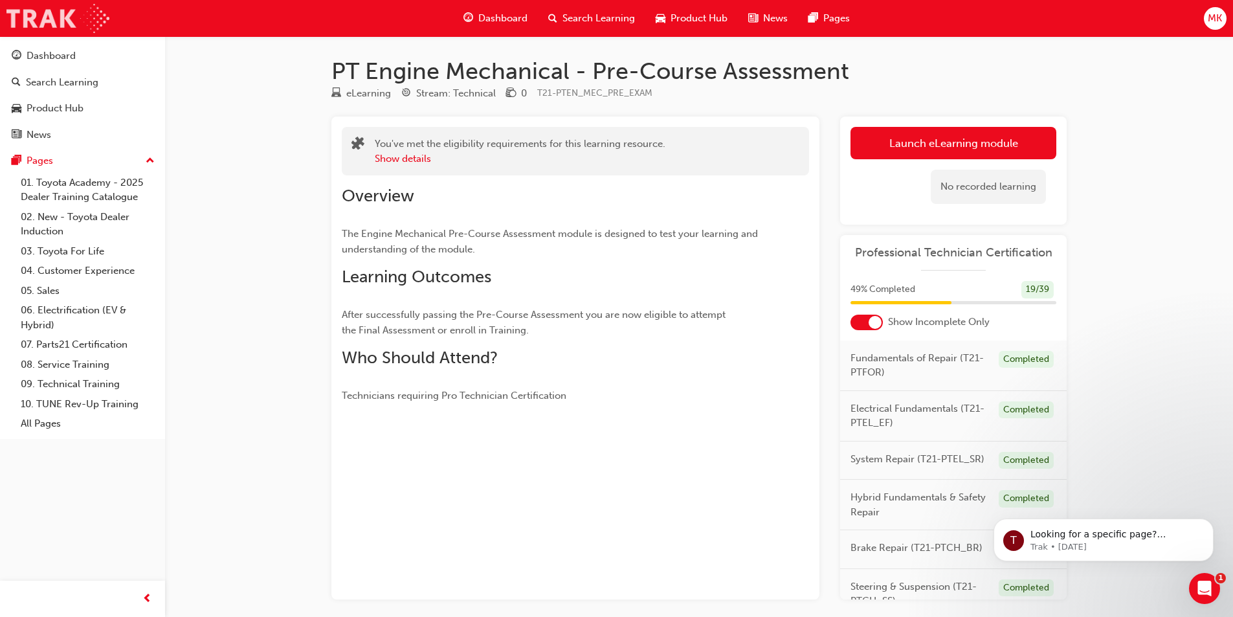
click at [54, 22] on img at bounding box center [57, 18] width 103 height 29
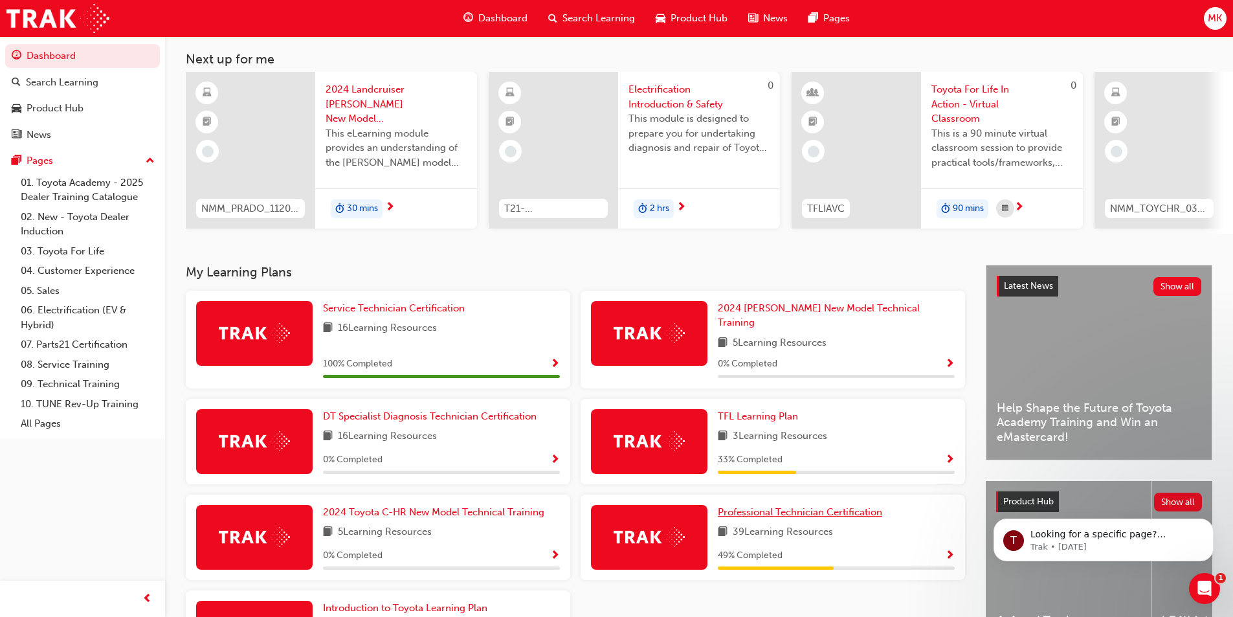
click at [846, 509] on span "Professional Technician Certification" at bounding box center [800, 512] width 164 height 12
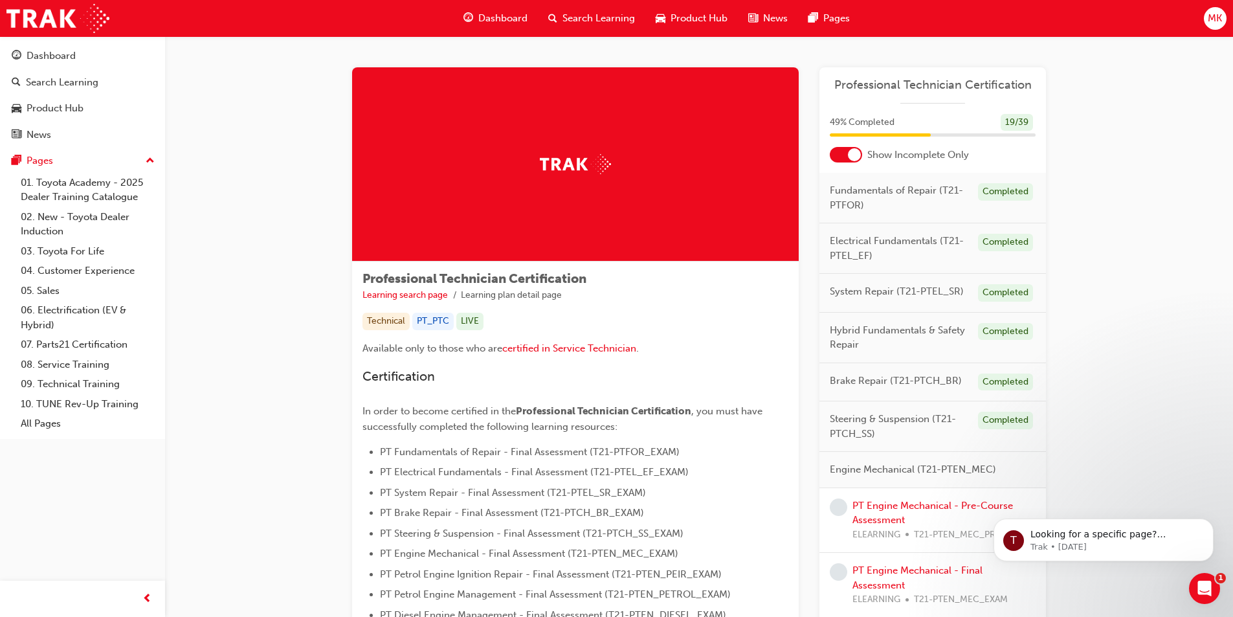
click at [893, 513] on div "PT Engine Mechanical - Pre-Course Assessment ELEARNING T21-PTEN_MEC_PRE_EXAM" at bounding box center [944, 521] width 183 height 44
click at [882, 517] on link "PT Engine Mechanical - Pre-Course Assessment" at bounding box center [933, 513] width 161 height 27
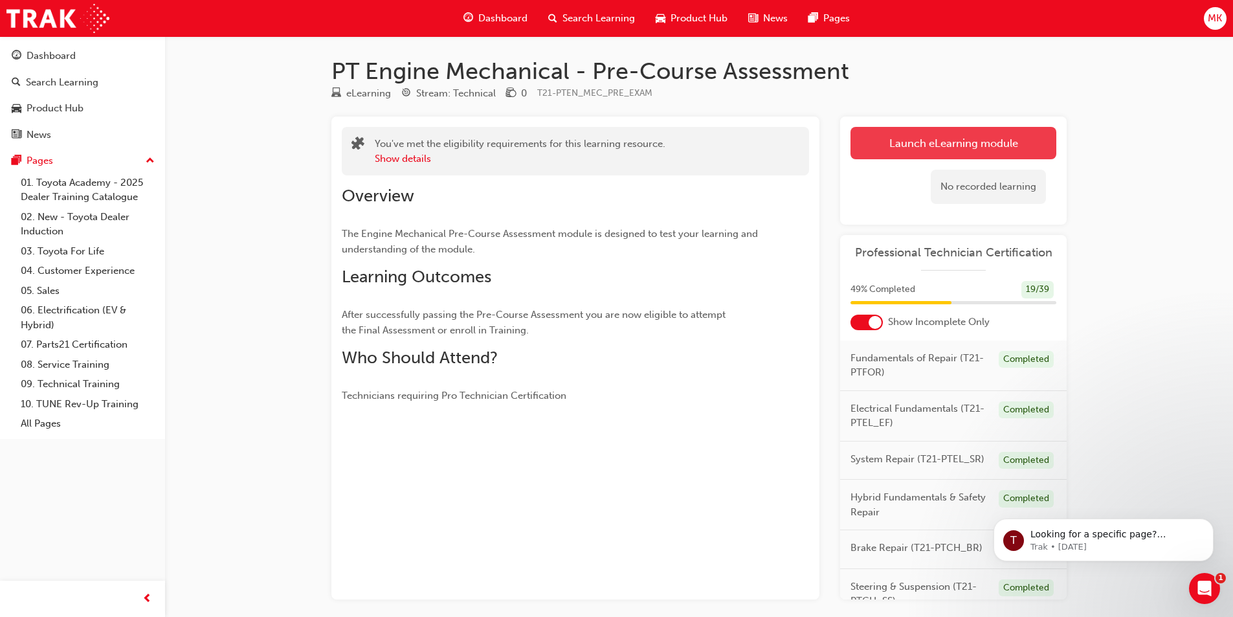
click at [906, 147] on link "Launch eLearning module" at bounding box center [954, 143] width 206 height 32
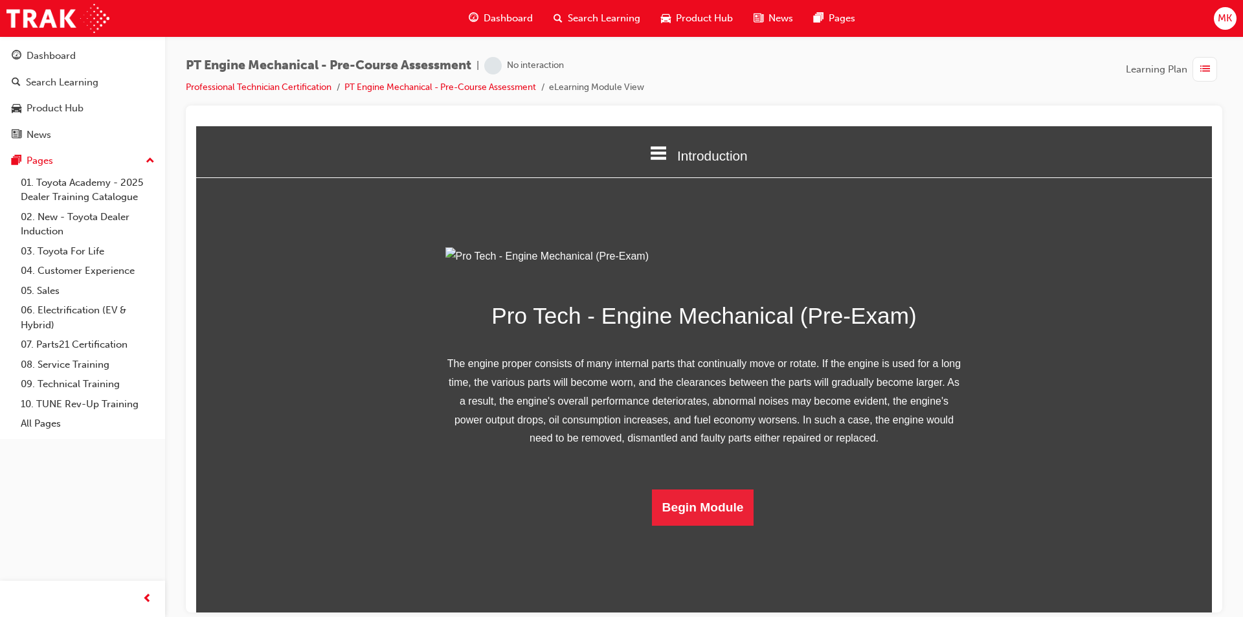
scroll to position [56, 0]
click at [724, 525] on button "Begin Module" at bounding box center [703, 507] width 102 height 36
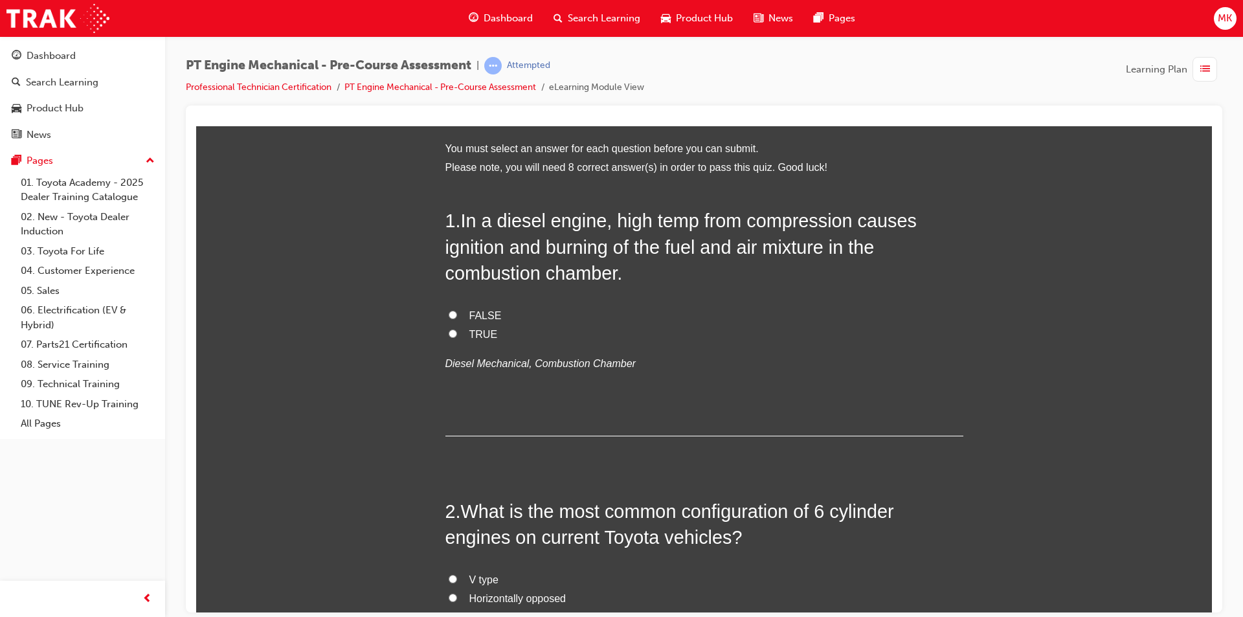
scroll to position [0, 0]
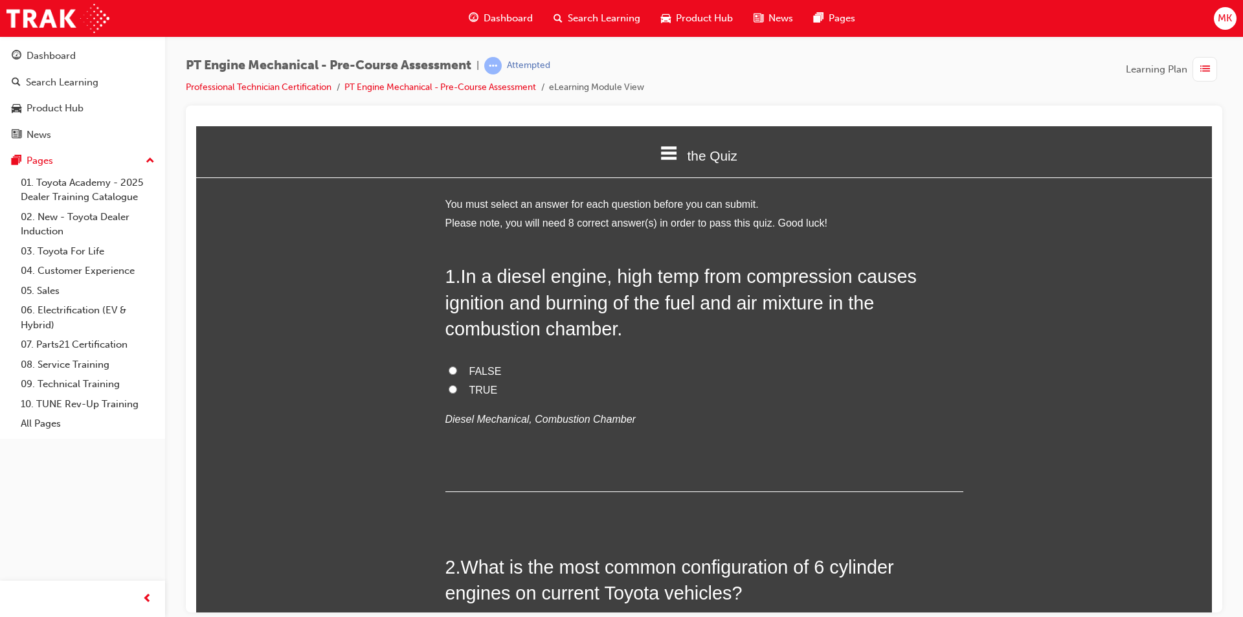
click at [469, 390] on span "TRUE" at bounding box center [483, 389] width 28 height 11
click at [457, 390] on input "TRUE" at bounding box center [453, 389] width 8 height 8
radio input "true"
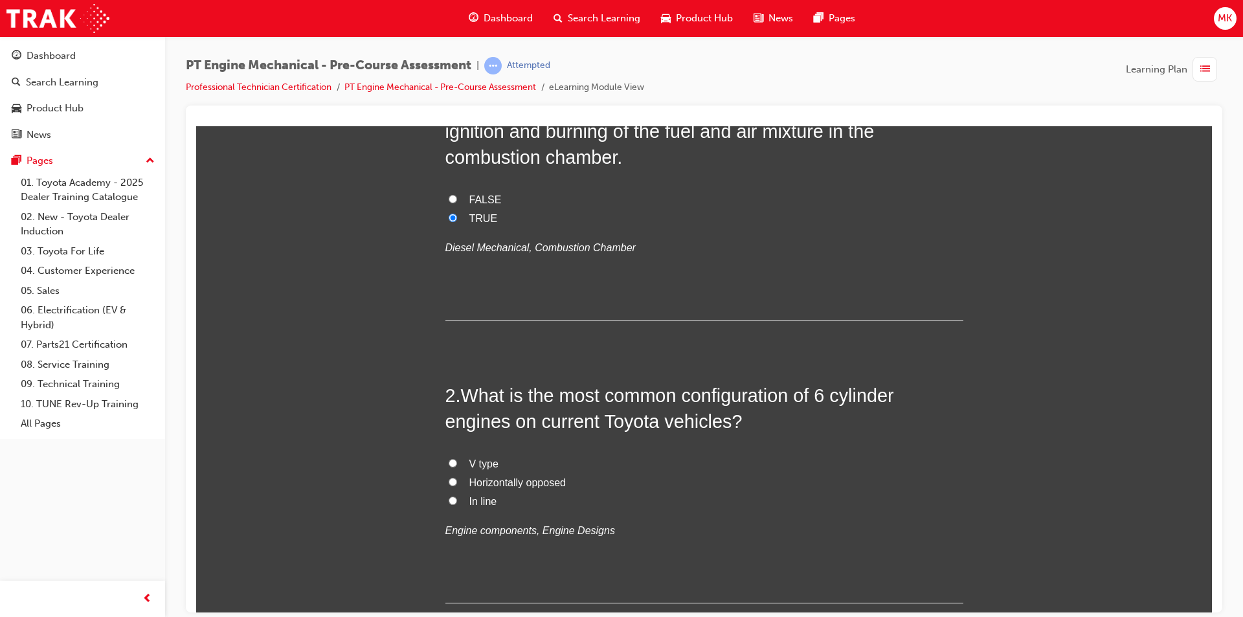
scroll to position [194, 0]
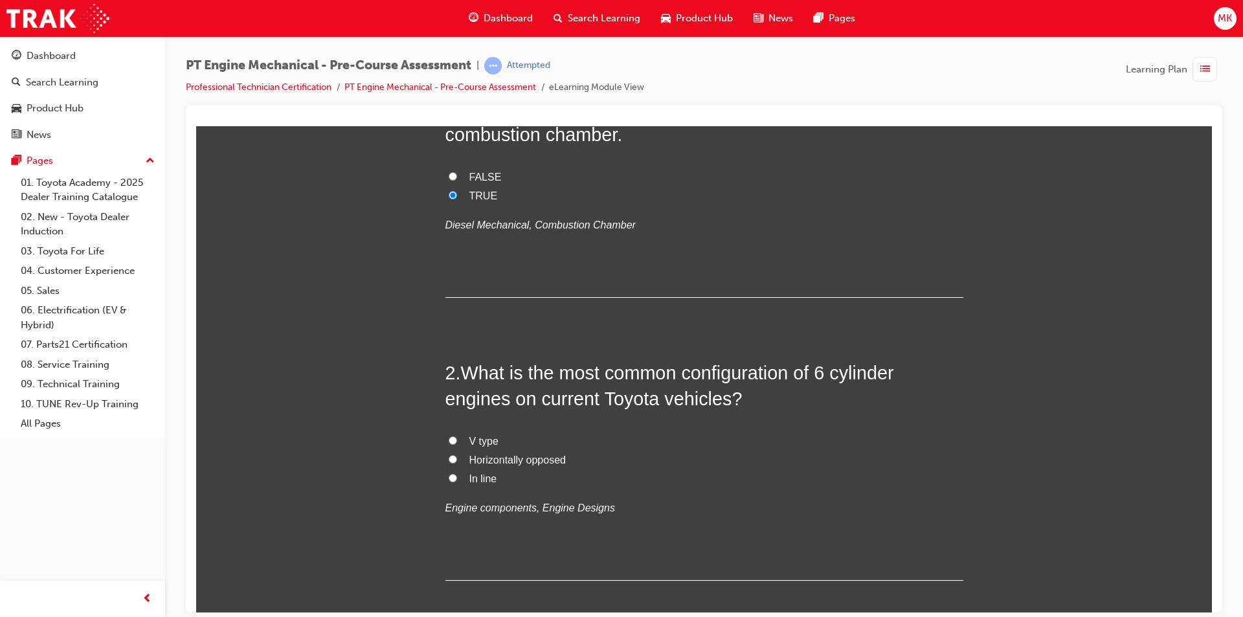
click at [450, 440] on input "V type" at bounding box center [453, 440] width 8 height 8
radio input "true"
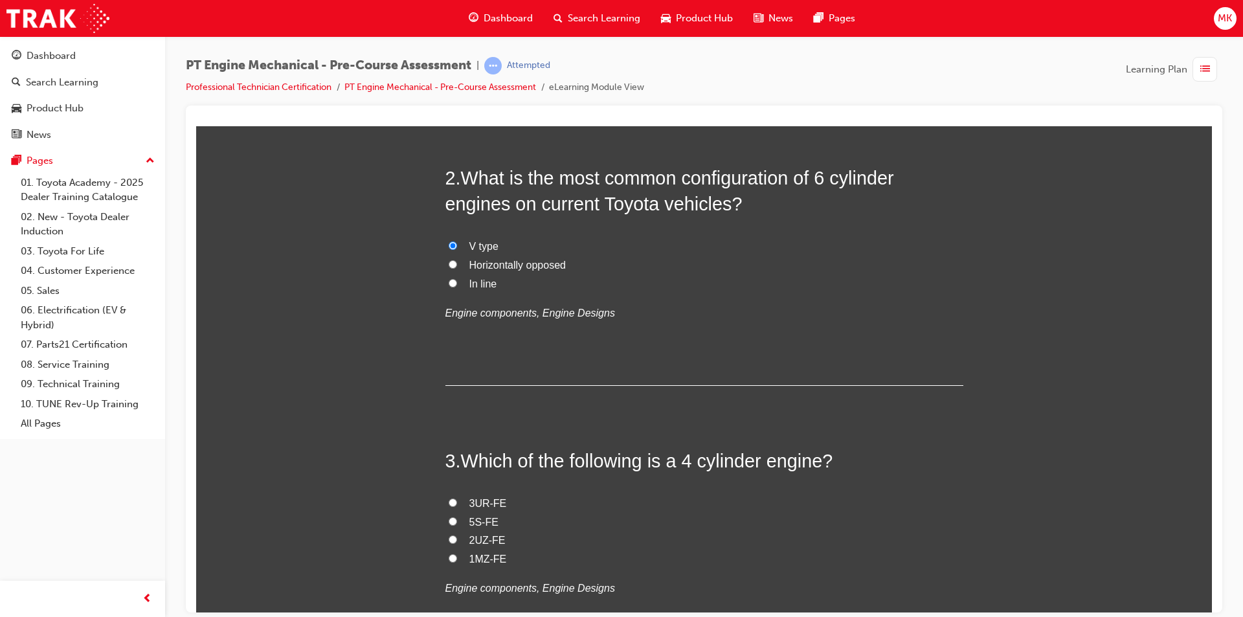
scroll to position [453, 0]
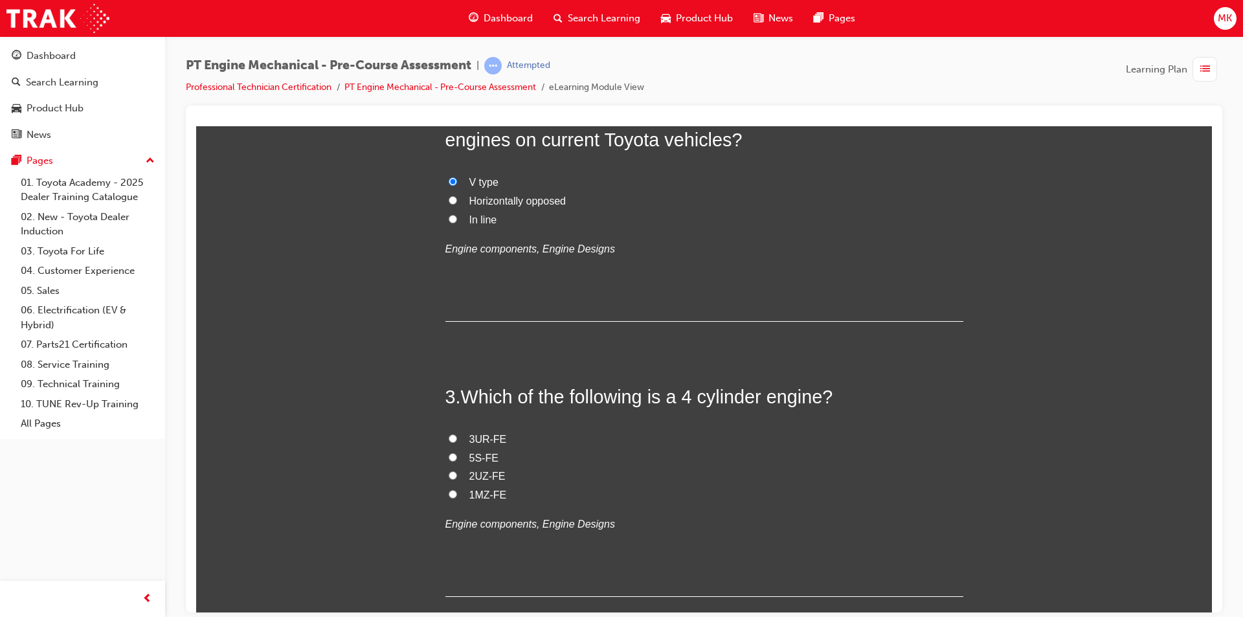
click at [449, 456] on input "5S-FE" at bounding box center [453, 457] width 8 height 8
radio input "true"
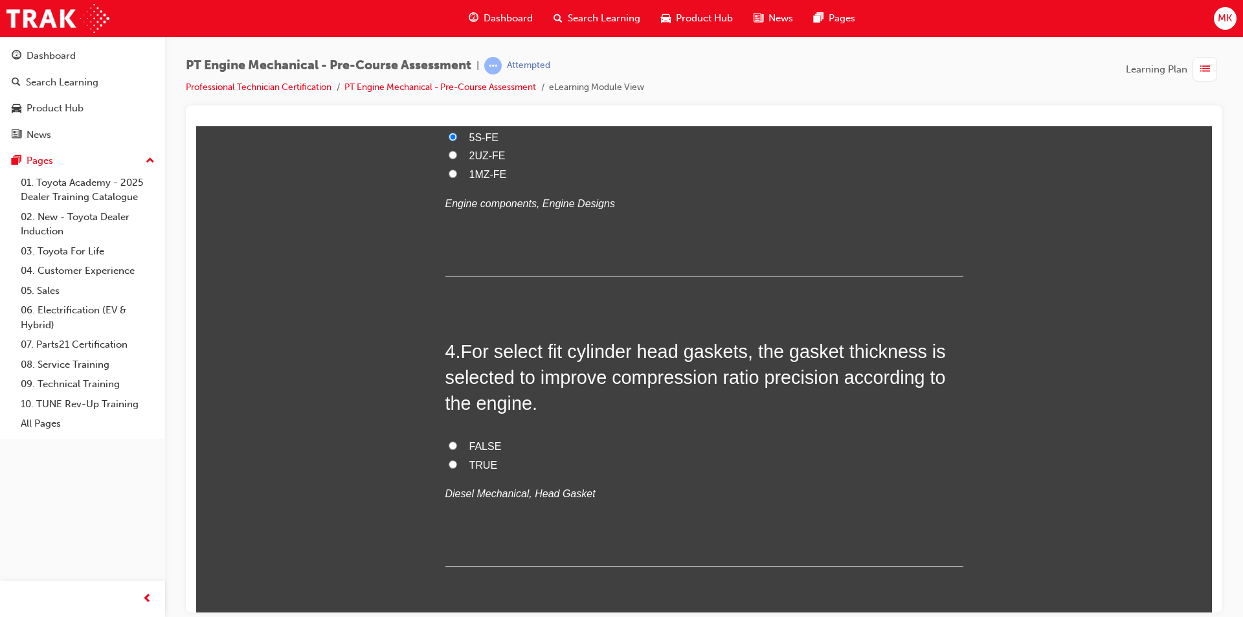
scroll to position [777, 0]
click at [451, 464] on input "TRUE" at bounding box center [453, 460] width 8 height 8
radio input "true"
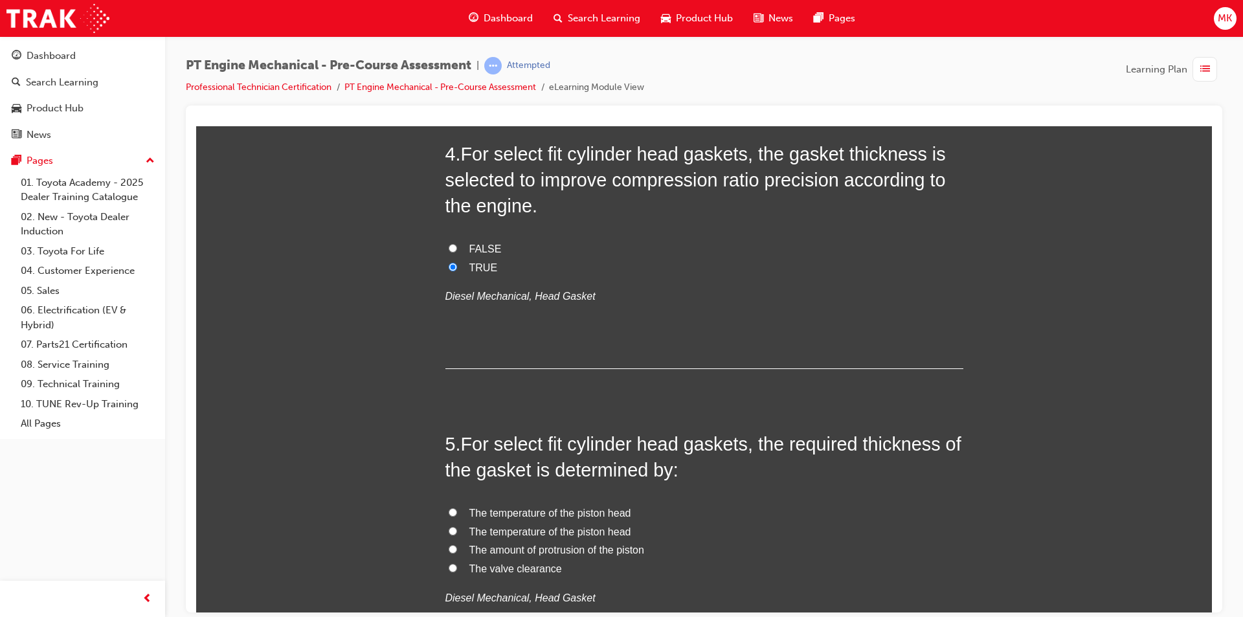
scroll to position [1036, 0]
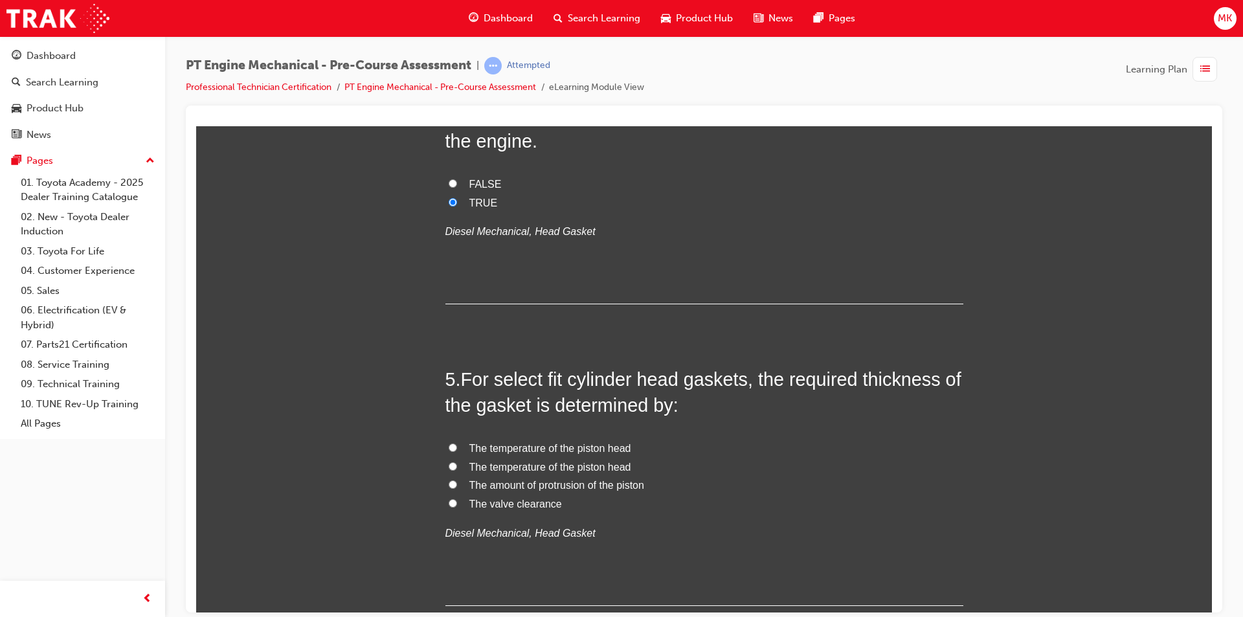
click at [513, 486] on span "The amount of protrusion of the piston" at bounding box center [556, 484] width 175 height 11
click at [457, 486] on input "The amount of protrusion of the piston" at bounding box center [453, 484] width 8 height 8
radio input "true"
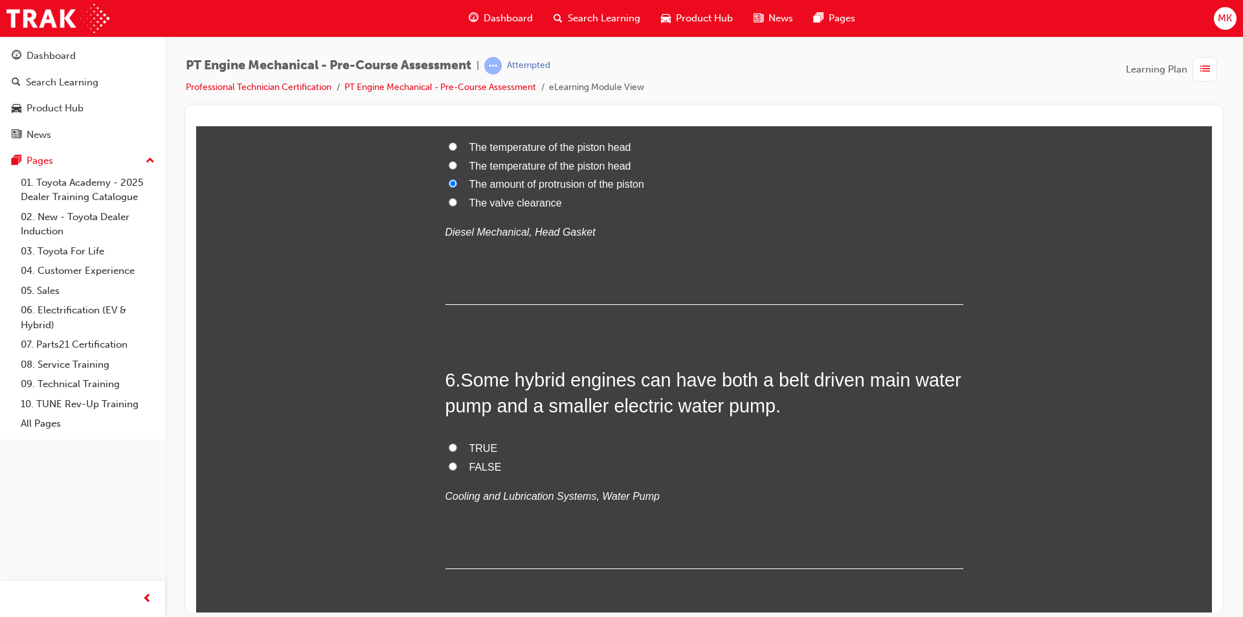
scroll to position [1360, 0]
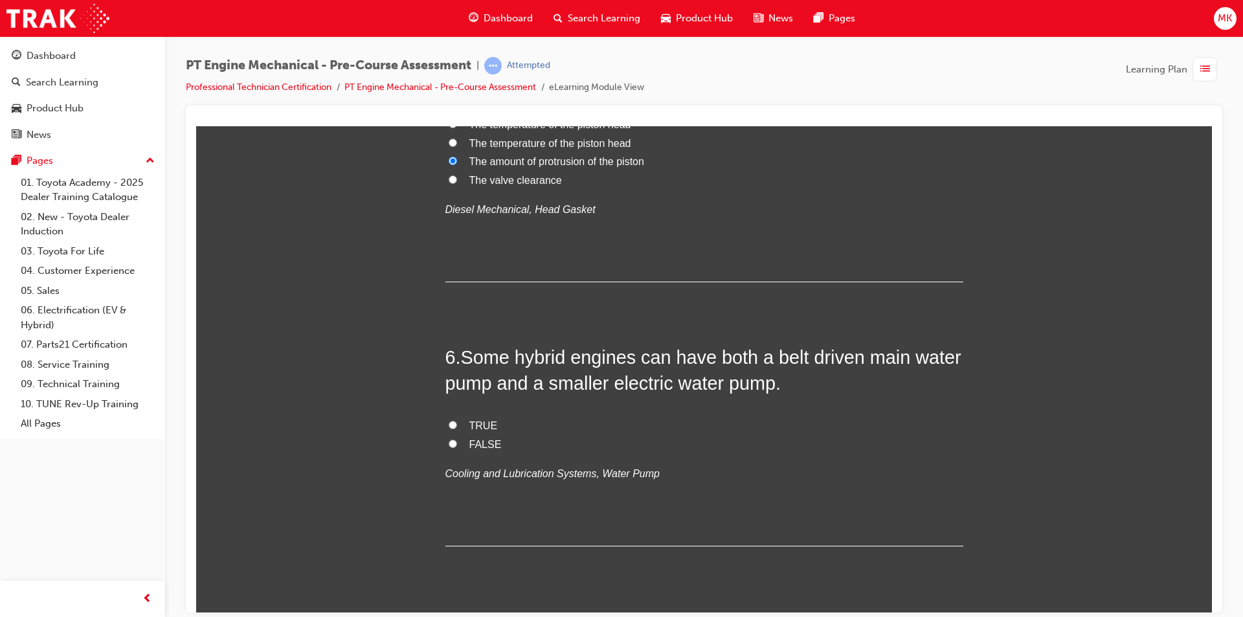
click at [449, 423] on input "TRUE" at bounding box center [453, 424] width 8 height 8
radio input "true"
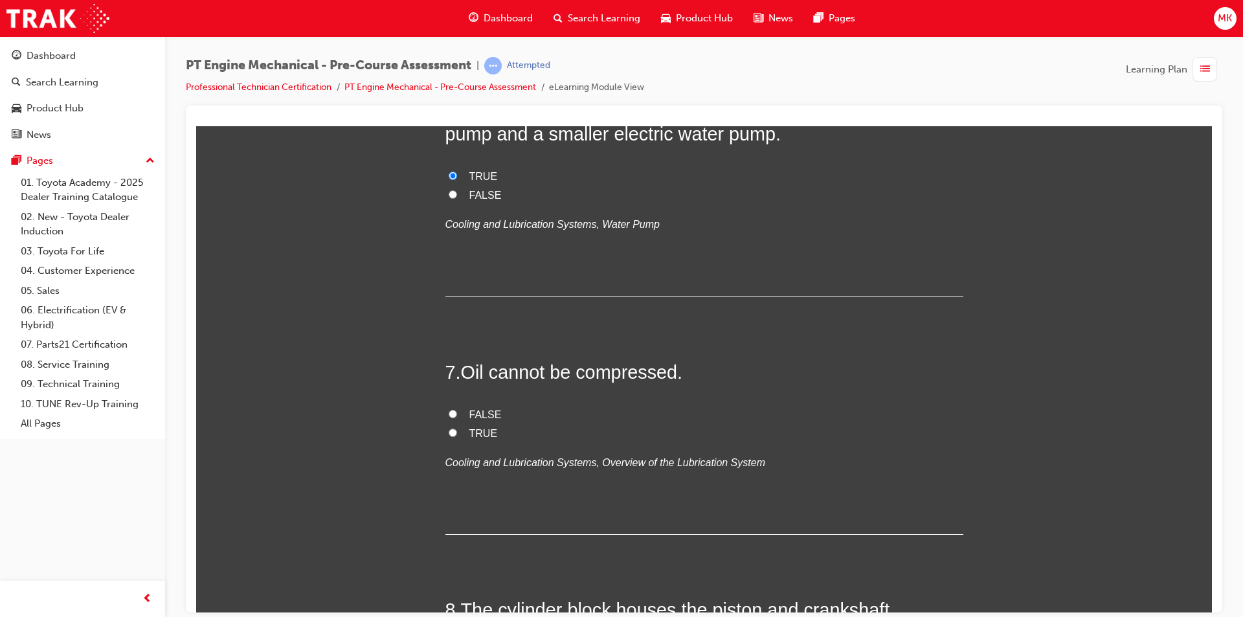
scroll to position [1619, 0]
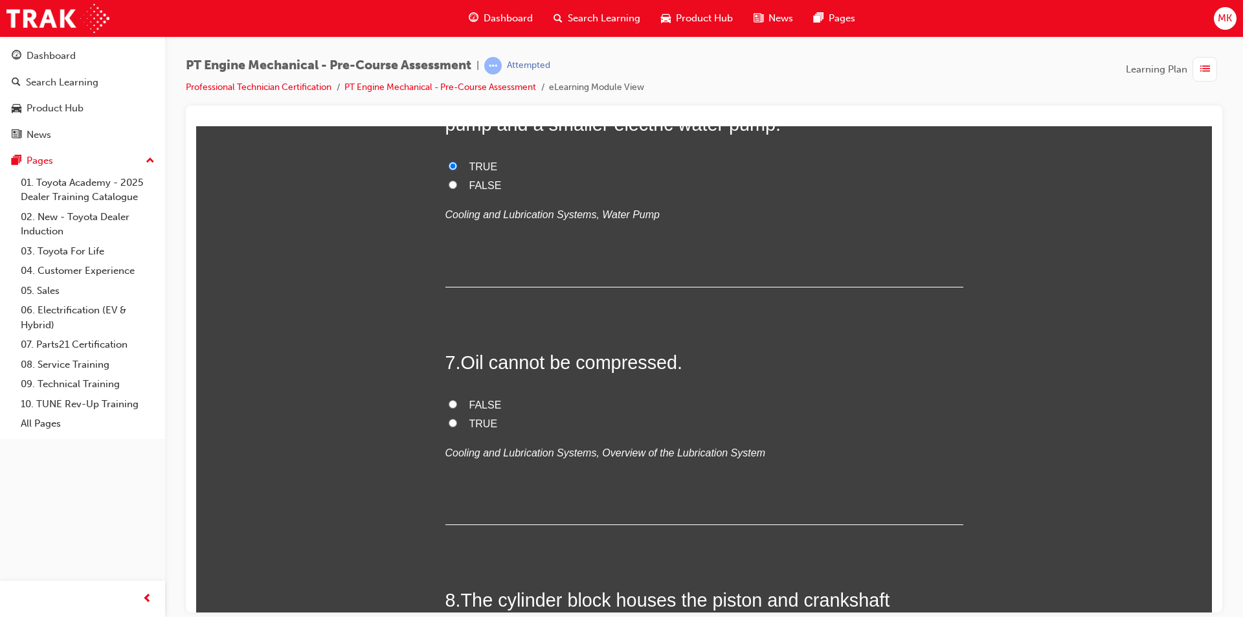
click at [473, 422] on span "TRUE" at bounding box center [483, 423] width 28 height 11
click at [457, 422] on input "TRUE" at bounding box center [453, 422] width 8 height 8
radio input "true"
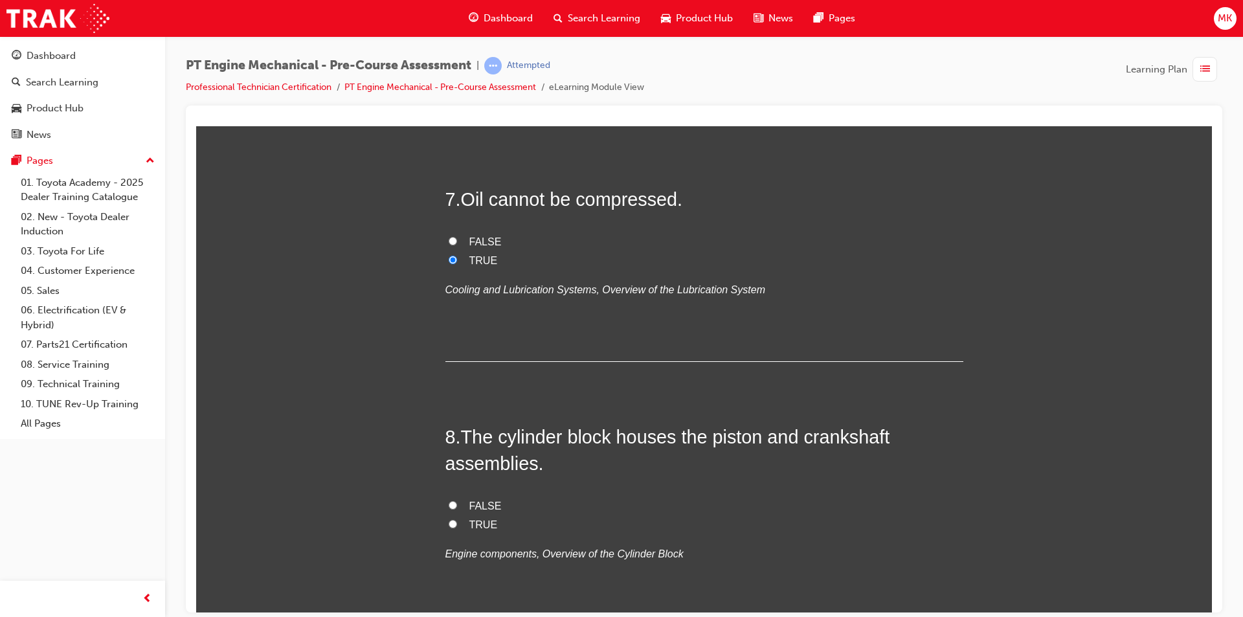
scroll to position [1813, 0]
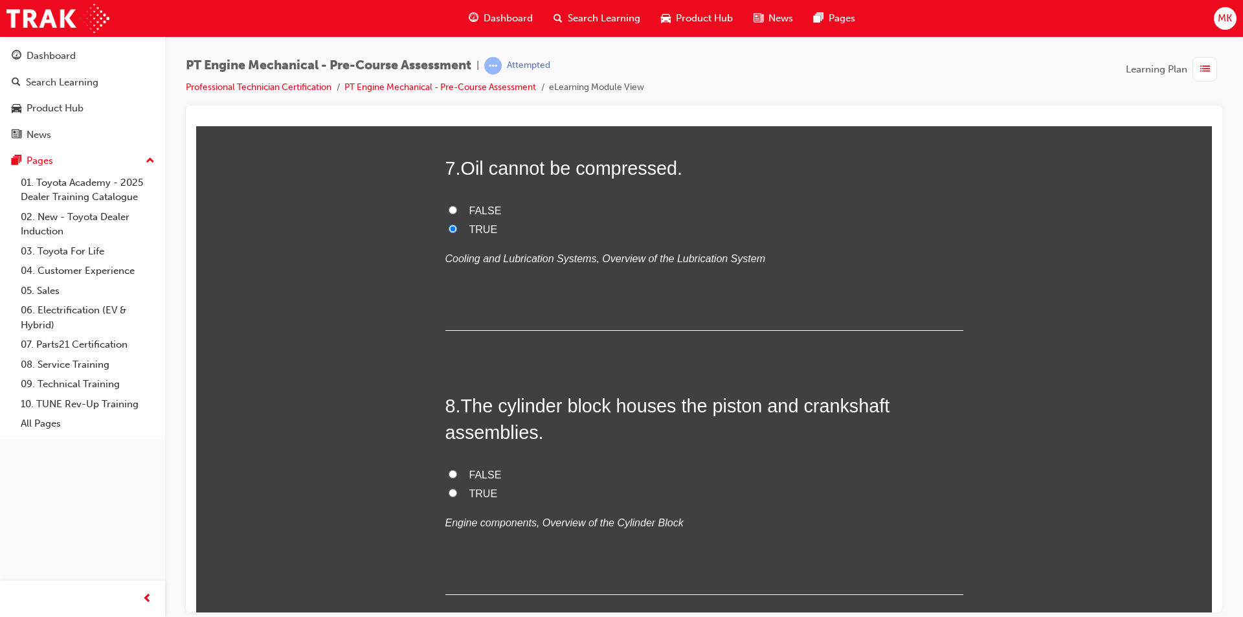
click at [472, 493] on span "TRUE" at bounding box center [483, 493] width 28 height 11
click at [457, 493] on input "TRUE" at bounding box center [453, 492] width 8 height 8
radio input "true"
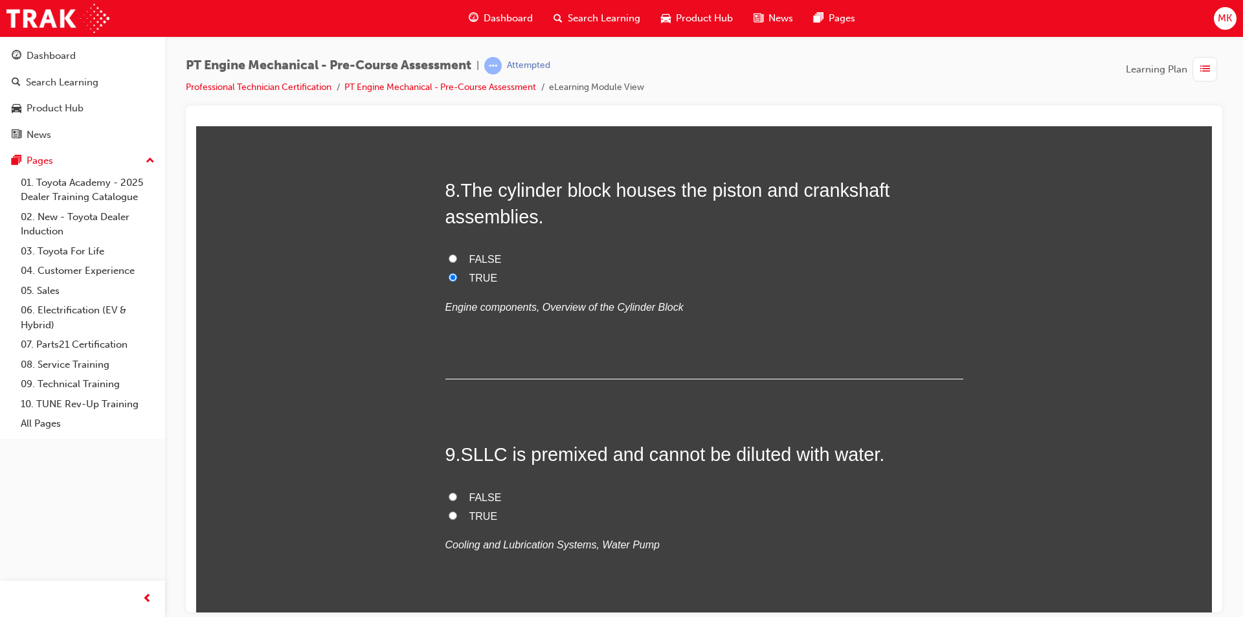
scroll to position [2072, 0]
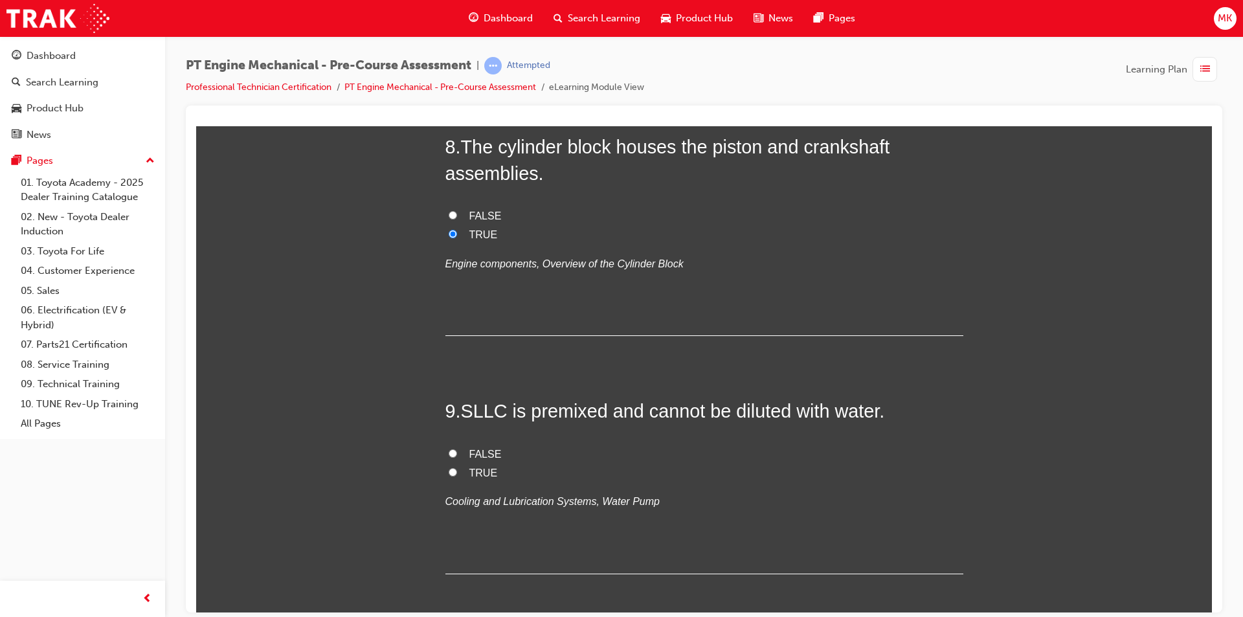
click at [480, 471] on span "TRUE" at bounding box center [483, 472] width 28 height 11
click at [457, 471] on input "TRUE" at bounding box center [453, 471] width 8 height 8
radio input "true"
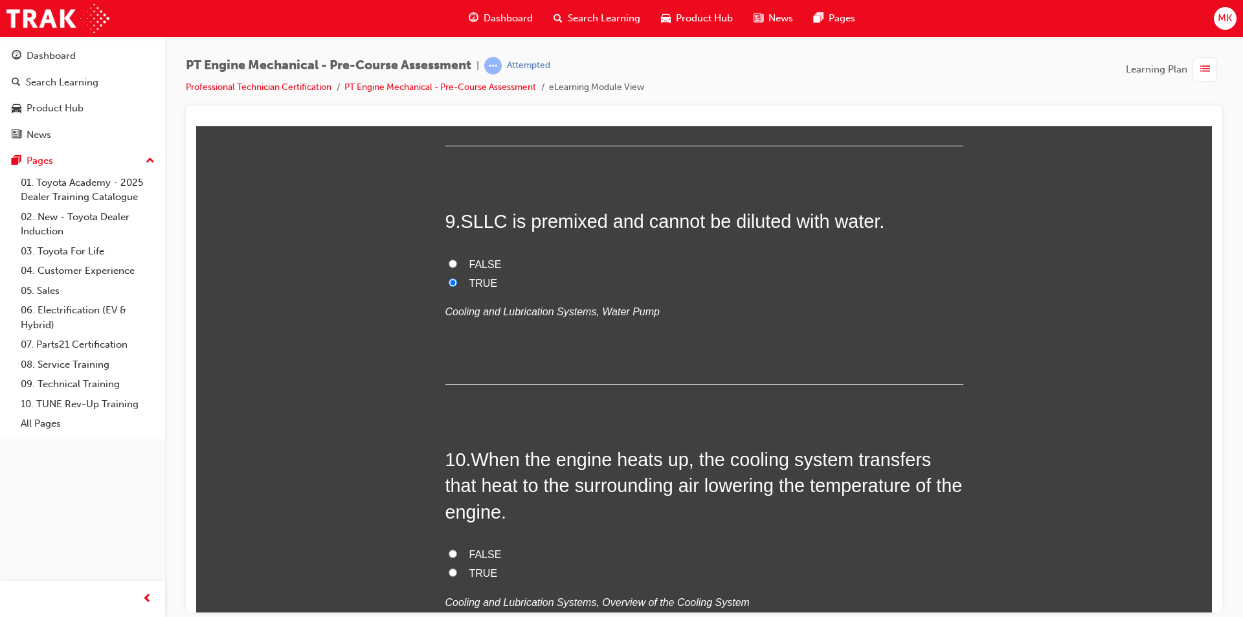
scroll to position [2331, 0]
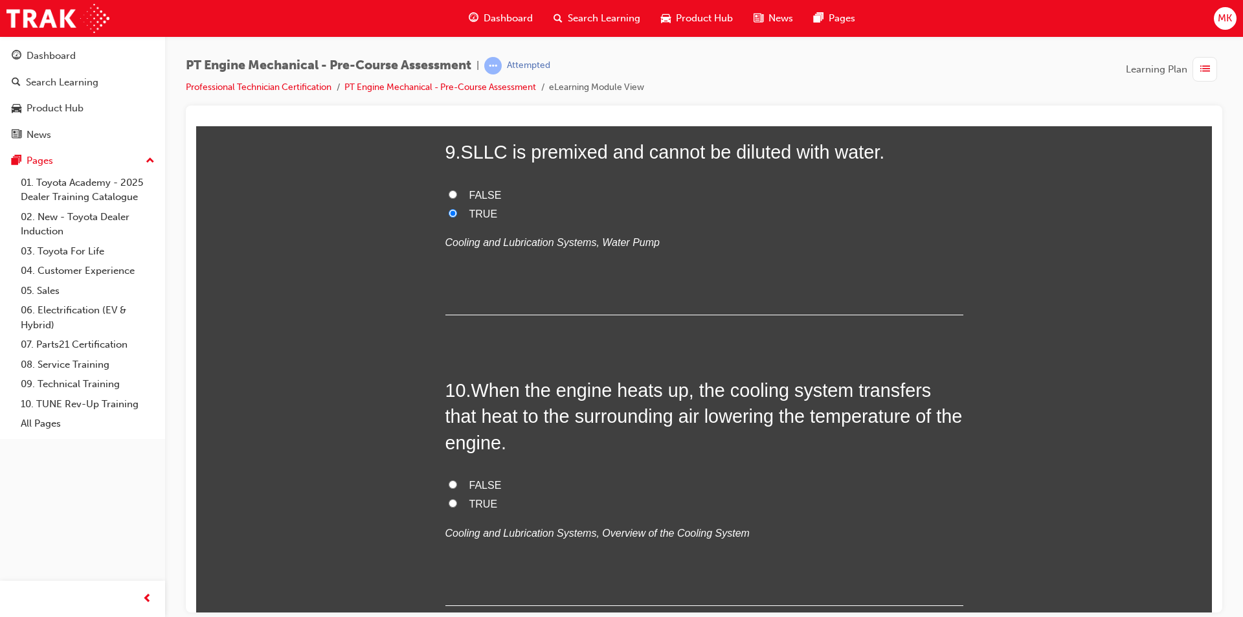
click at [480, 500] on span "TRUE" at bounding box center [483, 503] width 28 height 11
click at [457, 500] on input "TRUE" at bounding box center [453, 503] width 8 height 8
radio input "true"
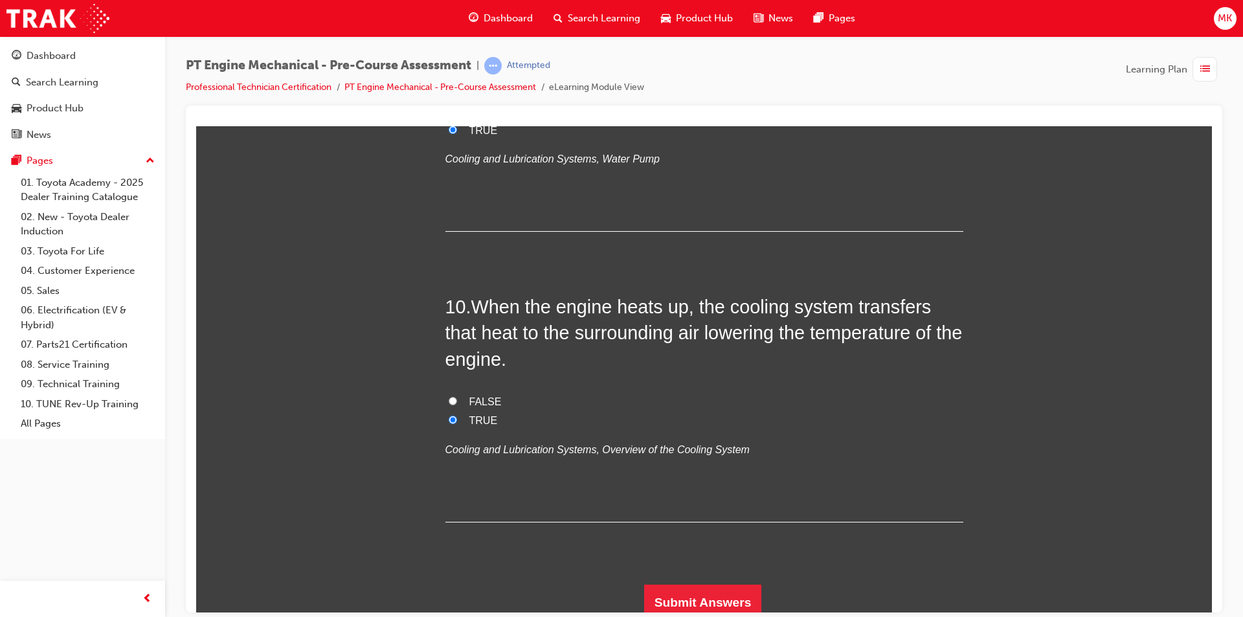
scroll to position [2422, 0]
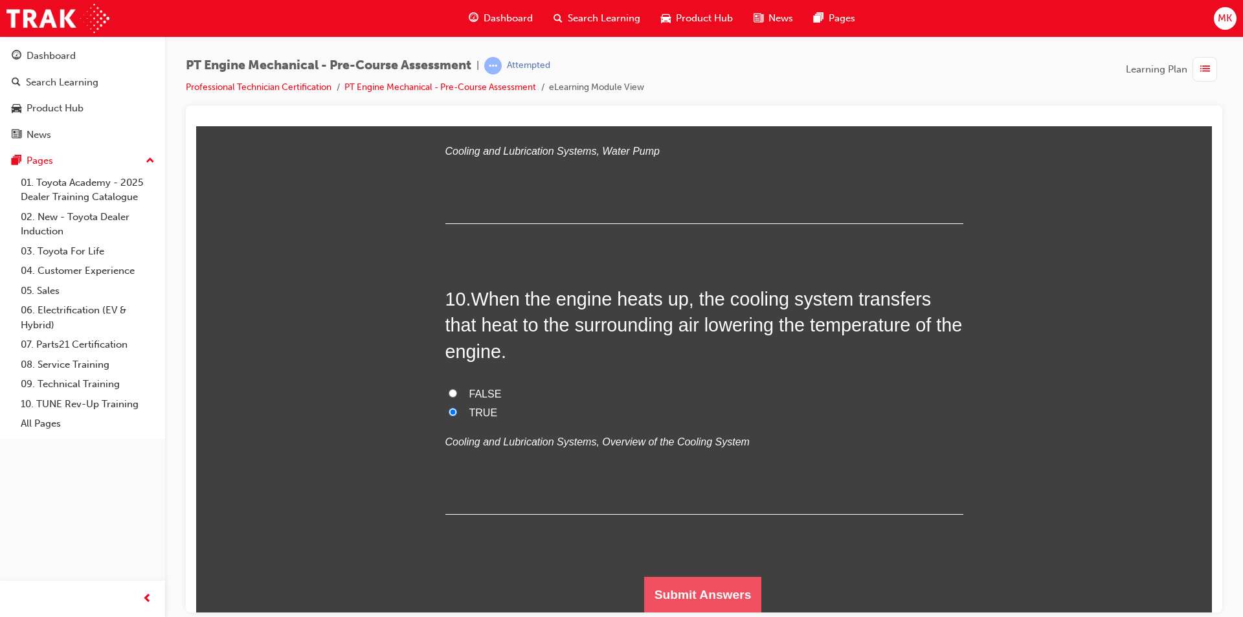
click at [707, 579] on button "Submit Answers" at bounding box center [703, 594] width 118 height 36
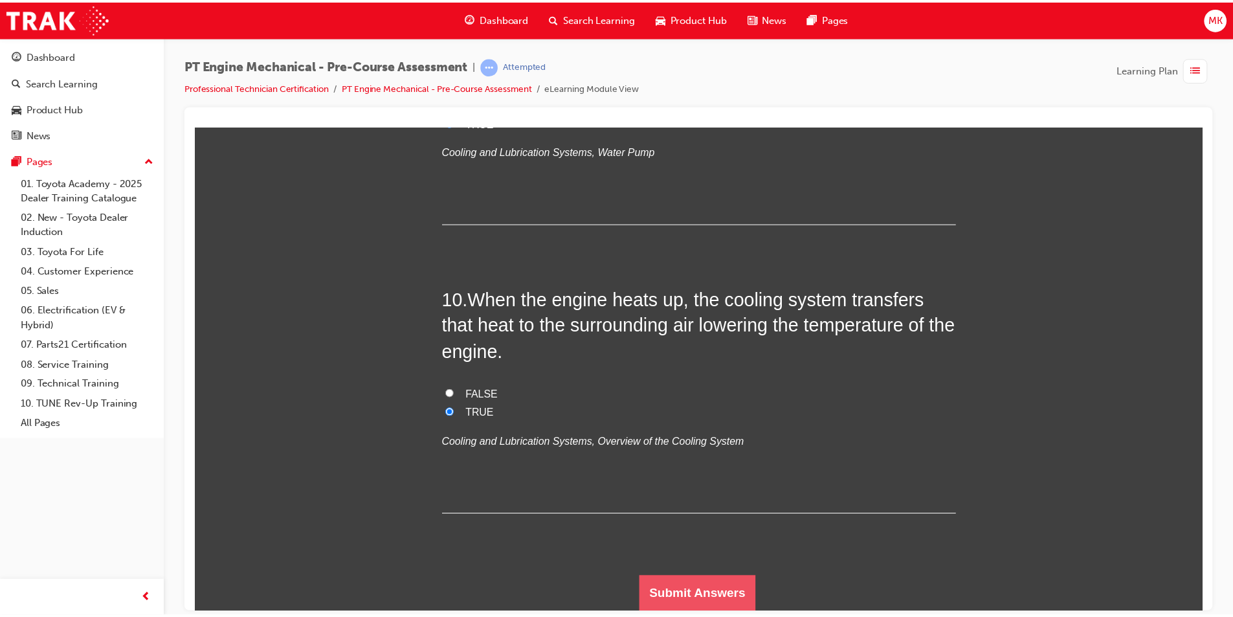
scroll to position [0, 0]
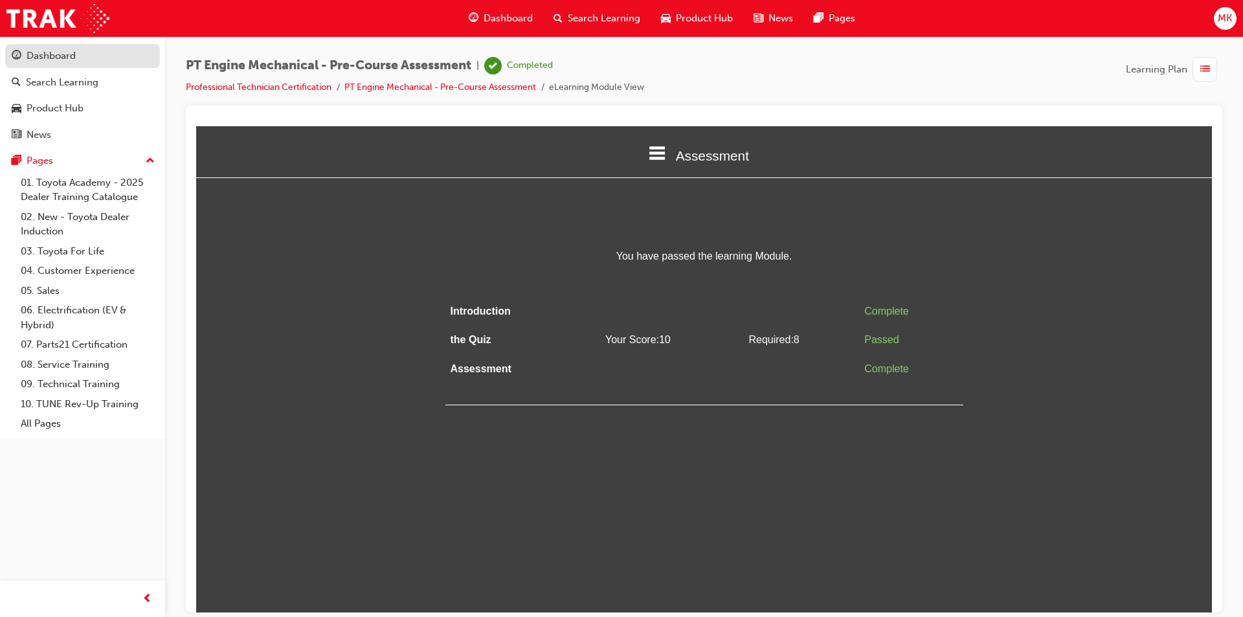
click at [54, 63] on div "Dashboard" at bounding box center [83, 56] width 142 height 16
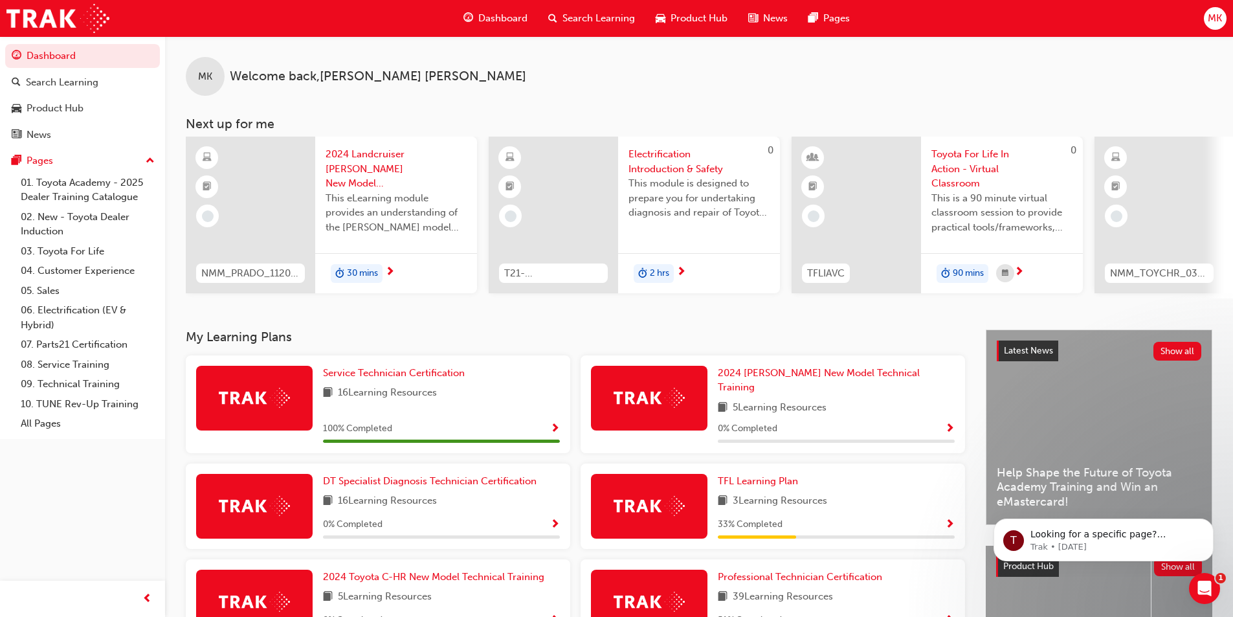
scroll to position [65, 0]
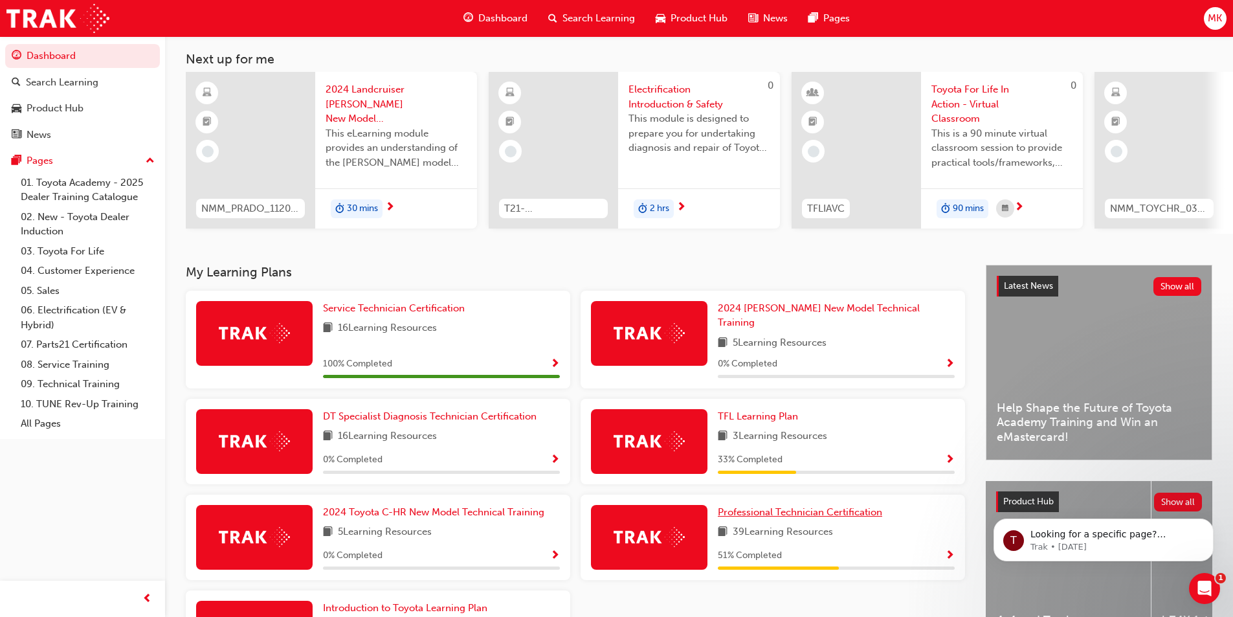
click at [805, 506] on span "Professional Technician Certification" at bounding box center [800, 512] width 164 height 12
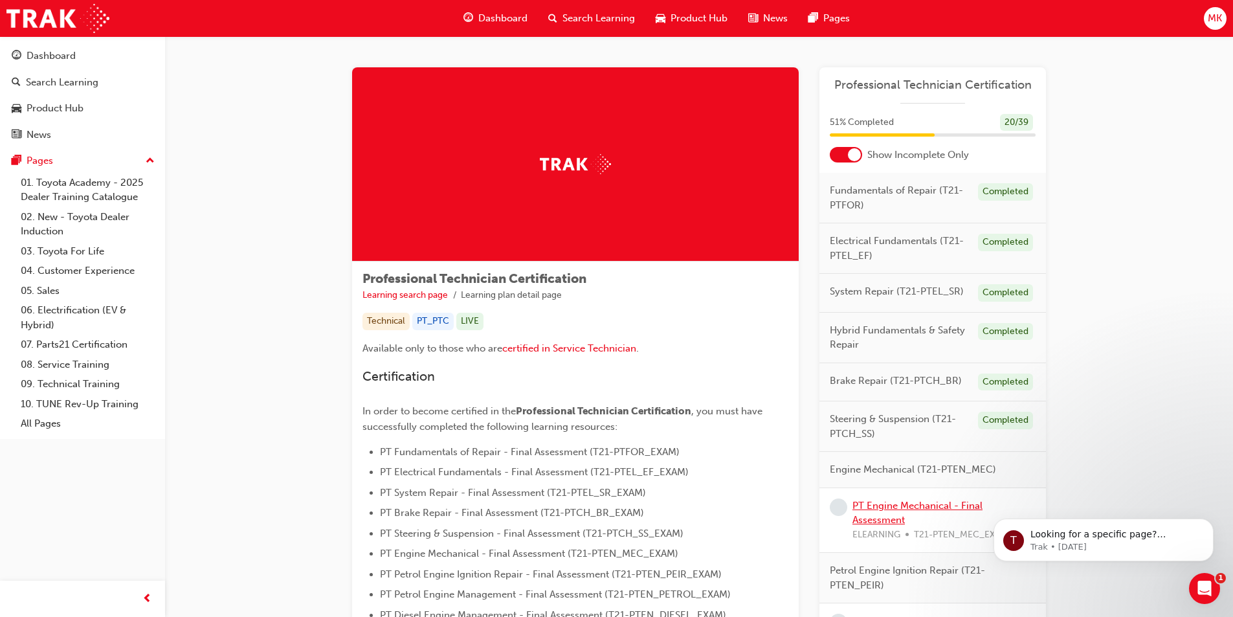
click at [893, 506] on link "PT Engine Mechanical - Final Assessment" at bounding box center [918, 513] width 130 height 27
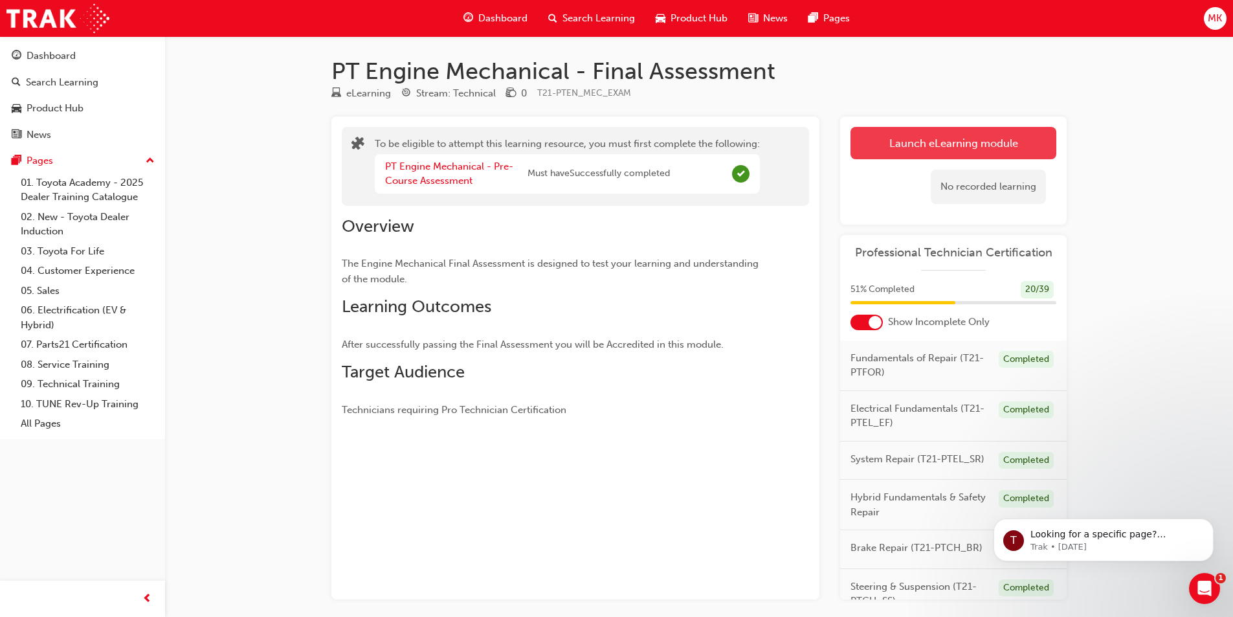
click at [912, 144] on button "Launch eLearning module" at bounding box center [954, 143] width 206 height 32
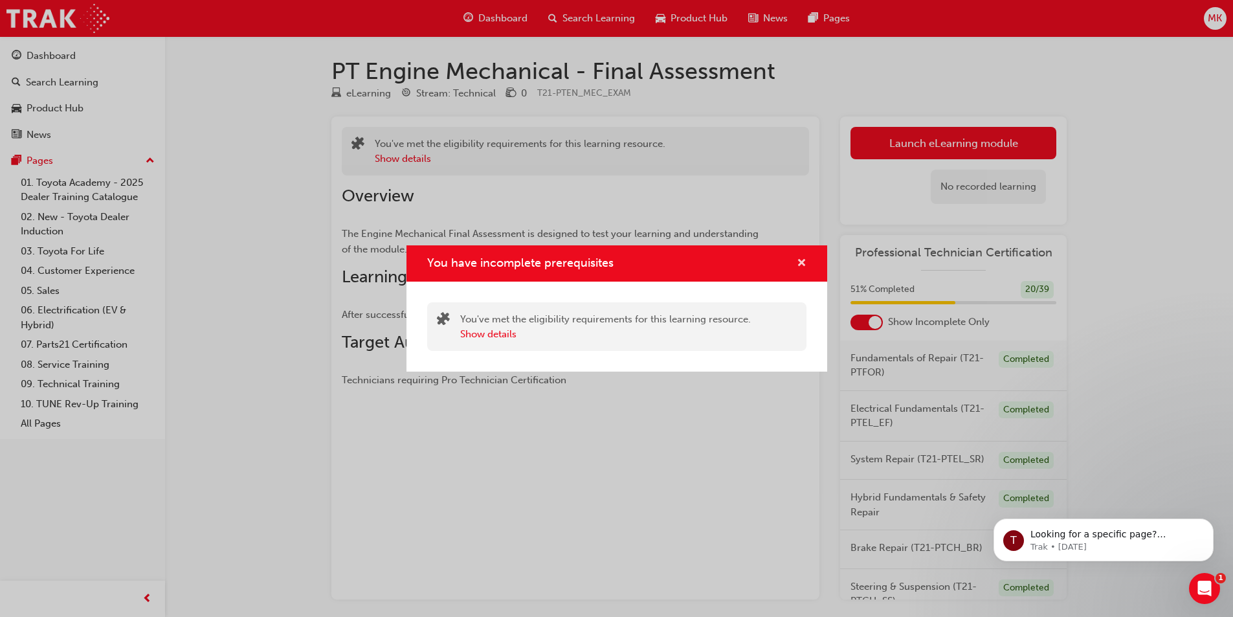
click at [801, 261] on span "cross-icon" at bounding box center [802, 264] width 10 height 12
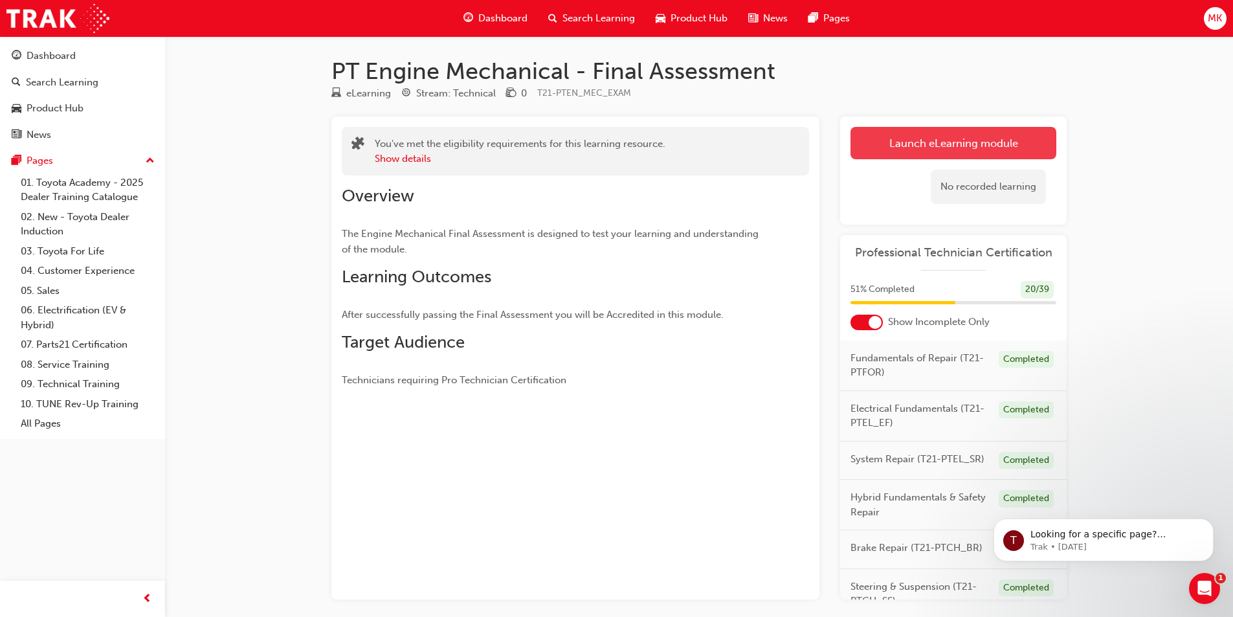
click at [903, 146] on link "Launch eLearning module" at bounding box center [954, 143] width 206 height 32
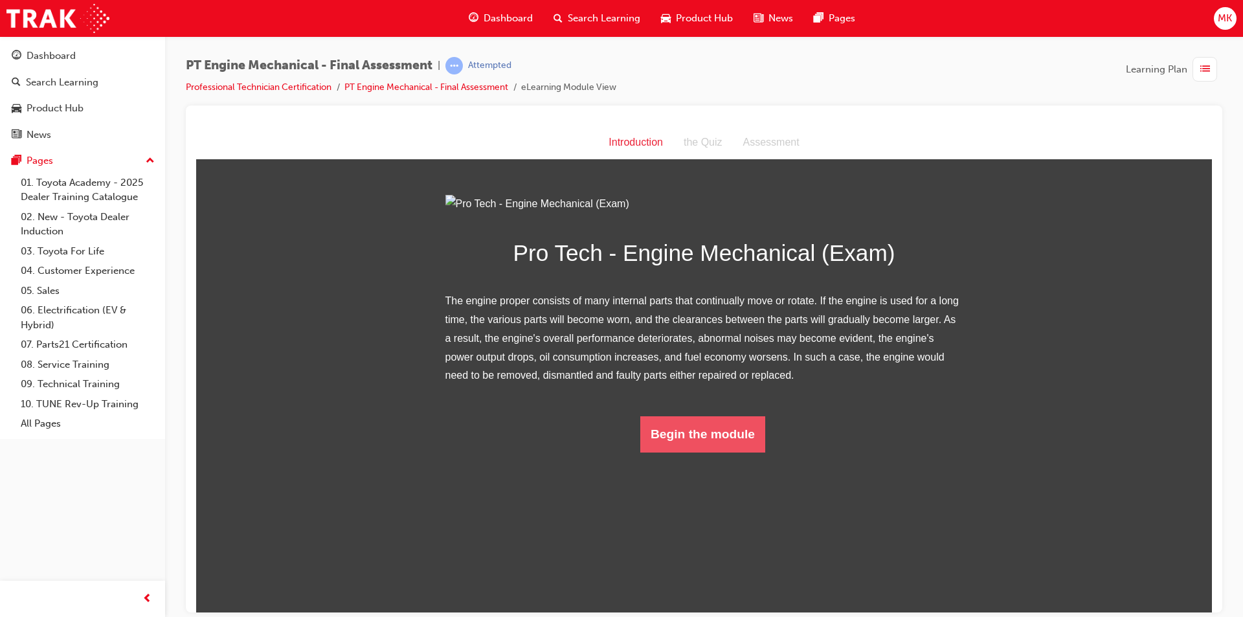
click at [708, 452] on button "Begin the module" at bounding box center [702, 434] width 125 height 36
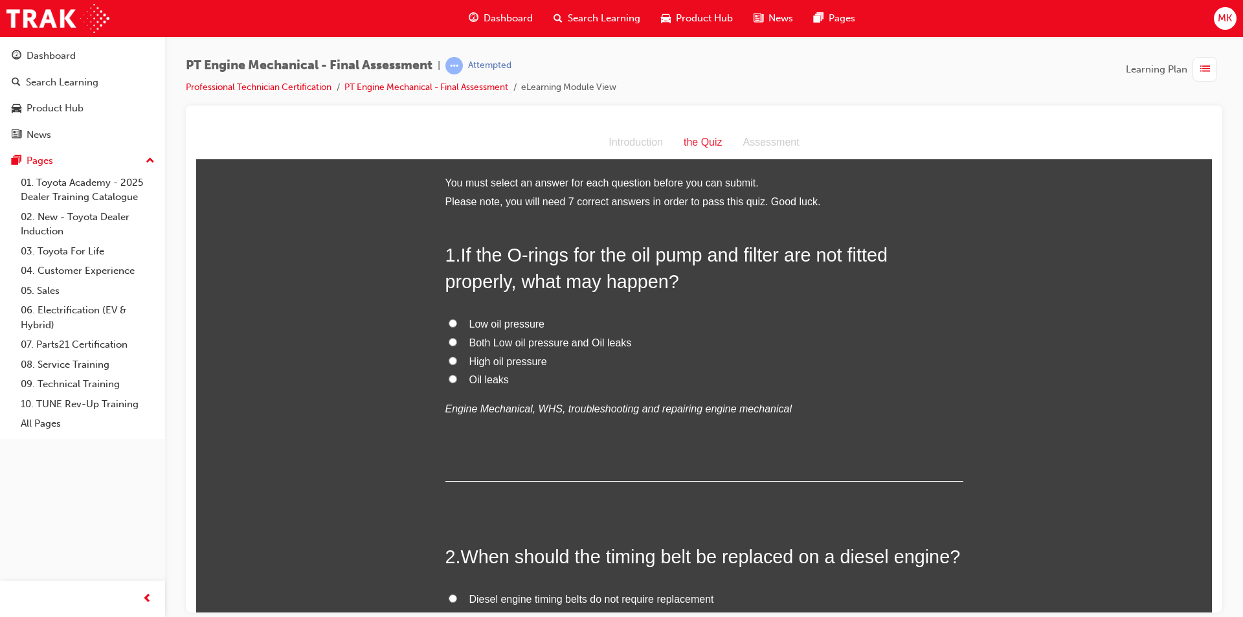
click at [469, 342] on span "Both Low oil pressure and Oil leaks" at bounding box center [550, 342] width 163 height 11
click at [457, 342] on input "Both Low oil pressure and Oil leaks" at bounding box center [453, 341] width 8 height 8
radio input "true"
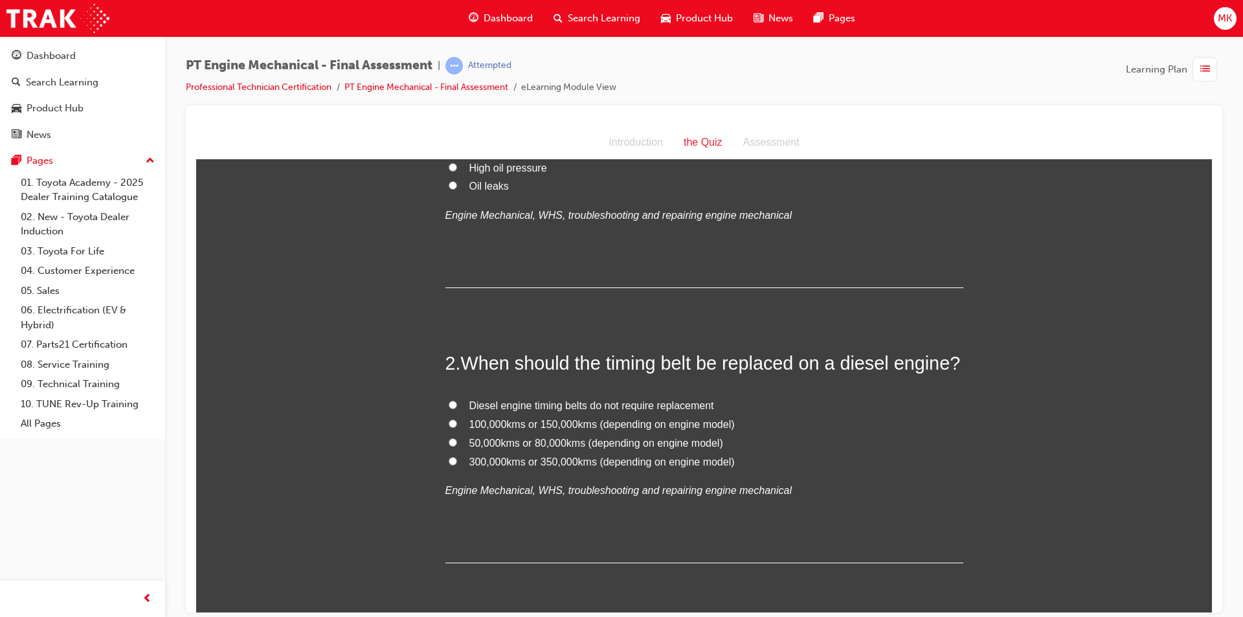
scroll to position [194, 0]
click at [449, 421] on input "100,000kms or 150,000kms (depending on engine model)" at bounding box center [453, 422] width 8 height 8
radio input "true"
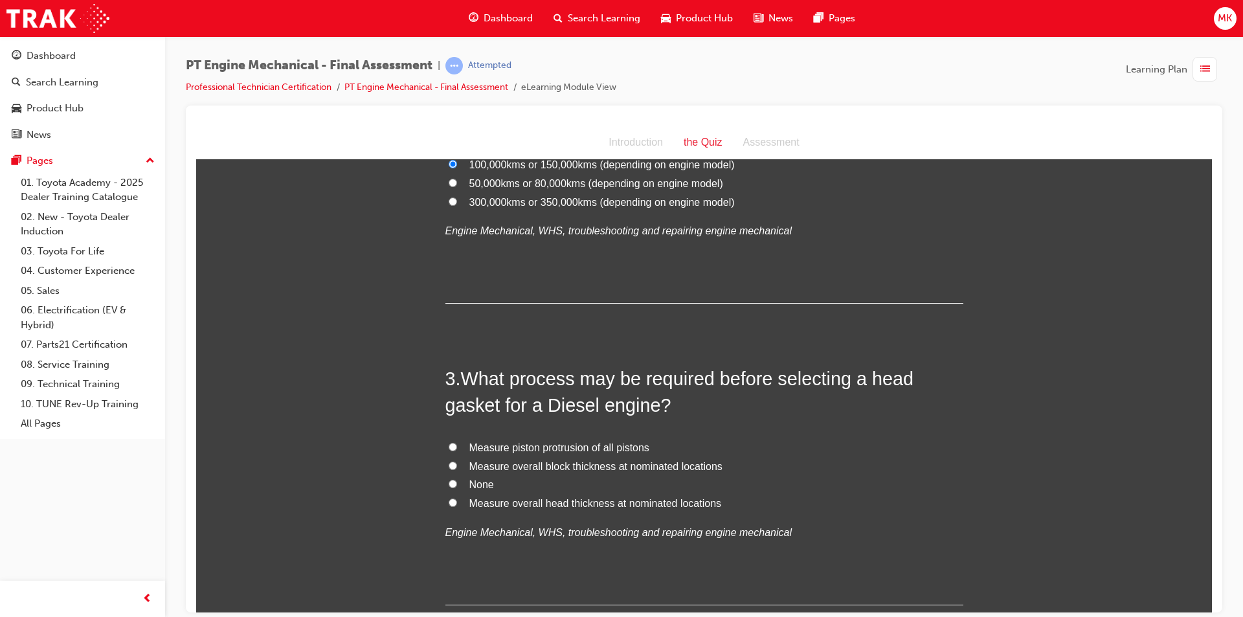
scroll to position [518, 0]
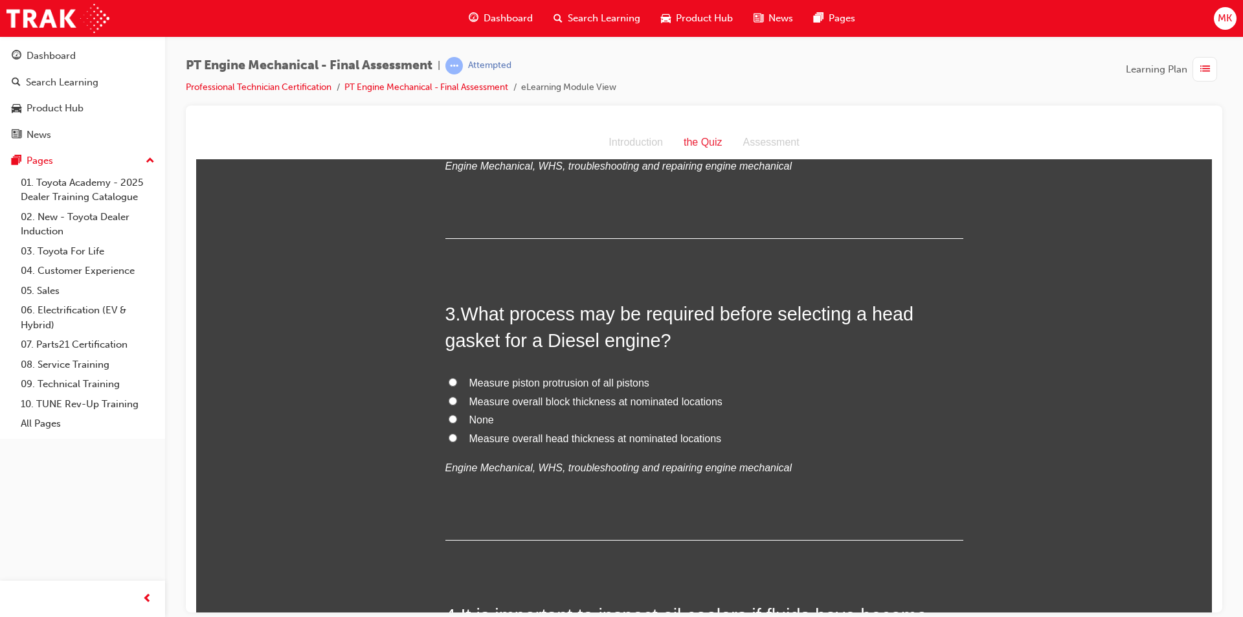
click at [492, 383] on span "Measure piston protrusion of all pistons" at bounding box center [559, 382] width 180 height 11
click at [457, 383] on input "Measure piston protrusion of all pistons" at bounding box center [453, 381] width 8 height 8
radio input "true"
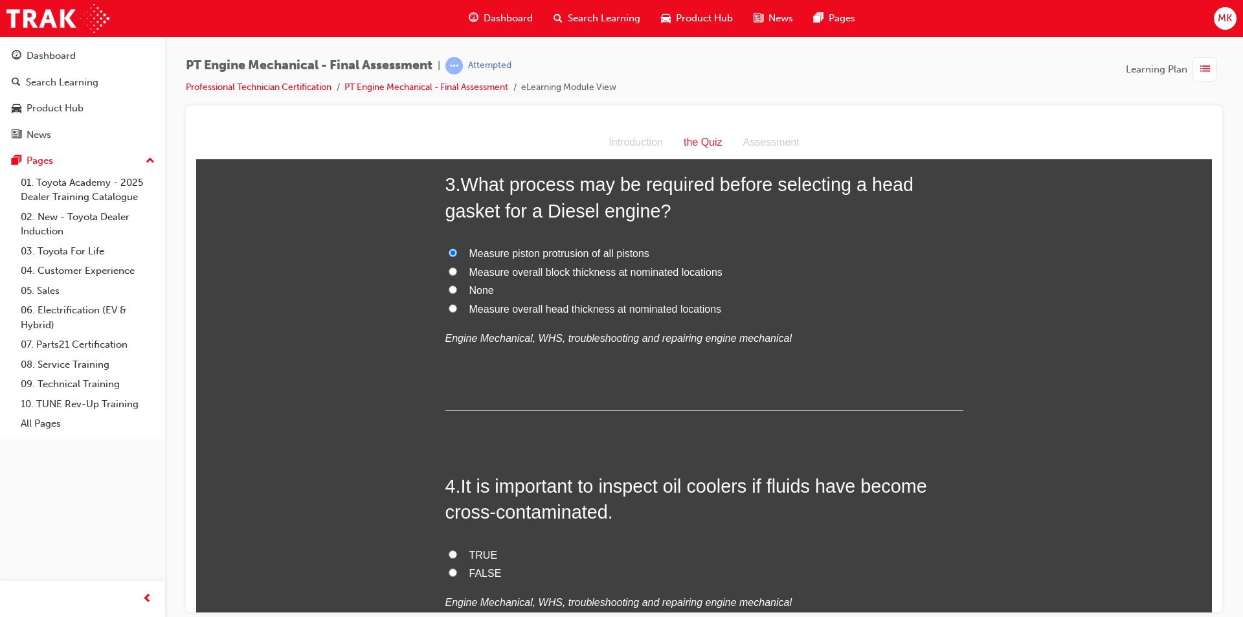
scroll to position [712, 0]
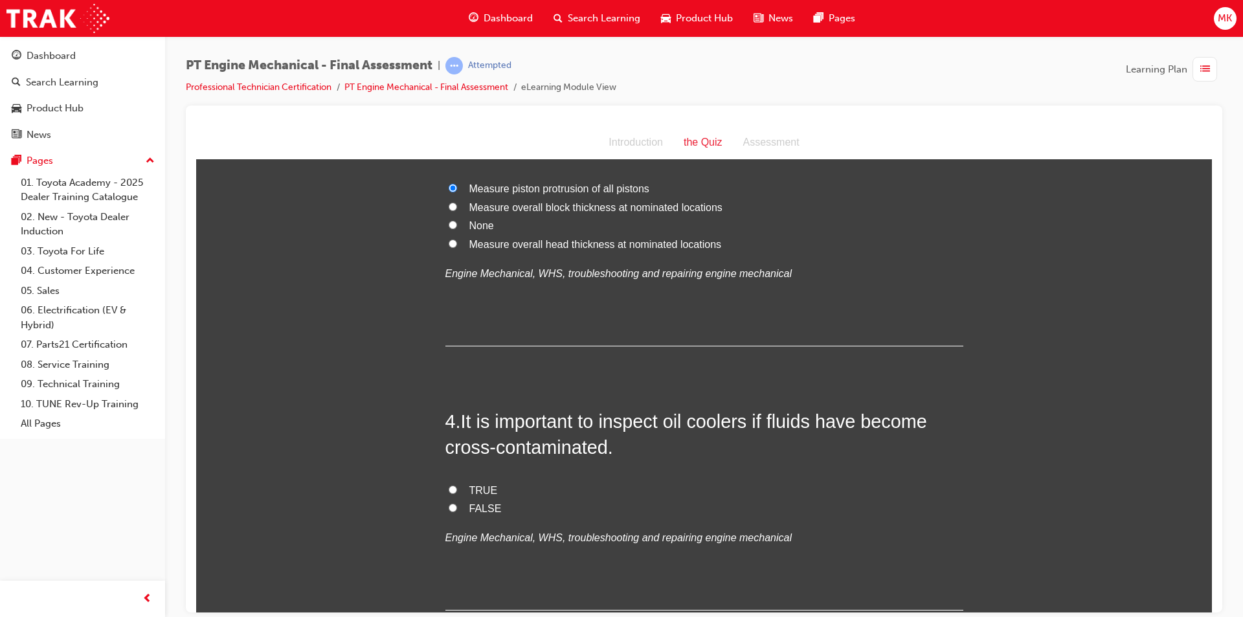
click at [480, 487] on span "TRUE" at bounding box center [483, 489] width 28 height 11
click at [457, 487] on input "TRUE" at bounding box center [453, 489] width 8 height 8
radio input "true"
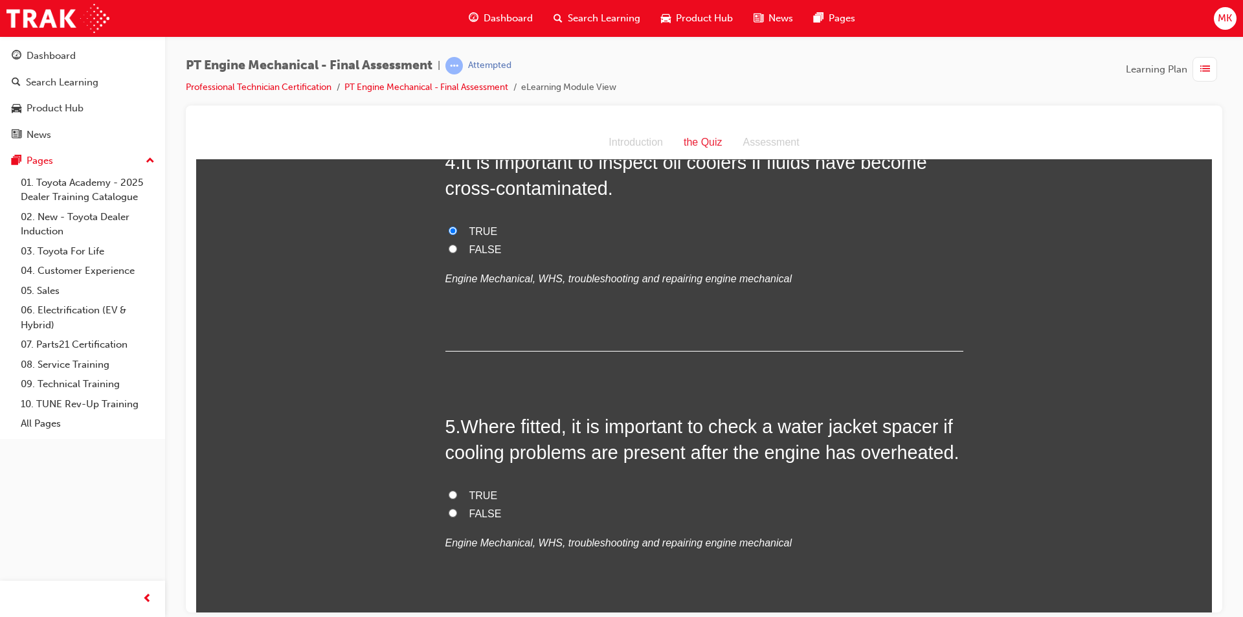
scroll to position [1036, 0]
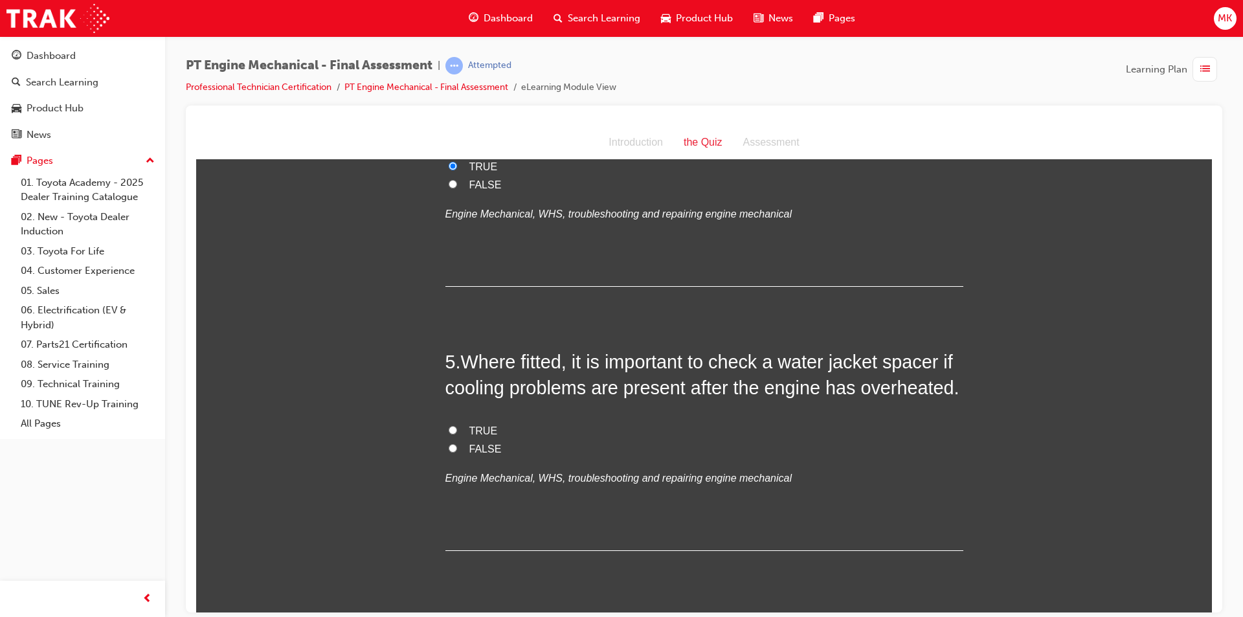
click at [445, 431] on label "TRUE" at bounding box center [704, 430] width 518 height 19
click at [449, 431] on input "TRUE" at bounding box center [453, 429] width 8 height 8
radio input "true"
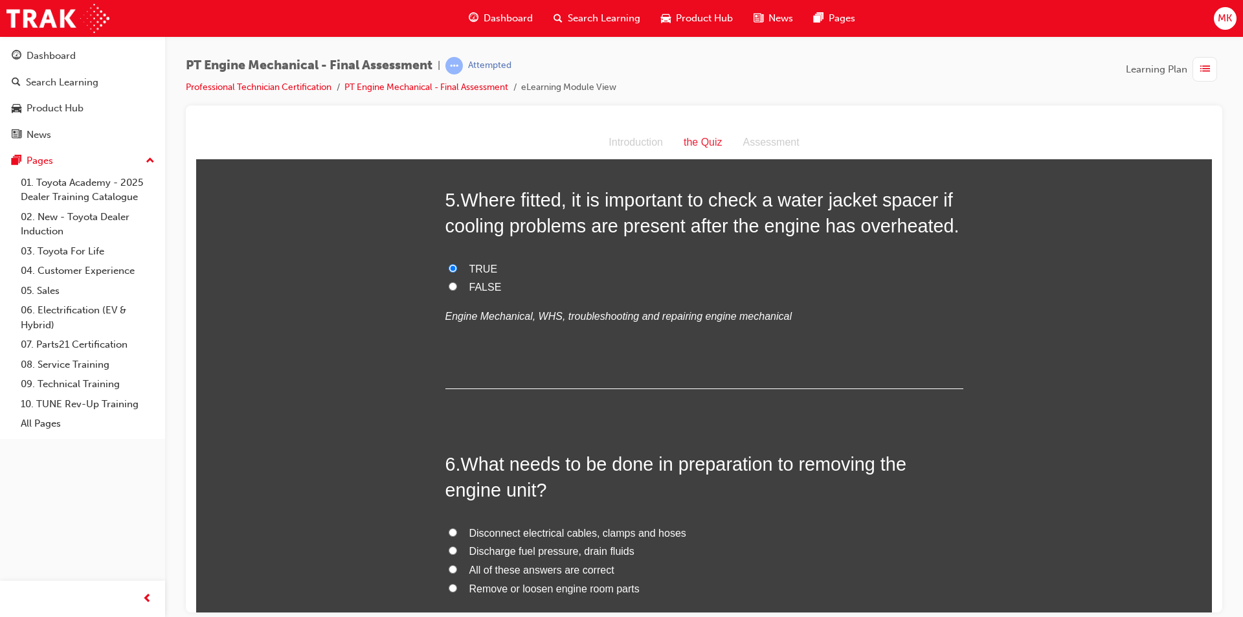
scroll to position [1360, 0]
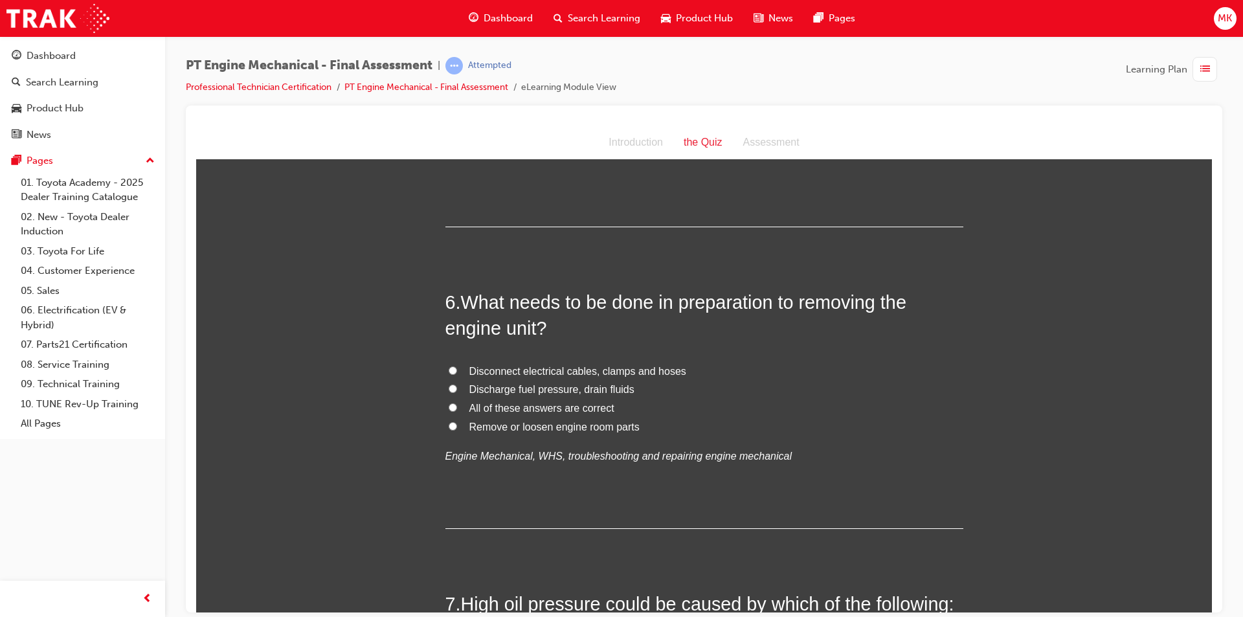
click at [449, 407] on input "All of these answers are correct" at bounding box center [453, 407] width 8 height 8
radio input "true"
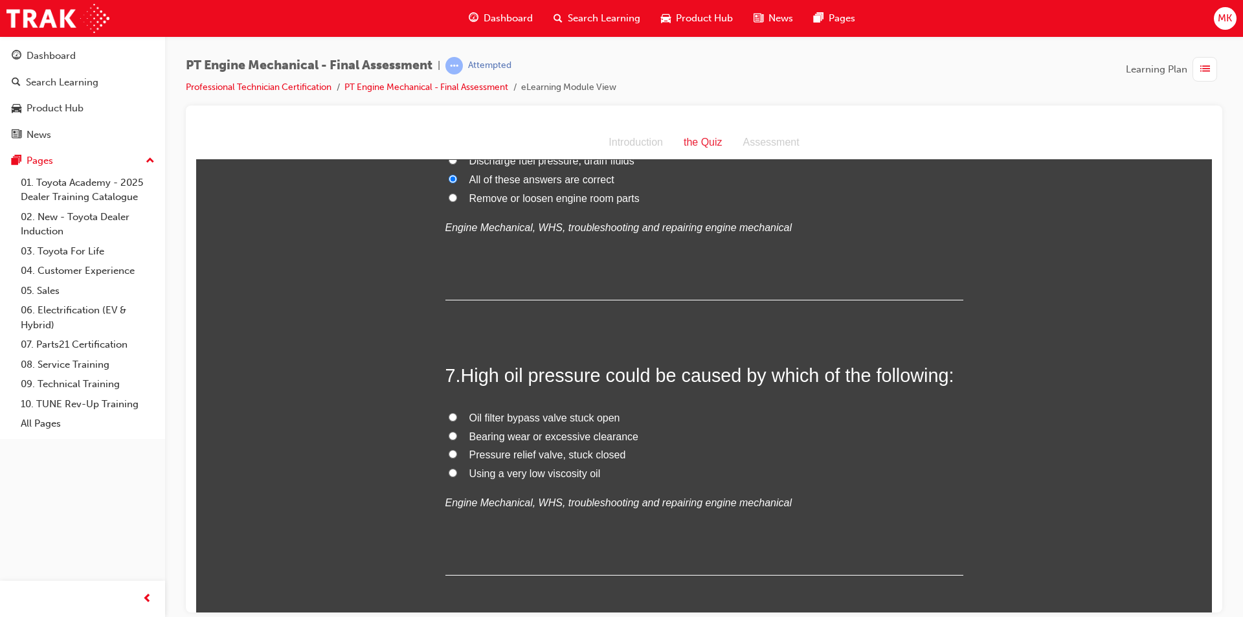
scroll to position [1619, 0]
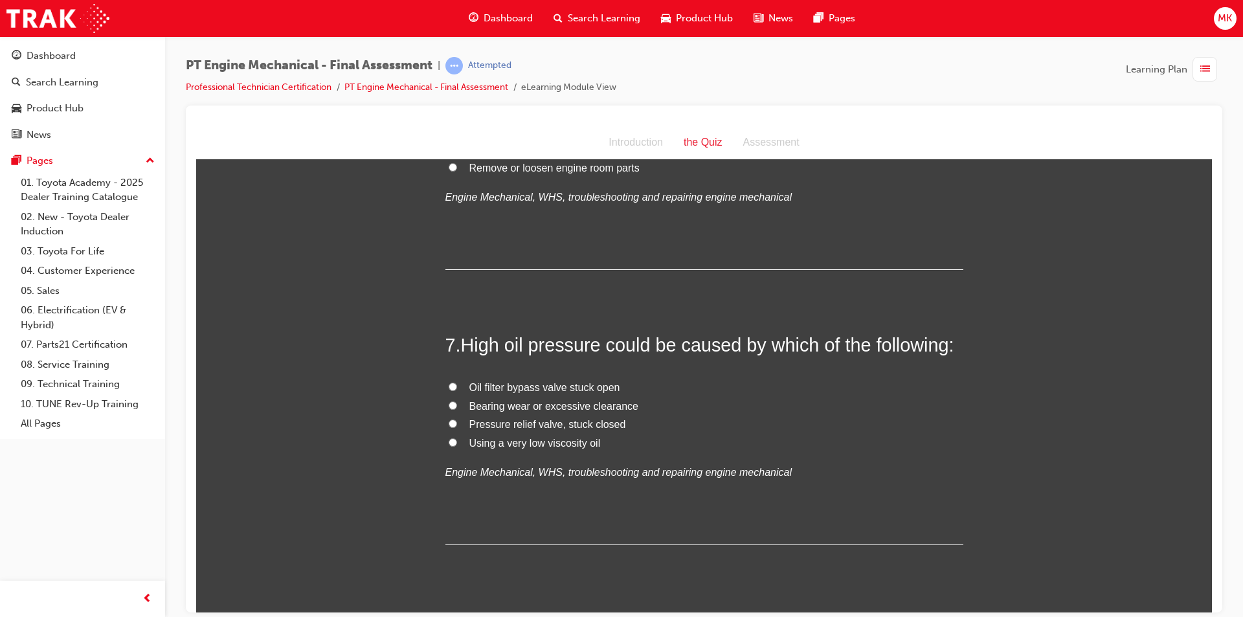
click at [454, 421] on label "Pressure relief valve, stuck closed" at bounding box center [704, 424] width 518 height 19
click at [454, 421] on input "Pressure relief valve, stuck closed" at bounding box center [453, 423] width 8 height 8
radio input "true"
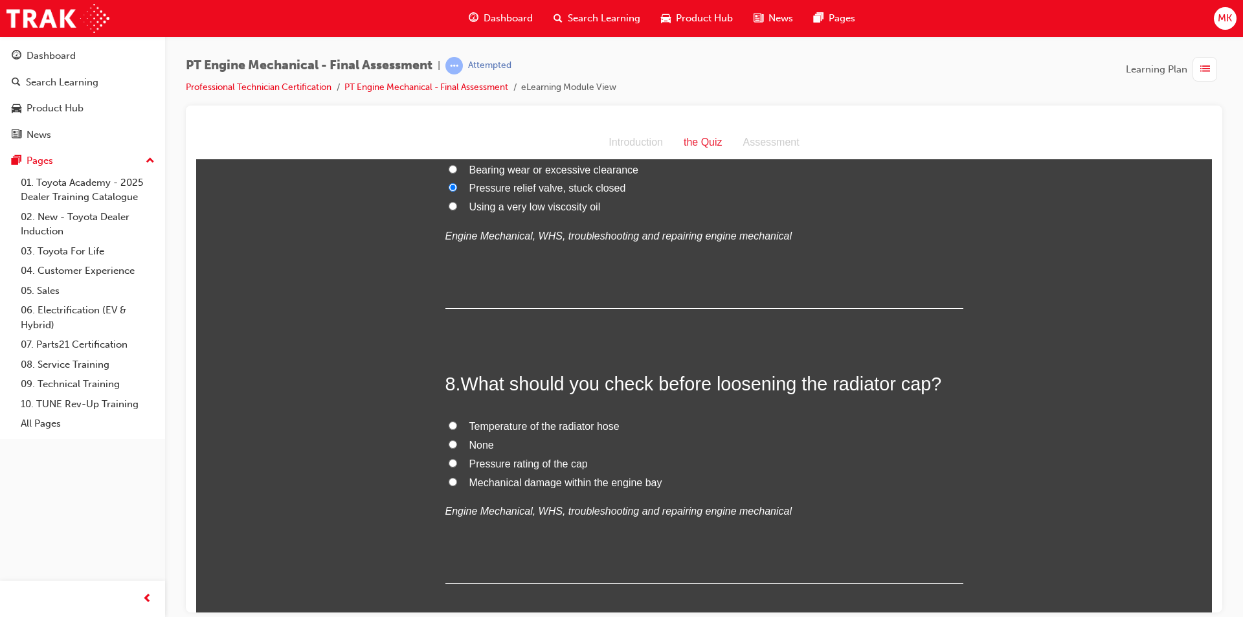
scroll to position [1878, 0]
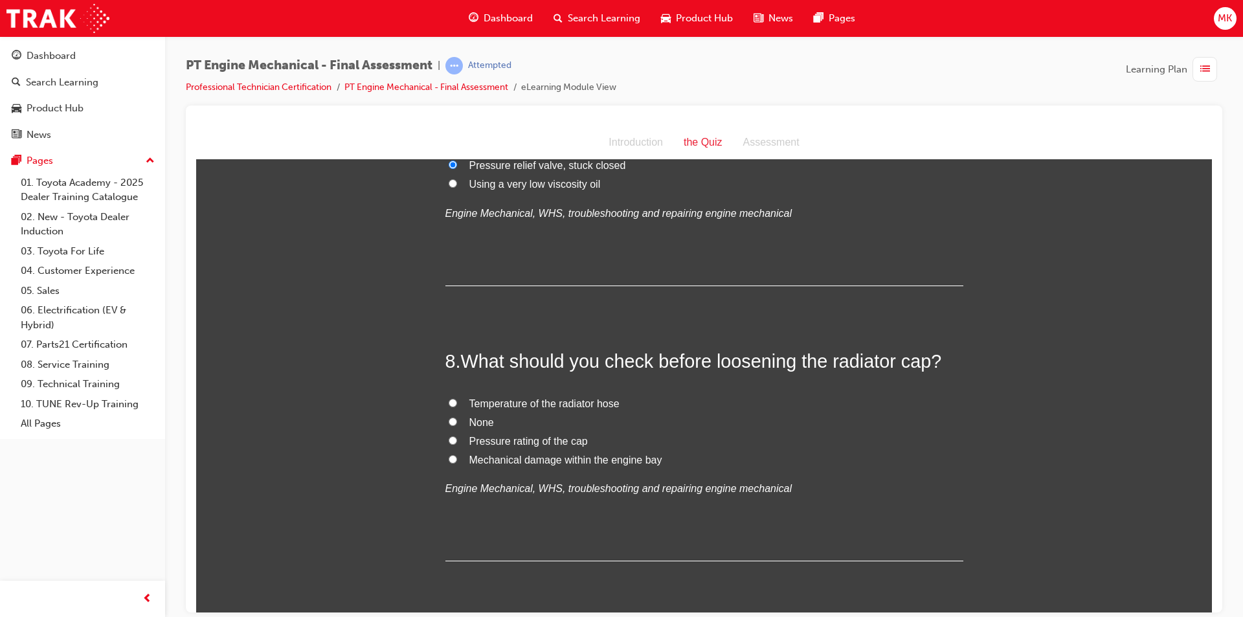
click at [521, 401] on span "Temperature of the radiator hose" at bounding box center [544, 403] width 150 height 11
click at [457, 401] on input "Temperature of the radiator hose" at bounding box center [453, 402] width 8 height 8
radio input "true"
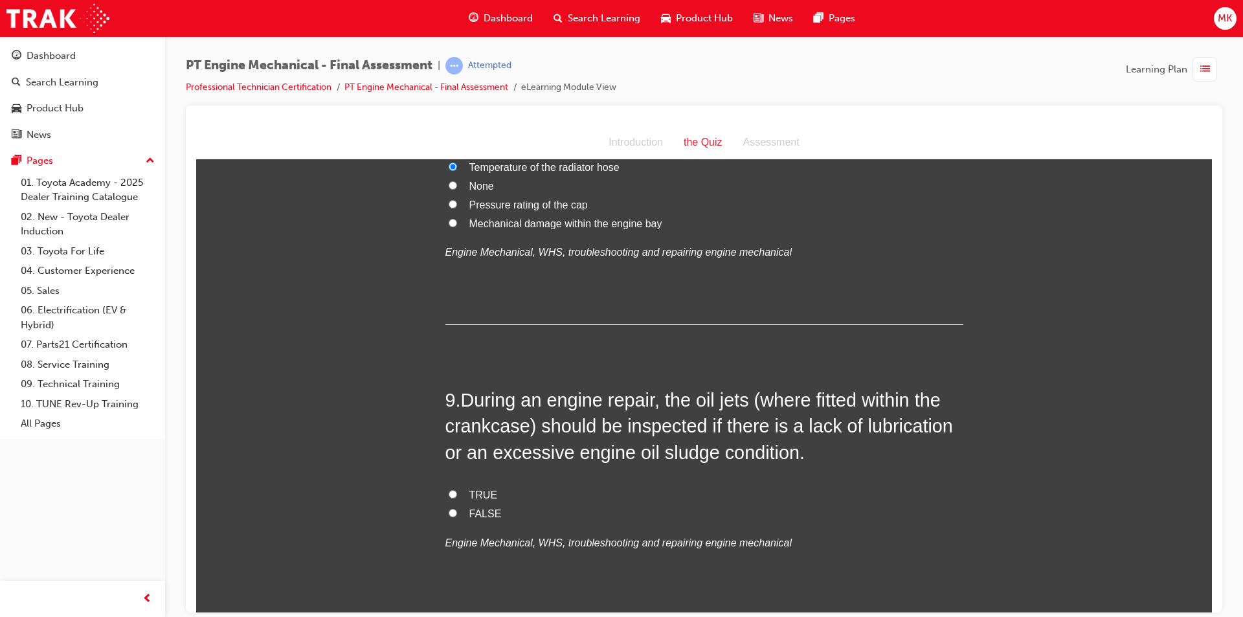
scroll to position [2137, 0]
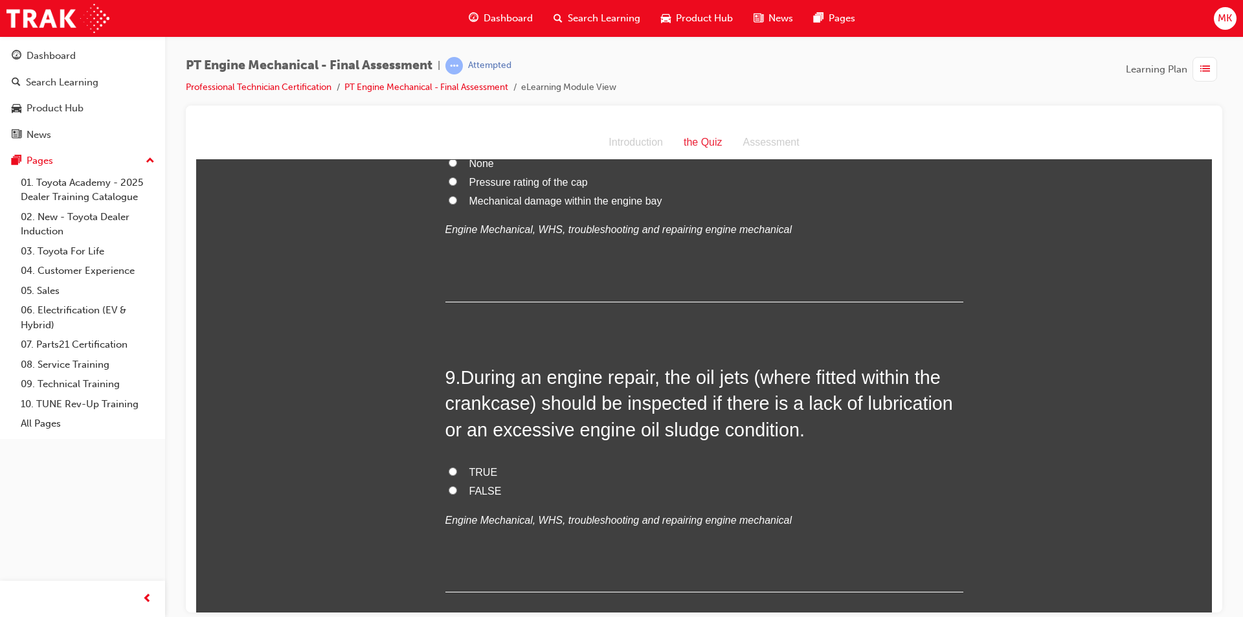
click at [449, 473] on input "TRUE" at bounding box center [453, 471] width 8 height 8
radio input "true"
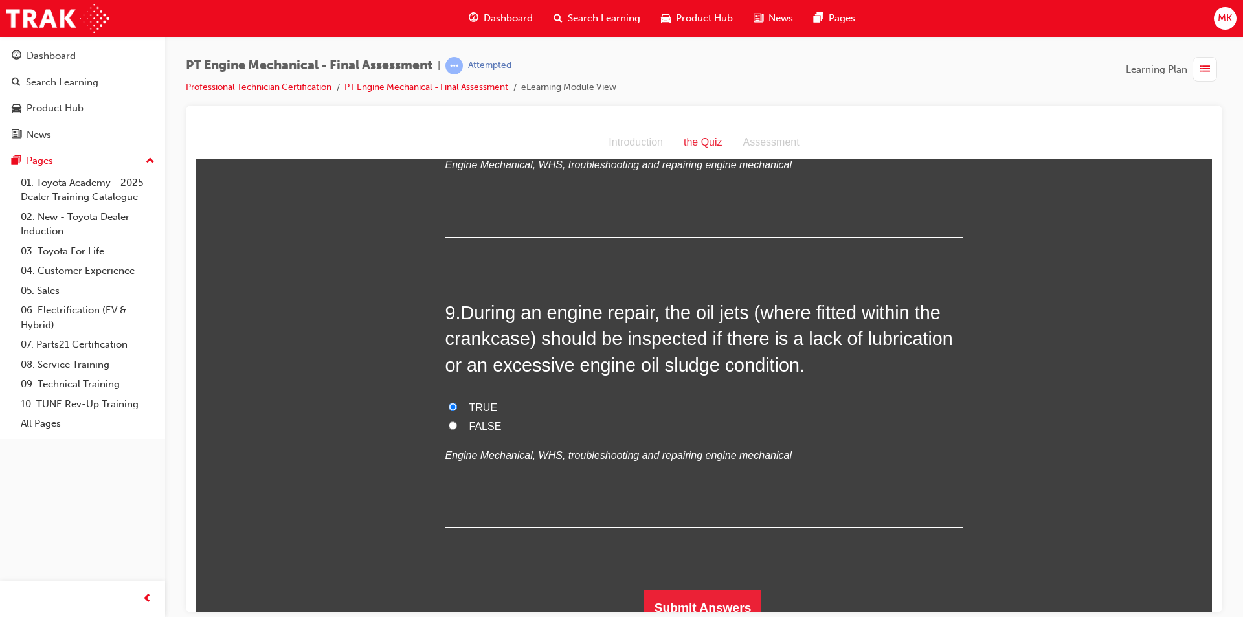
scroll to position [2214, 0]
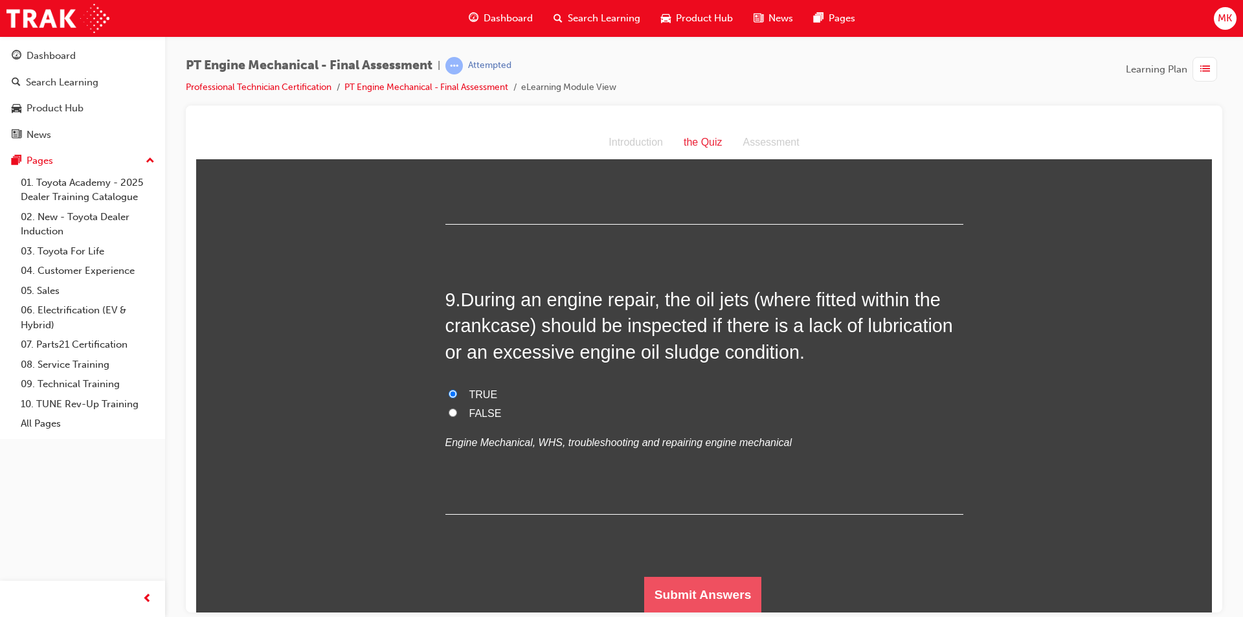
click at [737, 598] on button "Submit Answers" at bounding box center [703, 594] width 118 height 36
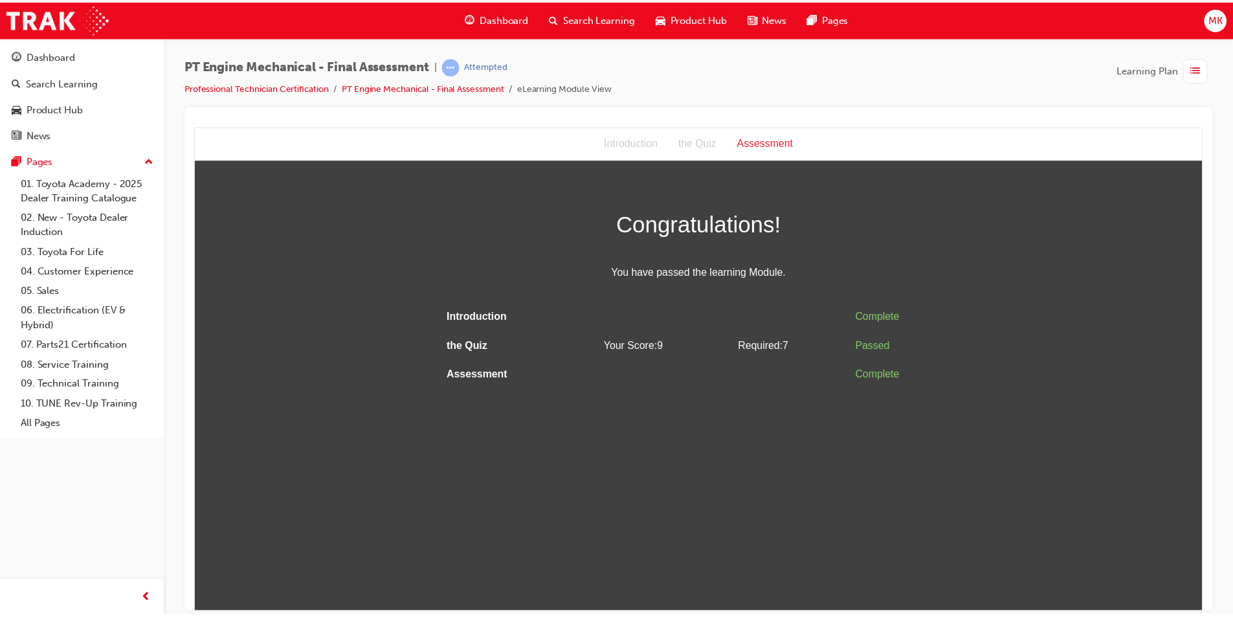
scroll to position [0, 0]
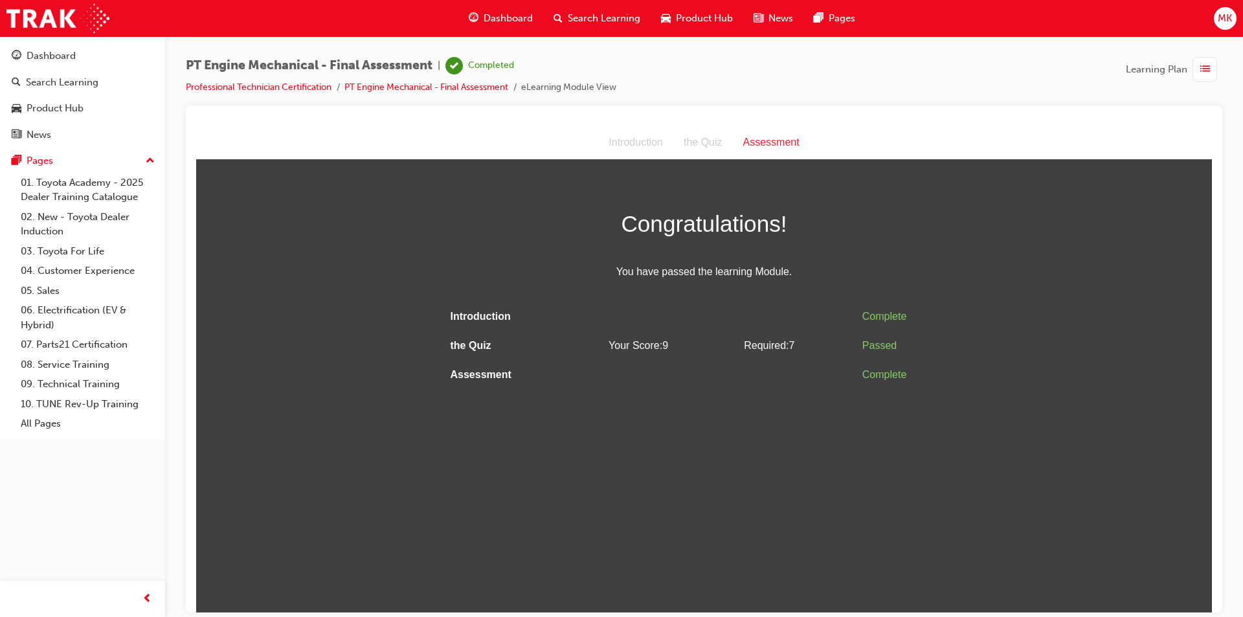
click at [844, 486] on html "Assessment Introduction the Quiz Assessment Congratulations! You have passed th…" at bounding box center [704, 369] width 1016 height 486
click at [84, 58] on div "Dashboard" at bounding box center [83, 56] width 142 height 16
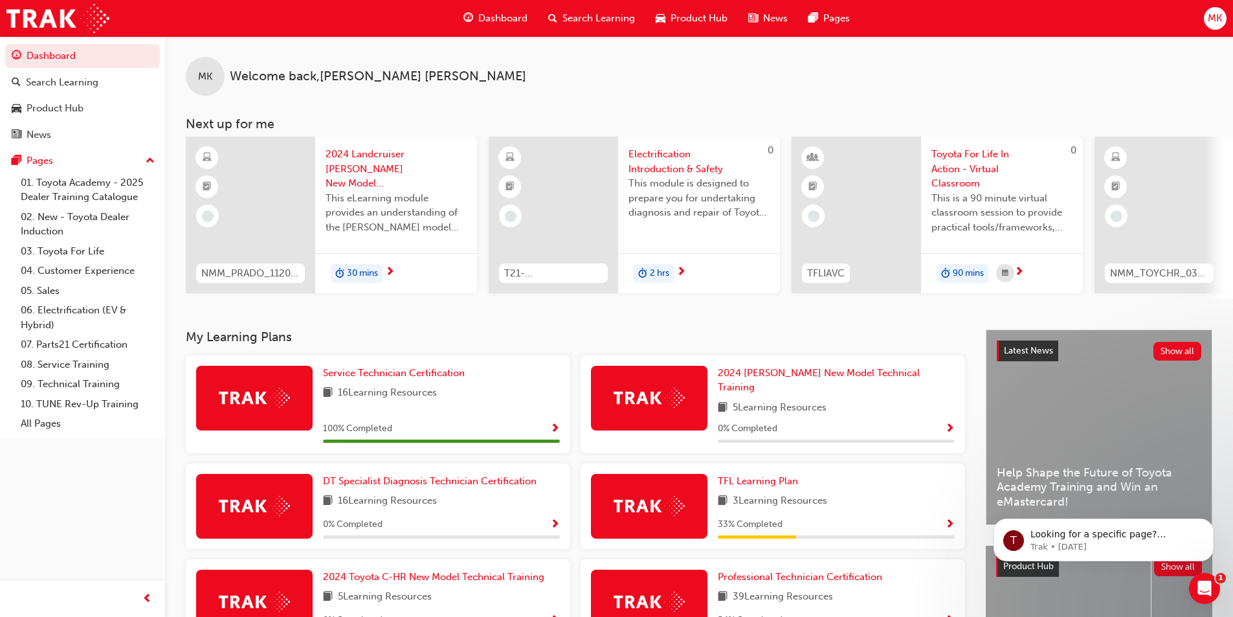
scroll to position [65, 0]
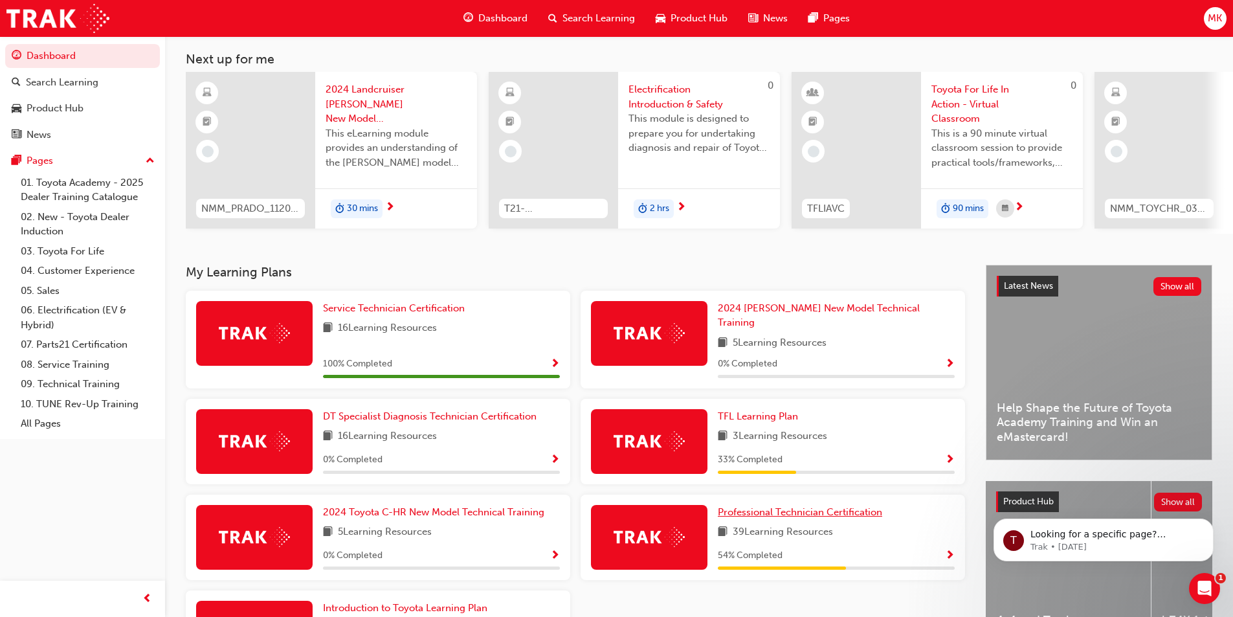
click at [822, 508] on span "Professional Technician Certification" at bounding box center [800, 512] width 164 height 12
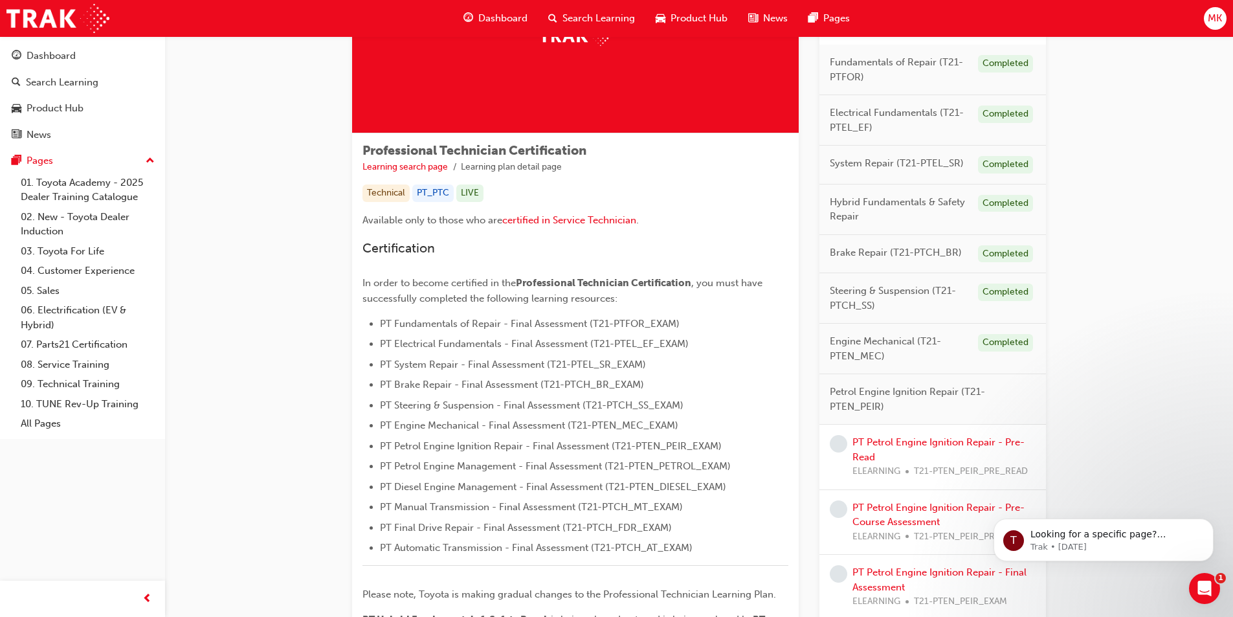
scroll to position [129, 0]
click at [859, 453] on link "PT Petrol Engine Ignition Repair - Pre-Read" at bounding box center [939, 448] width 172 height 27
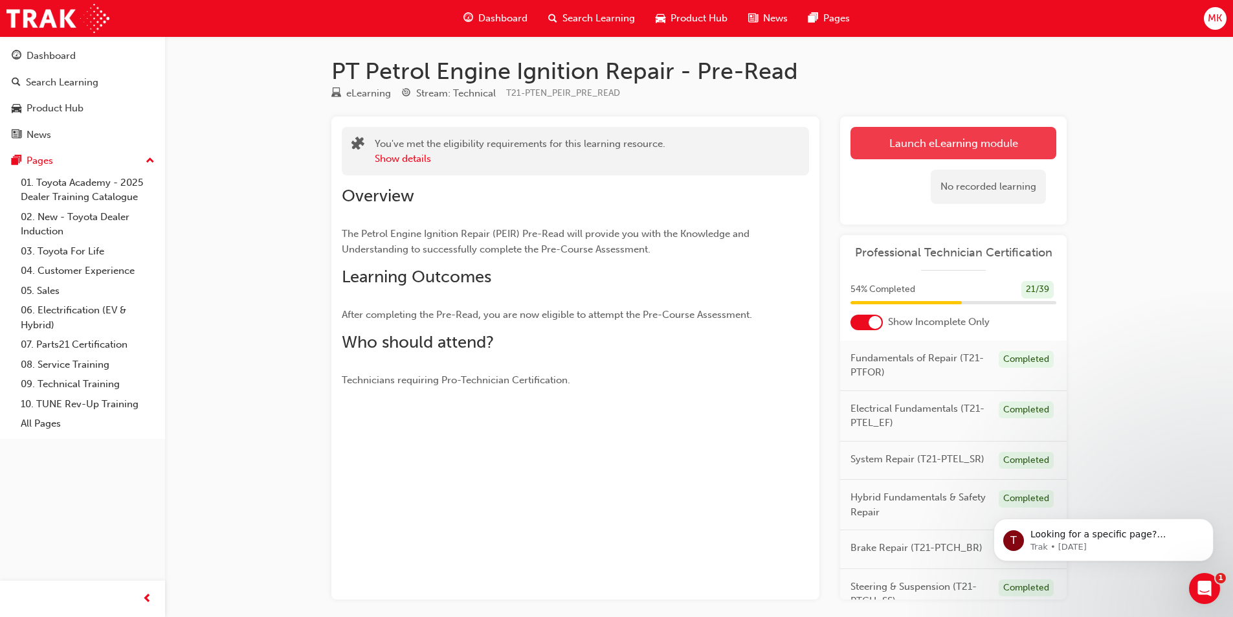
click at [922, 148] on link "Launch eLearning module" at bounding box center [954, 143] width 206 height 32
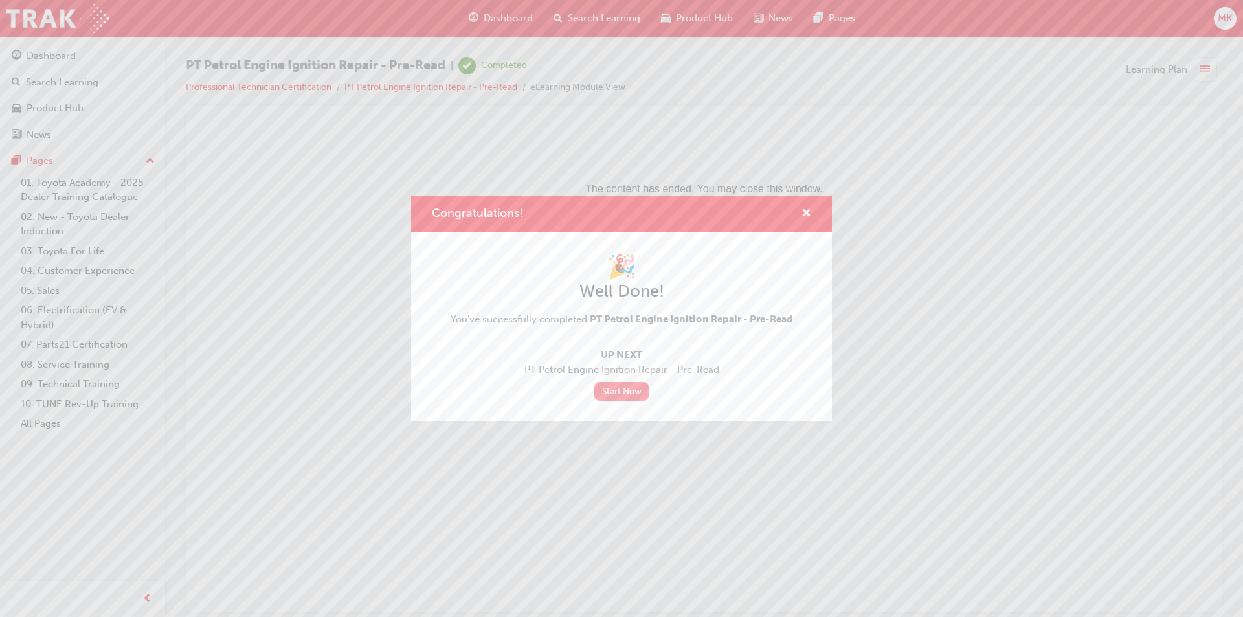
click at [629, 396] on link "Start Now" at bounding box center [621, 391] width 54 height 19
click at [806, 216] on span "cross-icon" at bounding box center [807, 214] width 10 height 12
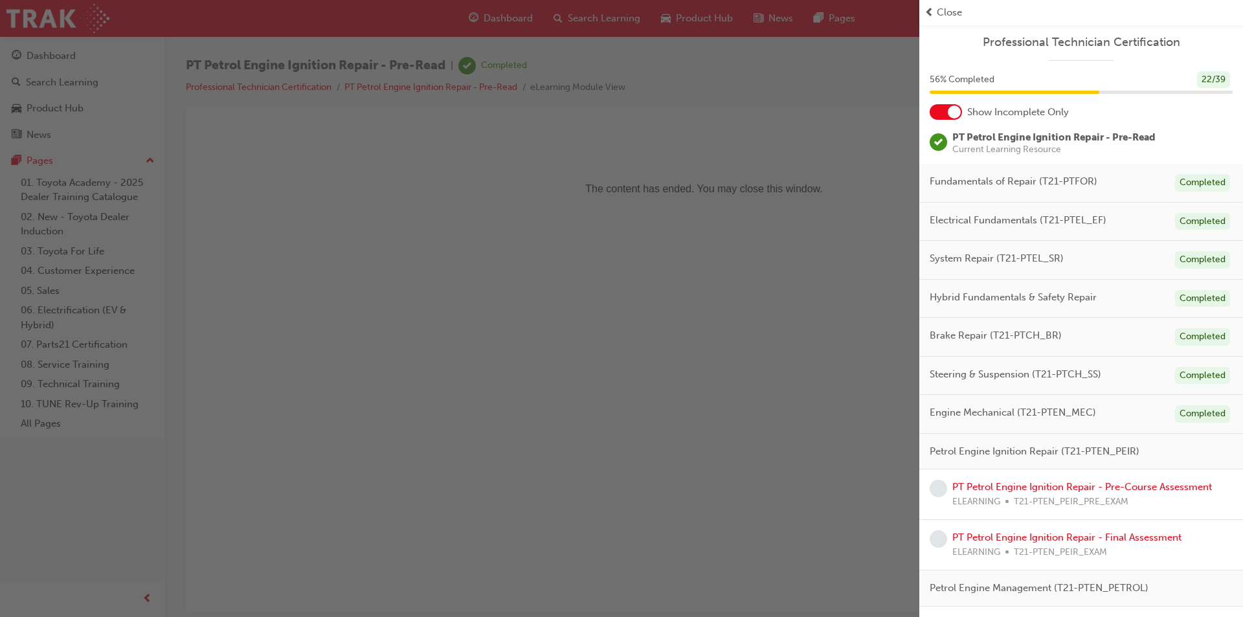
click at [943, 12] on span "Close" at bounding box center [949, 12] width 25 height 15
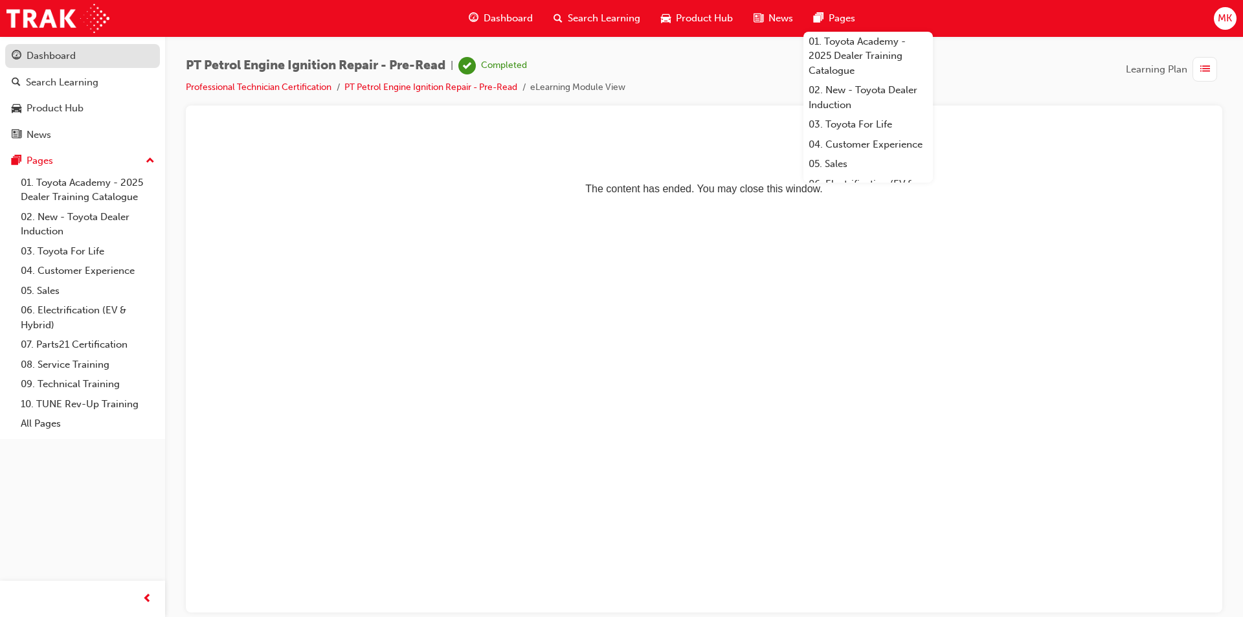
click at [50, 58] on div "Dashboard" at bounding box center [51, 56] width 49 height 15
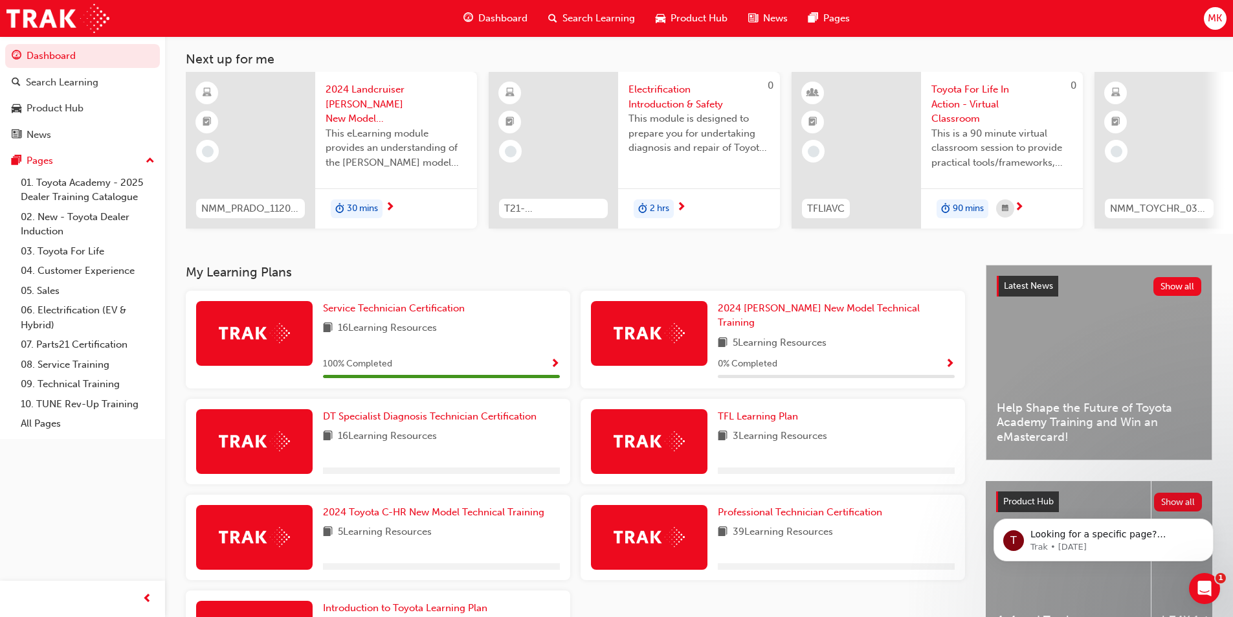
scroll to position [129, 0]
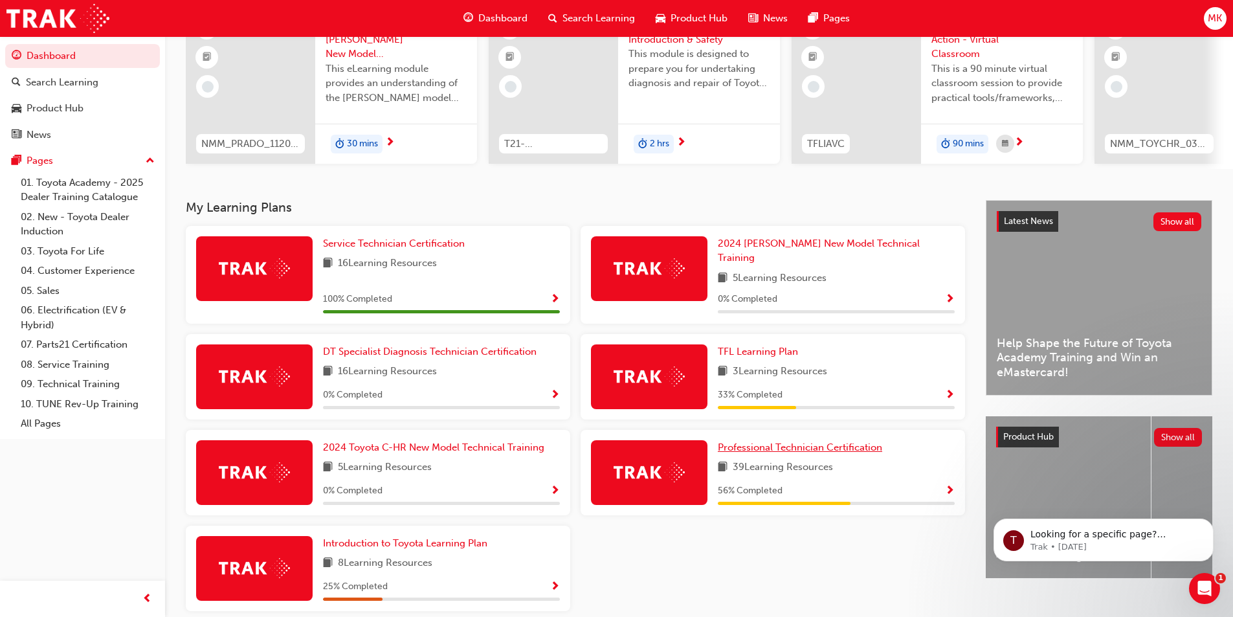
click at [802, 442] on span "Professional Technician Certification" at bounding box center [800, 448] width 164 height 12
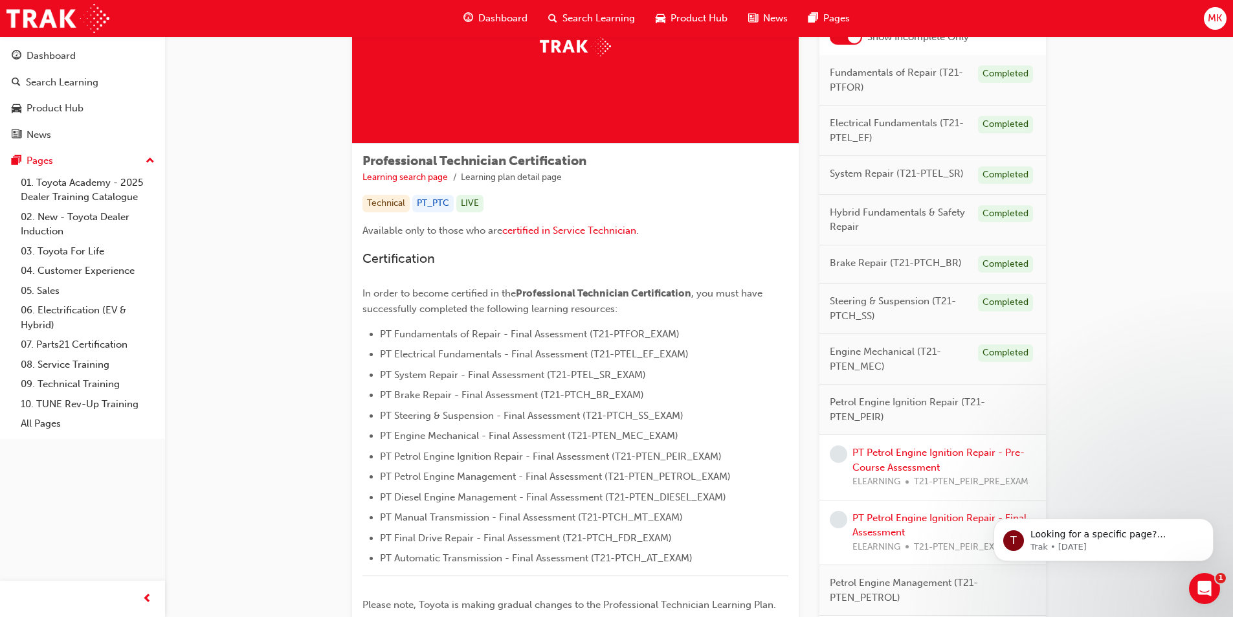
scroll to position [129, 0]
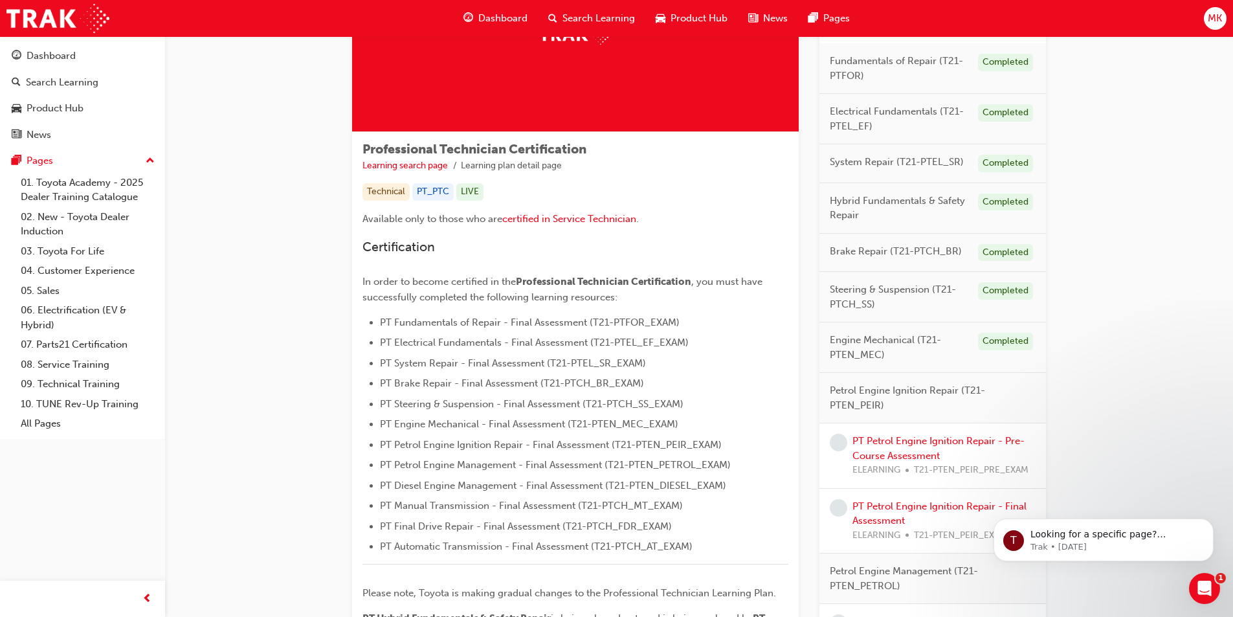
click at [918, 449] on div "PT Petrol Engine Ignition Repair - Pre-Course Assessment ELEARNING T21-PTEN_PEI…" at bounding box center [944, 456] width 183 height 44
click at [919, 456] on link "PT Petrol Engine Ignition Repair - Pre-Course Assessment" at bounding box center [939, 448] width 172 height 27
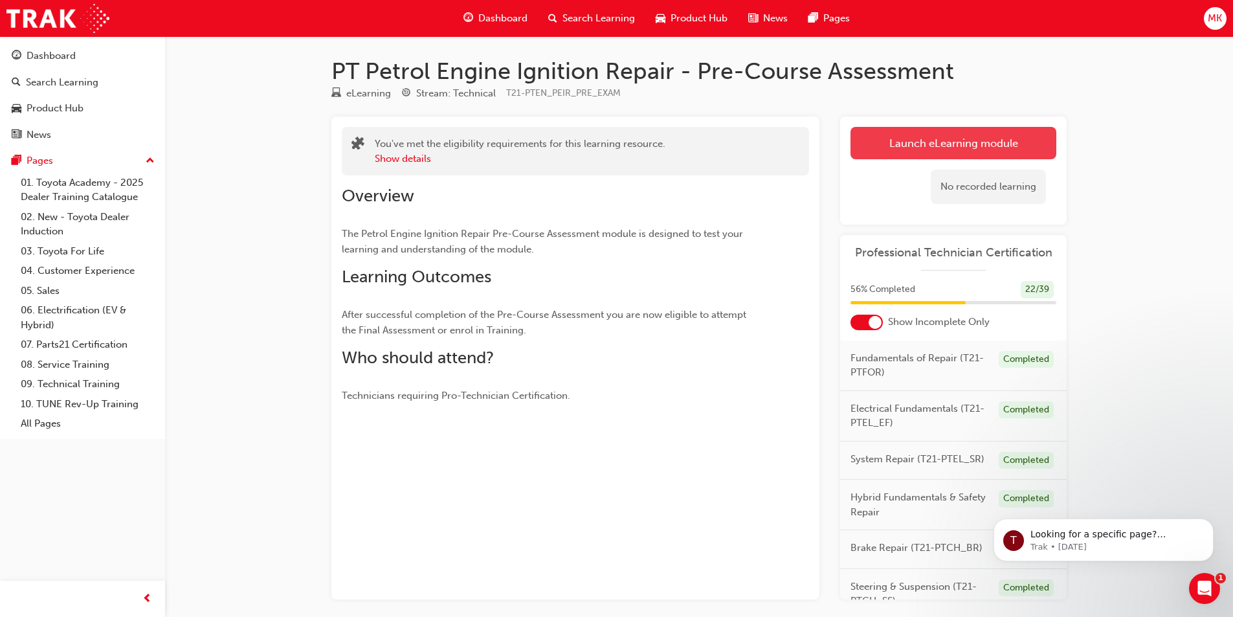
click at [897, 147] on link "Launch eLearning module" at bounding box center [954, 143] width 206 height 32
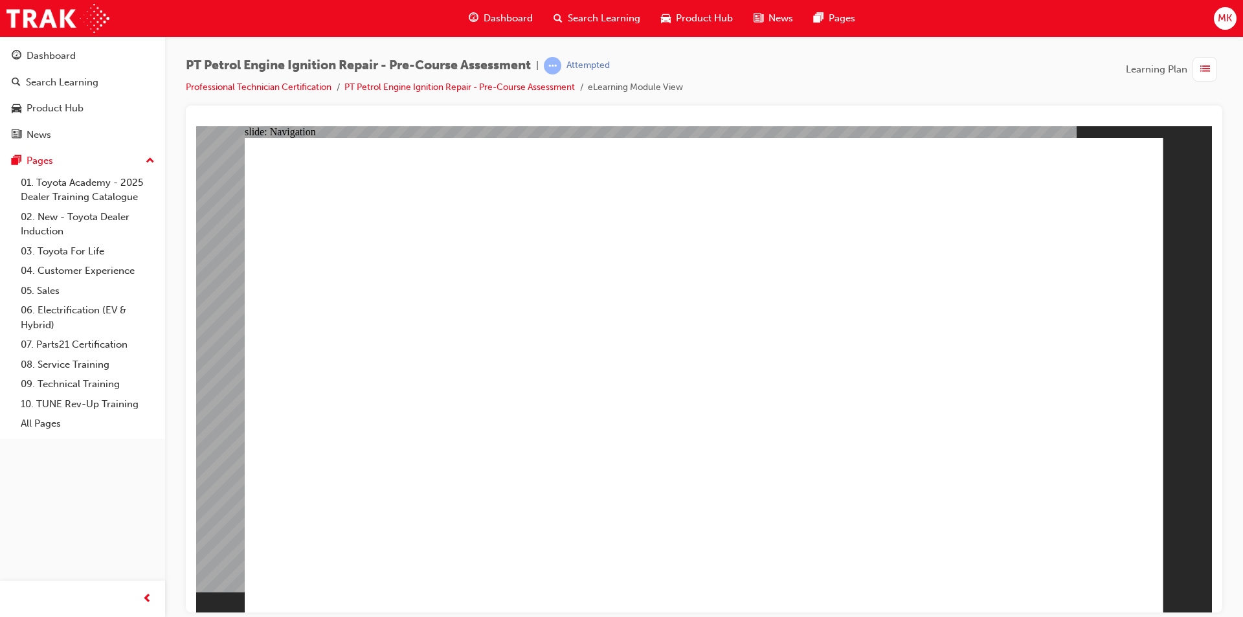
radio input "true"
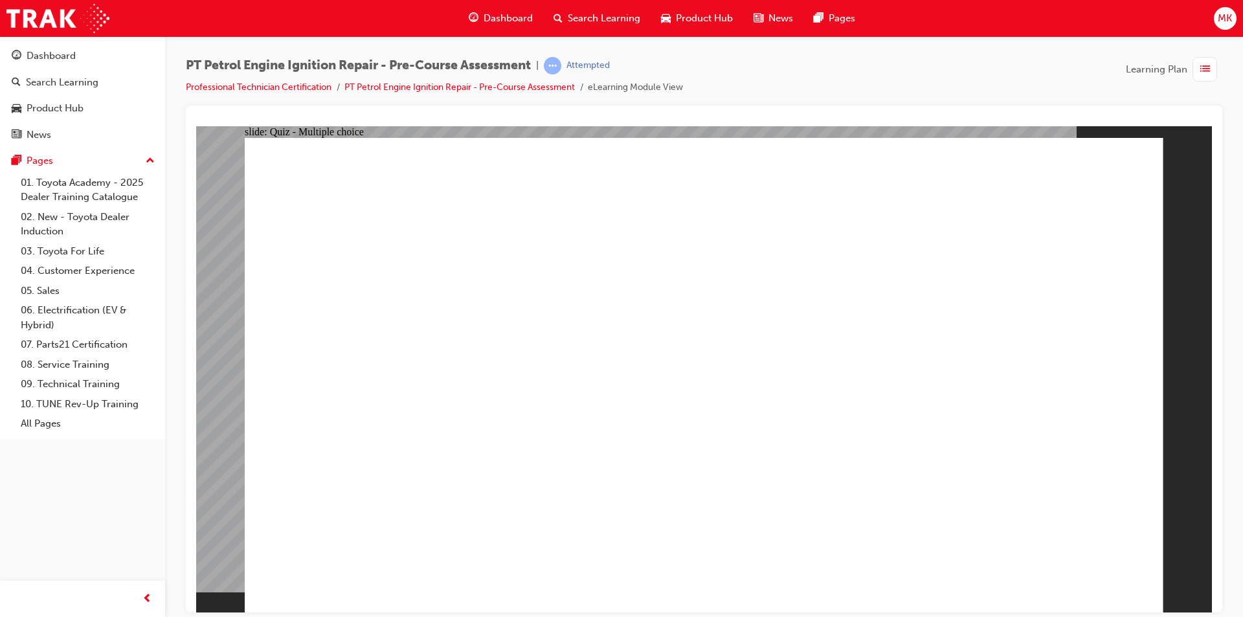
radio input "true"
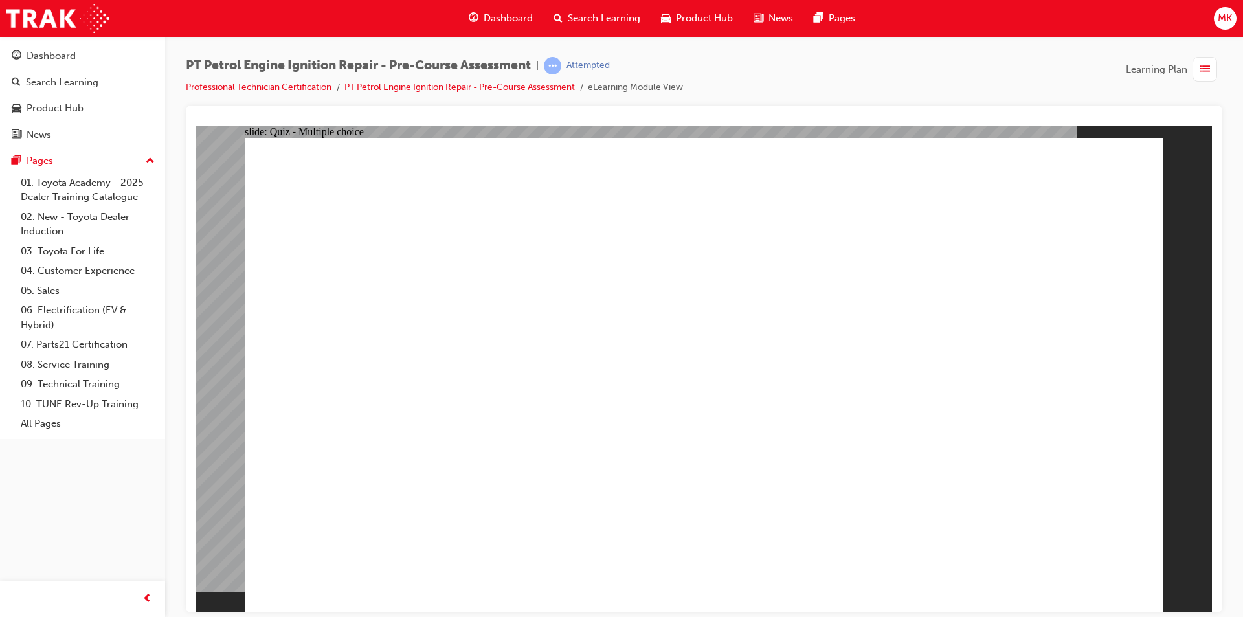
radio input "true"
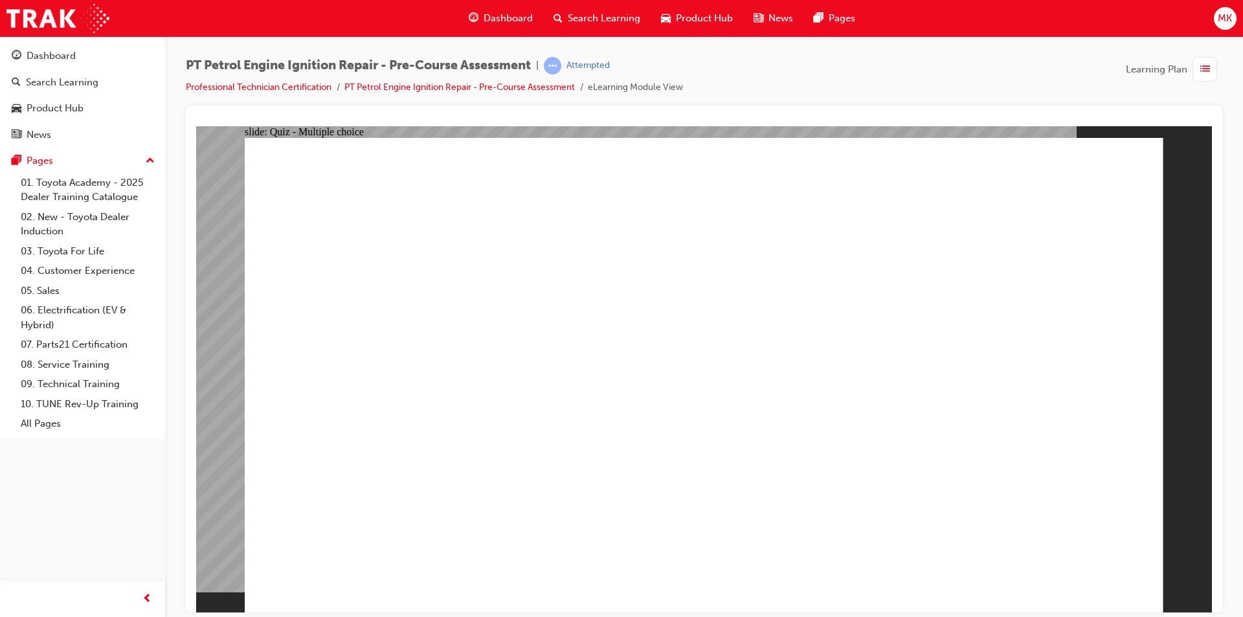
radio input "true"
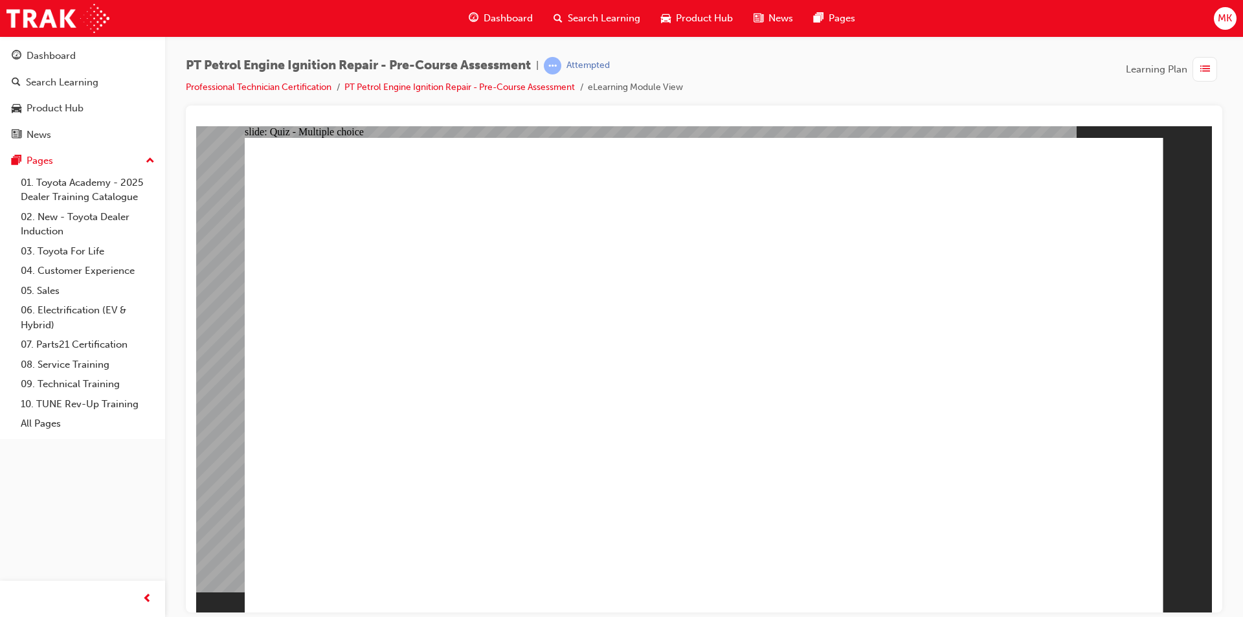
radio input "true"
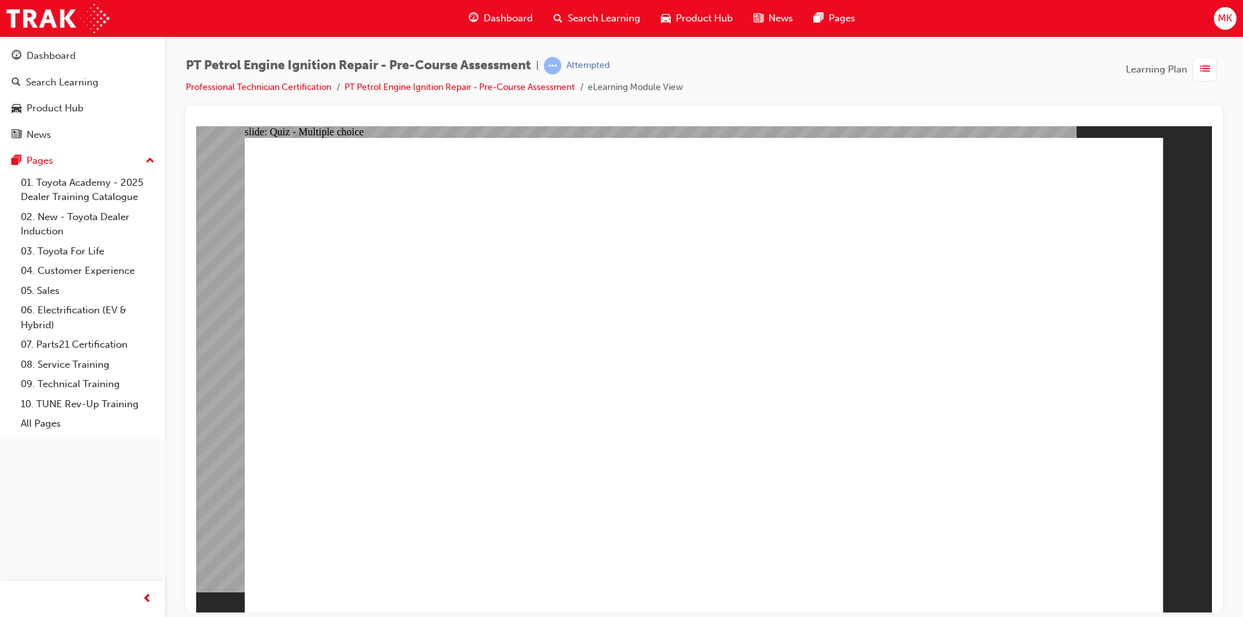
radio input "true"
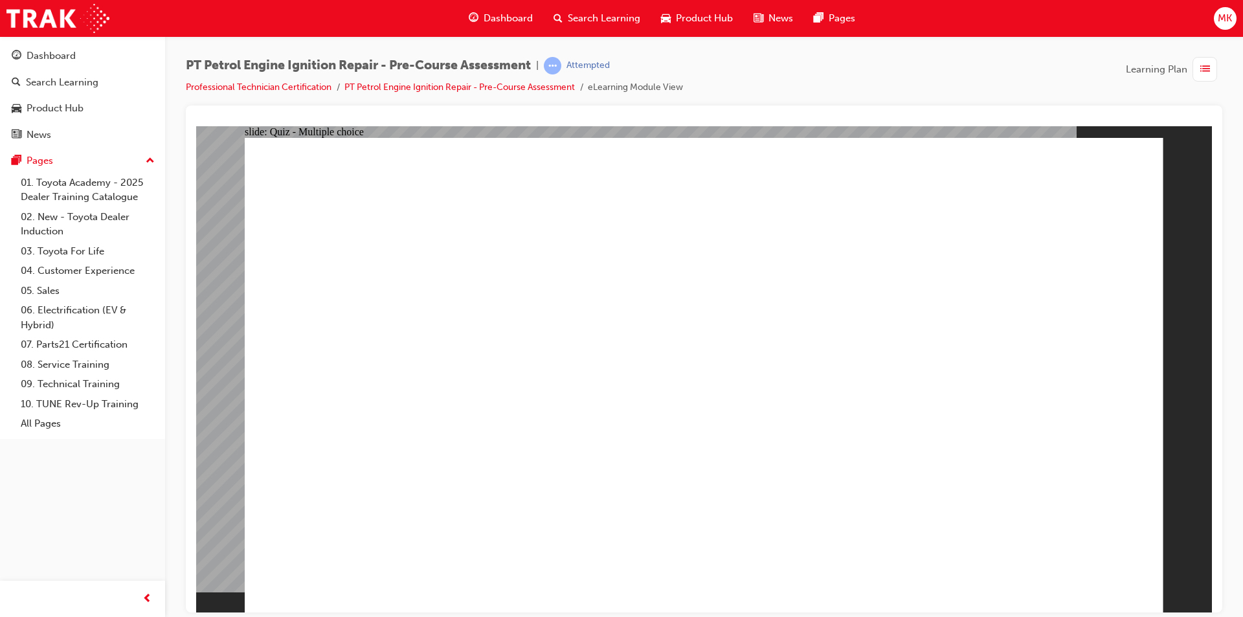
radio input "true"
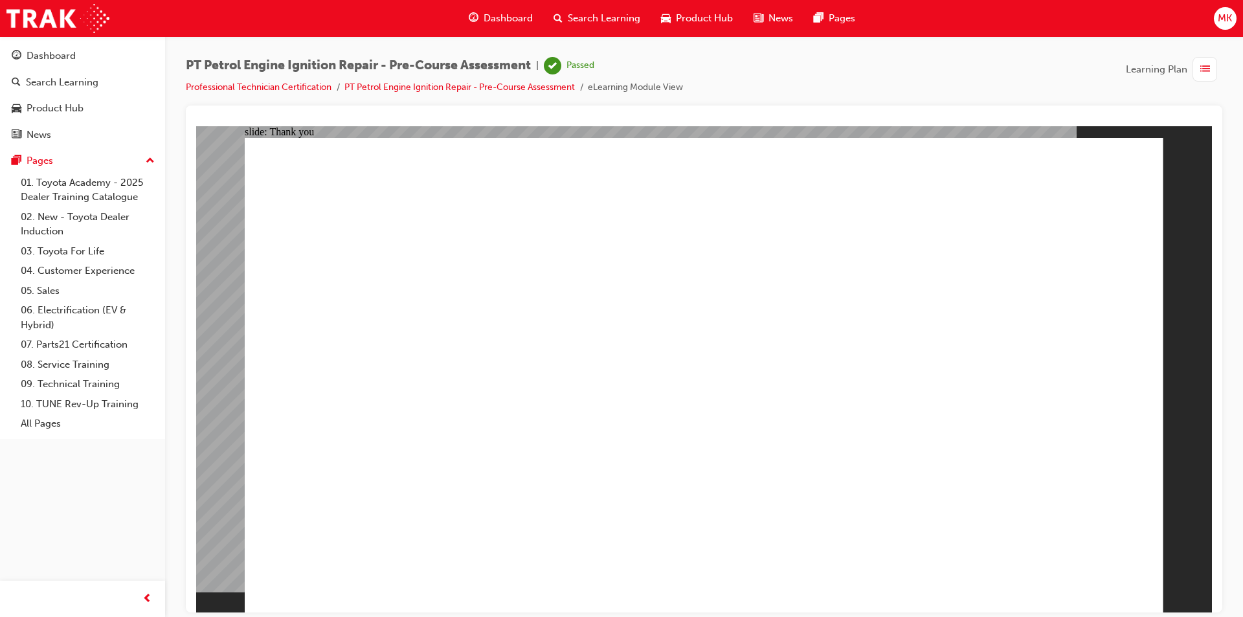
click at [96, 63] on div "Dashboard" at bounding box center [83, 56] width 142 height 16
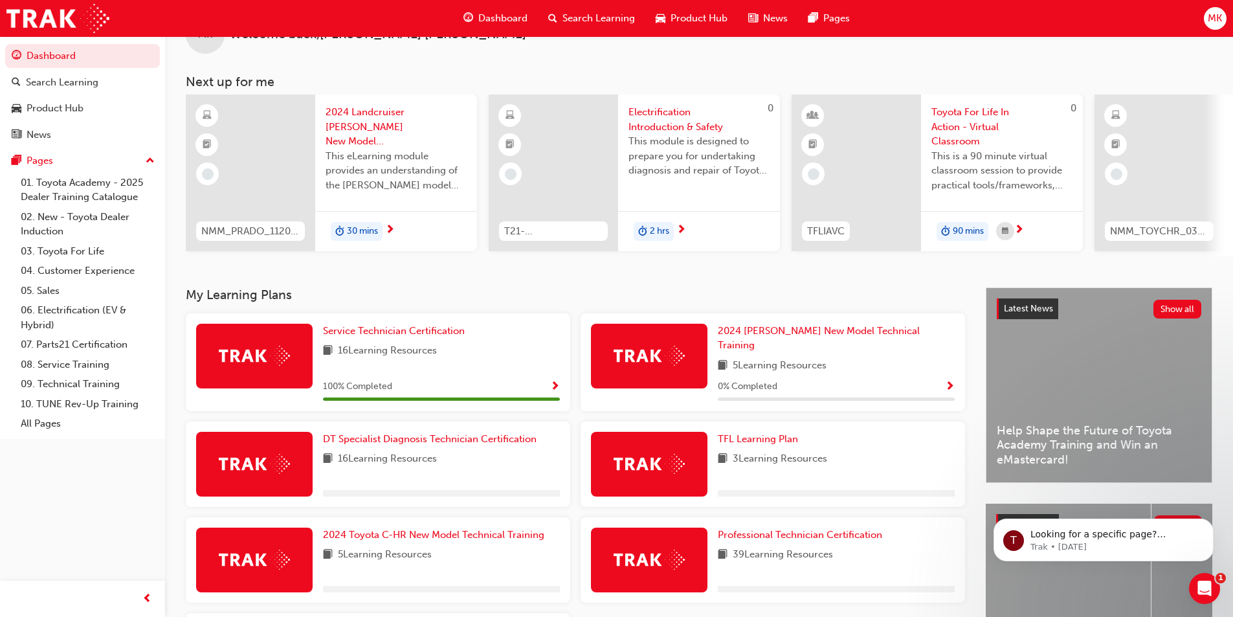
scroll to position [65, 0]
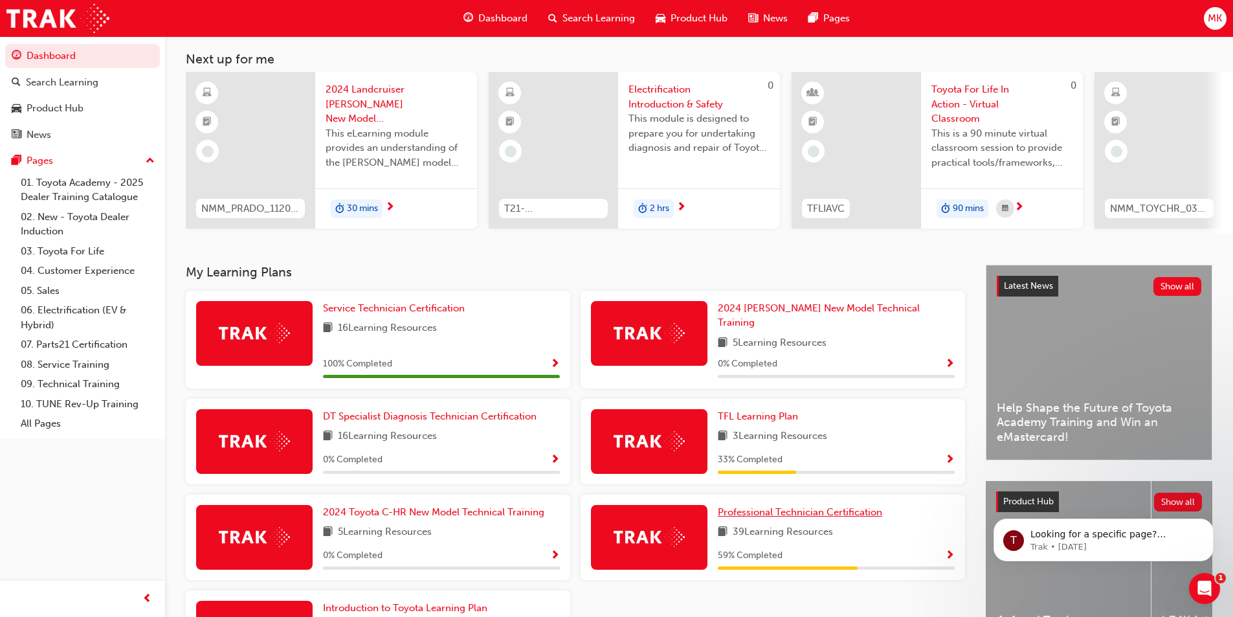
click at [860, 506] on span "Professional Technician Certification" at bounding box center [800, 512] width 164 height 12
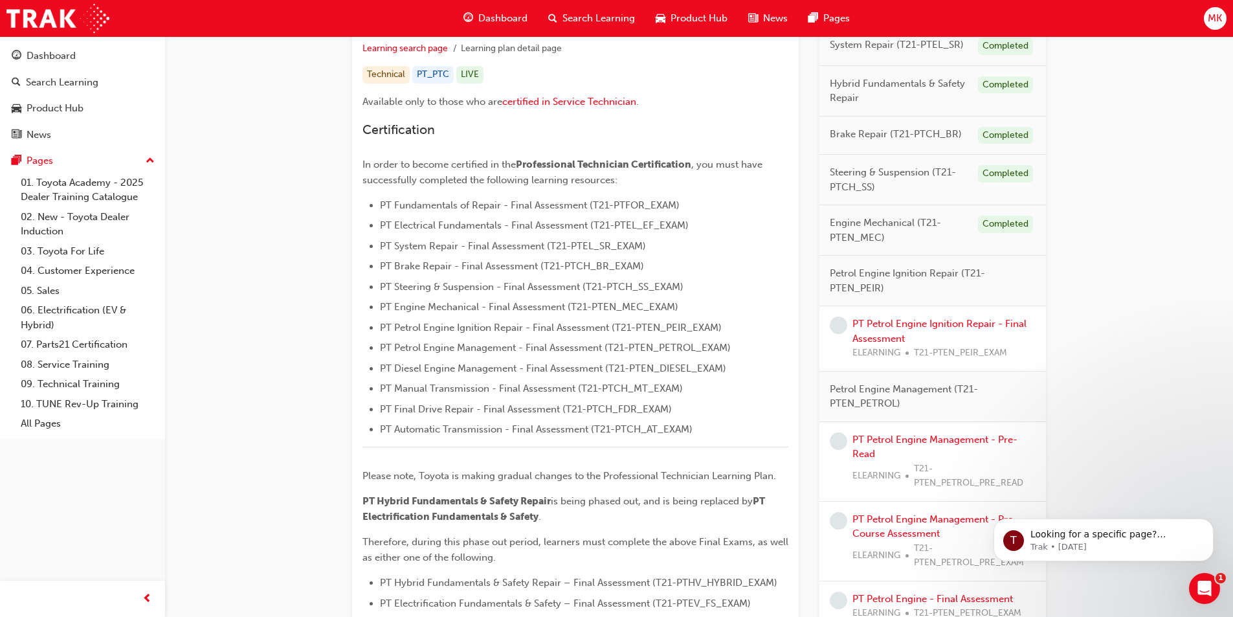
scroll to position [230, 0]
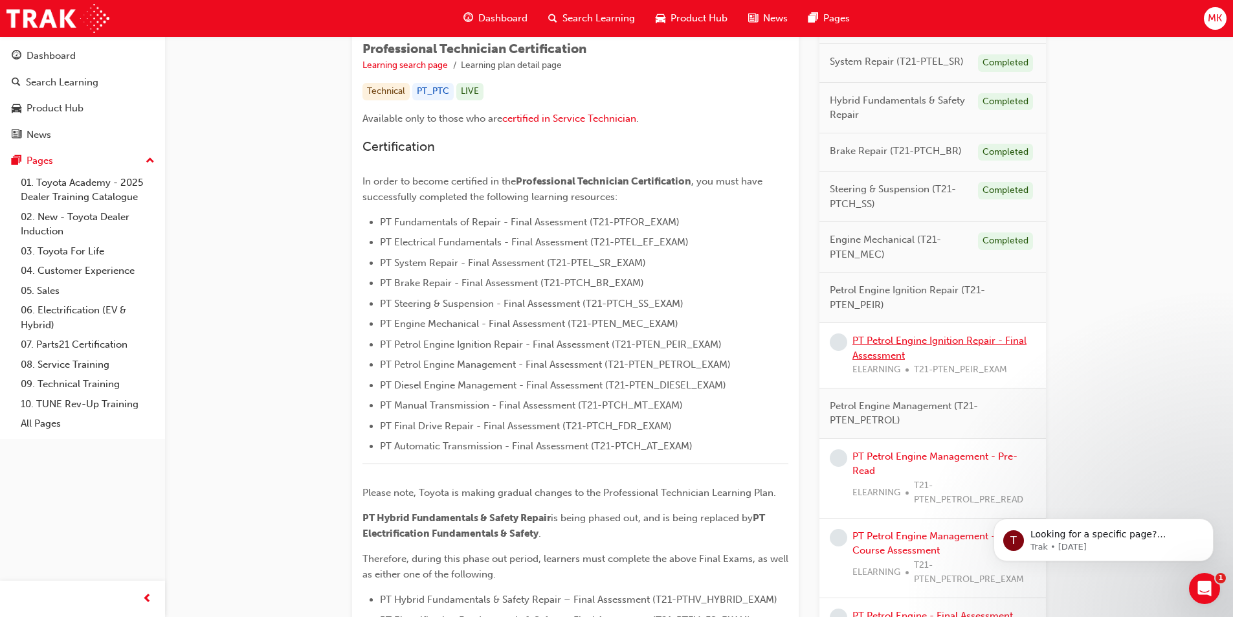
click at [948, 341] on link "PT Petrol Engine Ignition Repair - Final Assessment" at bounding box center [940, 348] width 174 height 27
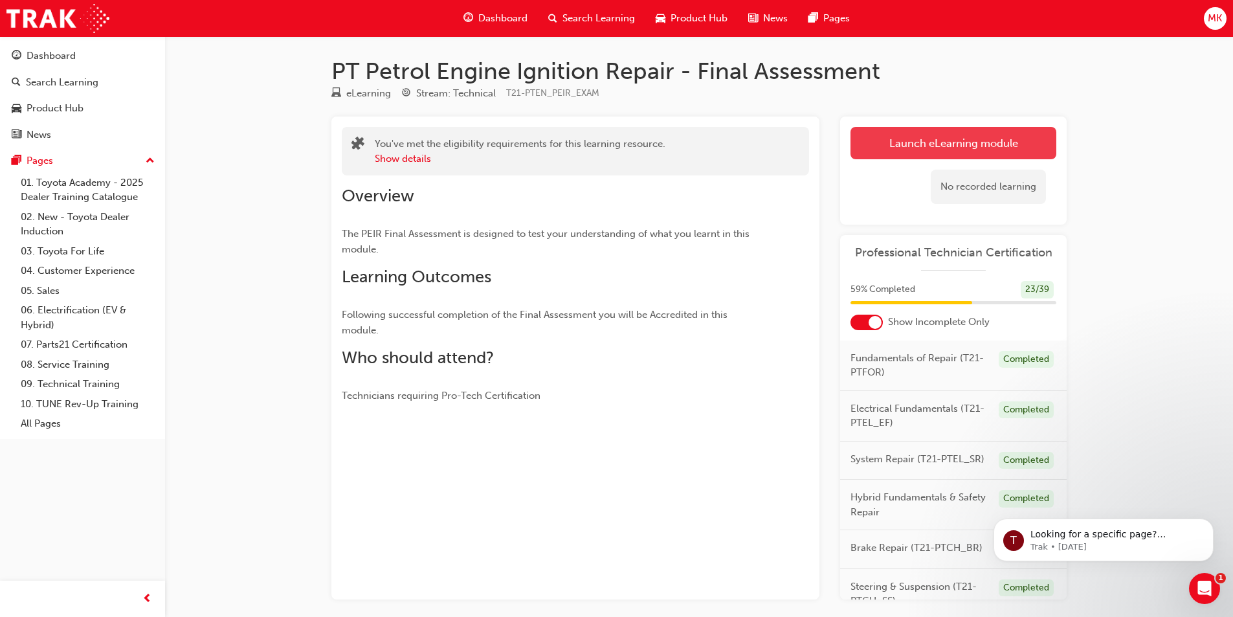
click at [900, 142] on link "Launch eLearning module" at bounding box center [954, 143] width 206 height 32
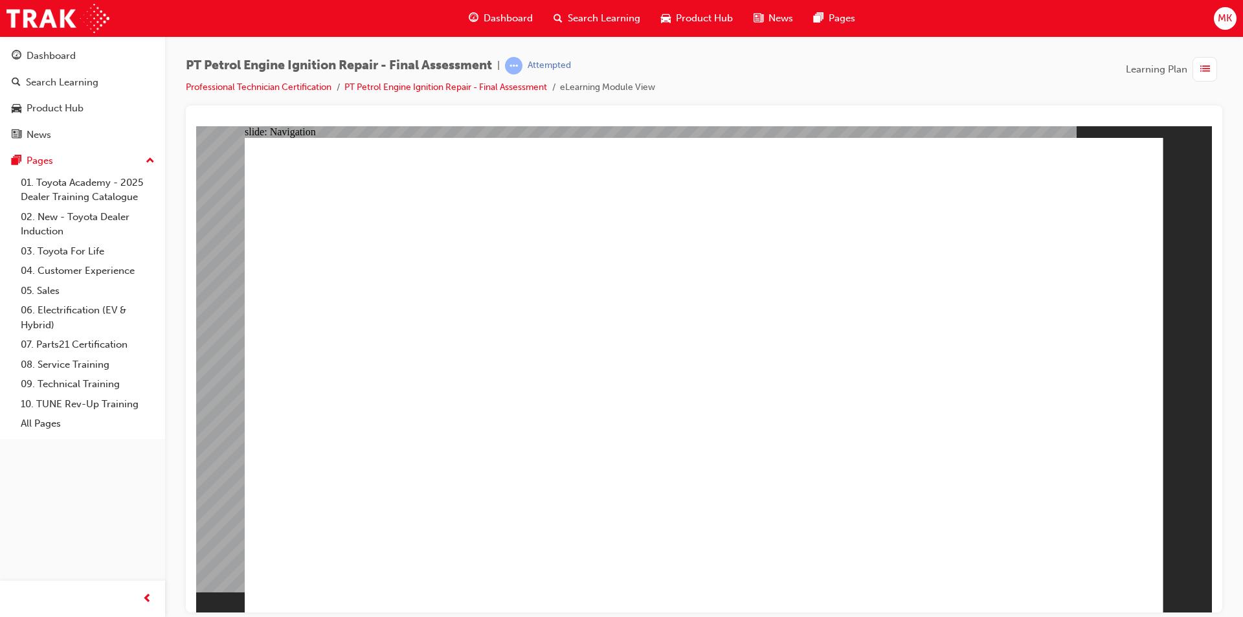
checkbox input "true"
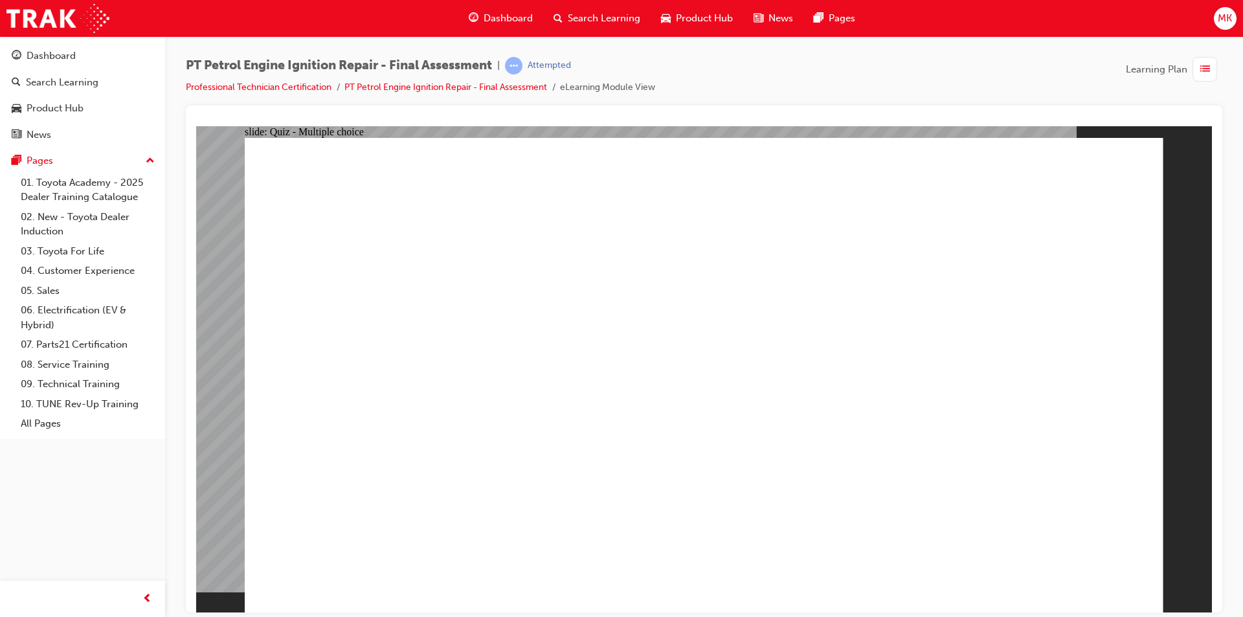
checkbox input "true"
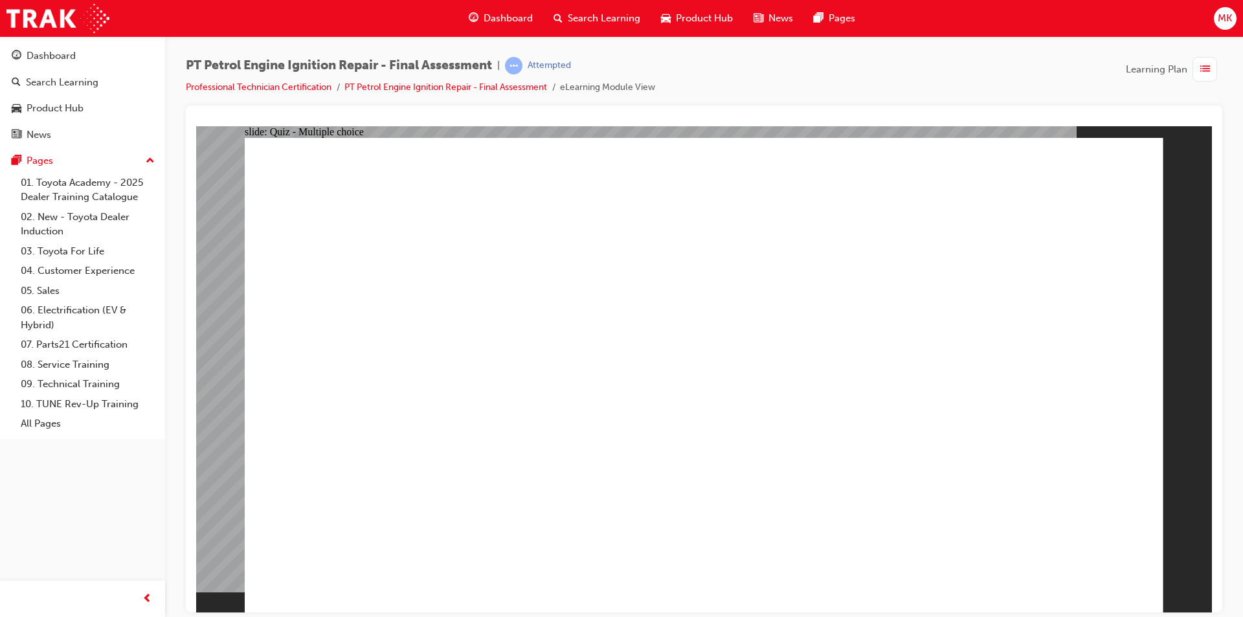
checkbox input "true"
radio input "true"
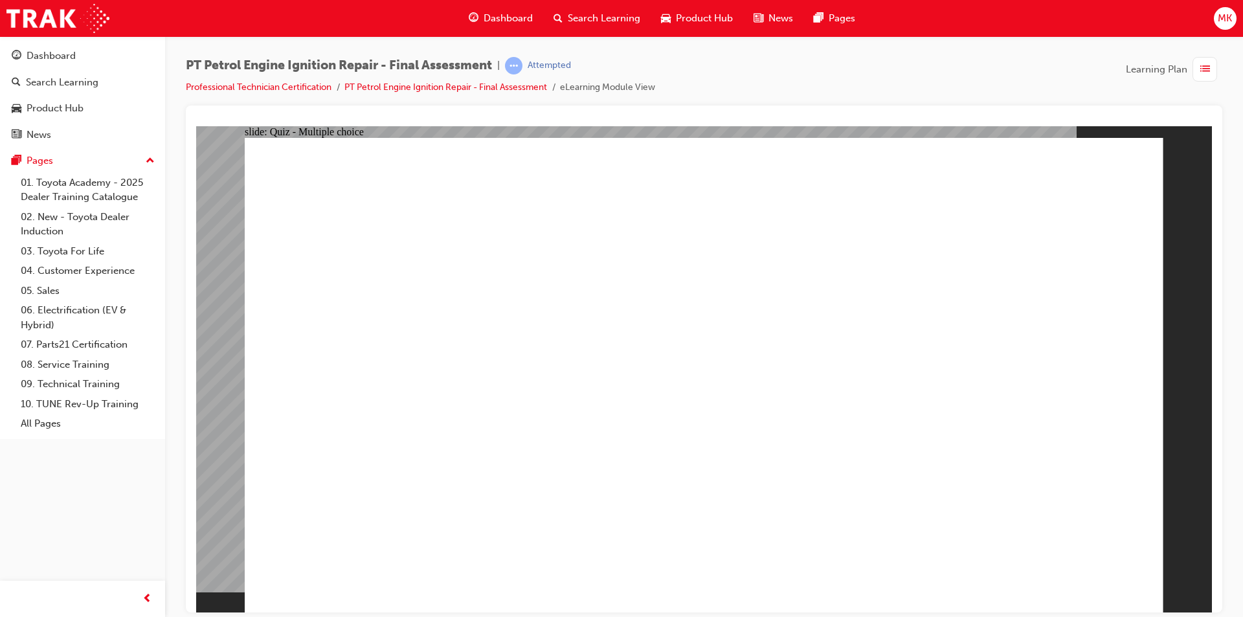
radio input "false"
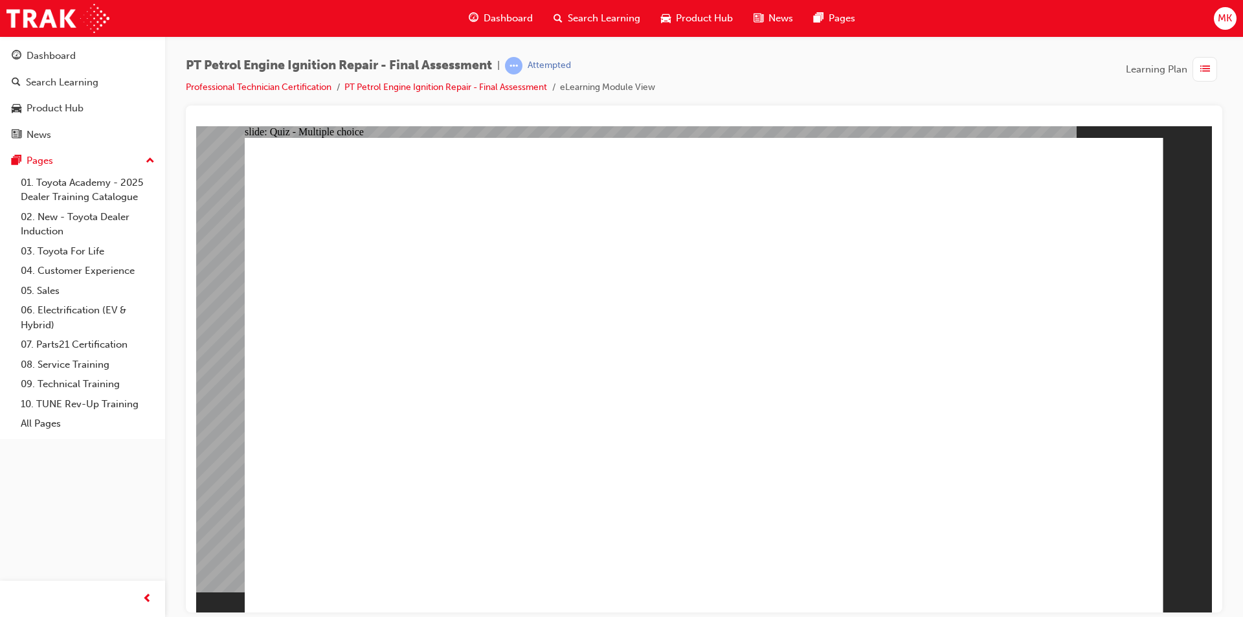
radio input "false"
radio input "true"
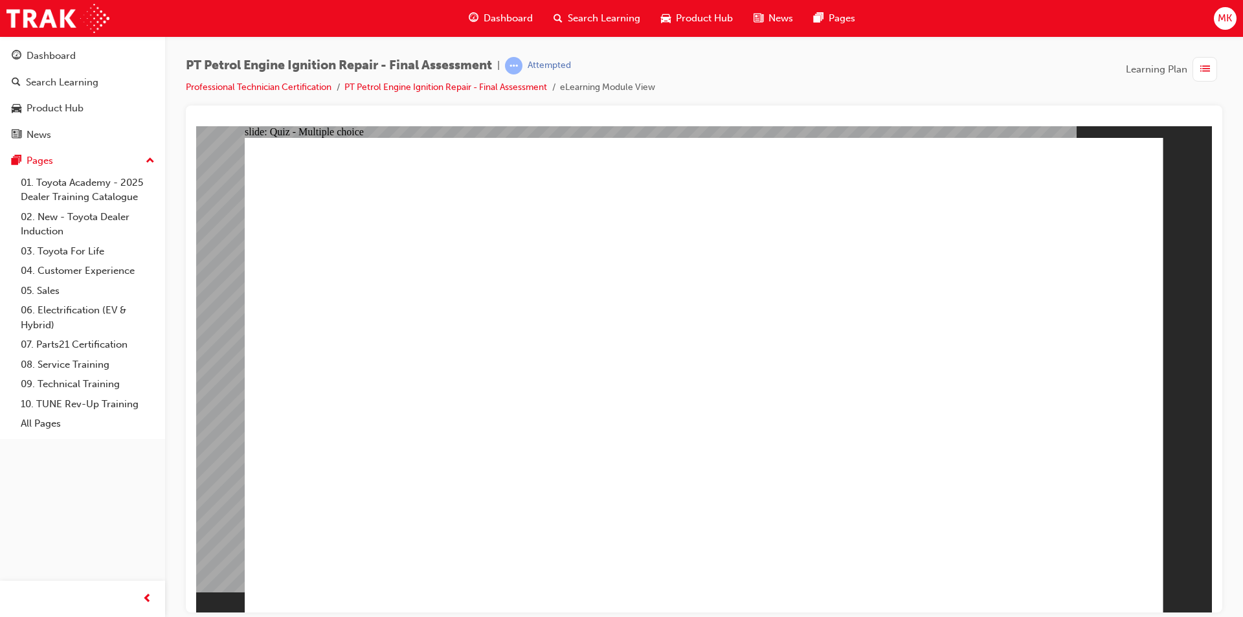
radio input "true"
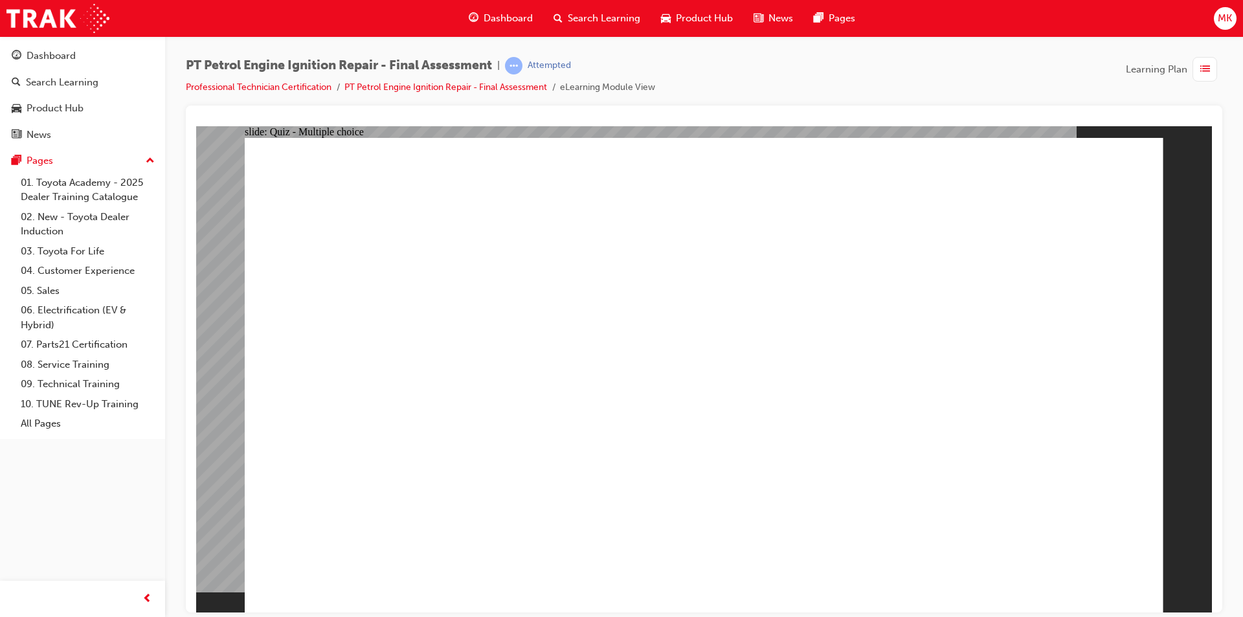
radio input "true"
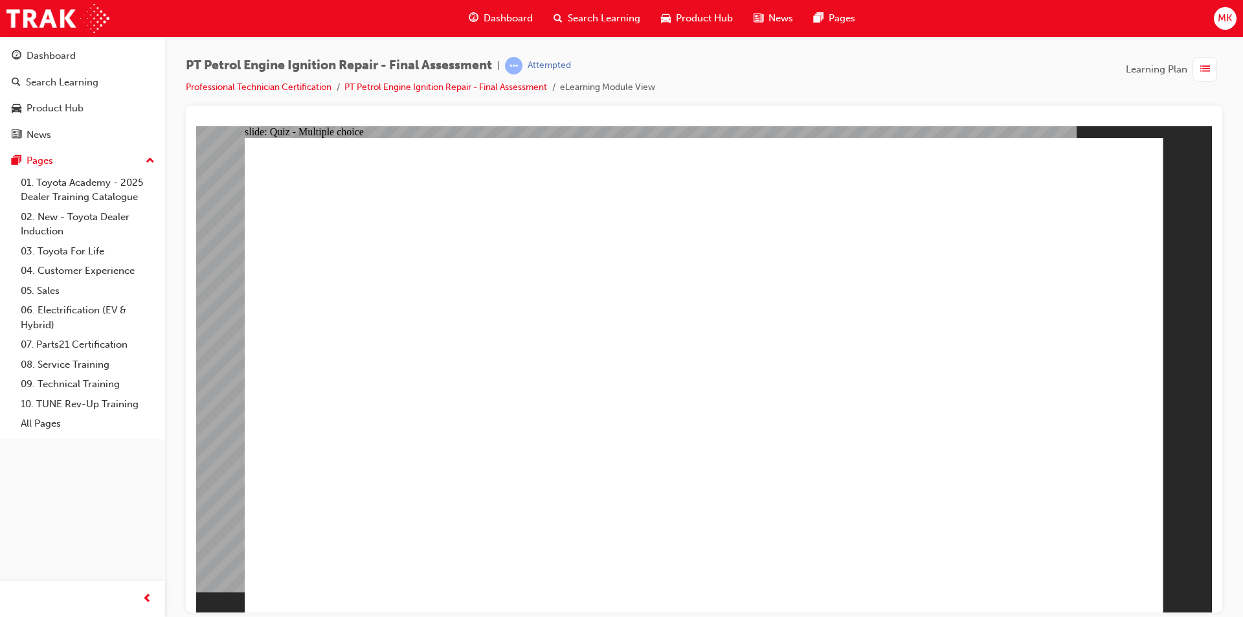
radio input "true"
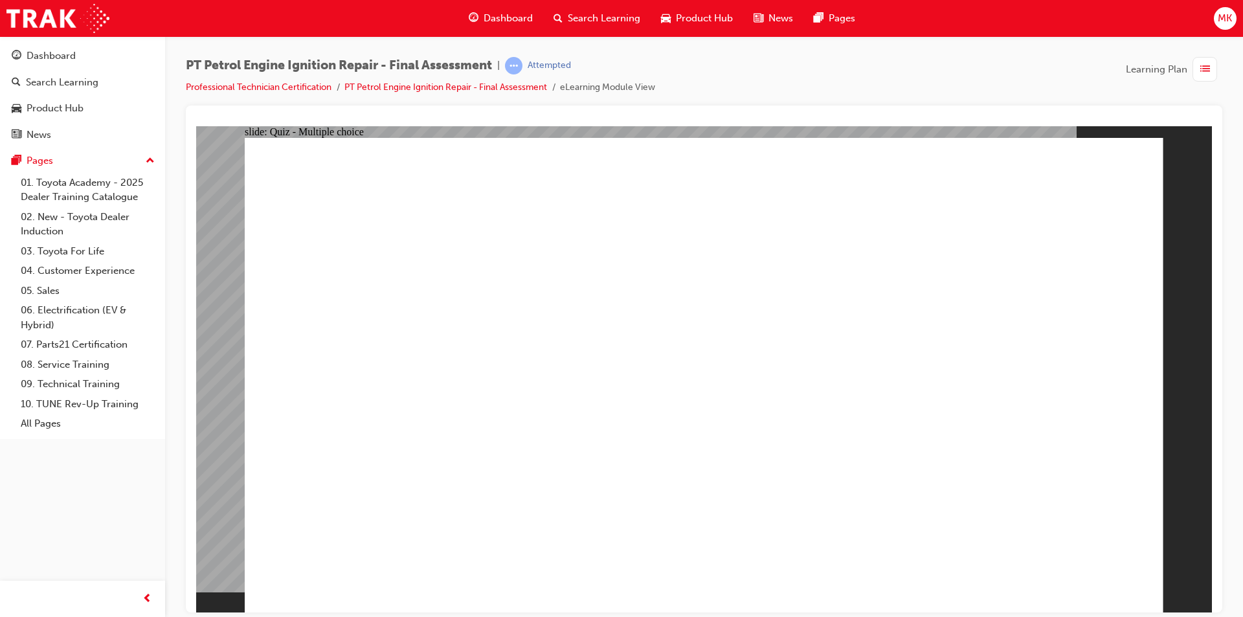
radio input "true"
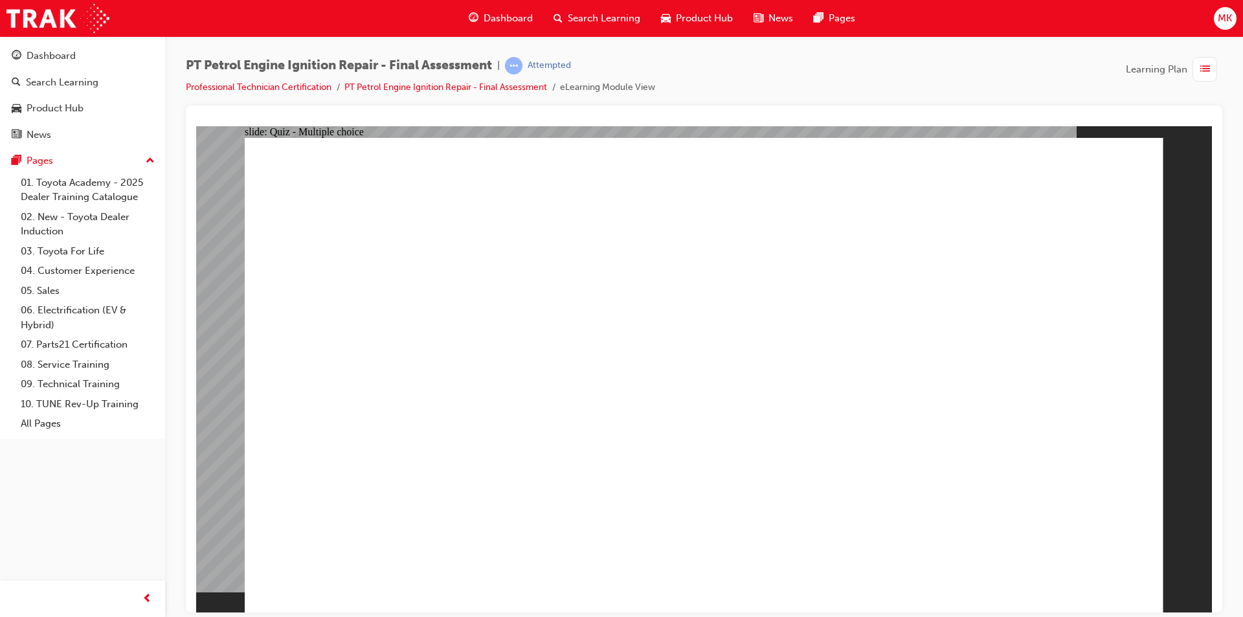
radio input "true"
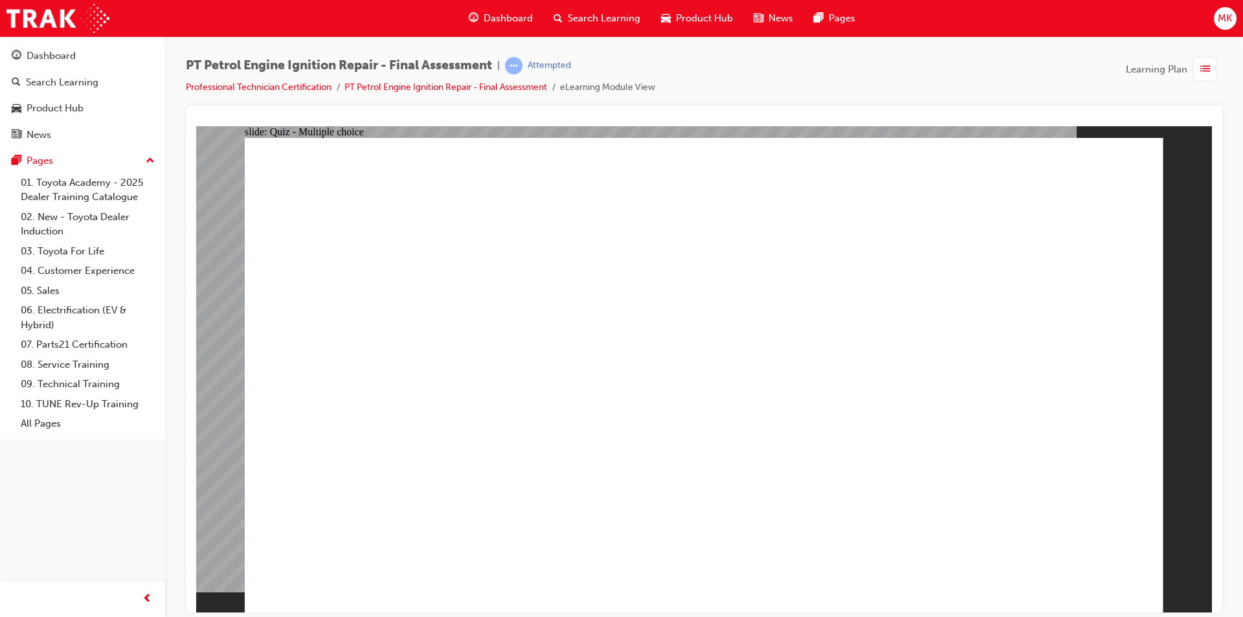
radio input "true"
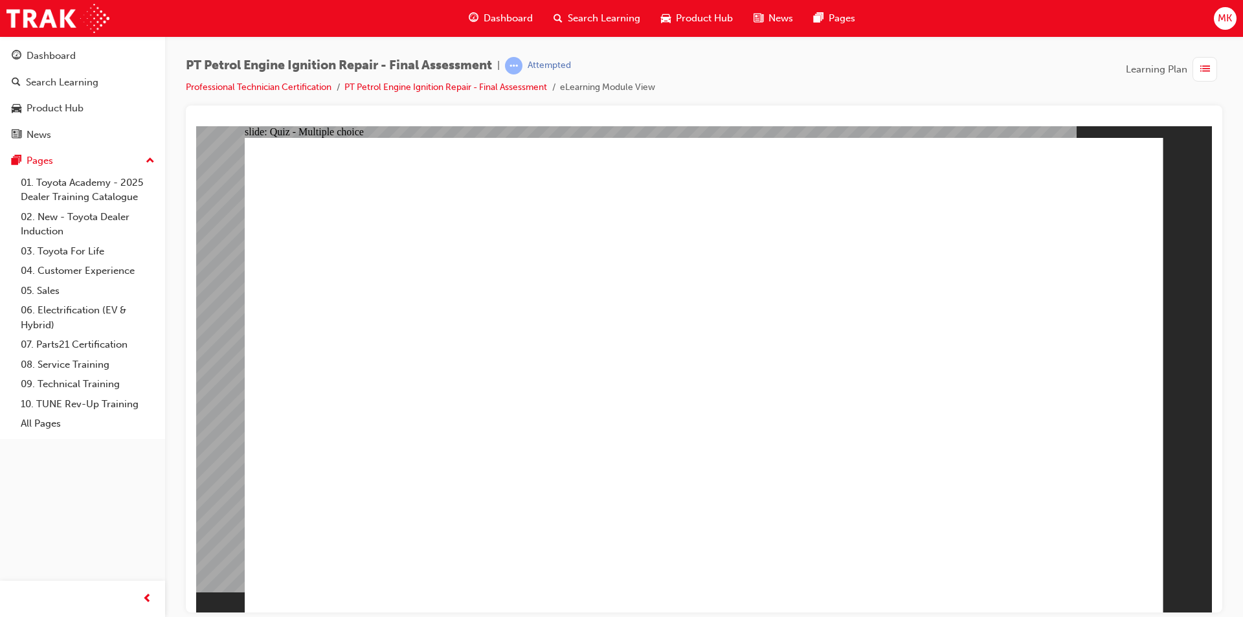
radio input "true"
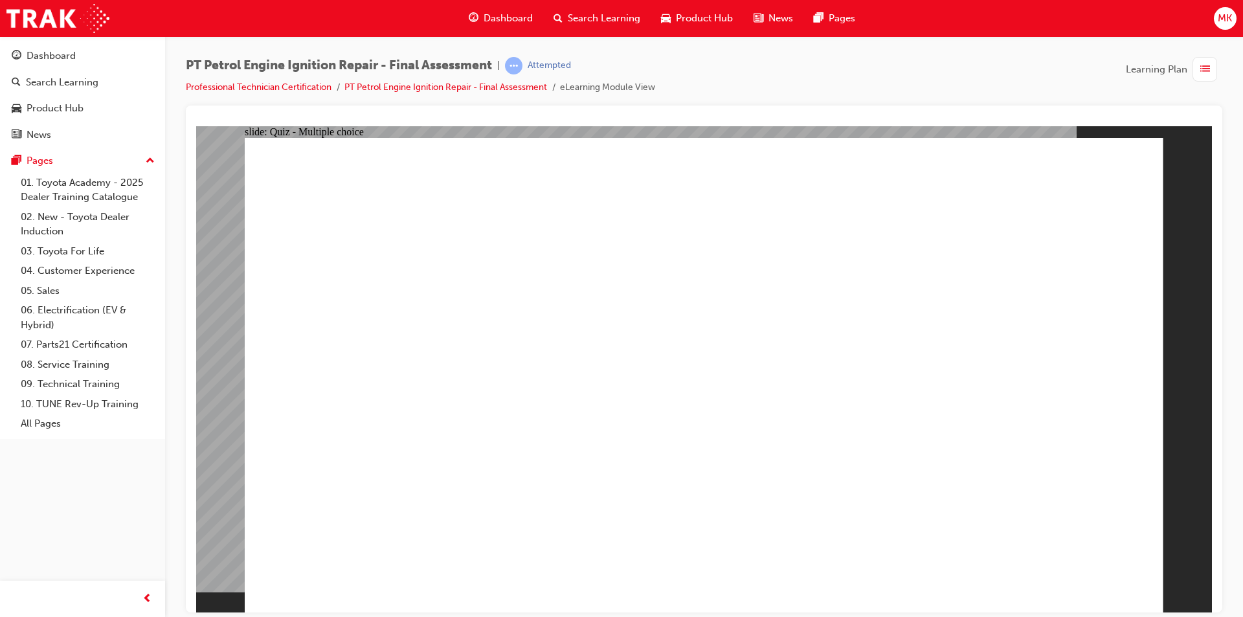
radio input "true"
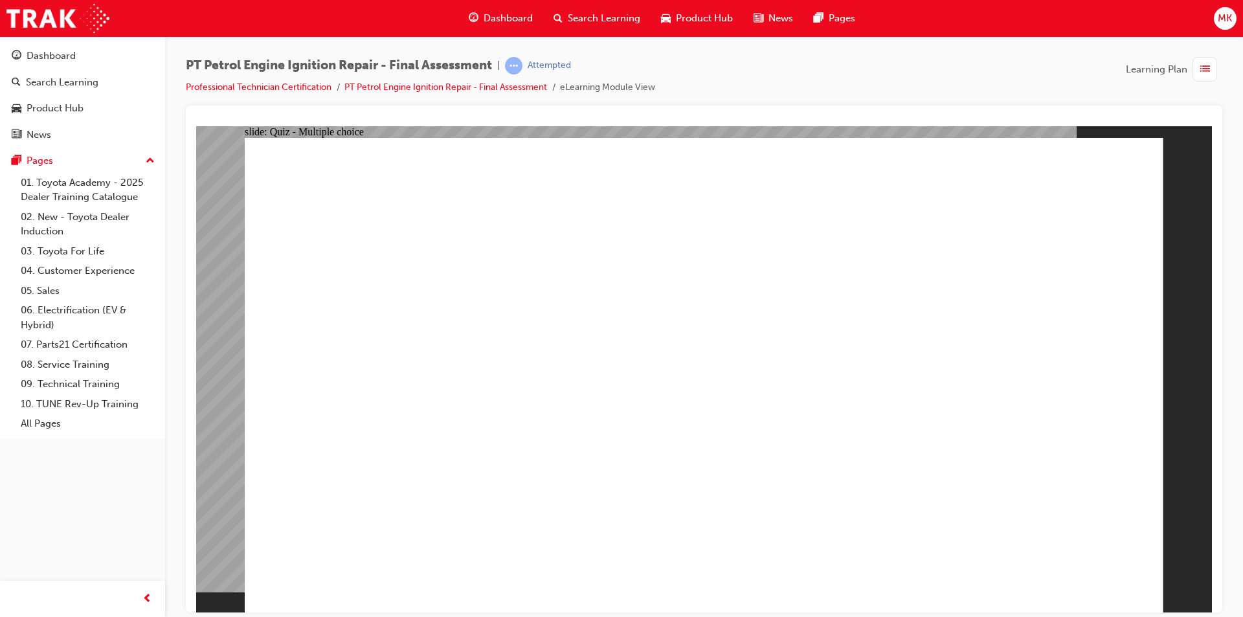
radio input "true"
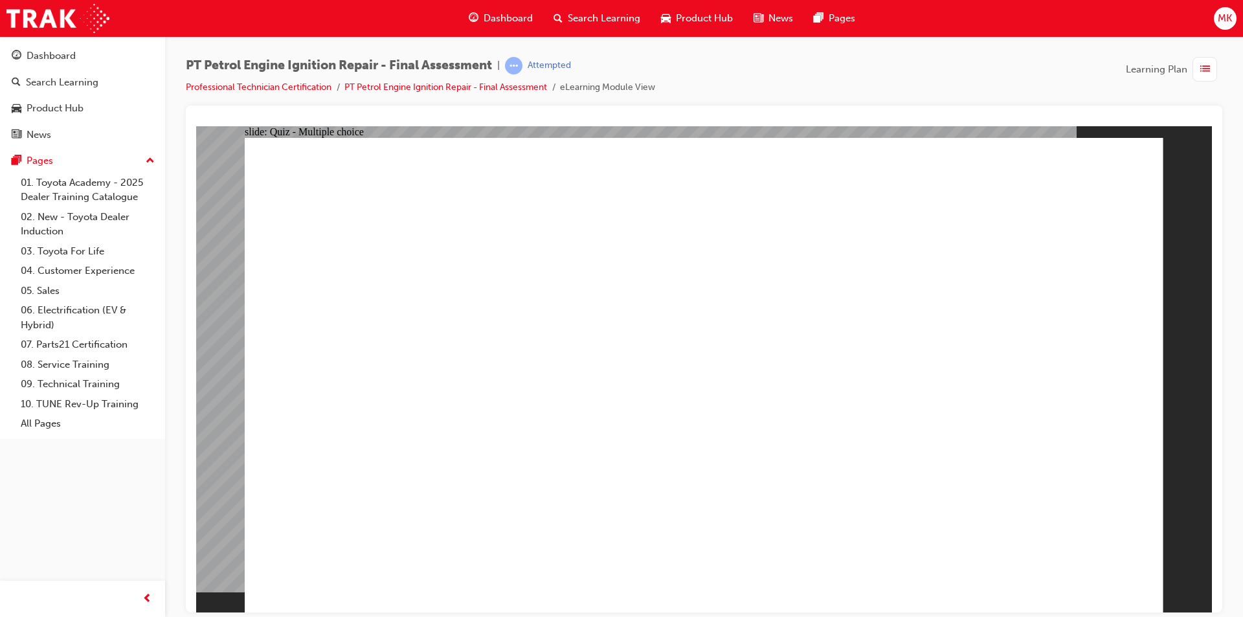
click at [87, 53] on div "Dashboard" at bounding box center [83, 56] width 142 height 16
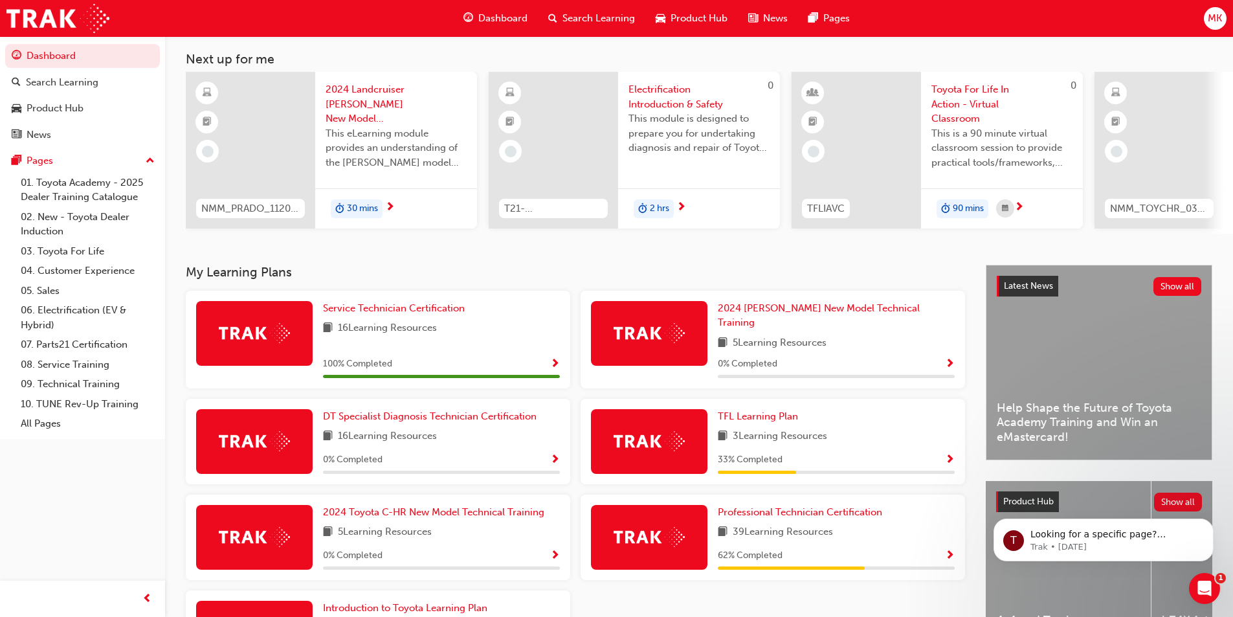
scroll to position [129, 0]
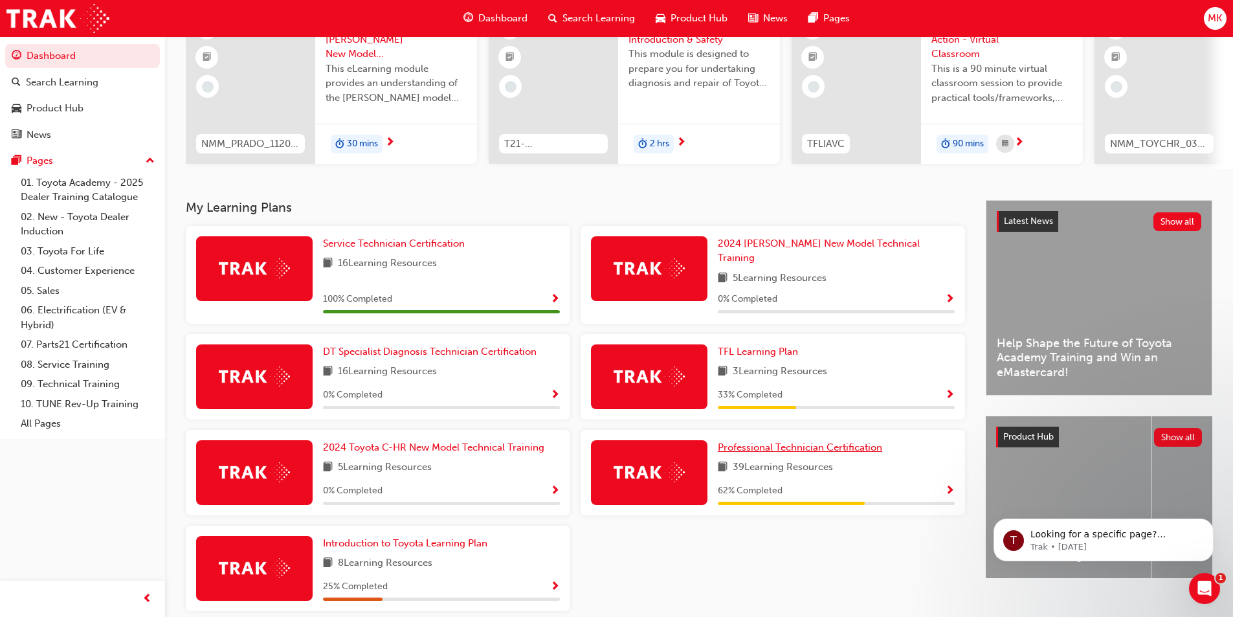
click at [838, 443] on span "Professional Technician Certification" at bounding box center [800, 448] width 164 height 12
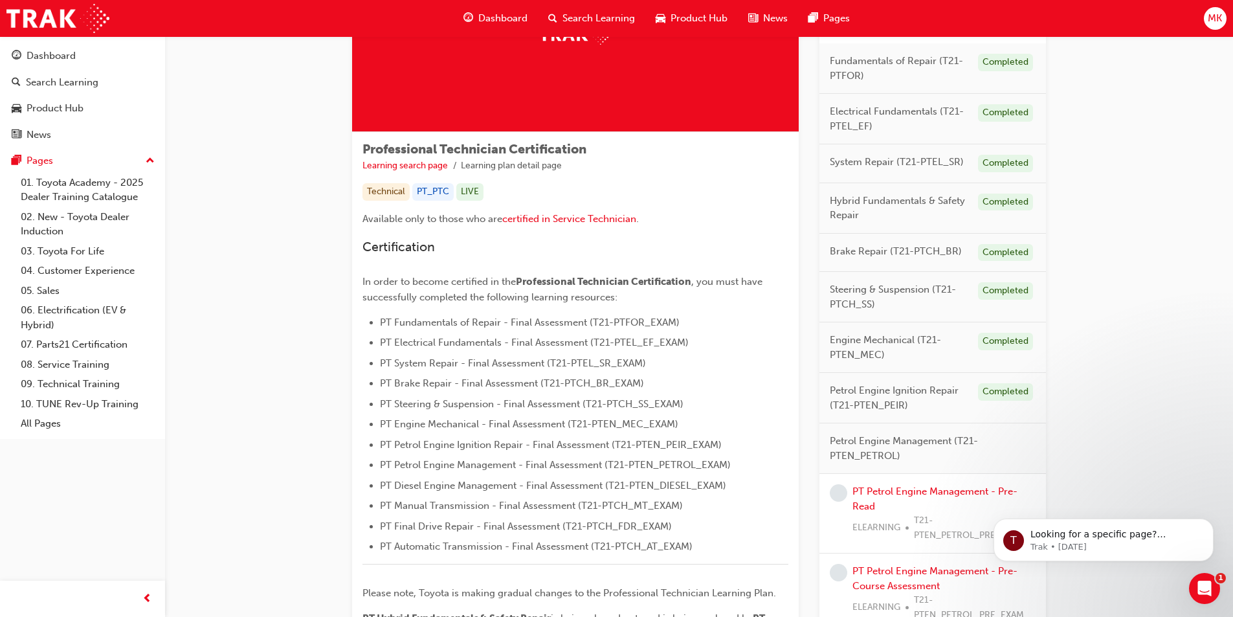
scroll to position [194, 0]
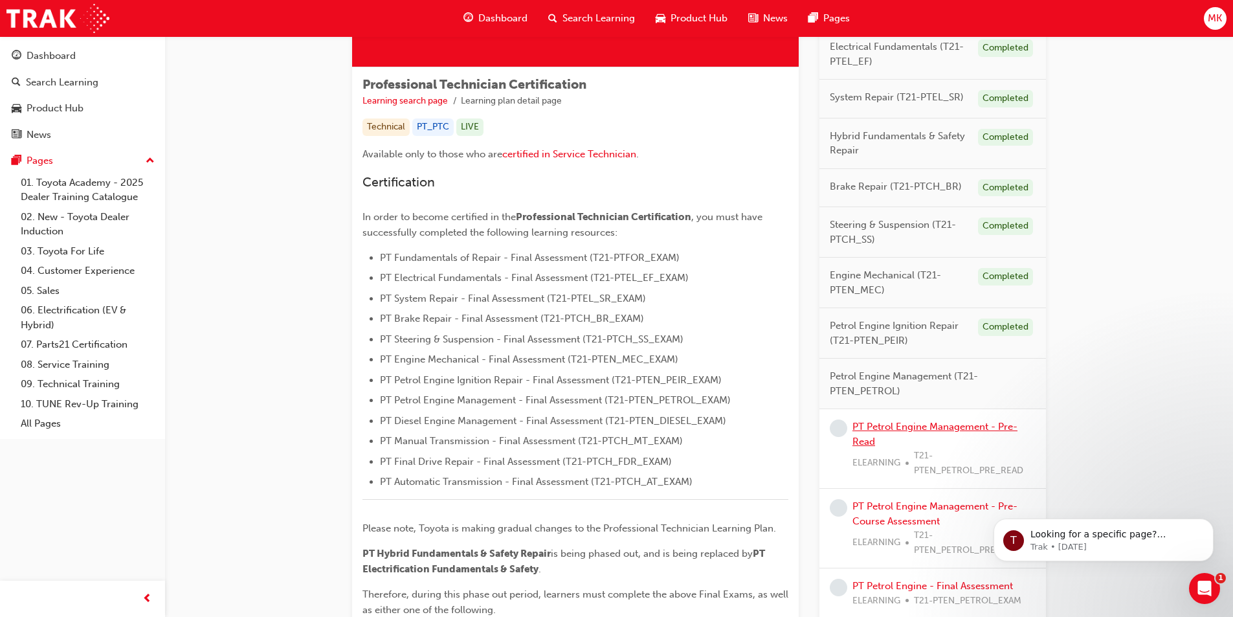
click at [978, 428] on link "PT Petrol Engine Management - Pre-Read" at bounding box center [935, 434] width 165 height 27
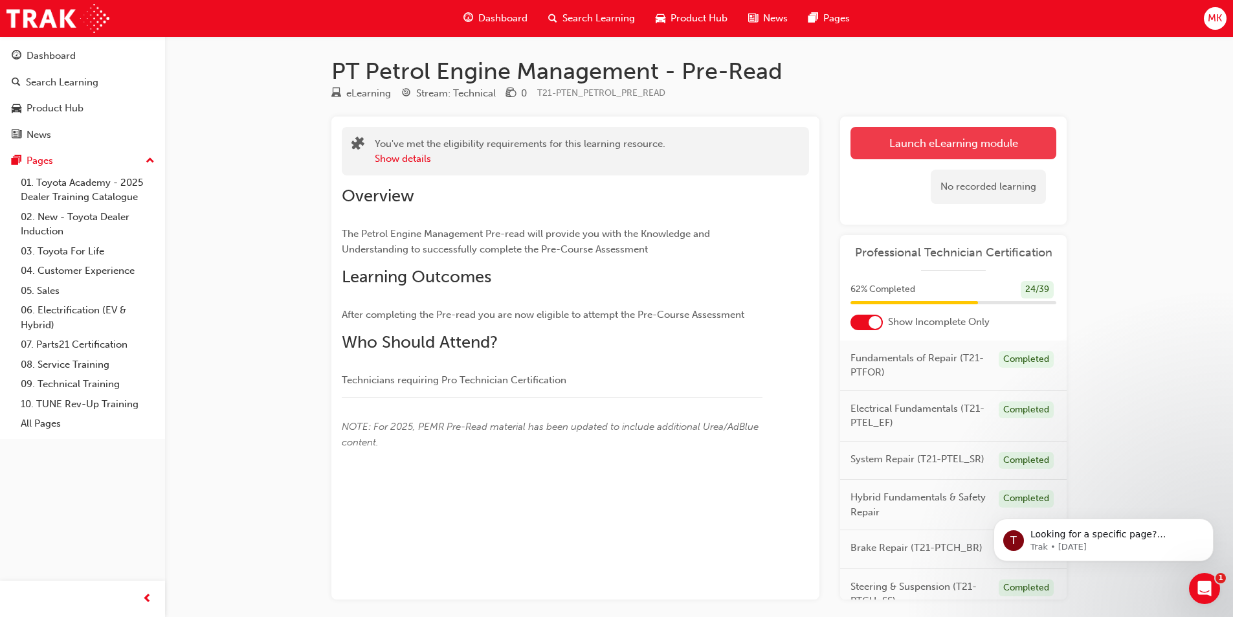
click at [877, 145] on link "Launch eLearning module" at bounding box center [954, 143] width 206 height 32
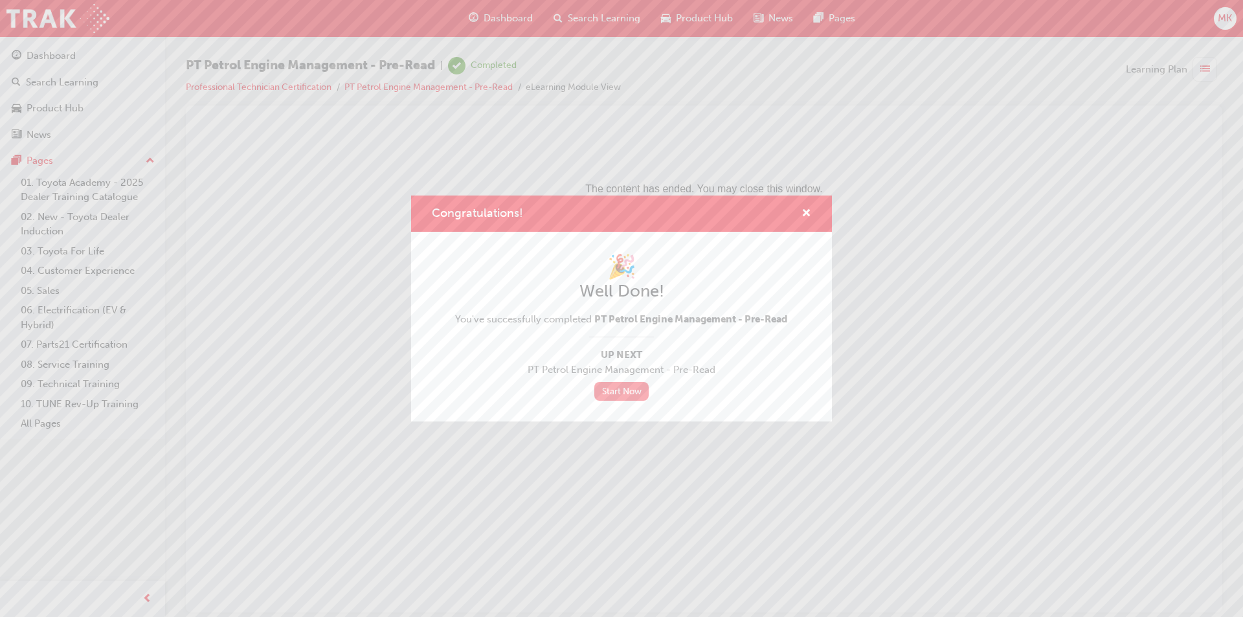
click at [609, 397] on link "Start Now" at bounding box center [621, 391] width 54 height 19
click at [804, 214] on span "cross-icon" at bounding box center [807, 214] width 10 height 12
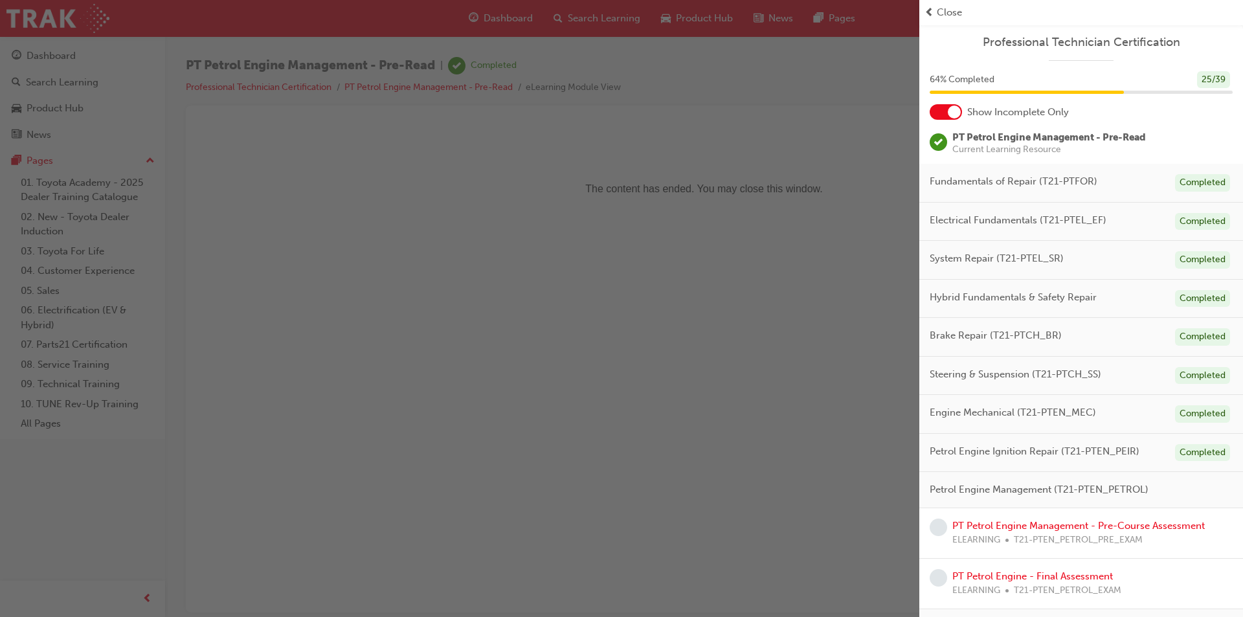
click at [936, 5] on div "Close" at bounding box center [1081, 12] width 313 height 15
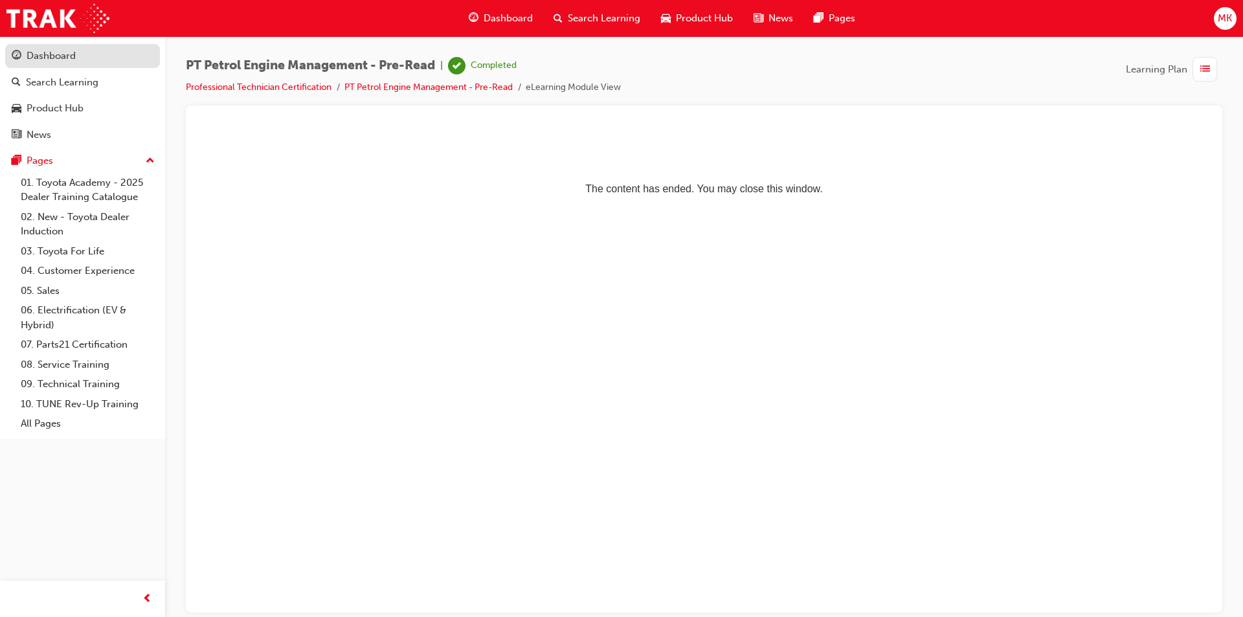
click at [40, 49] on div "Dashboard" at bounding box center [51, 56] width 49 height 15
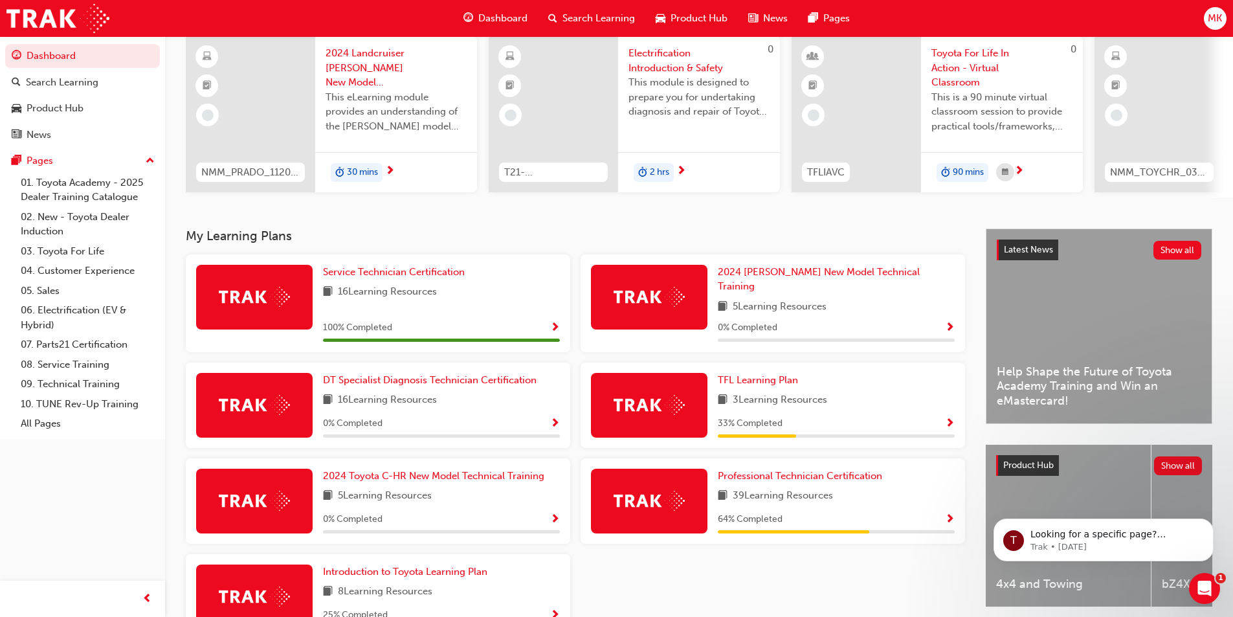
scroll to position [129, 0]
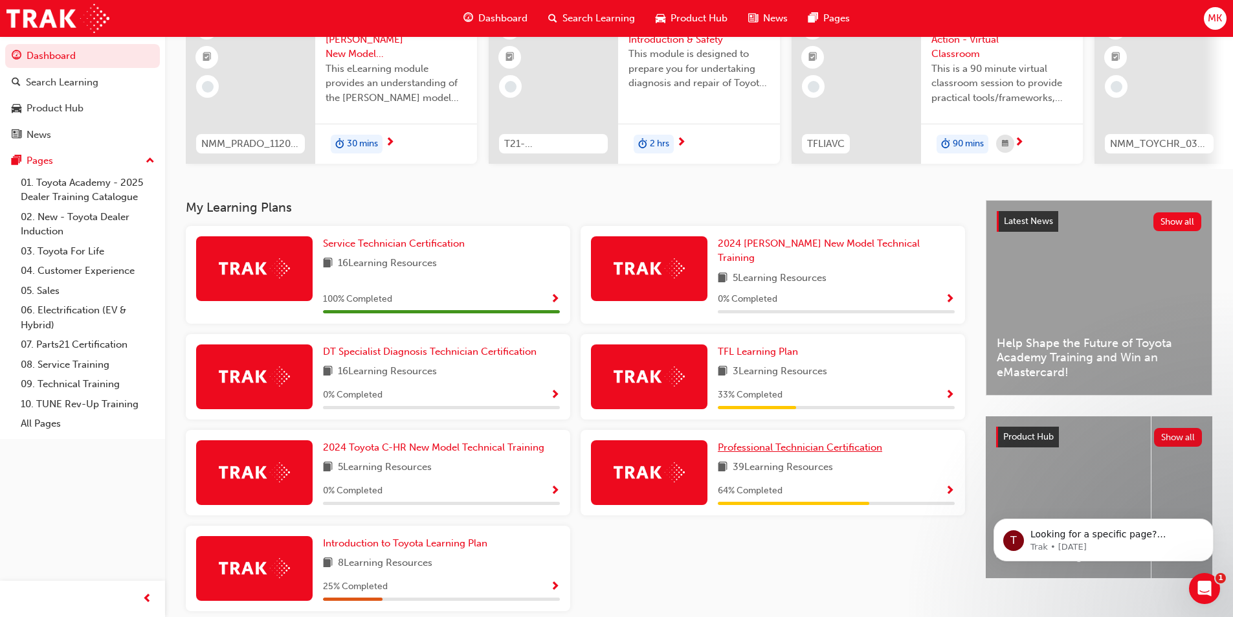
click at [838, 445] on span "Professional Technician Certification" at bounding box center [800, 448] width 164 height 12
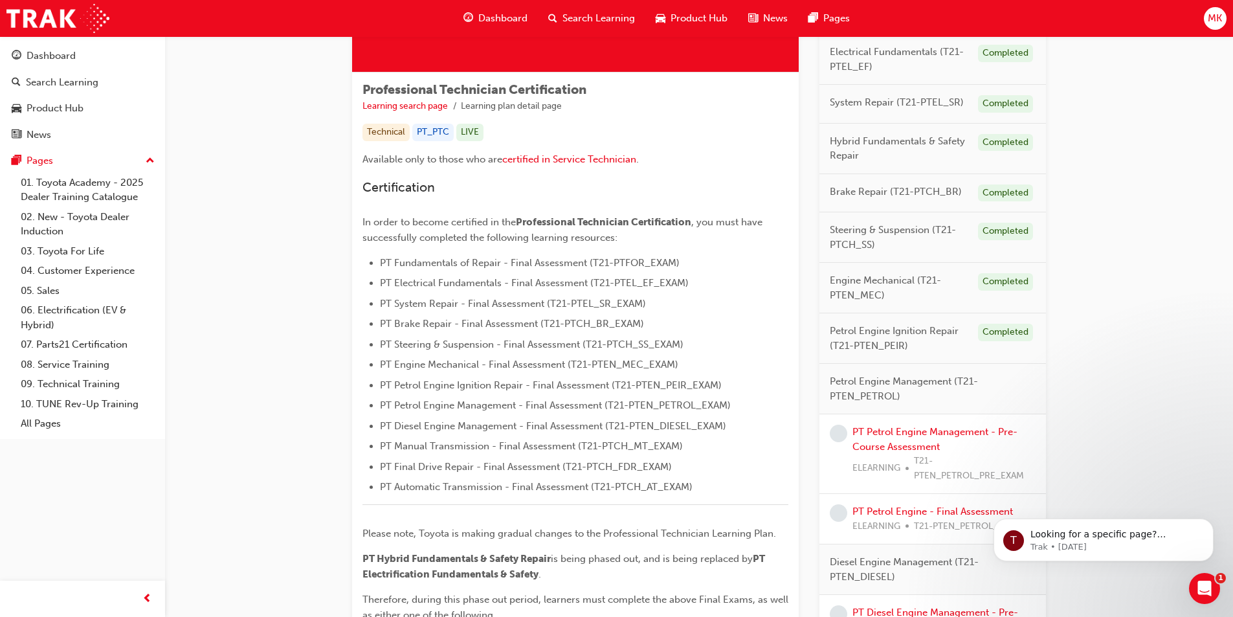
scroll to position [194, 0]
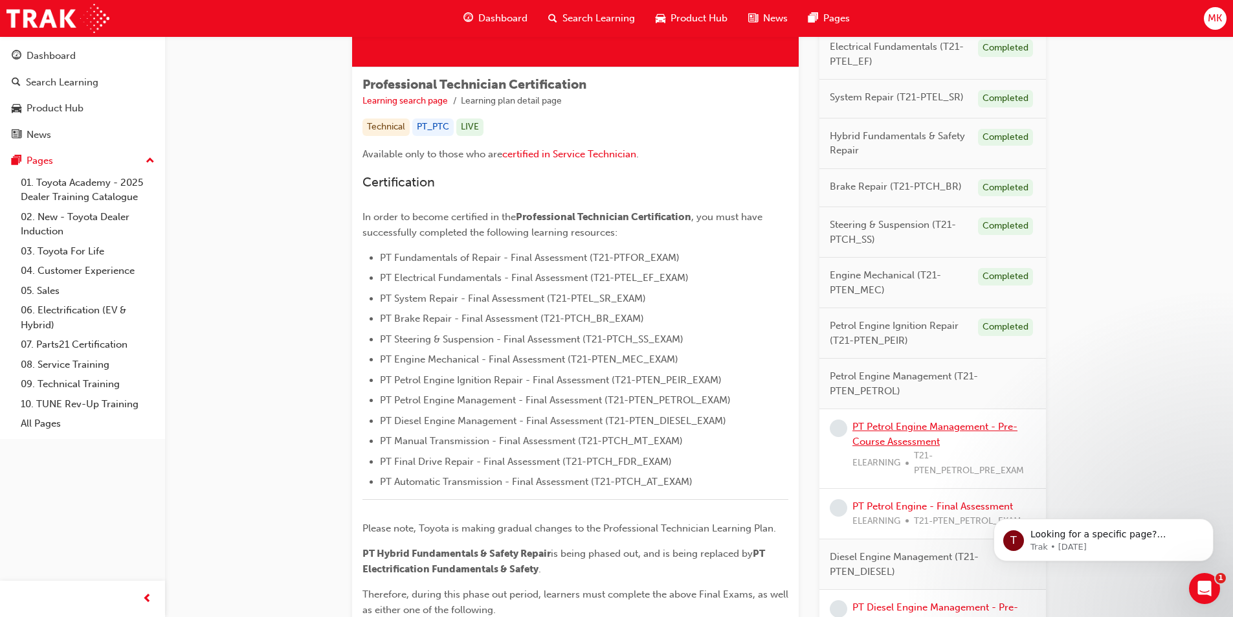
click at [892, 438] on link "PT Petrol Engine Management - Pre-Course Assessment" at bounding box center [935, 434] width 165 height 27
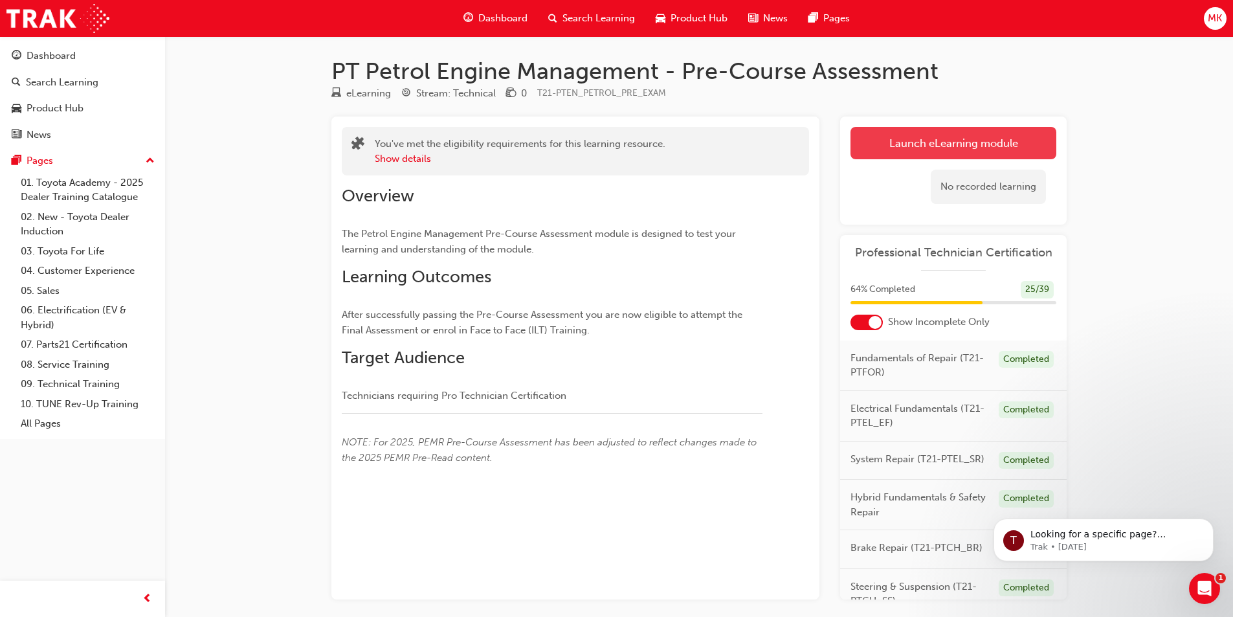
click at [917, 148] on link "Launch eLearning module" at bounding box center [954, 143] width 206 height 32
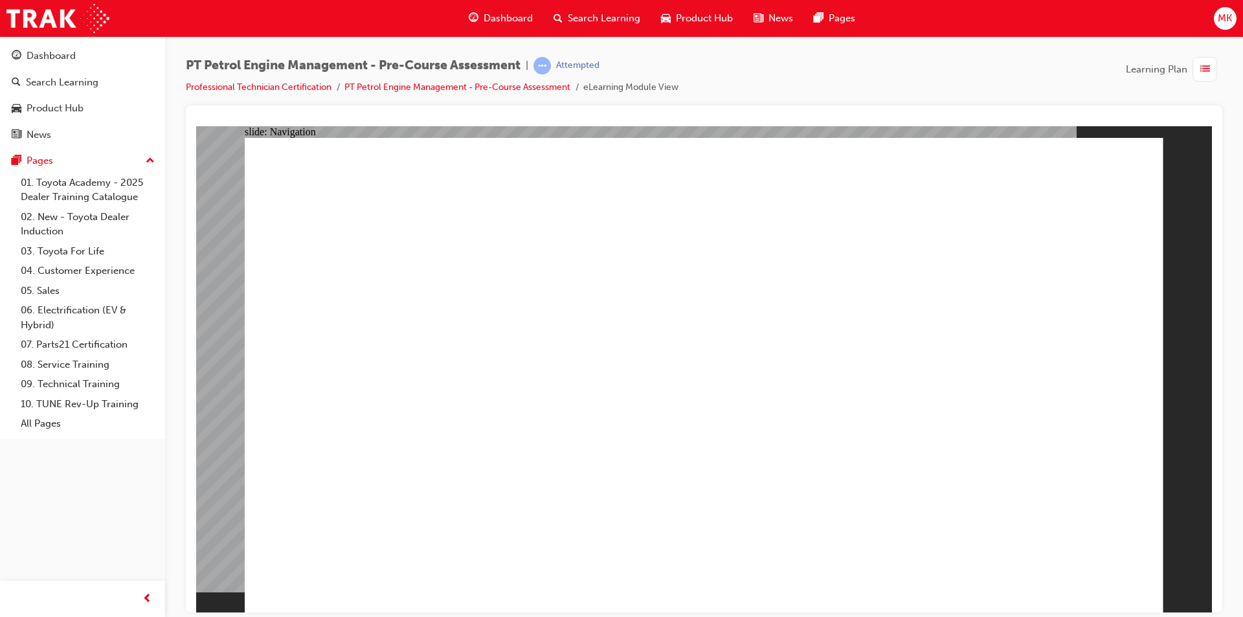
click at [40, 53] on div "Dashboard" at bounding box center [51, 56] width 49 height 15
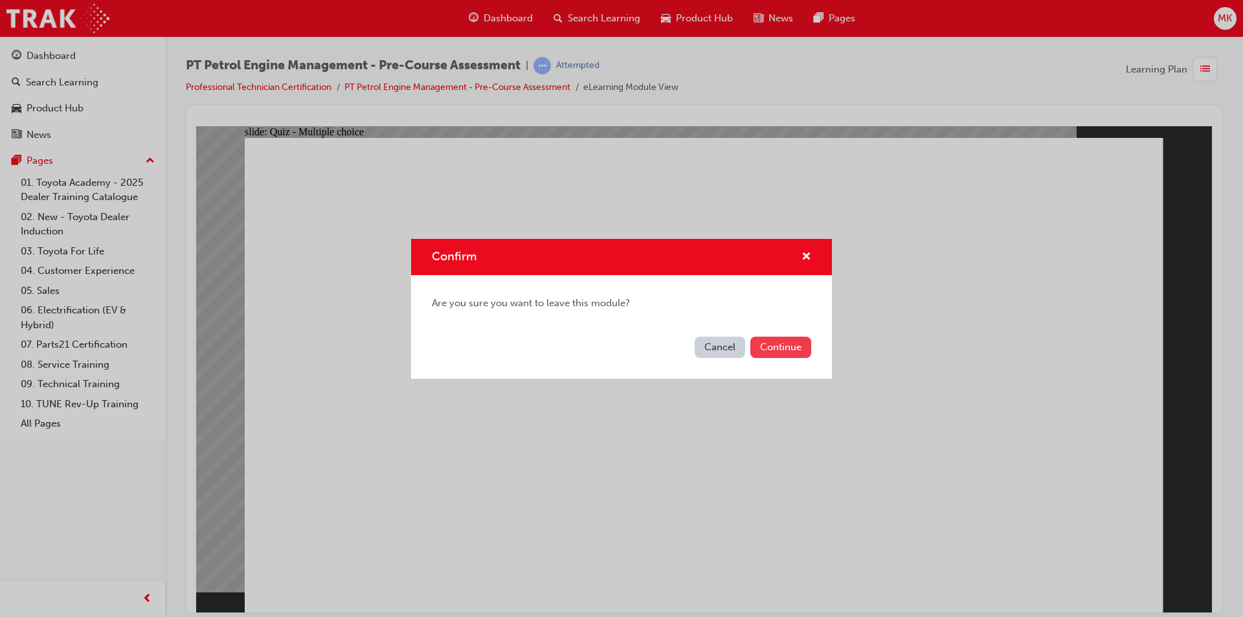
click at [776, 346] on button "Continue" at bounding box center [780, 347] width 61 height 21
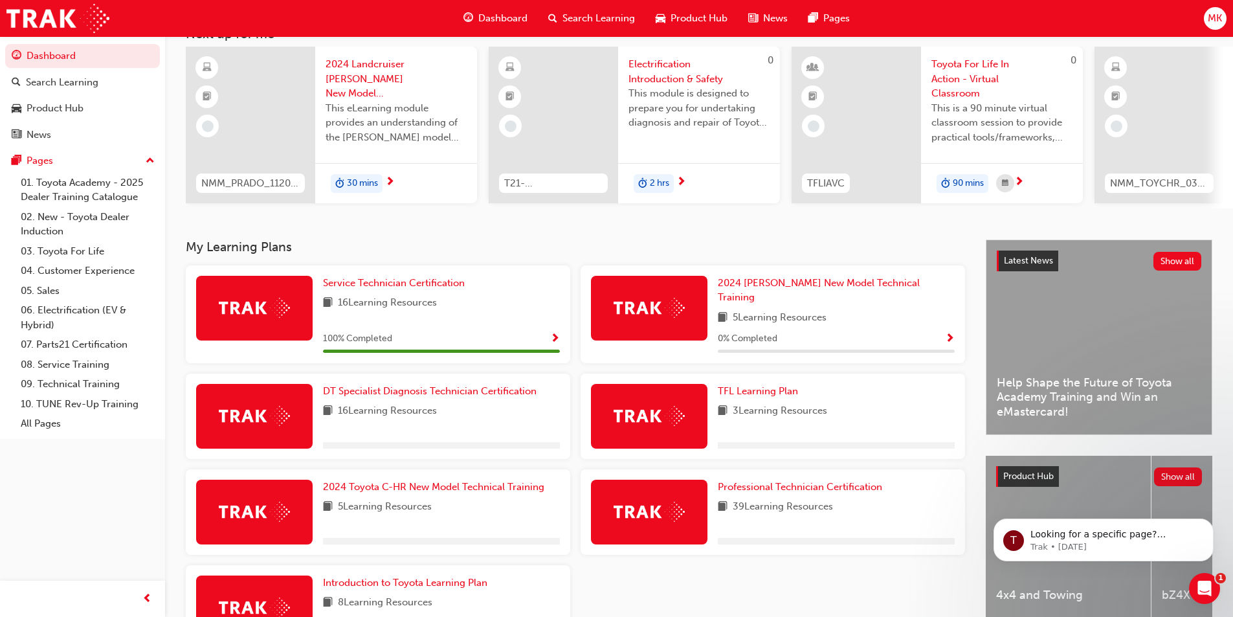
scroll to position [129, 0]
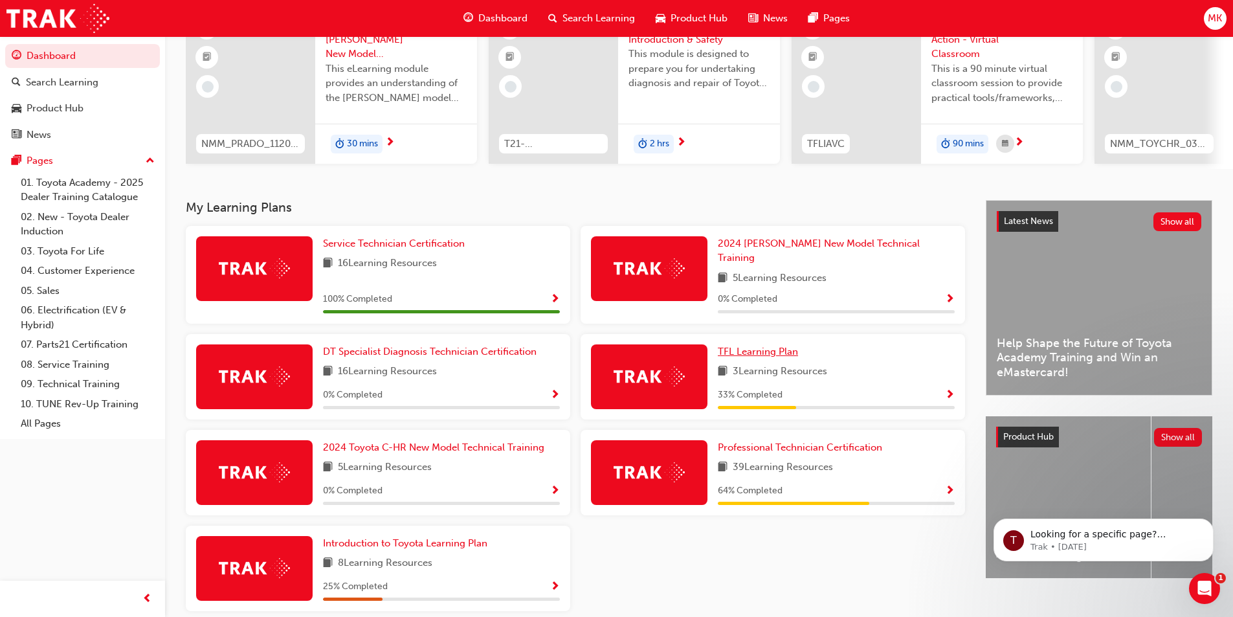
click at [778, 346] on span "TFL Learning Plan" at bounding box center [758, 352] width 80 height 12
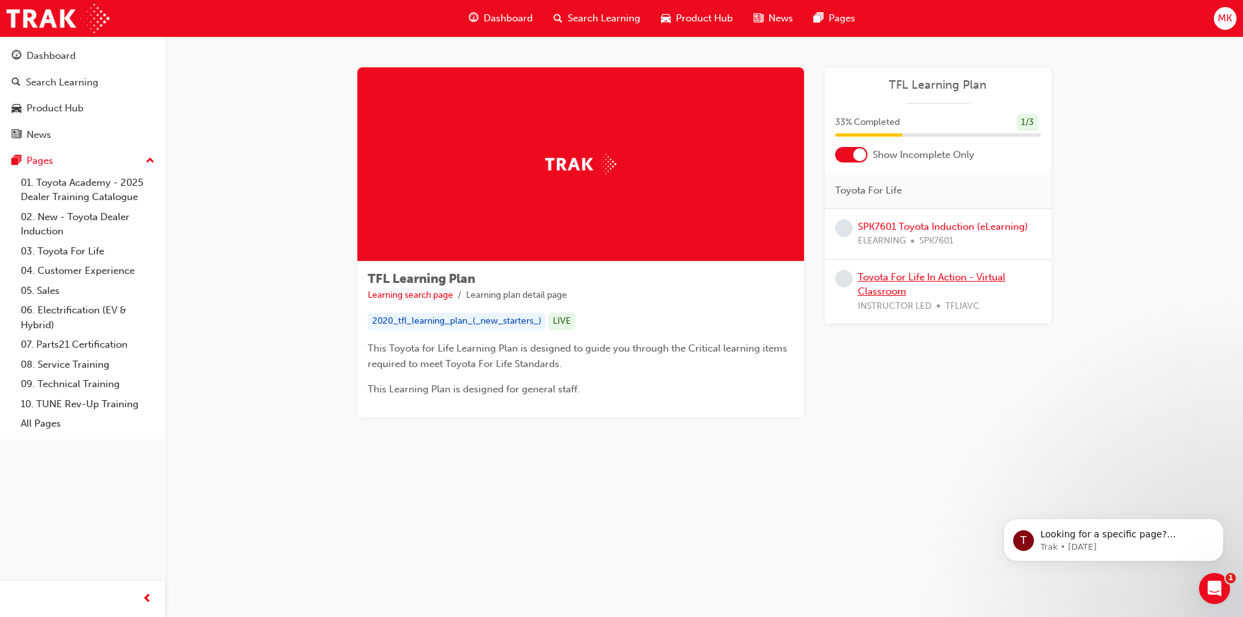
click at [925, 276] on link "Toyota For Life In Action - Virtual Classroom" at bounding box center [932, 284] width 148 height 27
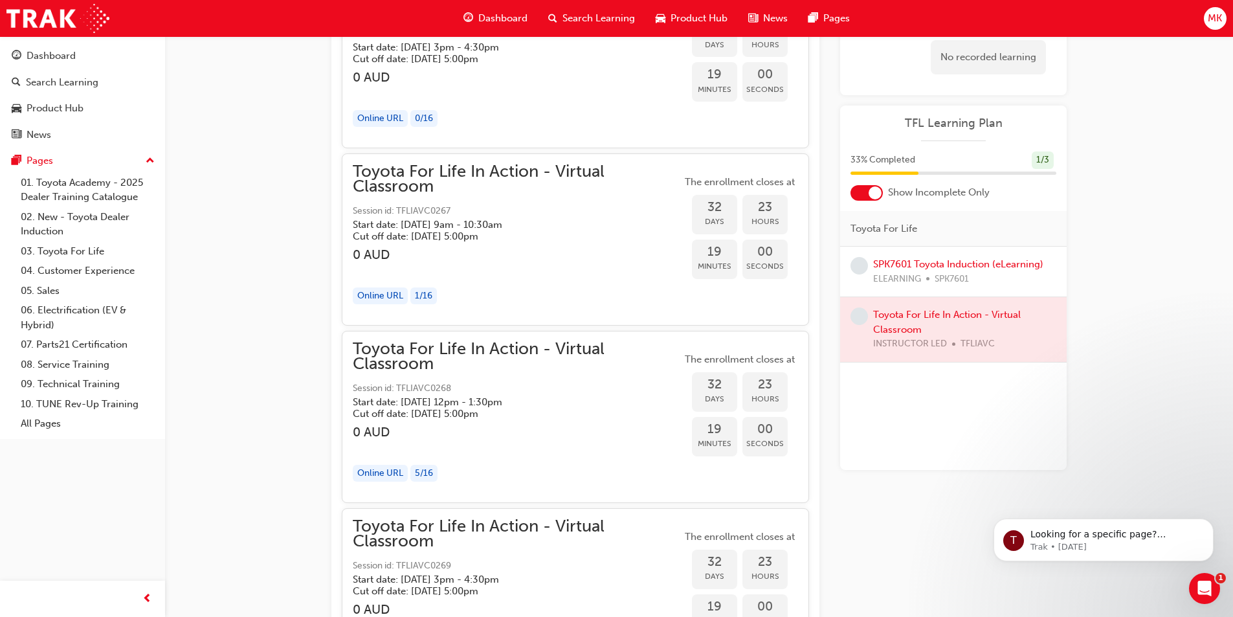
scroll to position [12460, 0]
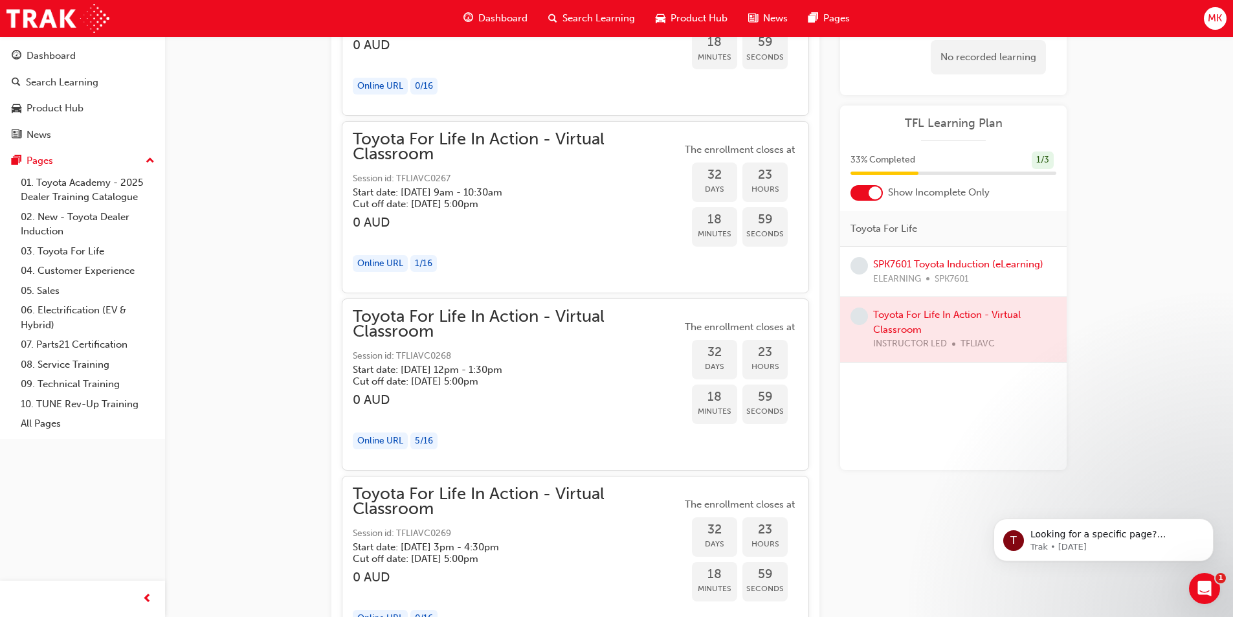
drag, startPoint x: 1237, startPoint y: 267, endPoint x: 21, endPoint y: 69, distance: 1231.3
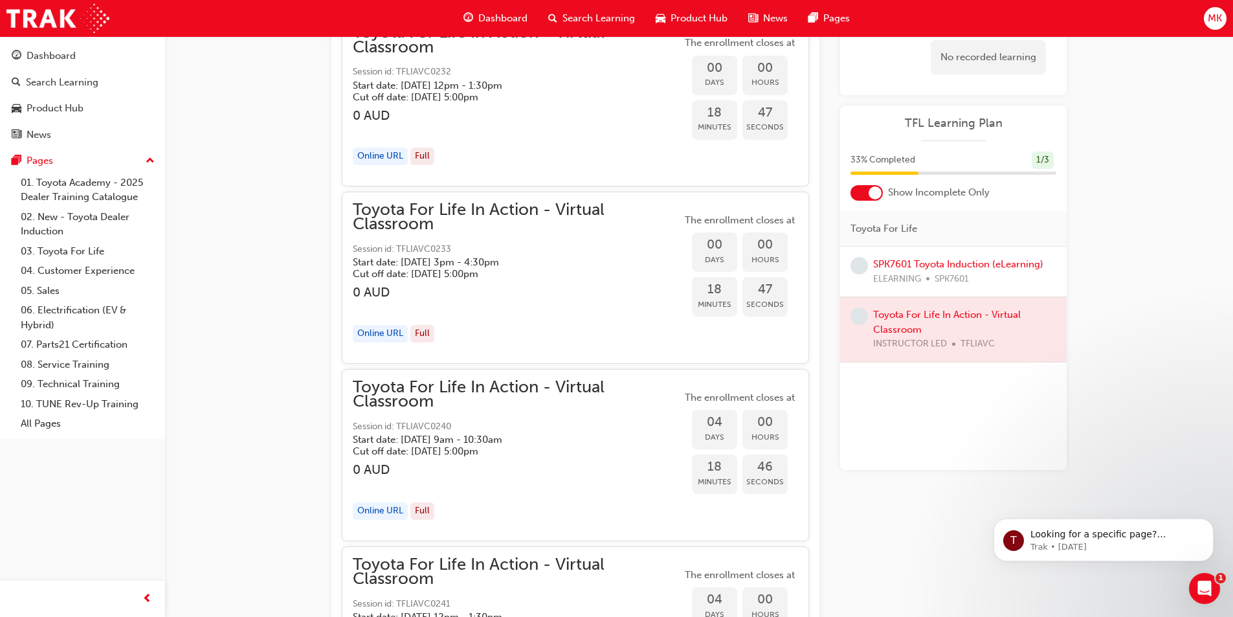
scroll to position [0, 0]
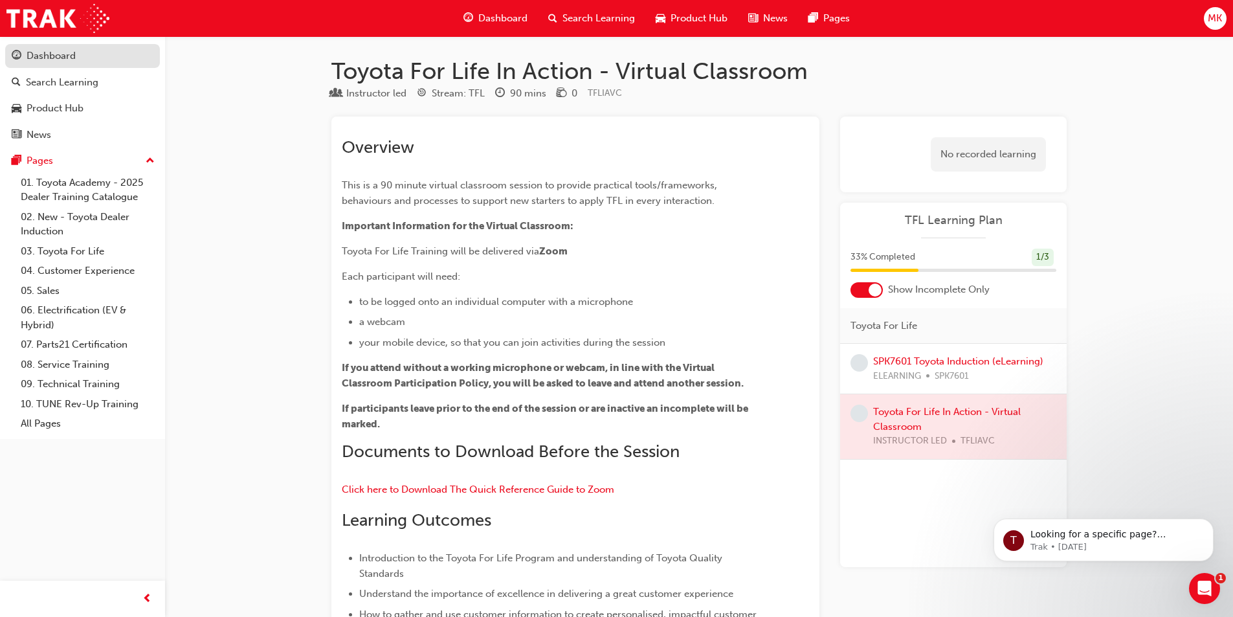
click at [48, 59] on div "Dashboard" at bounding box center [51, 56] width 49 height 15
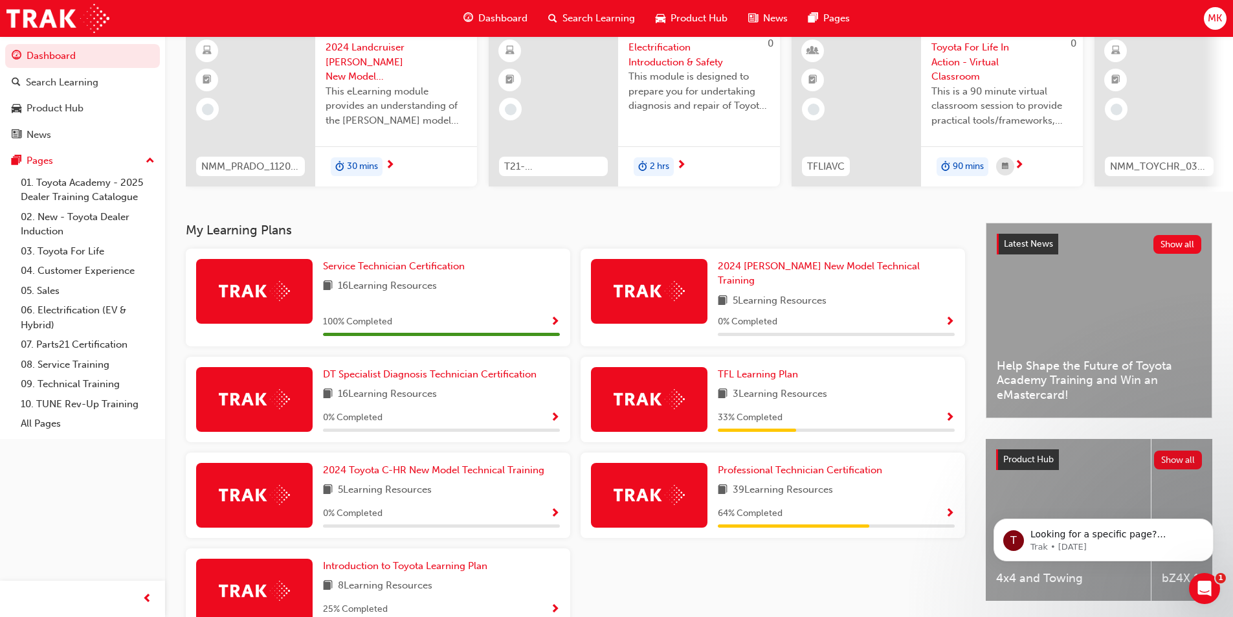
scroll to position [129, 0]
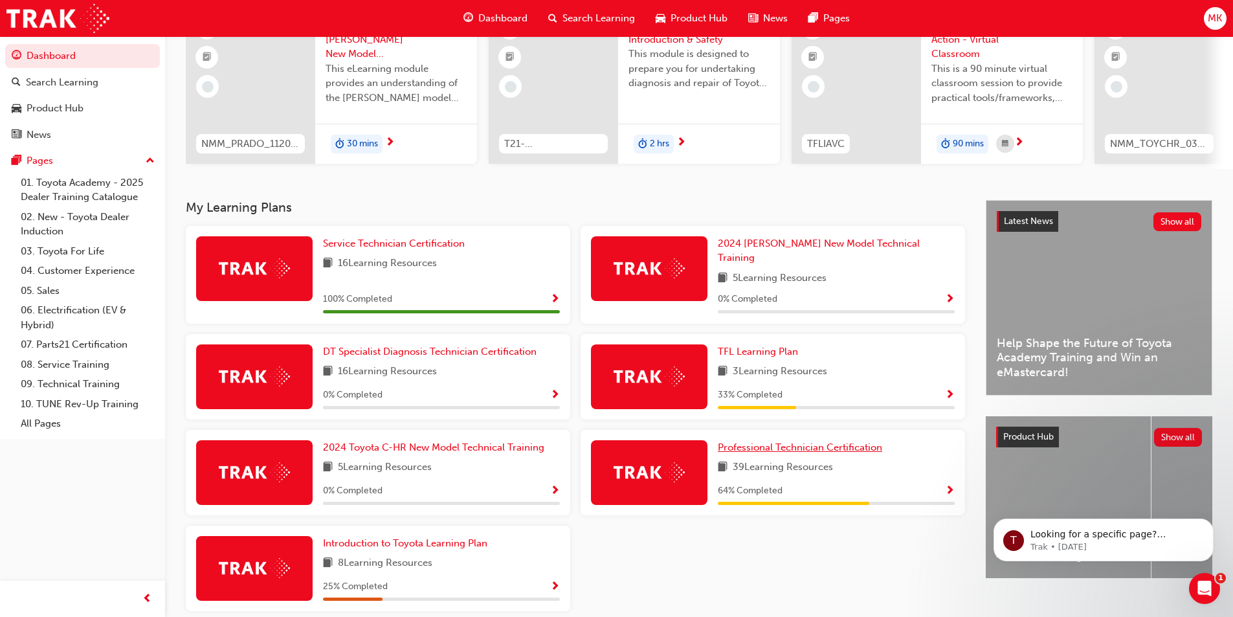
click at [831, 444] on span "Professional Technician Certification" at bounding box center [800, 448] width 164 height 12
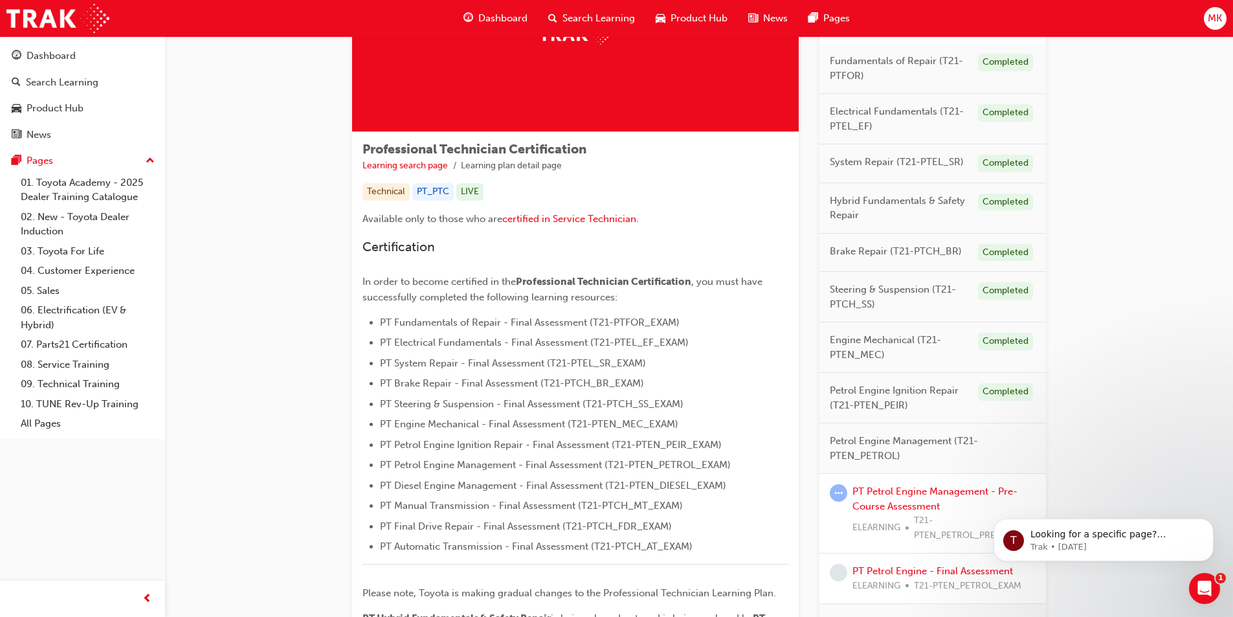
scroll to position [194, 0]
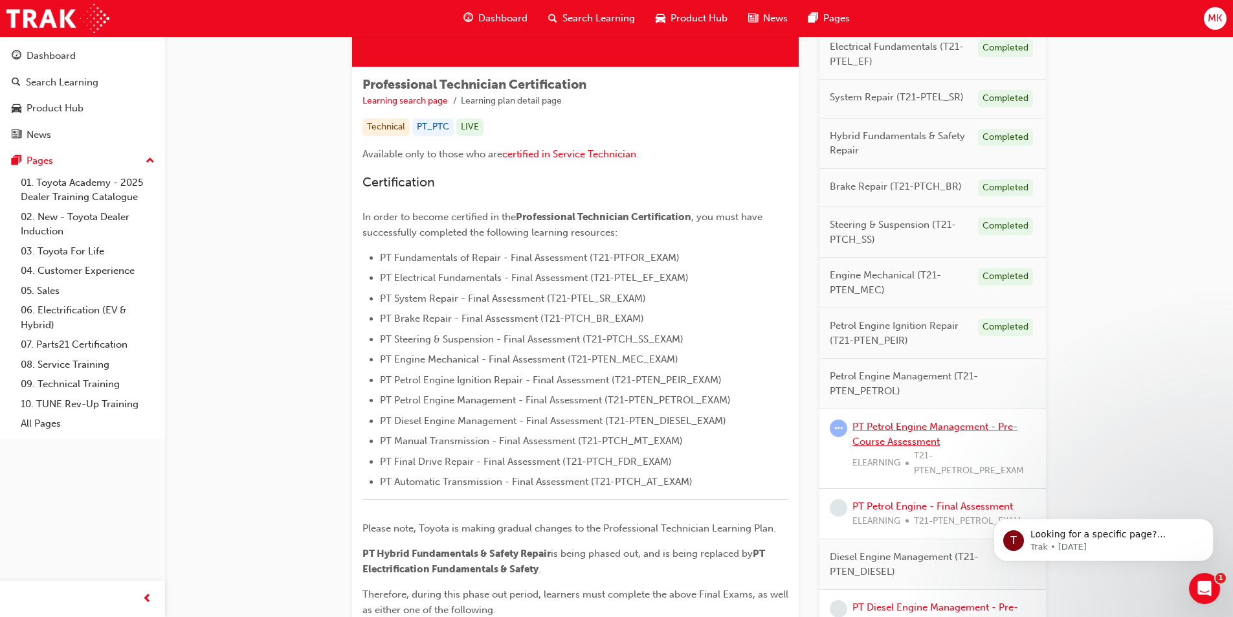
click at [899, 431] on link "PT Petrol Engine Management - Pre-Course Assessment" at bounding box center [935, 434] width 165 height 27
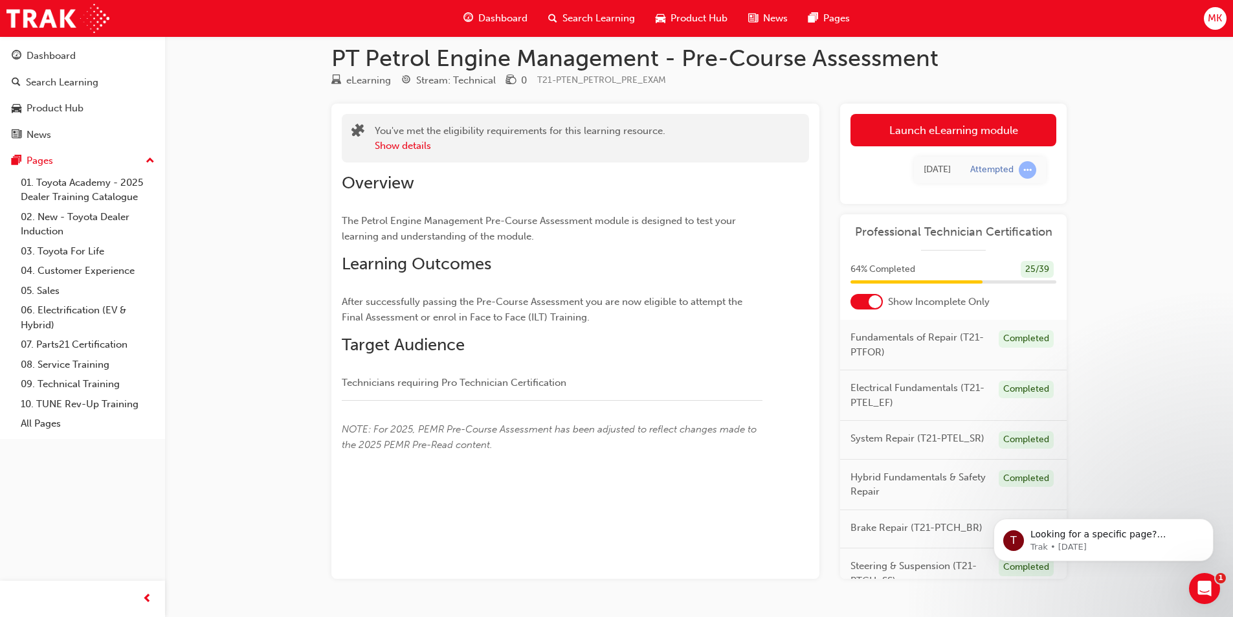
scroll to position [49, 0]
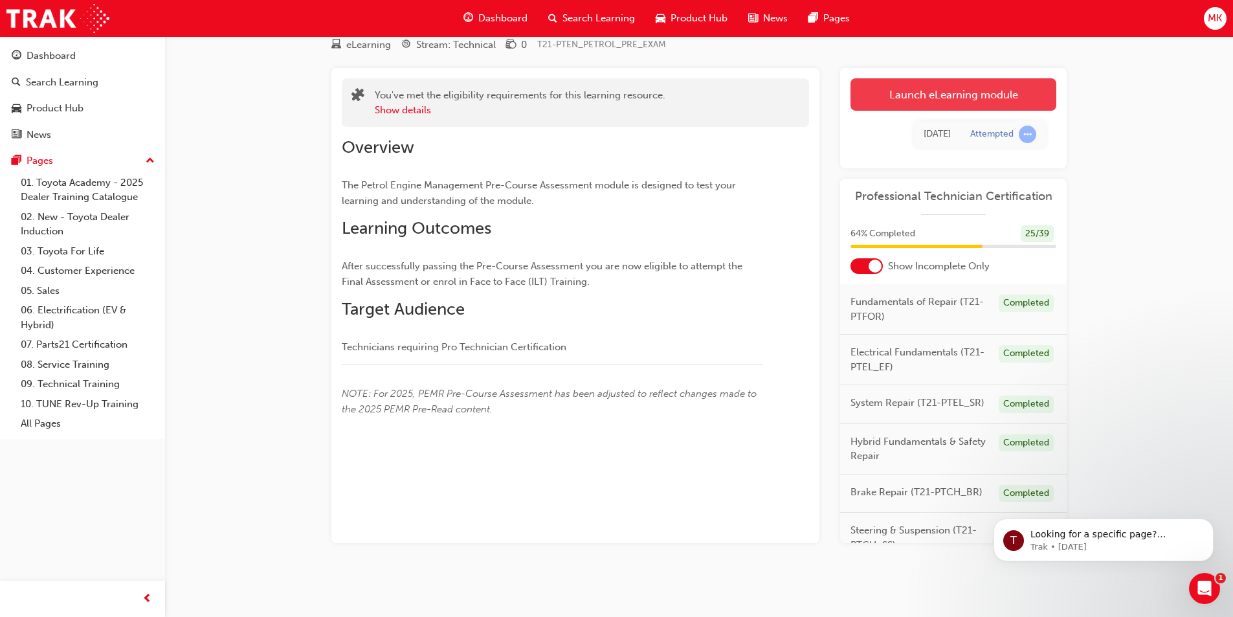
click at [899, 98] on link "Launch eLearning module" at bounding box center [954, 94] width 206 height 32
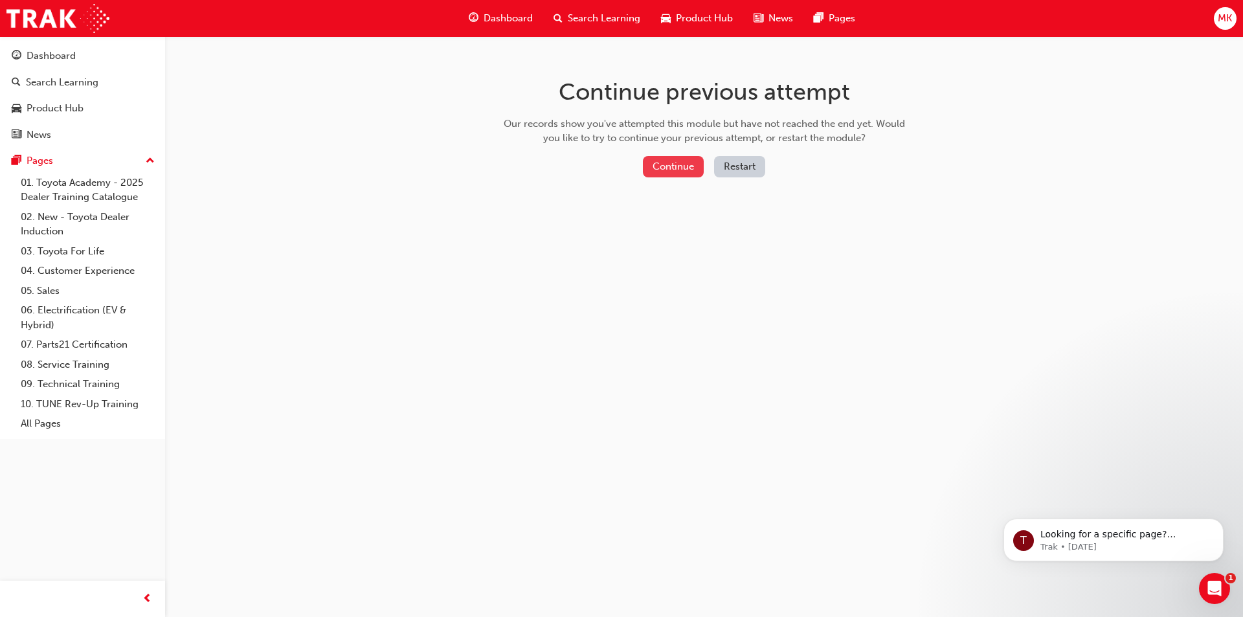
click at [668, 169] on button "Continue" at bounding box center [673, 166] width 61 height 21
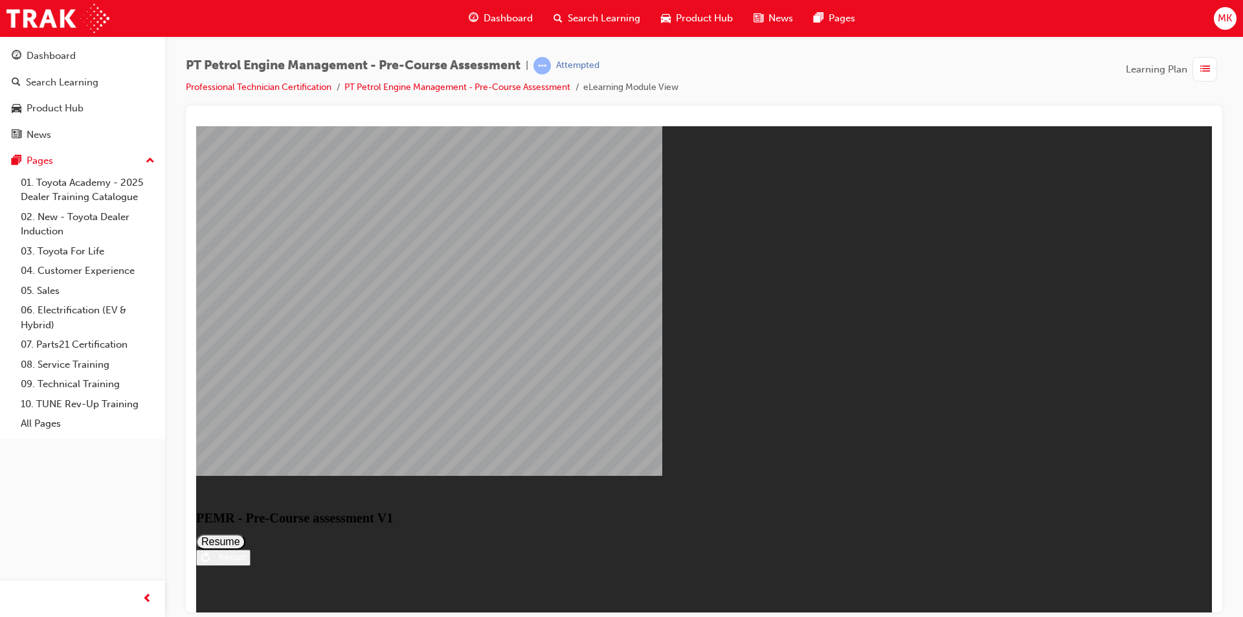
click at [245, 533] on button "Resume" at bounding box center [220, 541] width 49 height 16
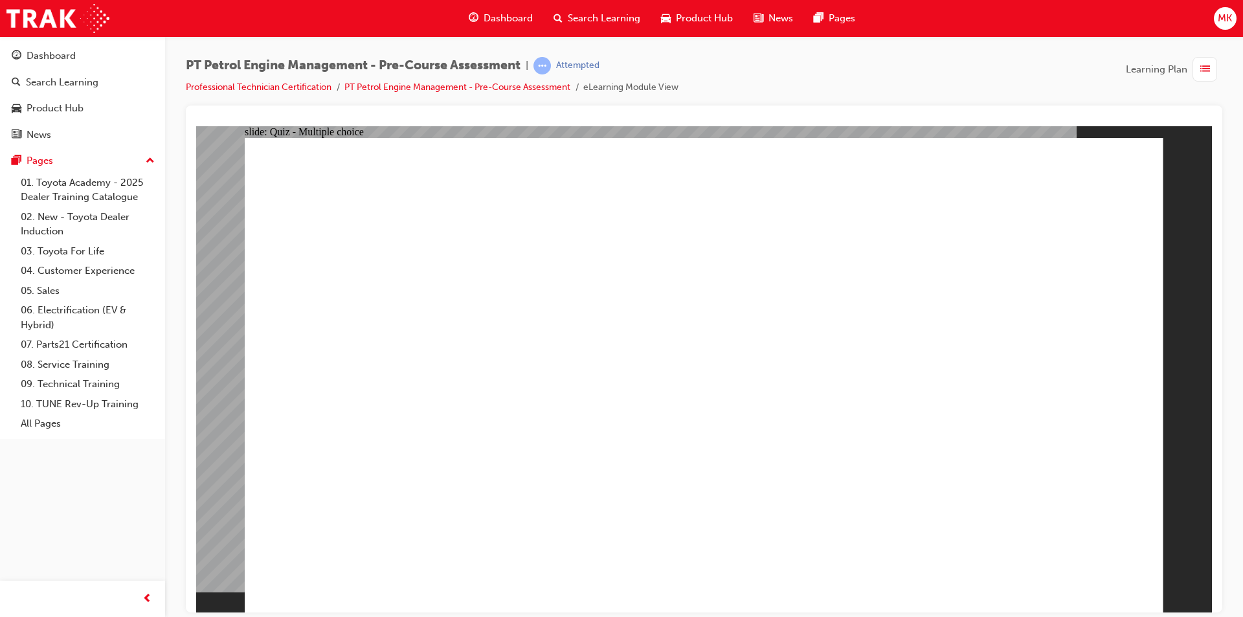
radio input "true"
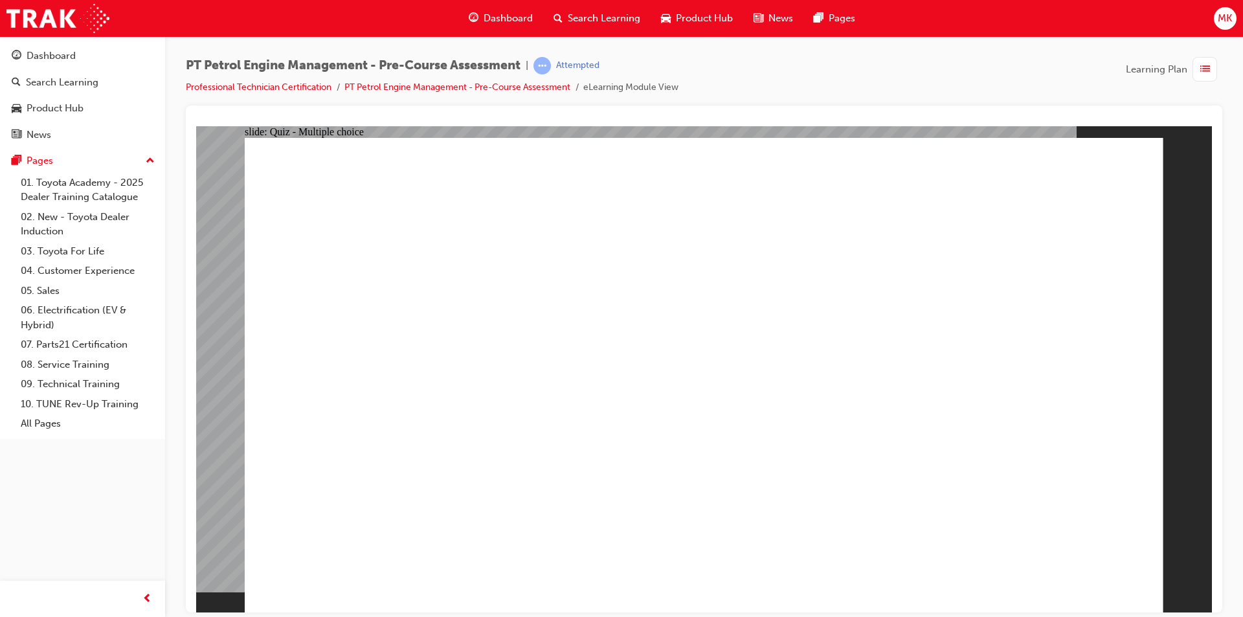
radio input "true"
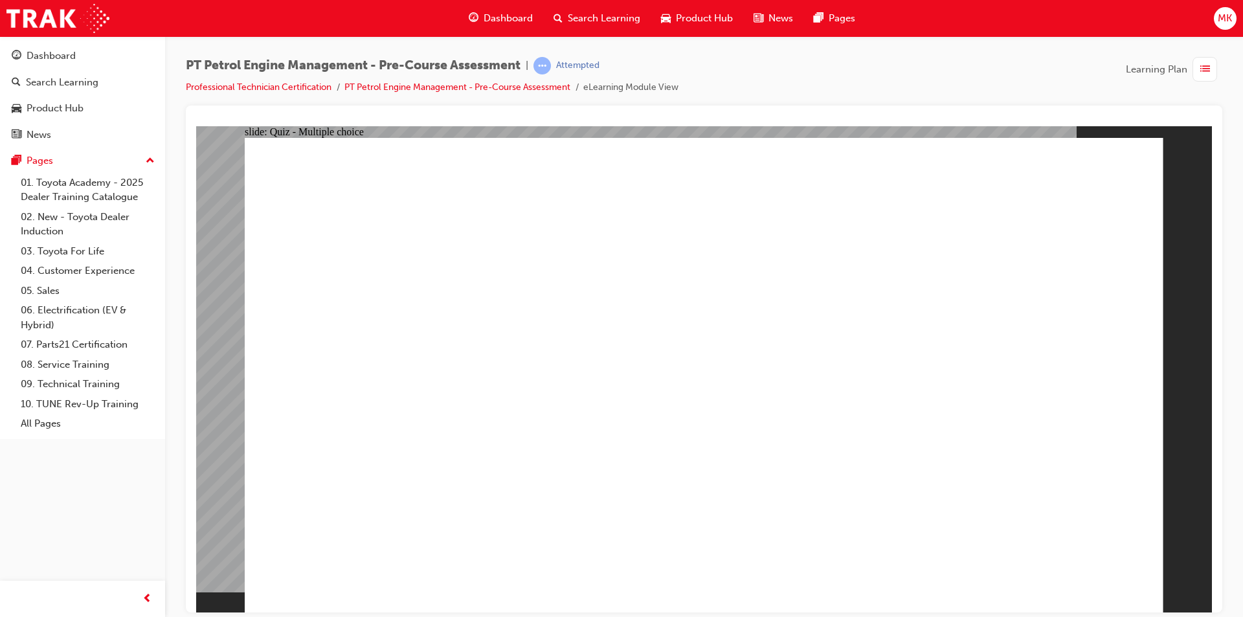
radio input "true"
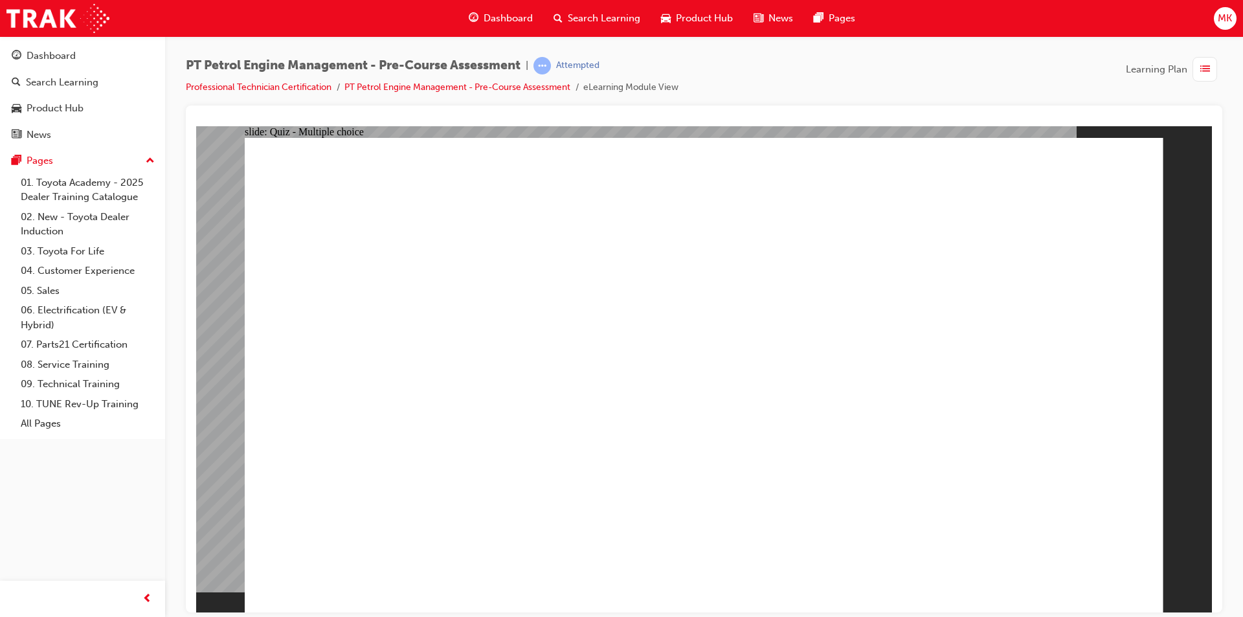
radio input "true"
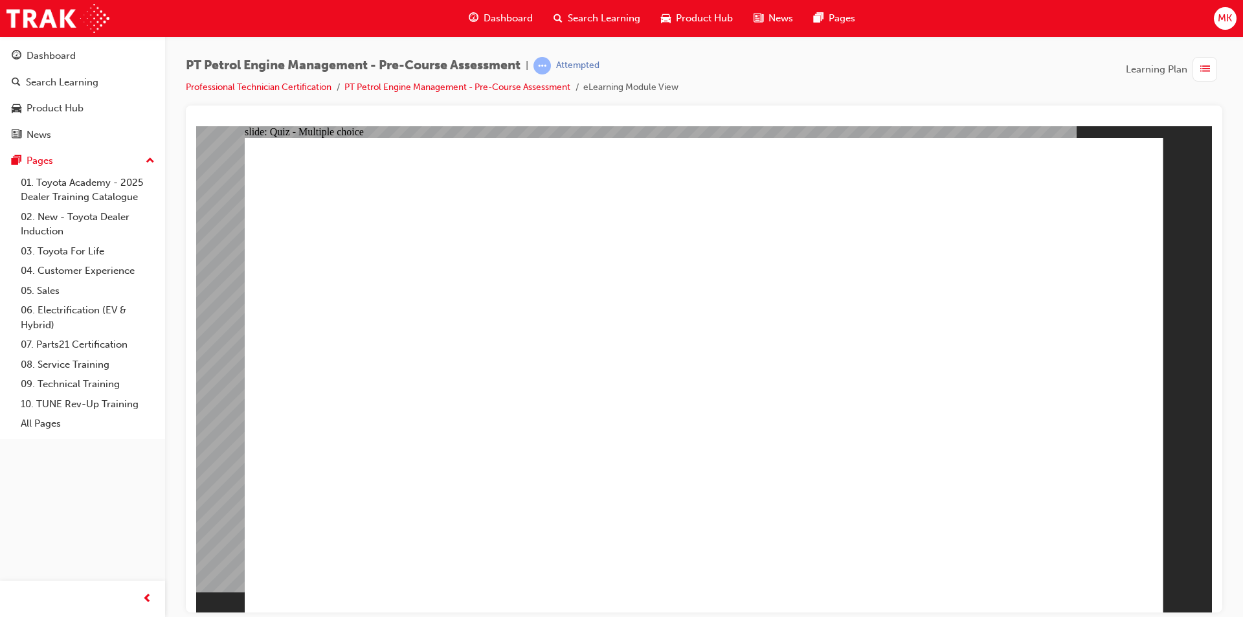
radio input "true"
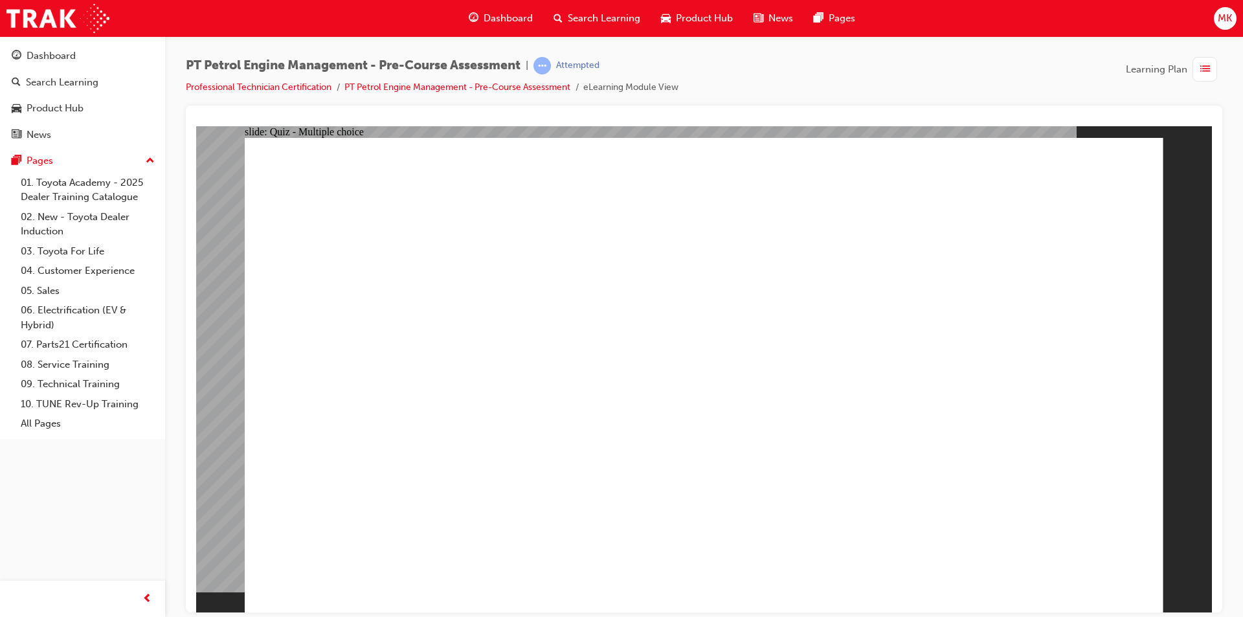
radio input "true"
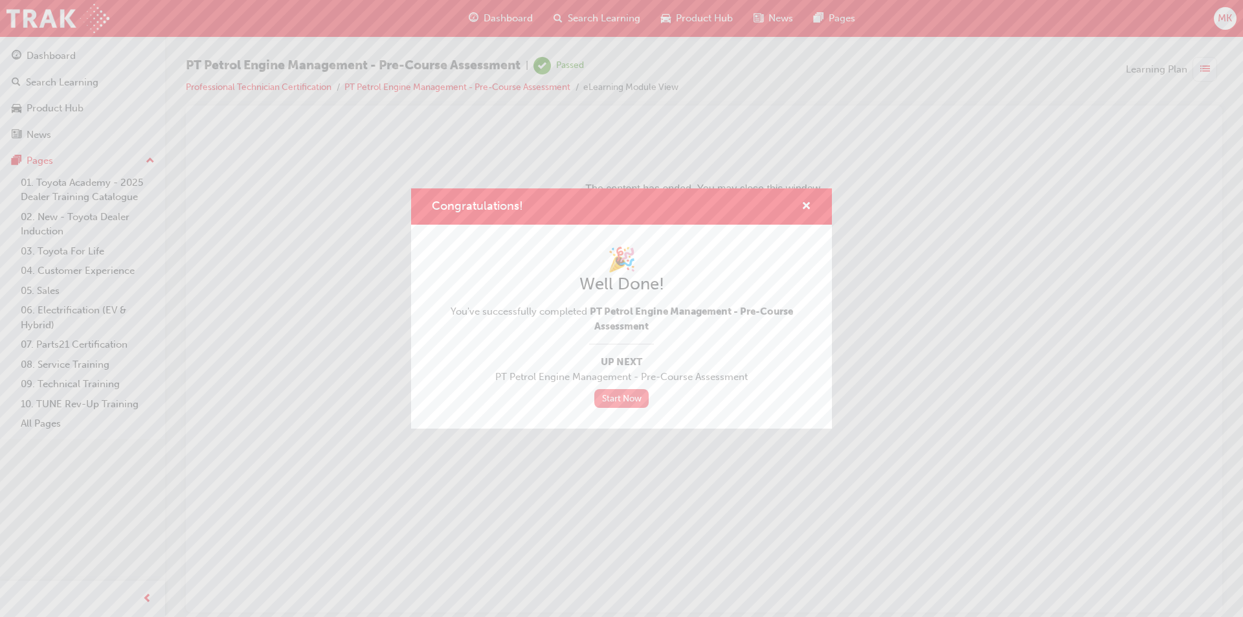
click at [622, 395] on link "Start Now" at bounding box center [621, 398] width 54 height 19
click at [805, 210] on span "cross-icon" at bounding box center [807, 207] width 10 height 12
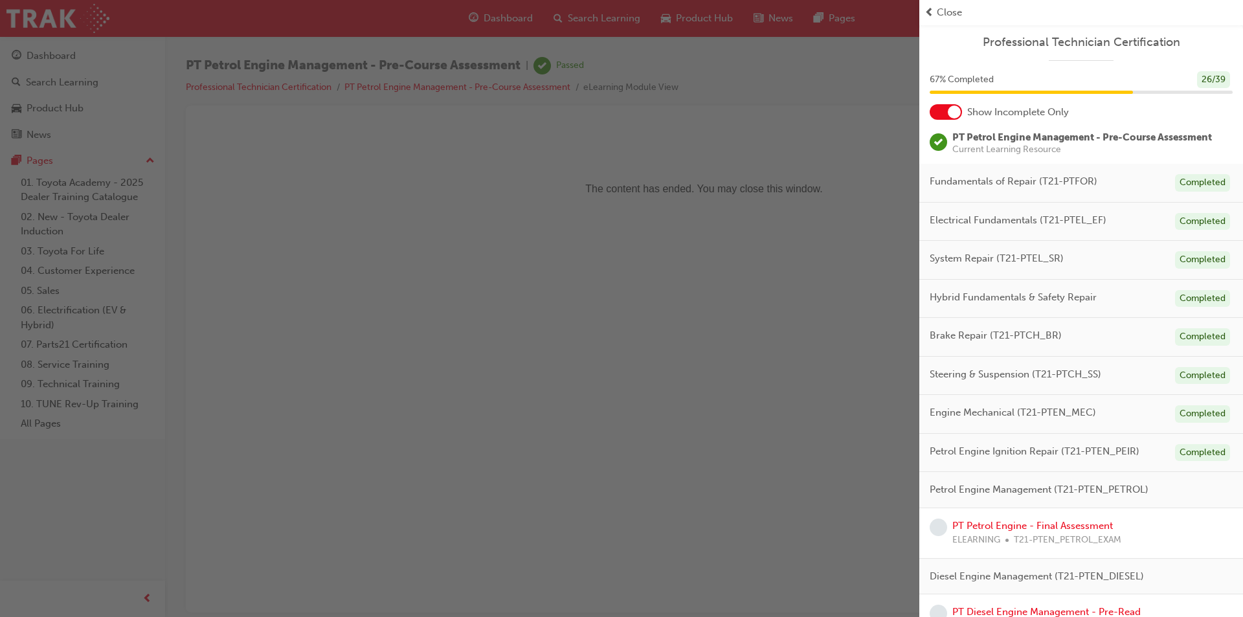
click at [929, 12] on span "prev-icon" at bounding box center [930, 12] width 10 height 15
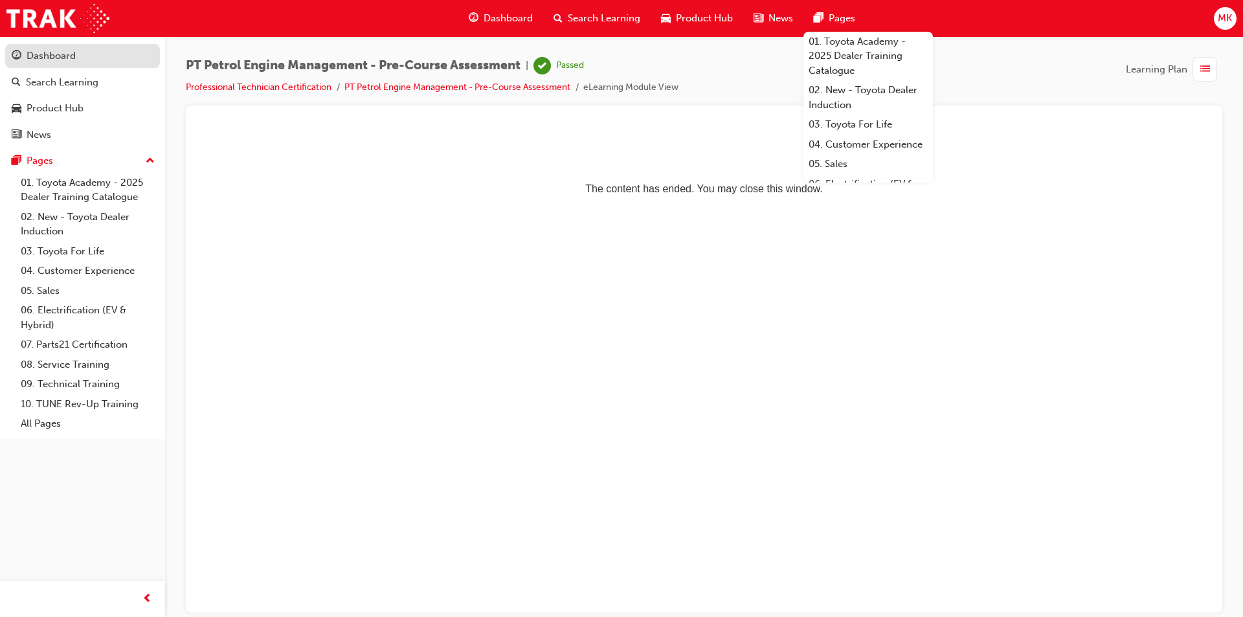
click at [95, 58] on div "Dashboard" at bounding box center [83, 56] width 142 height 16
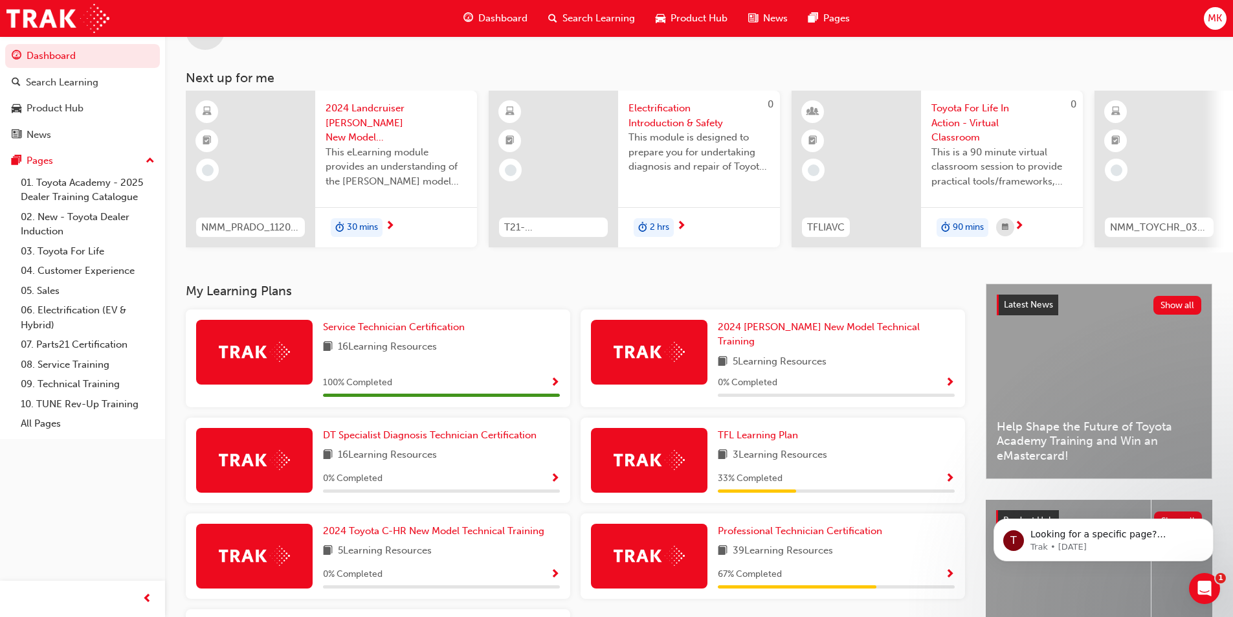
scroll to position [65, 0]
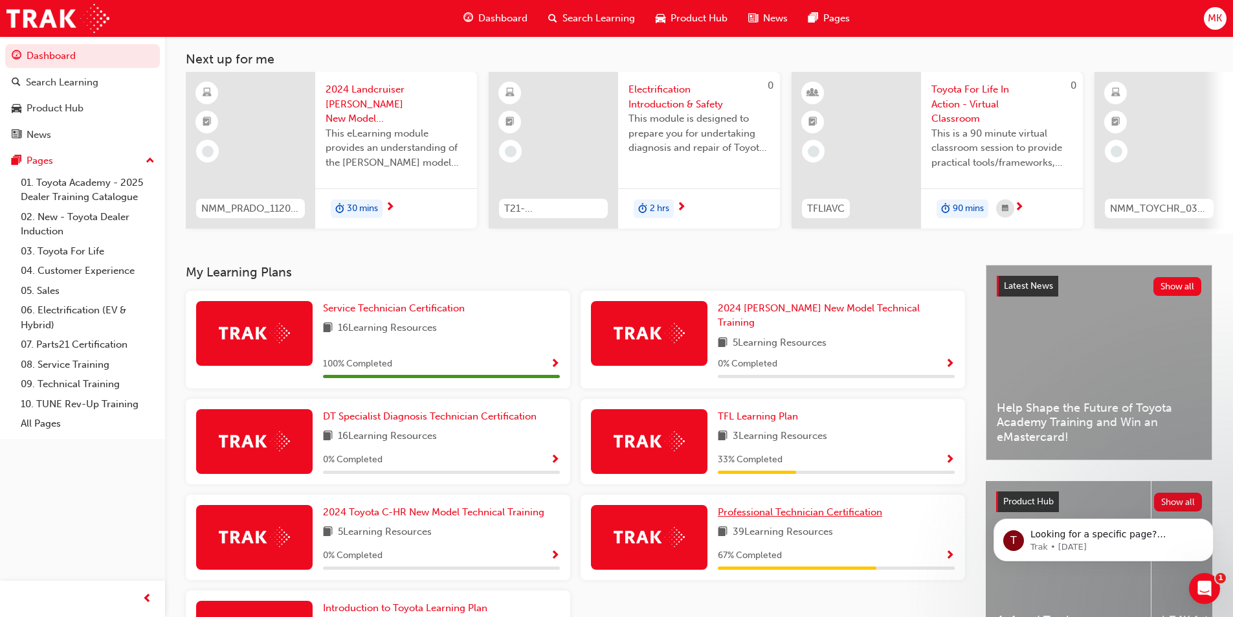
click at [857, 507] on span "Professional Technician Certification" at bounding box center [800, 512] width 164 height 12
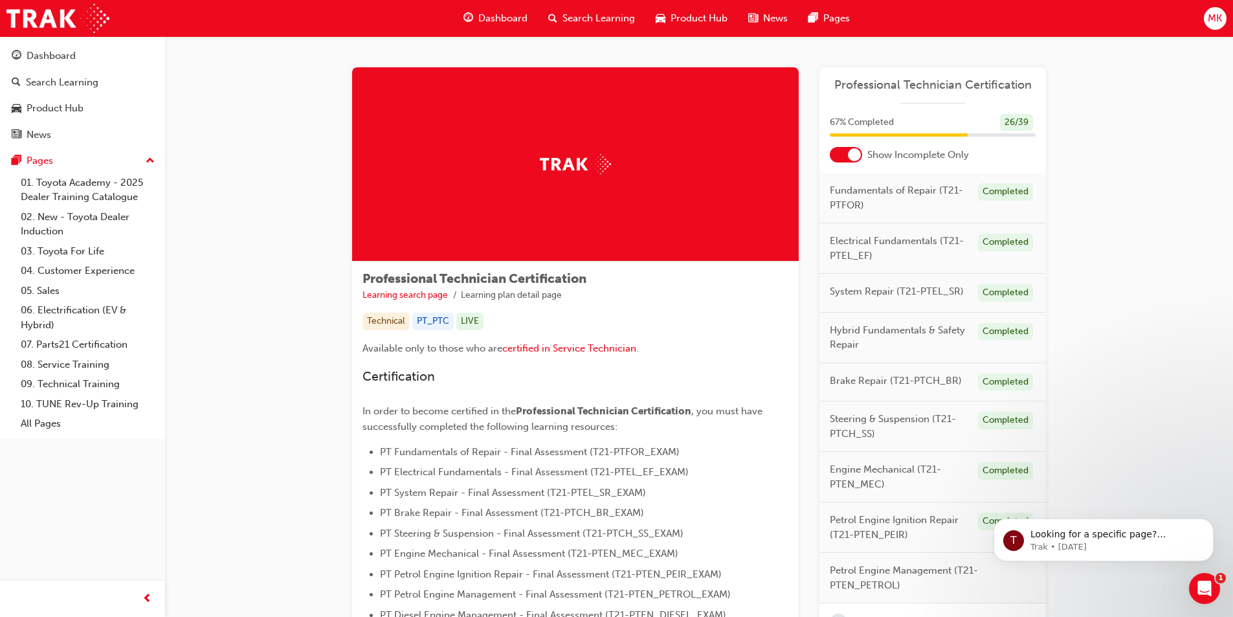
click at [1216, 17] on span "MK" at bounding box center [1215, 18] width 14 height 15
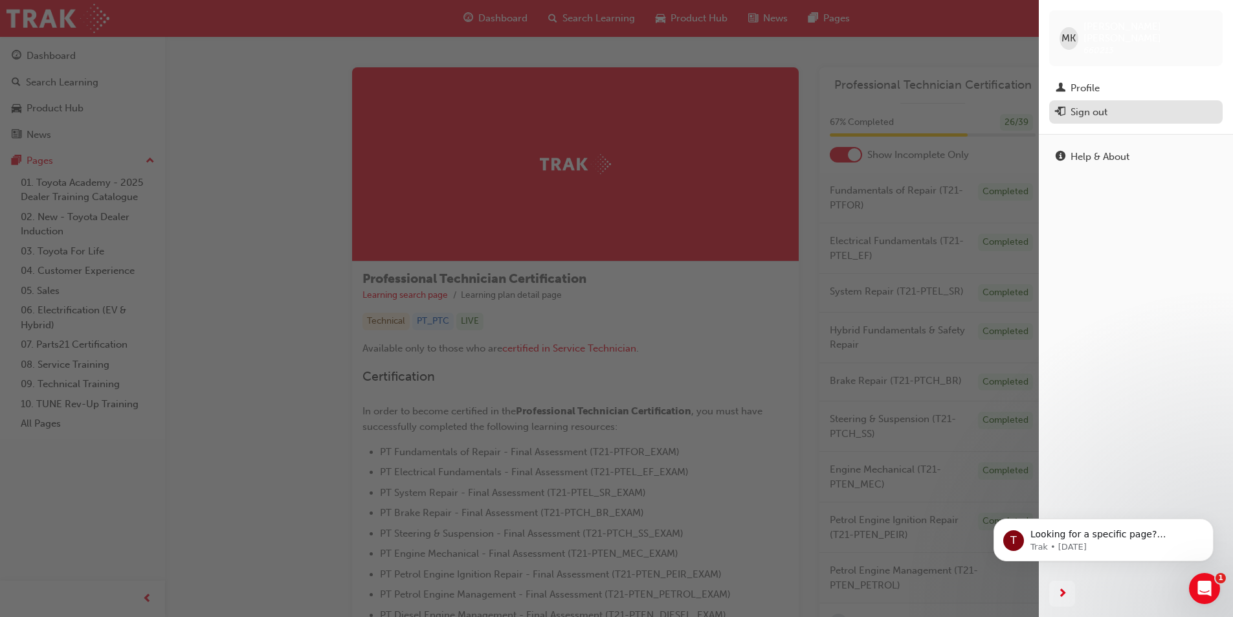
click at [1141, 104] on div "Sign out" at bounding box center [1136, 112] width 161 height 16
